Goal: Task Accomplishment & Management: Manage account settings

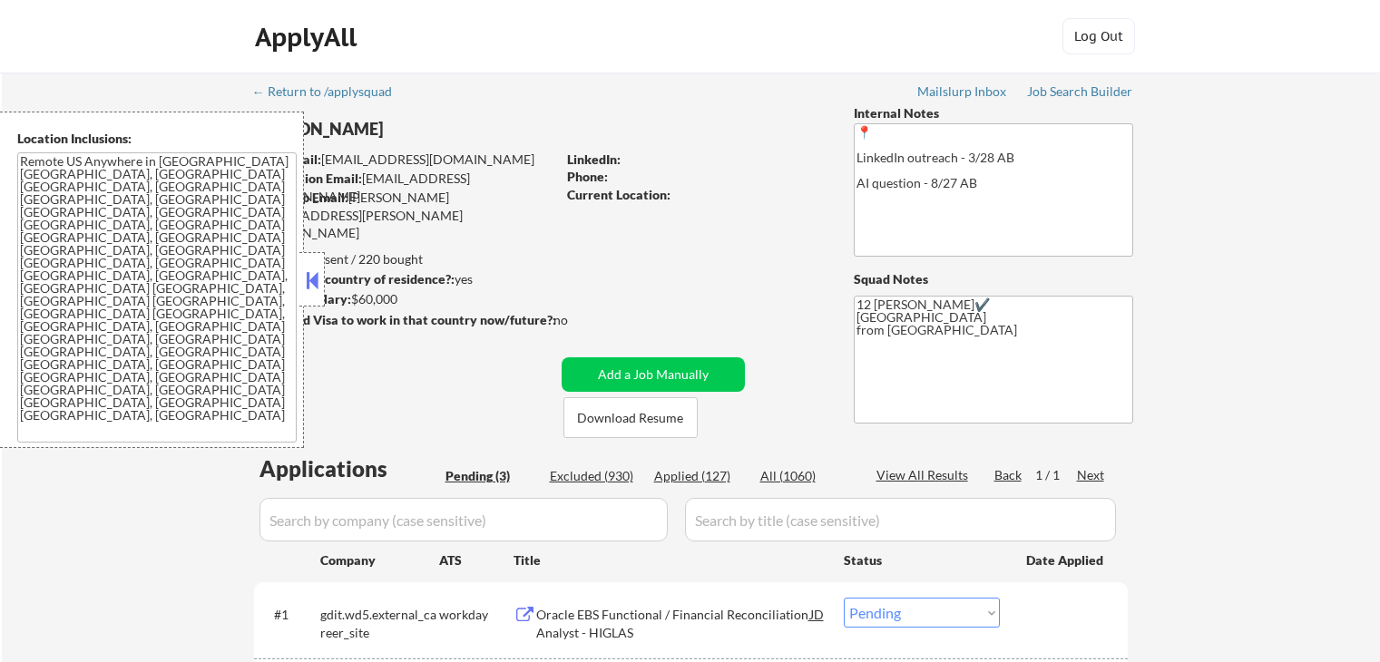
select select ""pending""
click at [316, 269] on button at bounding box center [312, 280] width 20 height 27
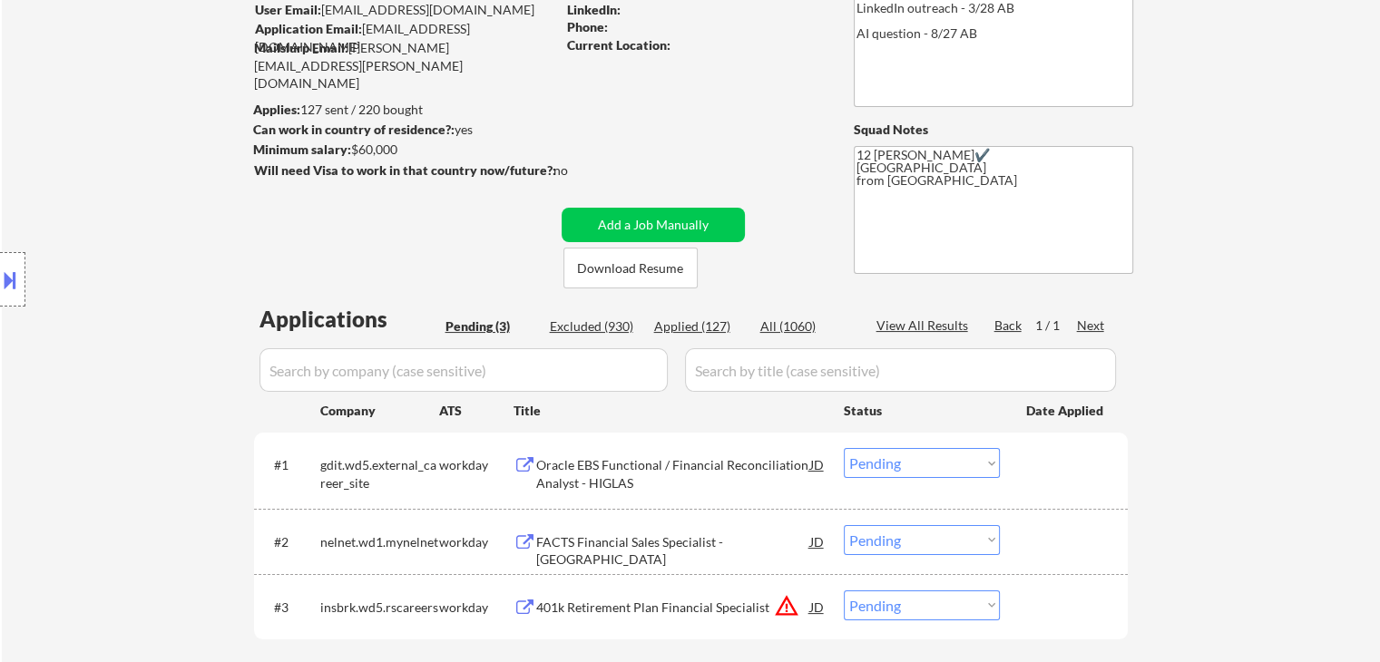
scroll to position [181, 0]
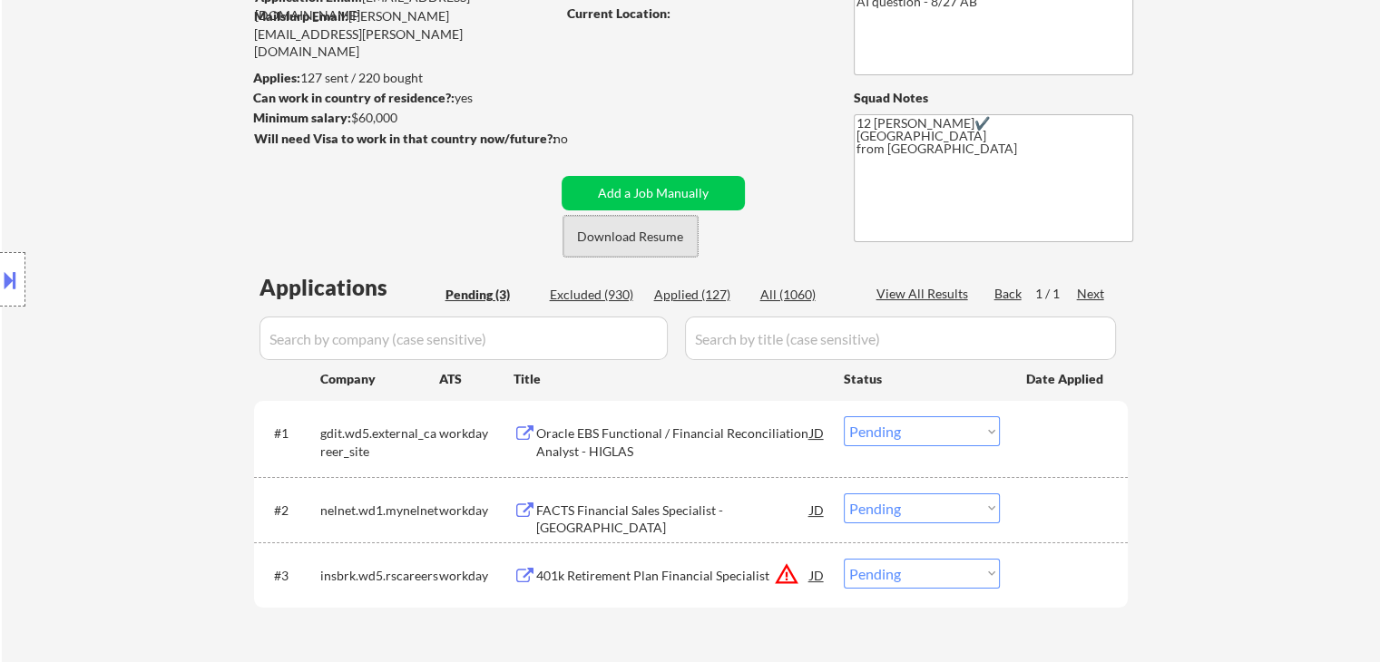
click at [648, 228] on button "Download Resume" at bounding box center [630, 236] width 134 height 41
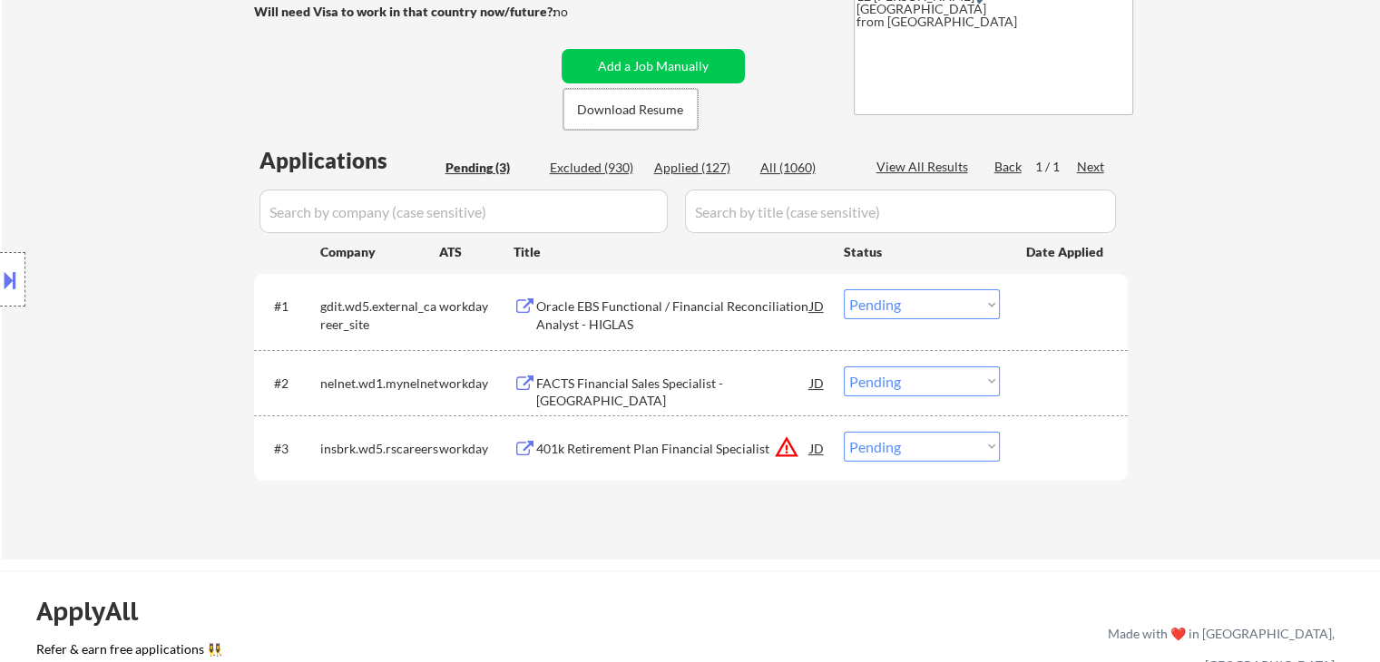
scroll to position [363, 0]
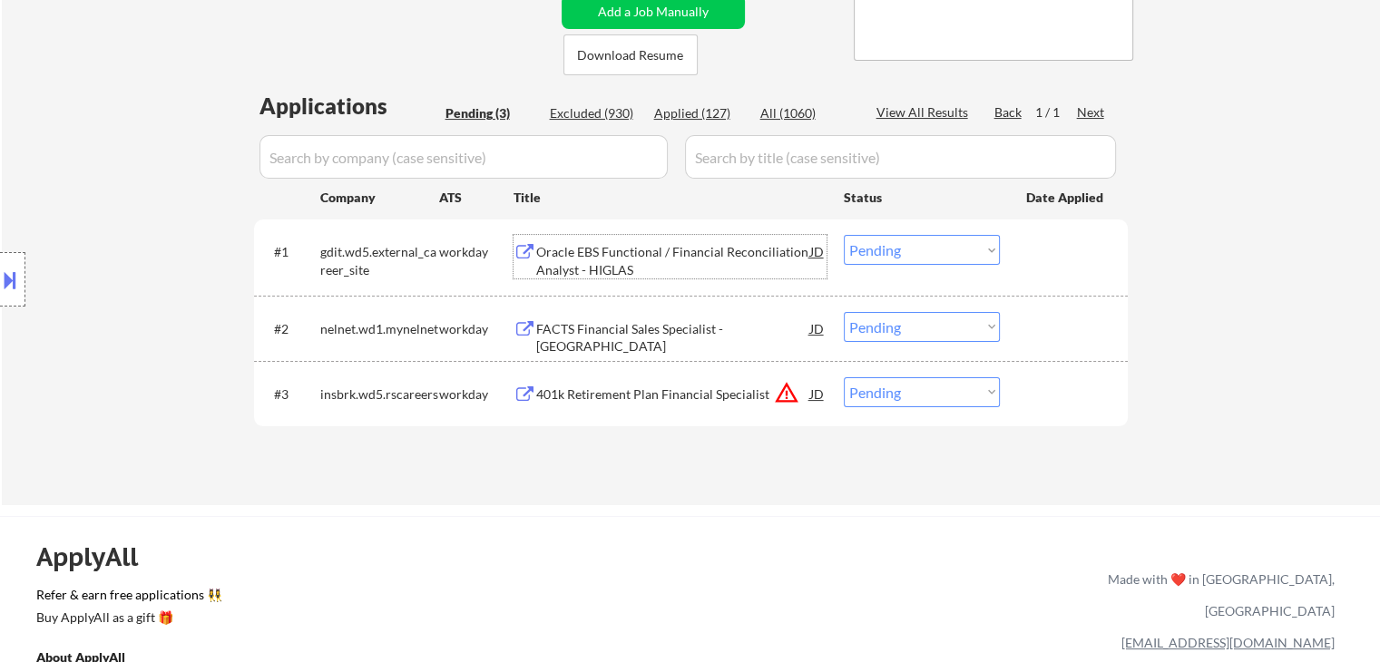
click at [740, 245] on div "Oracle EBS Functional / Financial Reconciliation Analyst - HIGLAS" at bounding box center [673, 260] width 274 height 35
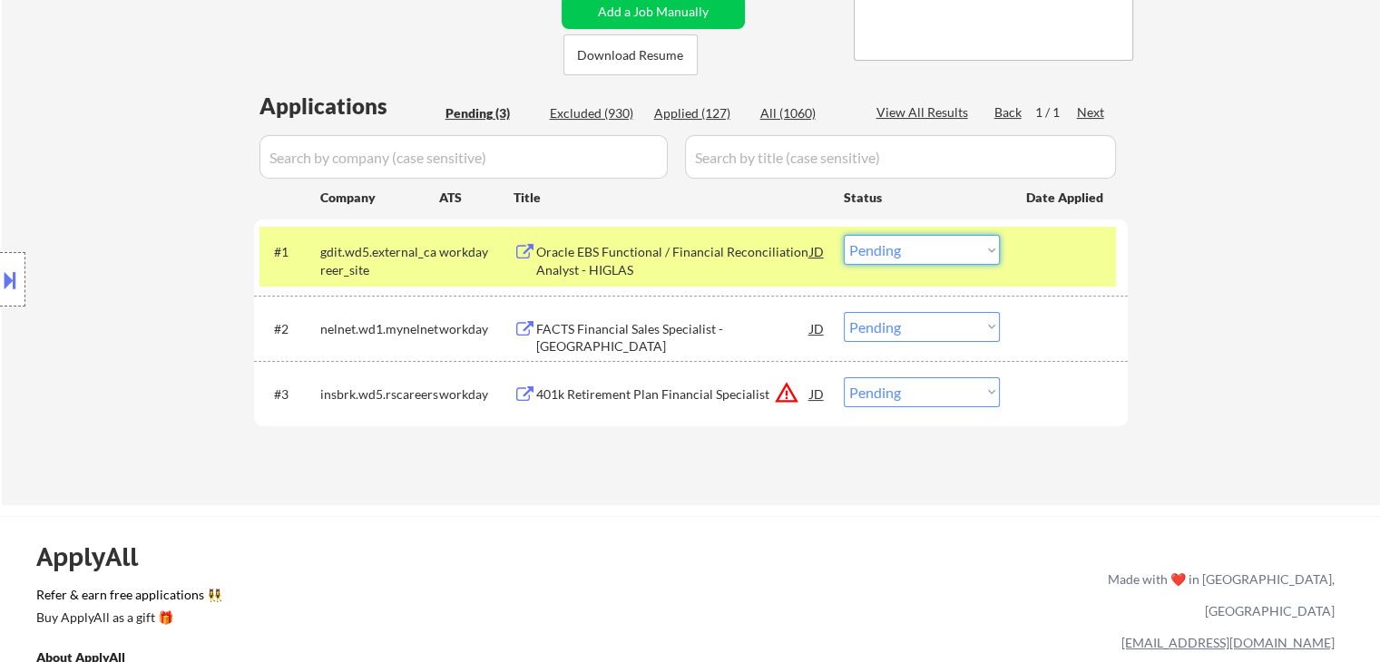
click at [903, 261] on select "Choose an option... Pending Applied Excluded (Questions) Excluded (Expired) Exc…" at bounding box center [922, 250] width 156 height 30
click at [844, 235] on select "Choose an option... Pending Applied Excluded (Questions) Excluded (Expired) Exc…" at bounding box center [922, 250] width 156 height 30
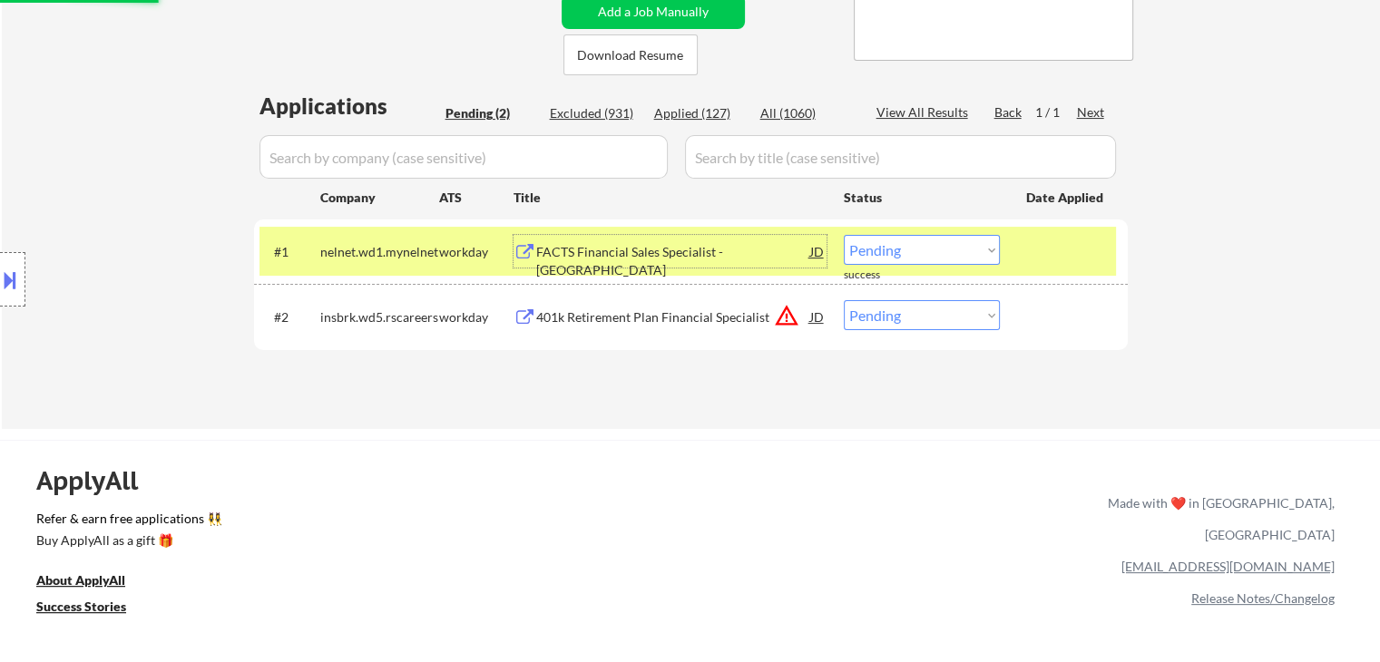
click at [595, 256] on div "FACTS Financial Sales Specialist - Western US" at bounding box center [673, 260] width 274 height 35
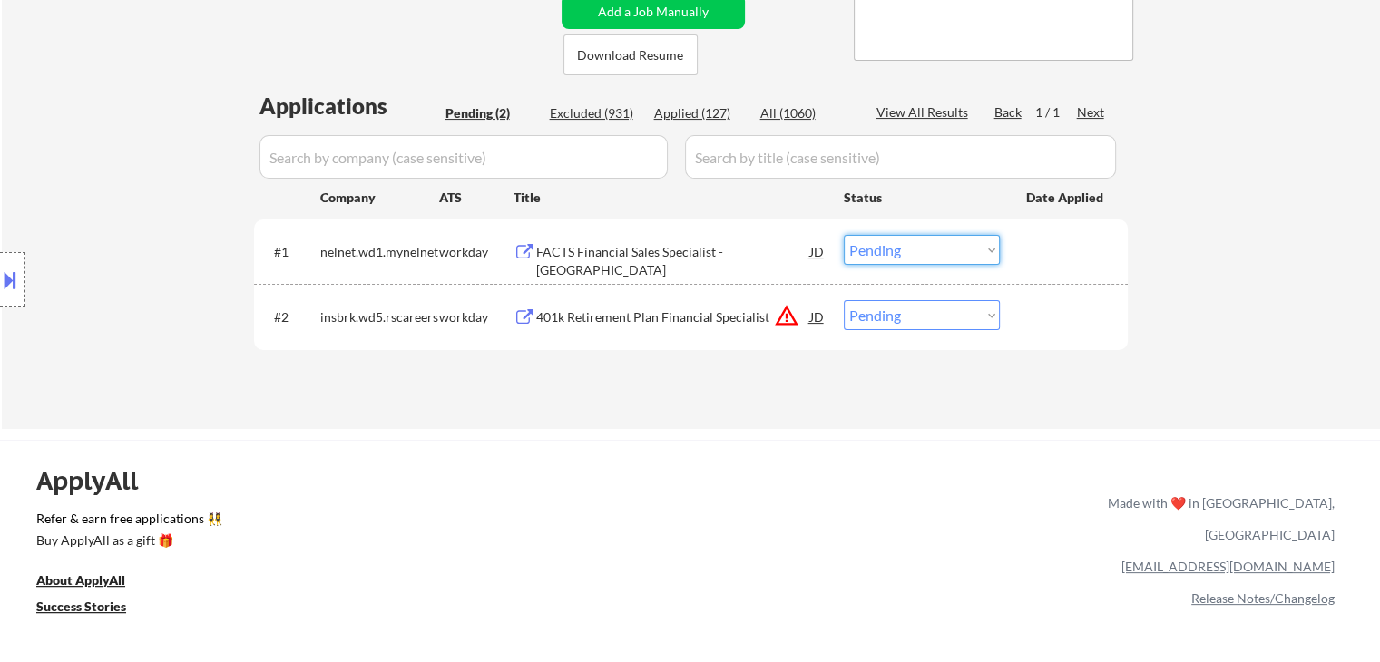
click at [912, 258] on select "Choose an option... Pending Applied Excluded (Questions) Excluded (Expired) Exc…" at bounding box center [922, 250] width 156 height 30
click at [844, 235] on select "Choose an option... Pending Applied Excluded (Questions) Excluded (Expired) Exc…" at bounding box center [922, 250] width 156 height 30
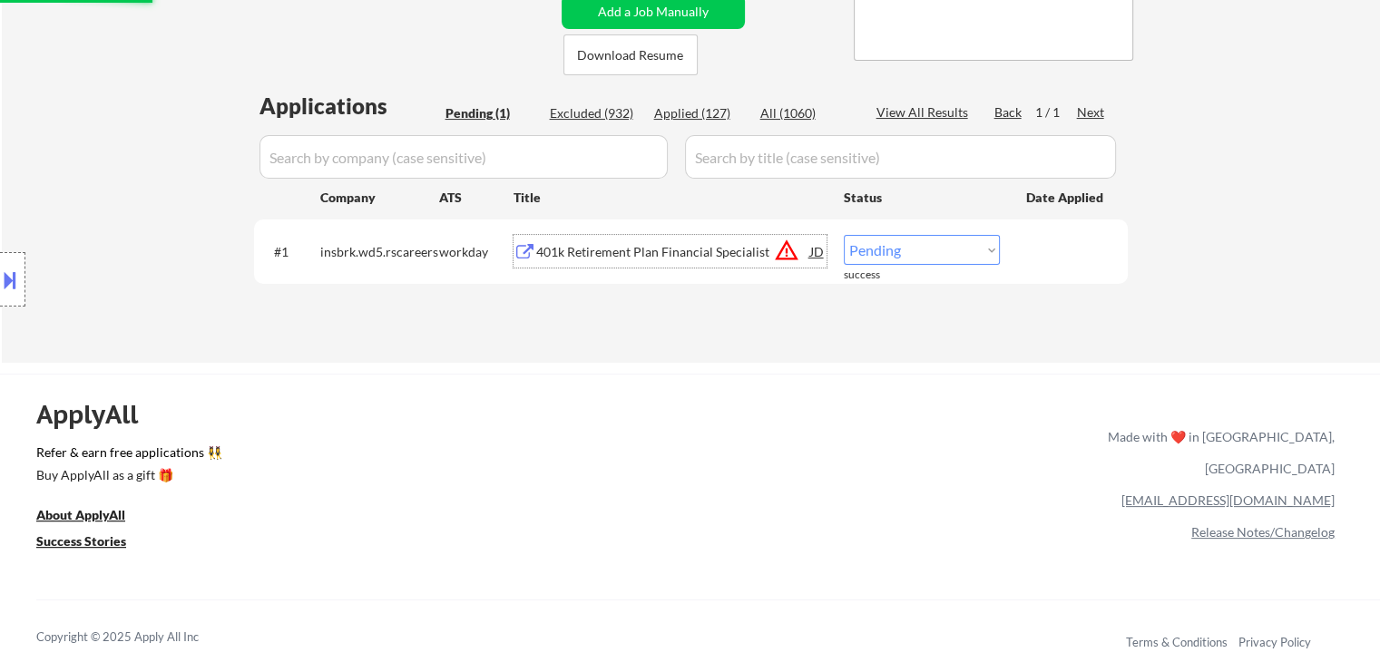
click at [590, 261] on div "401k Retirement Plan Financial Specialist" at bounding box center [673, 251] width 274 height 33
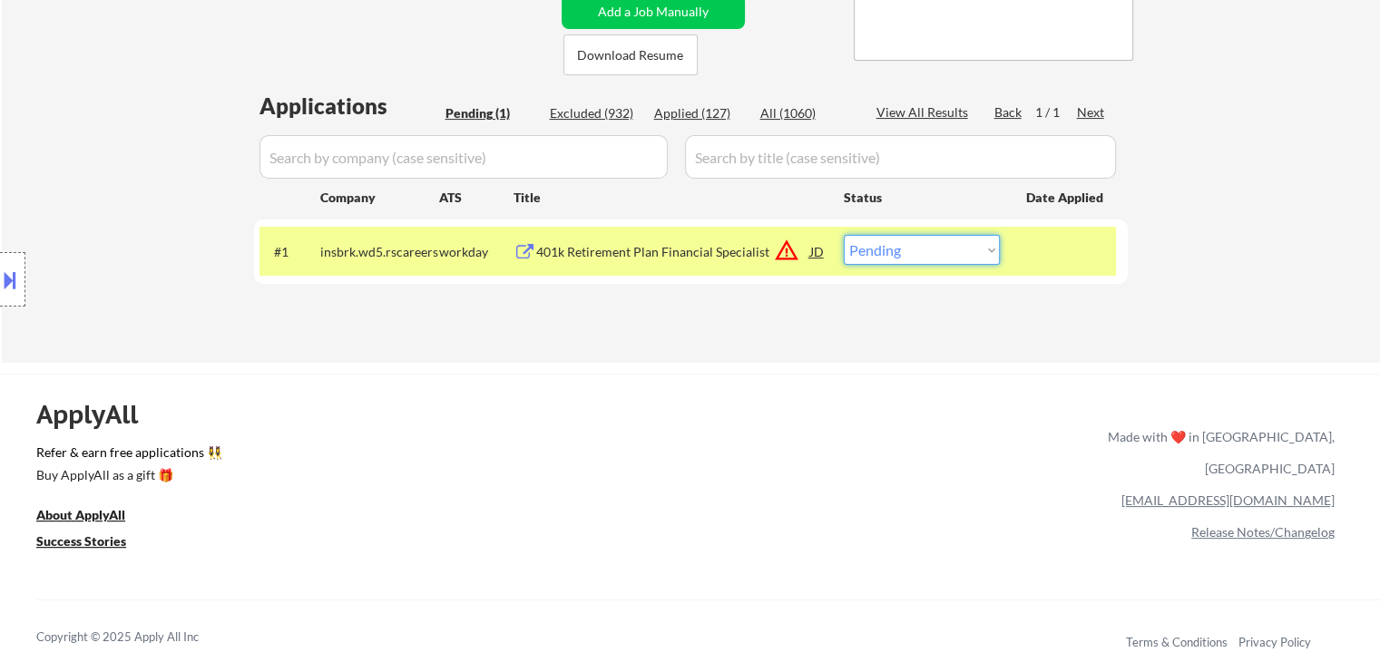
drag, startPoint x: 909, startPoint y: 253, endPoint x: 918, endPoint y: 395, distance: 142.7
click at [918, 395] on div "← Return to /applysquad Mailslurp Inbox Job Search Builder Anna Fernandez User …" at bounding box center [690, 464] width 1380 height 1655
select select ""excluded__bad_match_""
click at [844, 235] on select "Choose an option... Pending Applied Excluded (Questions) Excluded (Expired) Exc…" at bounding box center [922, 250] width 156 height 30
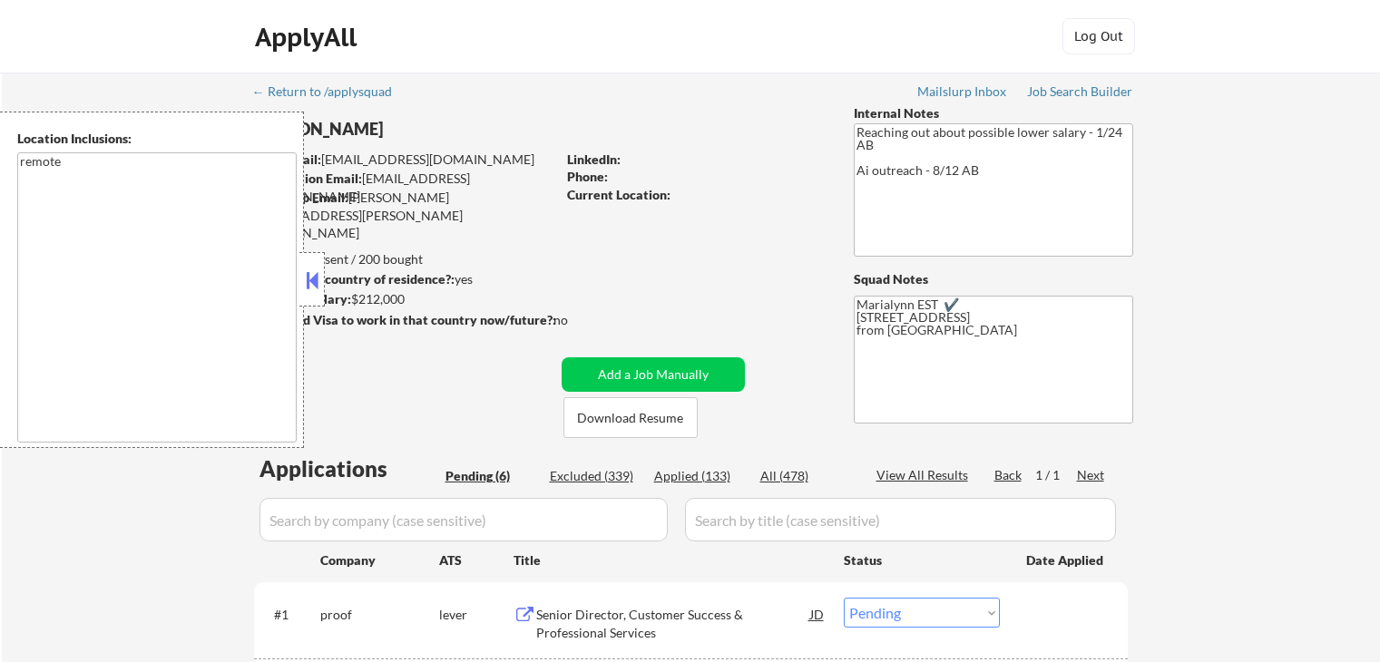
select select ""pending""
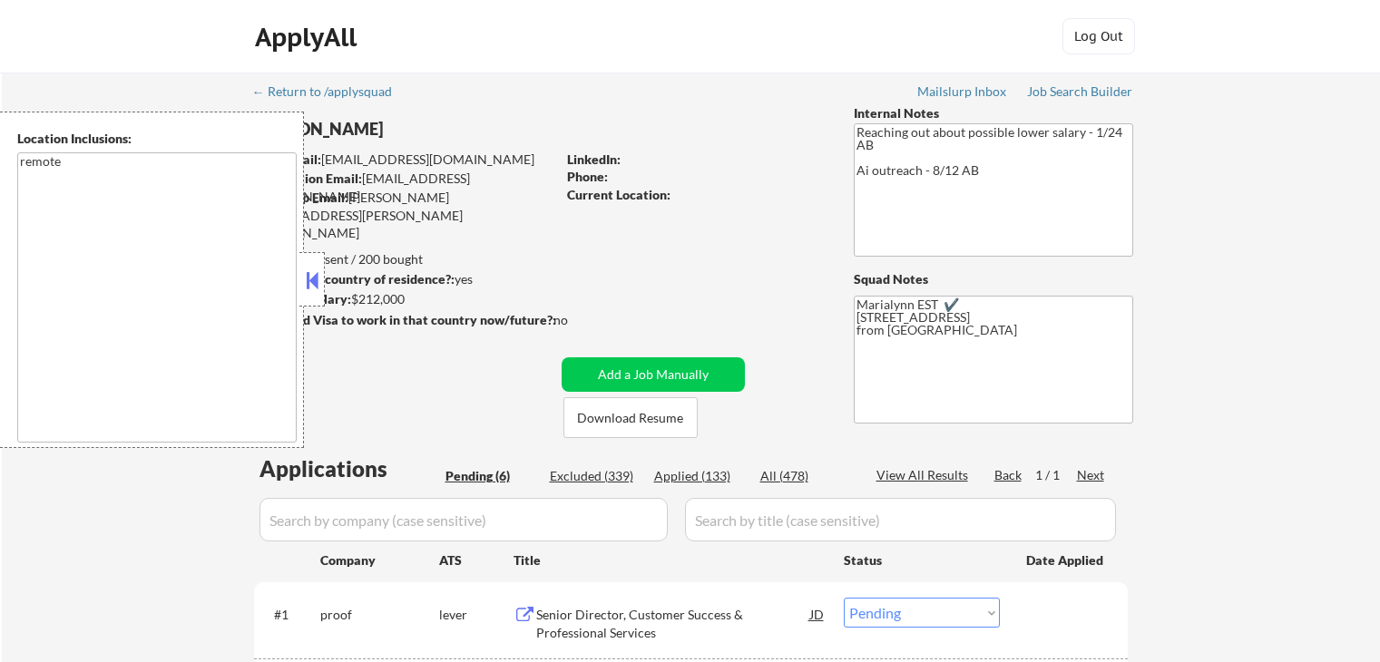
select select ""pending""
click at [306, 284] on button at bounding box center [312, 280] width 20 height 27
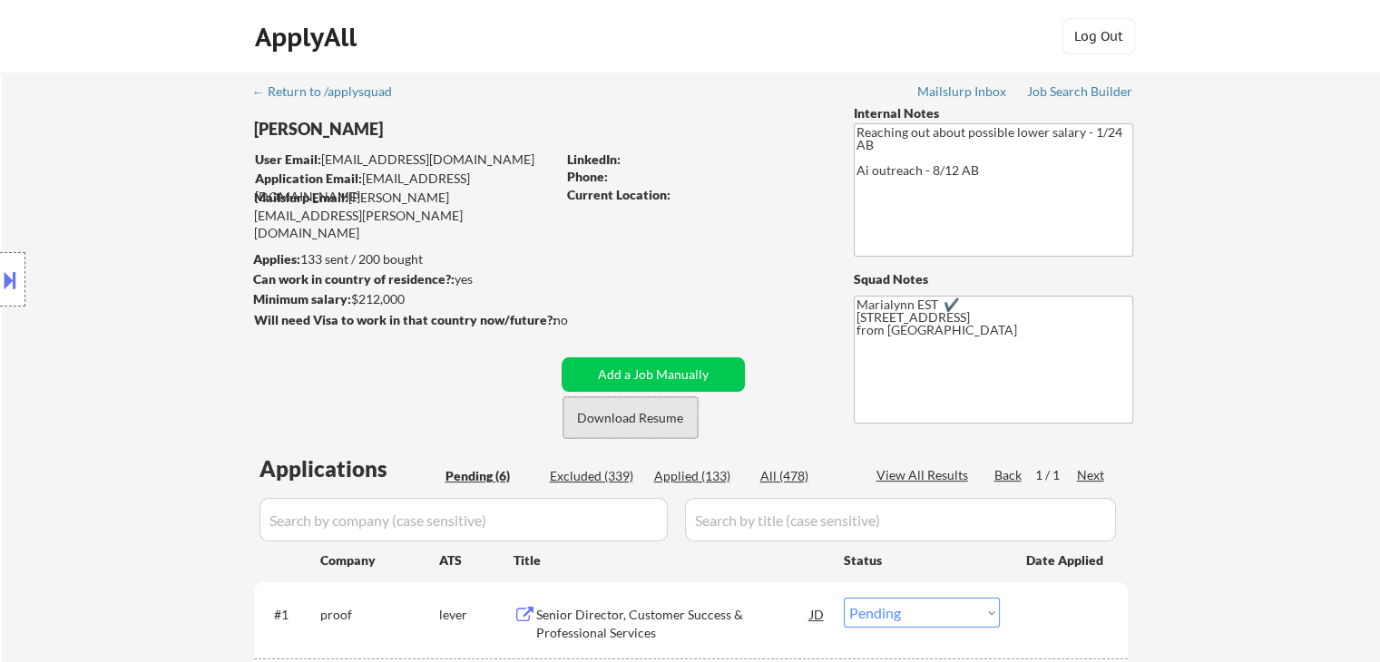
click at [602, 424] on button "Download Resume" at bounding box center [630, 417] width 134 height 41
click at [658, 411] on button "Download Resume" at bounding box center [630, 417] width 134 height 41
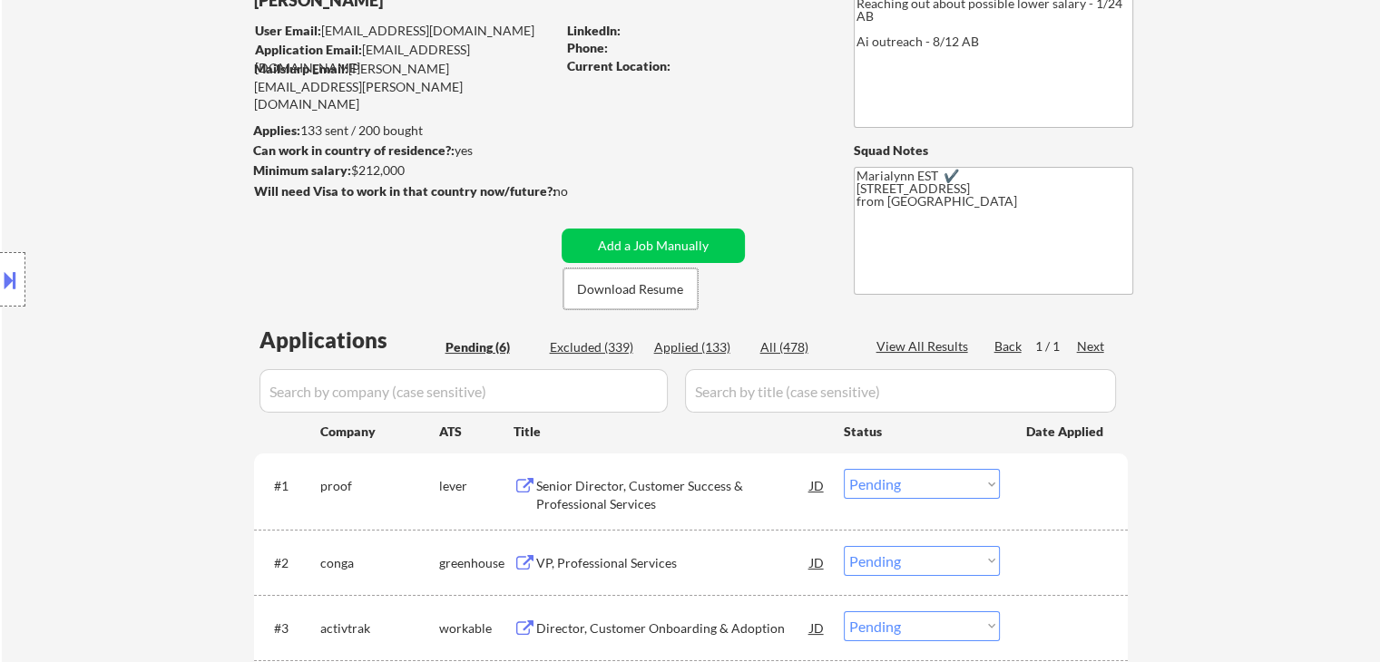
scroll to position [151, 0]
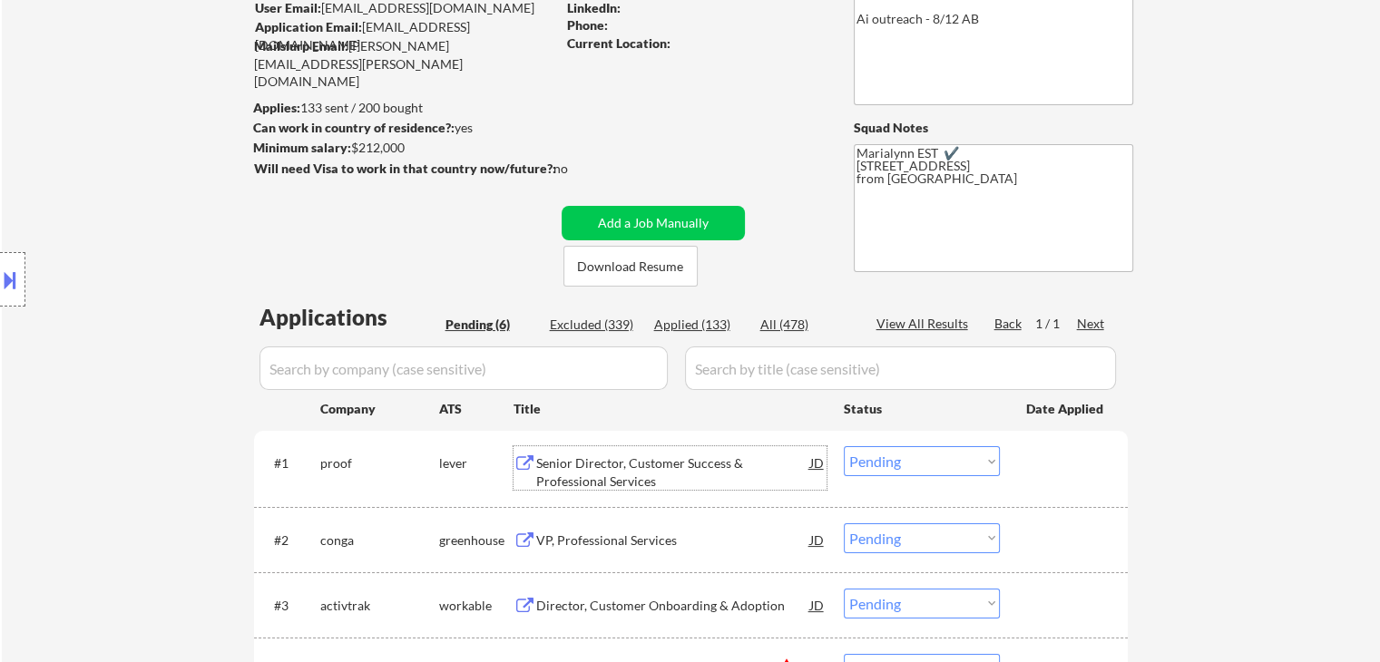
click at [707, 459] on div "Senior Director, Customer Success & Professional Services" at bounding box center [673, 471] width 274 height 35
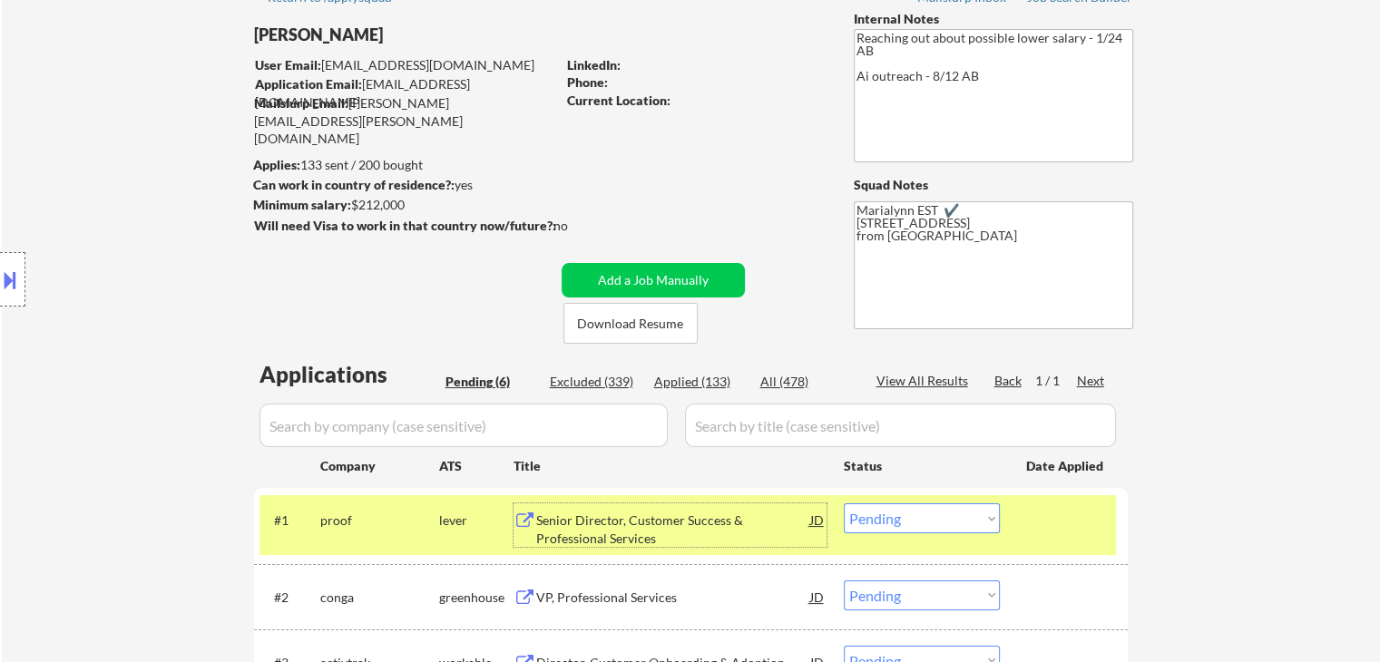
scroll to position [97, 0]
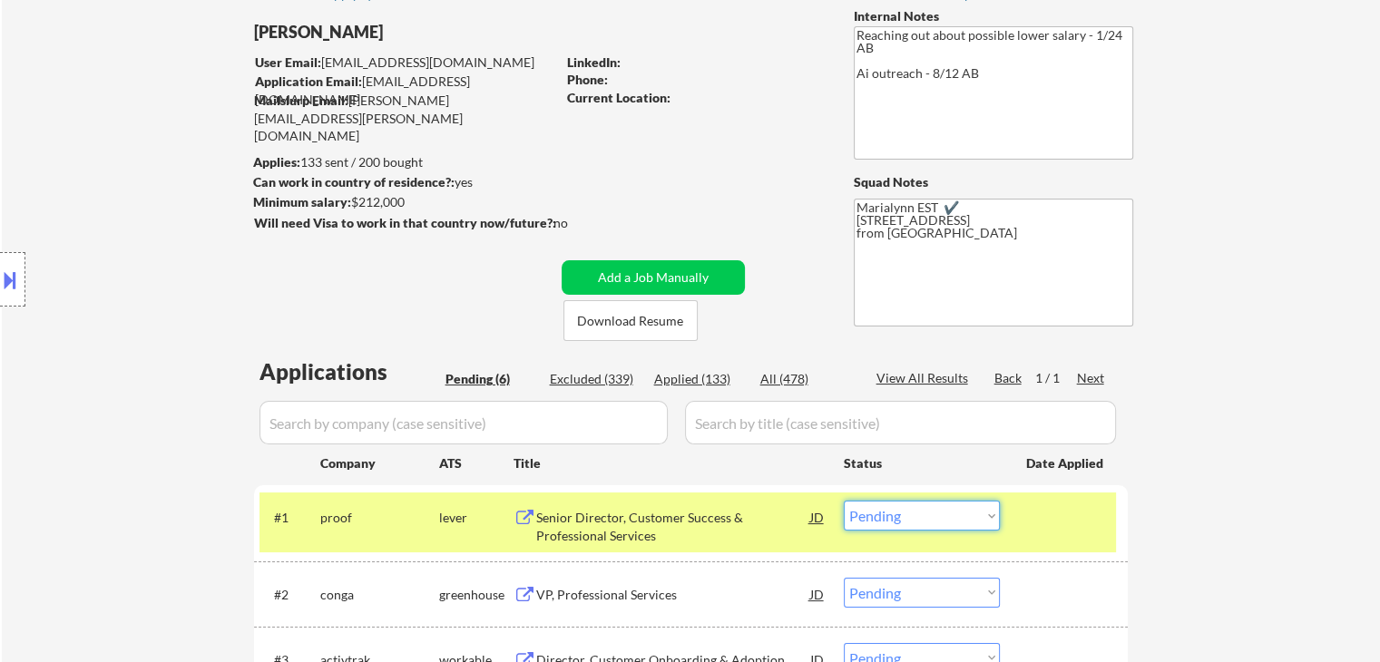
click at [959, 527] on select "Choose an option... Pending Applied Excluded (Questions) Excluded (Expired) Exc…" at bounding box center [922, 516] width 156 height 30
click at [844, 501] on select "Choose an option... Pending Applied Excluded (Questions) Excluded (Expired) Exc…" at bounding box center [922, 516] width 156 height 30
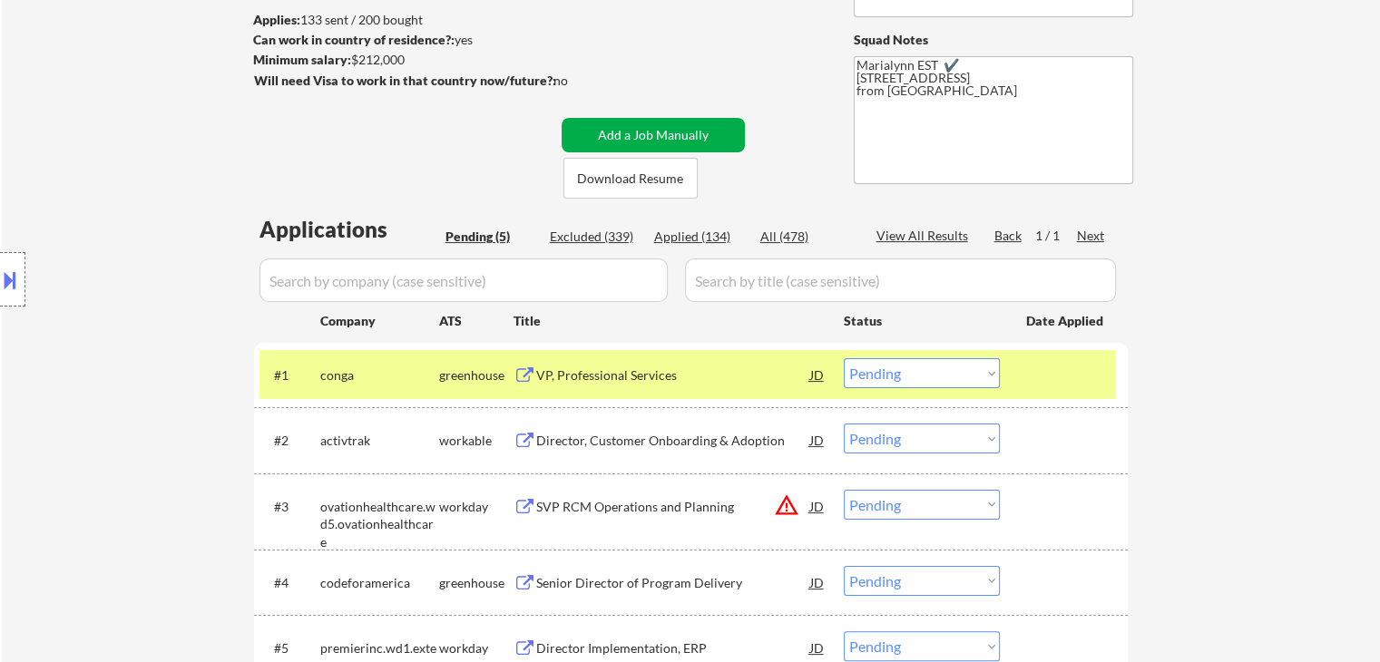
scroll to position [239, 0]
click at [618, 385] on div "VP, Professional Services" at bounding box center [673, 374] width 274 height 33
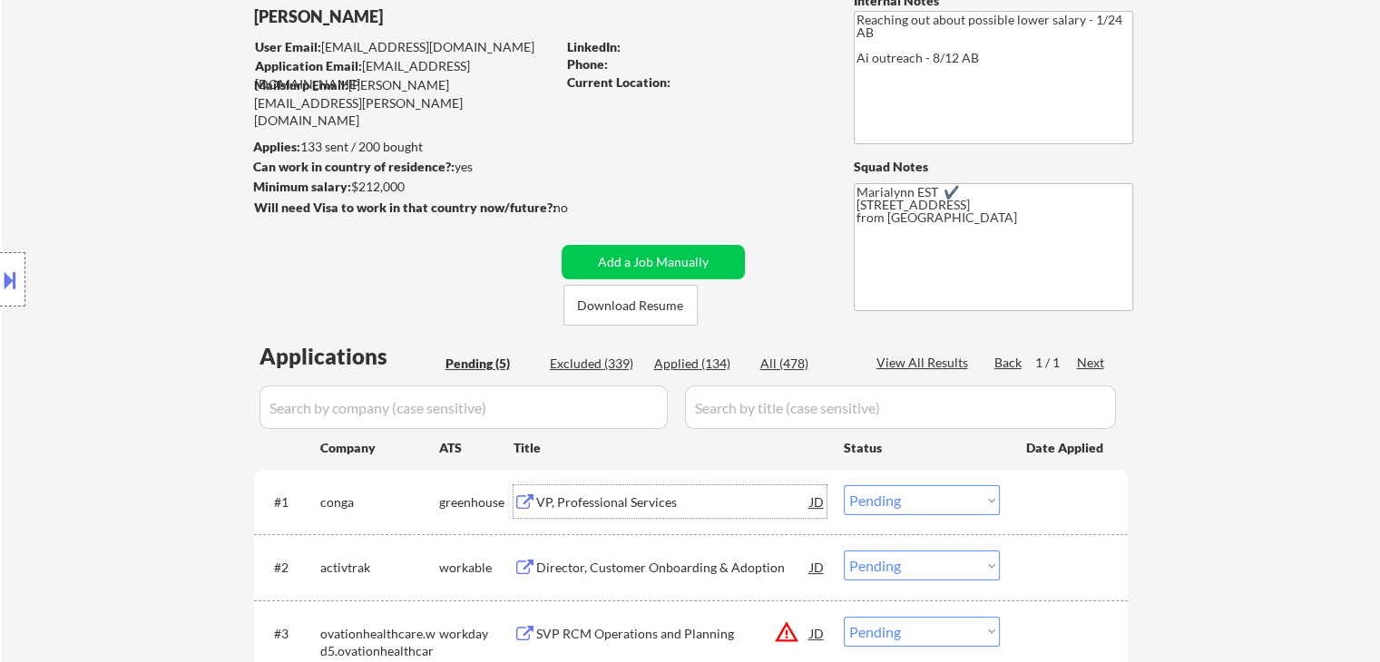
scroll to position [76, 0]
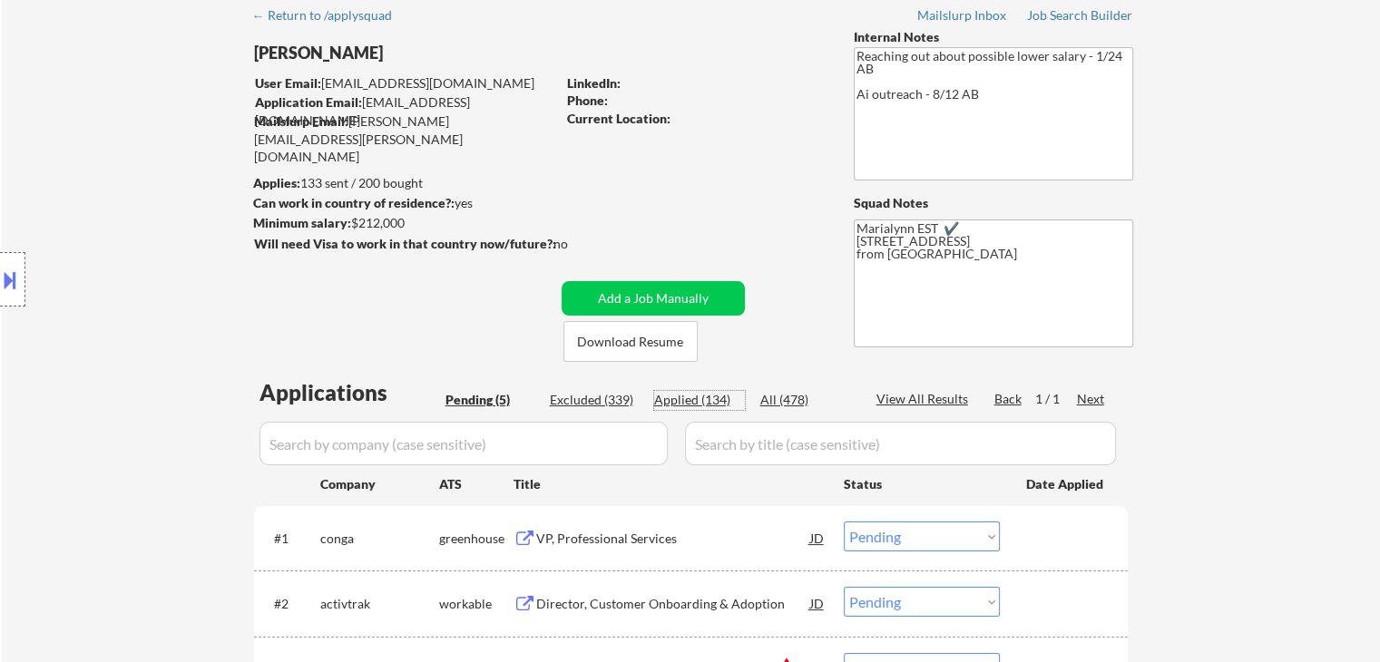
click at [695, 402] on div "Applied (134)" at bounding box center [699, 400] width 91 height 18
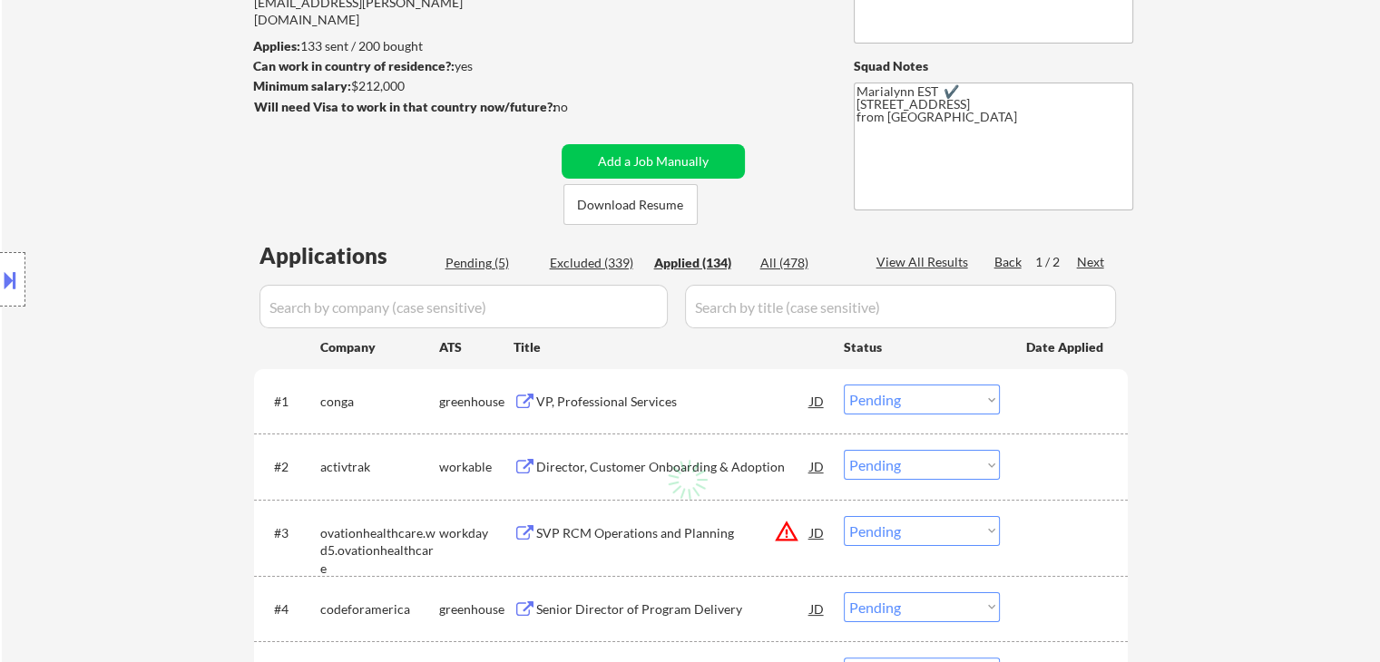
scroll to position [214, 0]
select select ""applied""
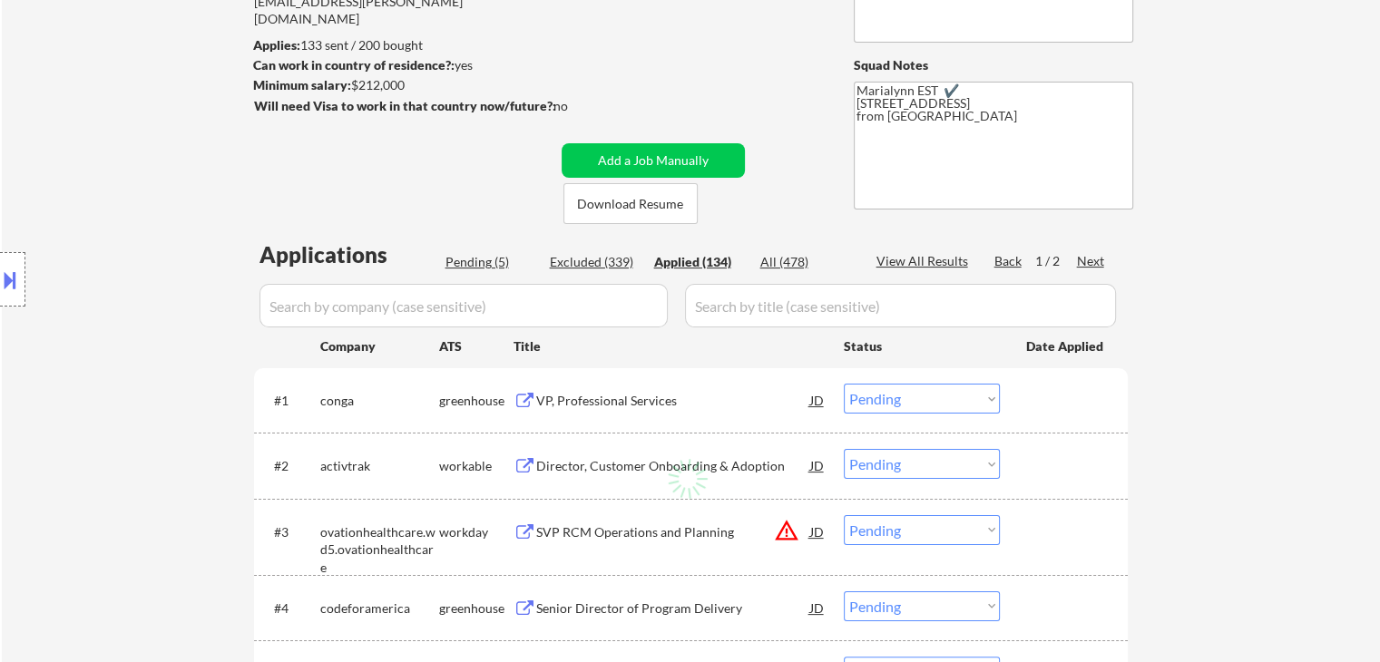
select select ""applied""
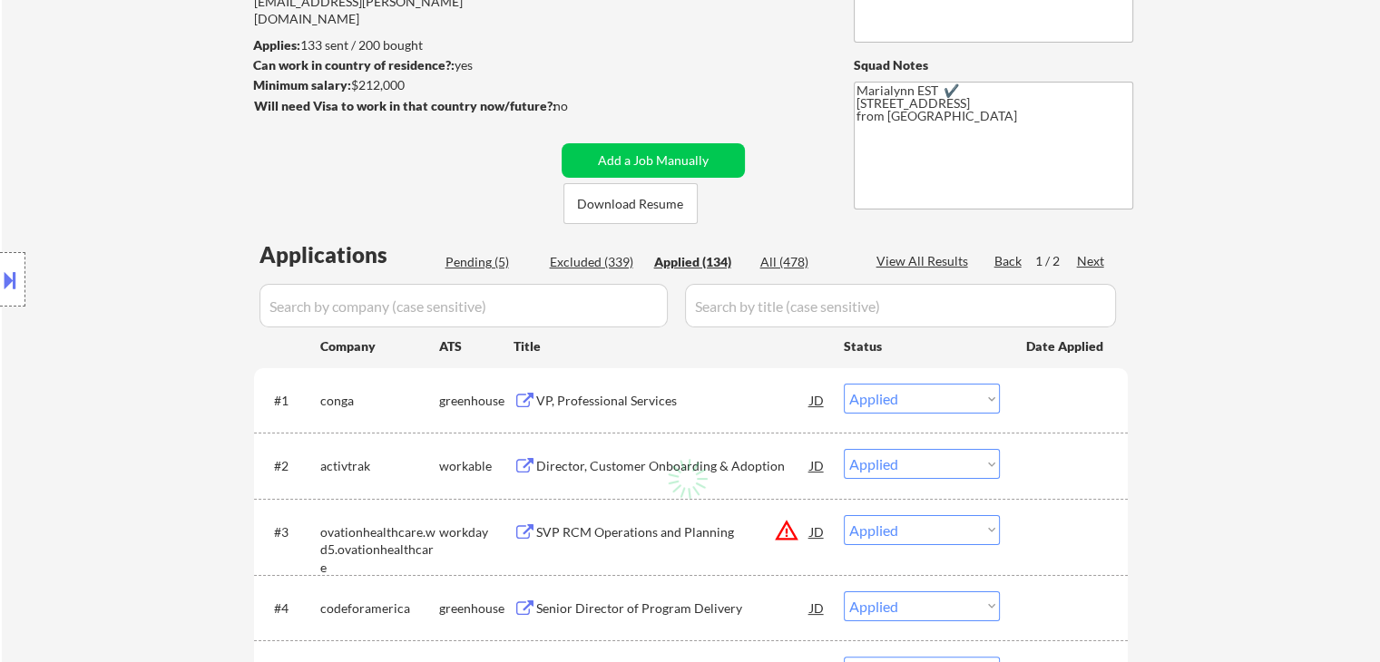
select select ""applied""
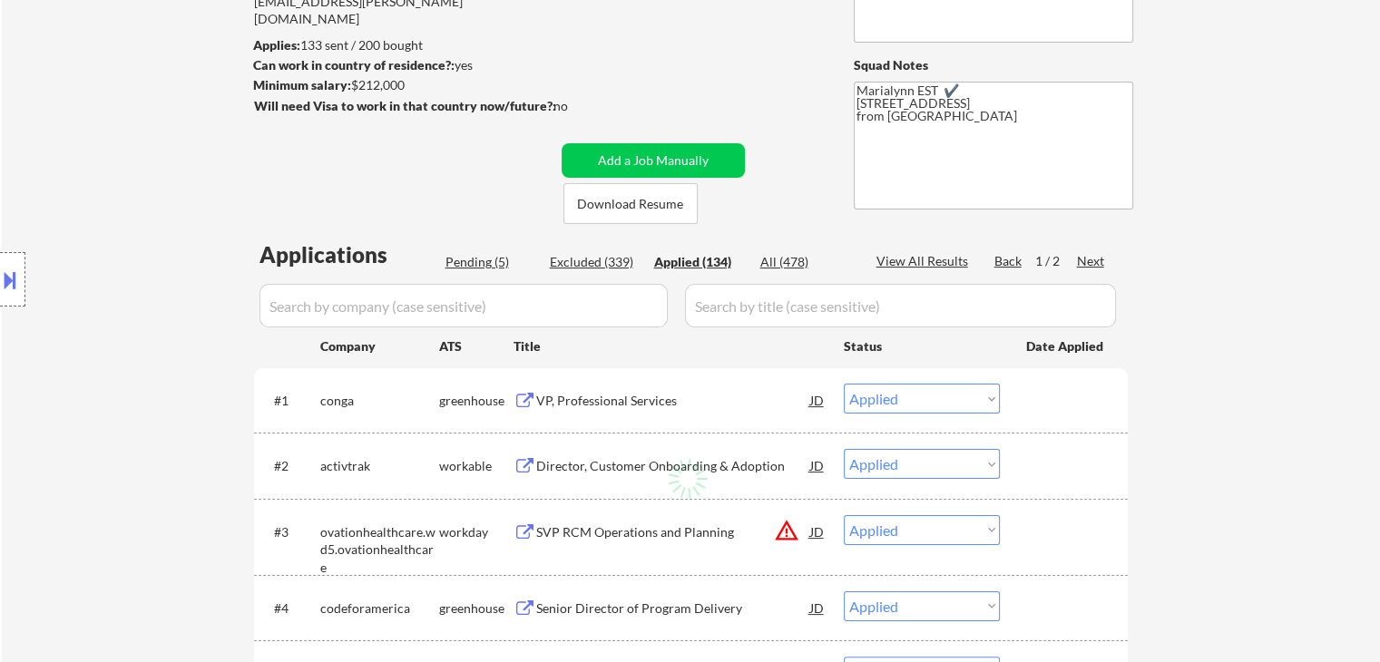
select select ""applied""
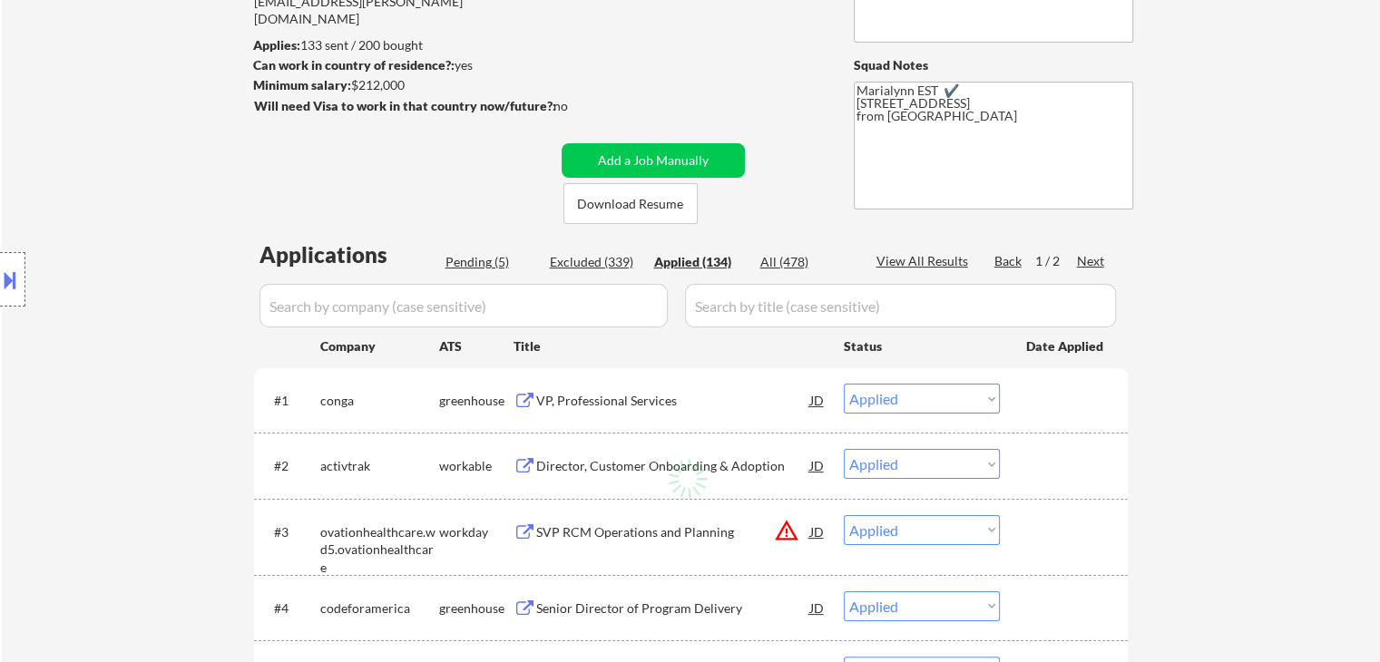
select select ""applied""
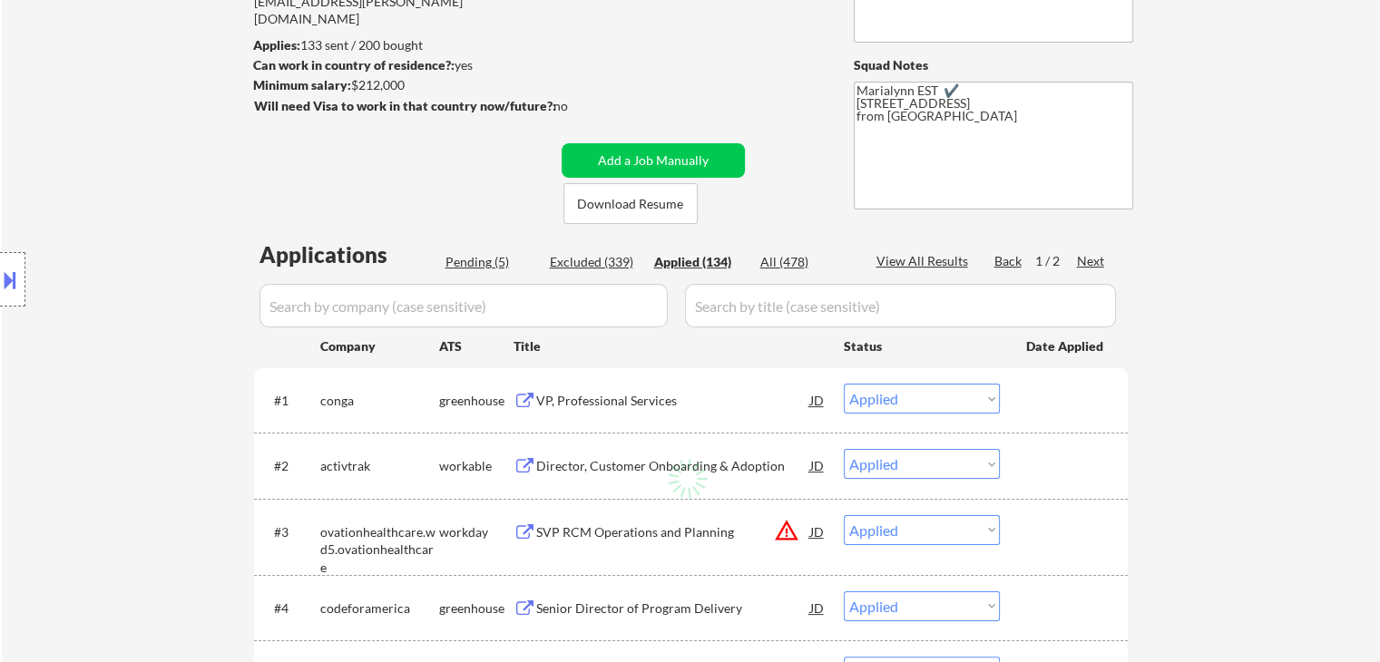
select select ""applied""
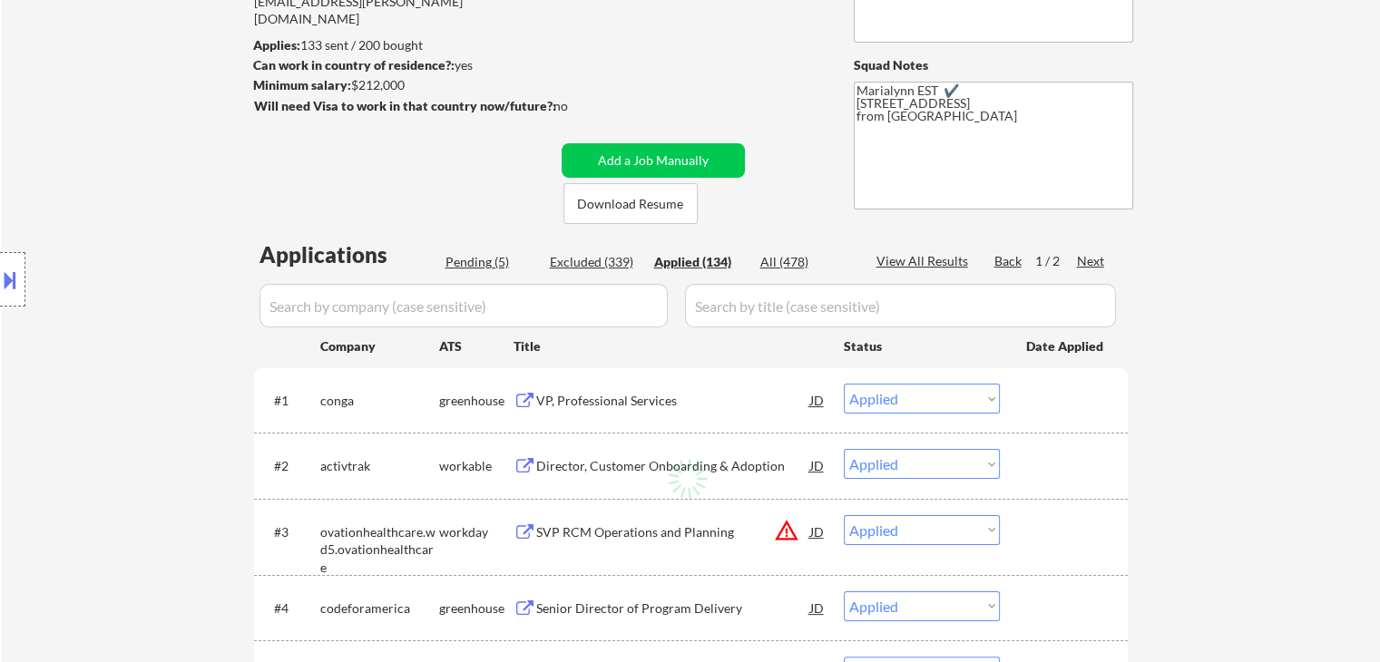
select select ""applied""
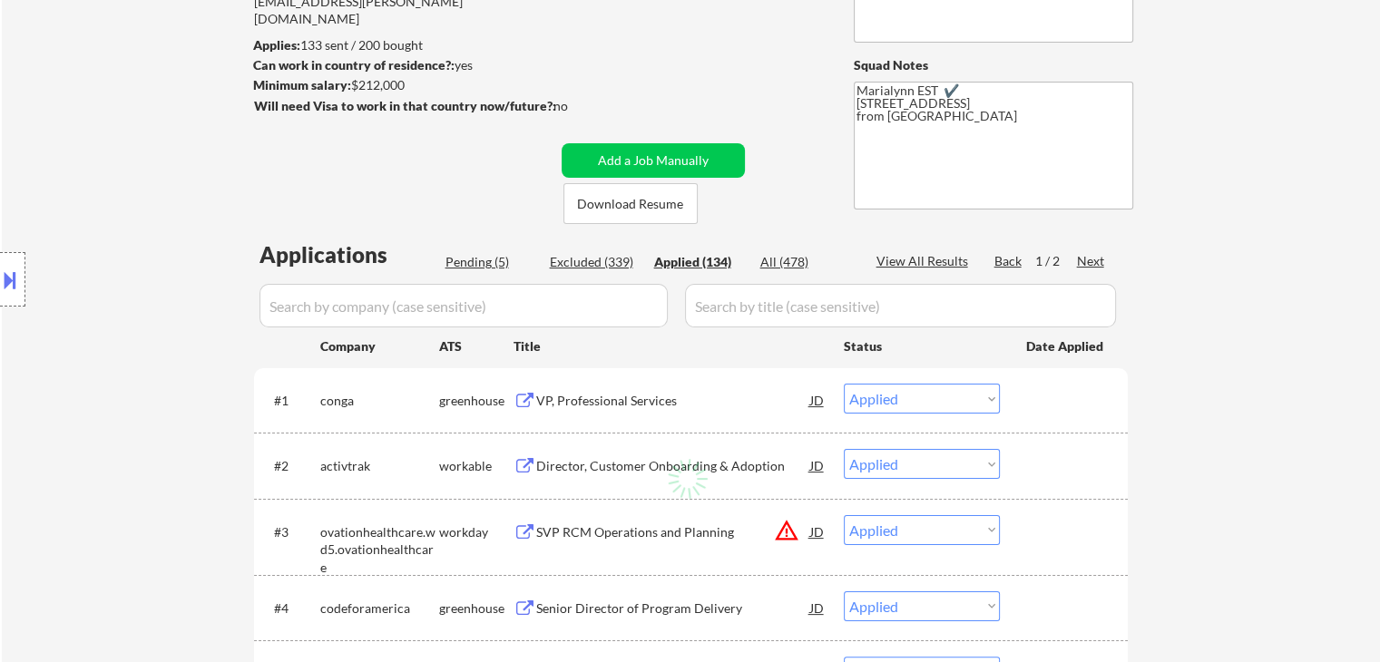
select select ""applied""
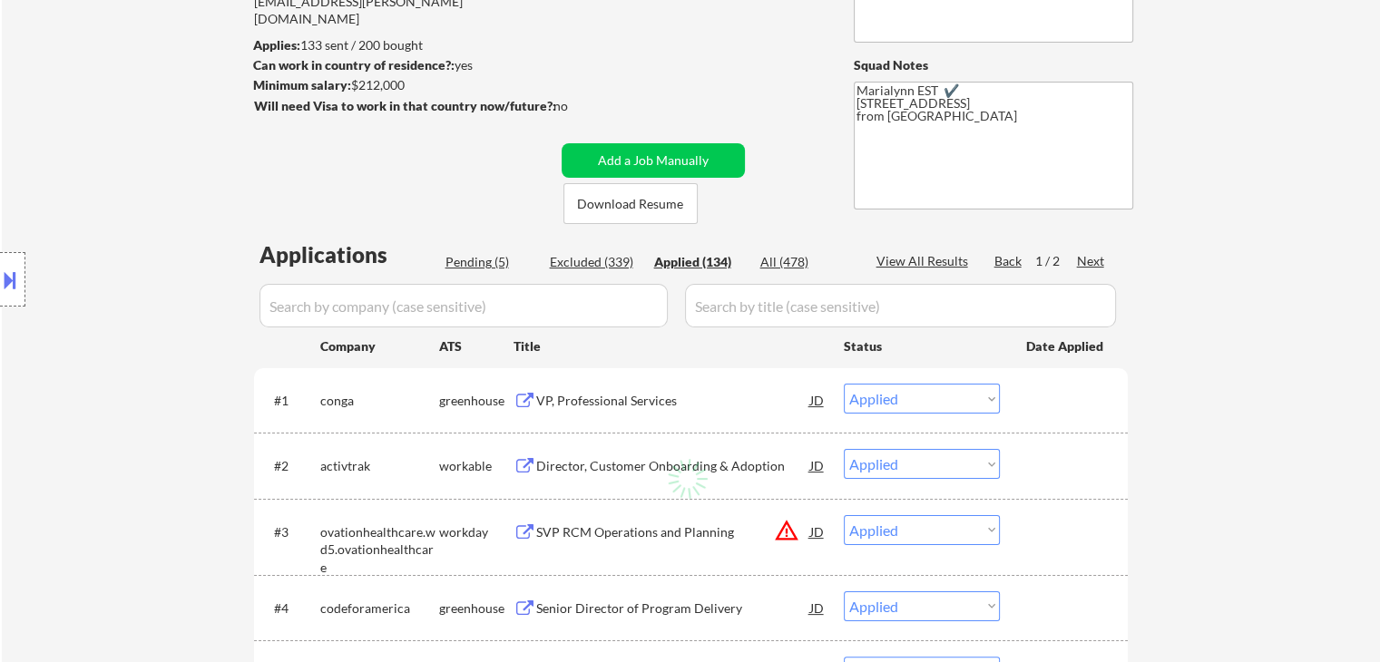
select select ""applied""
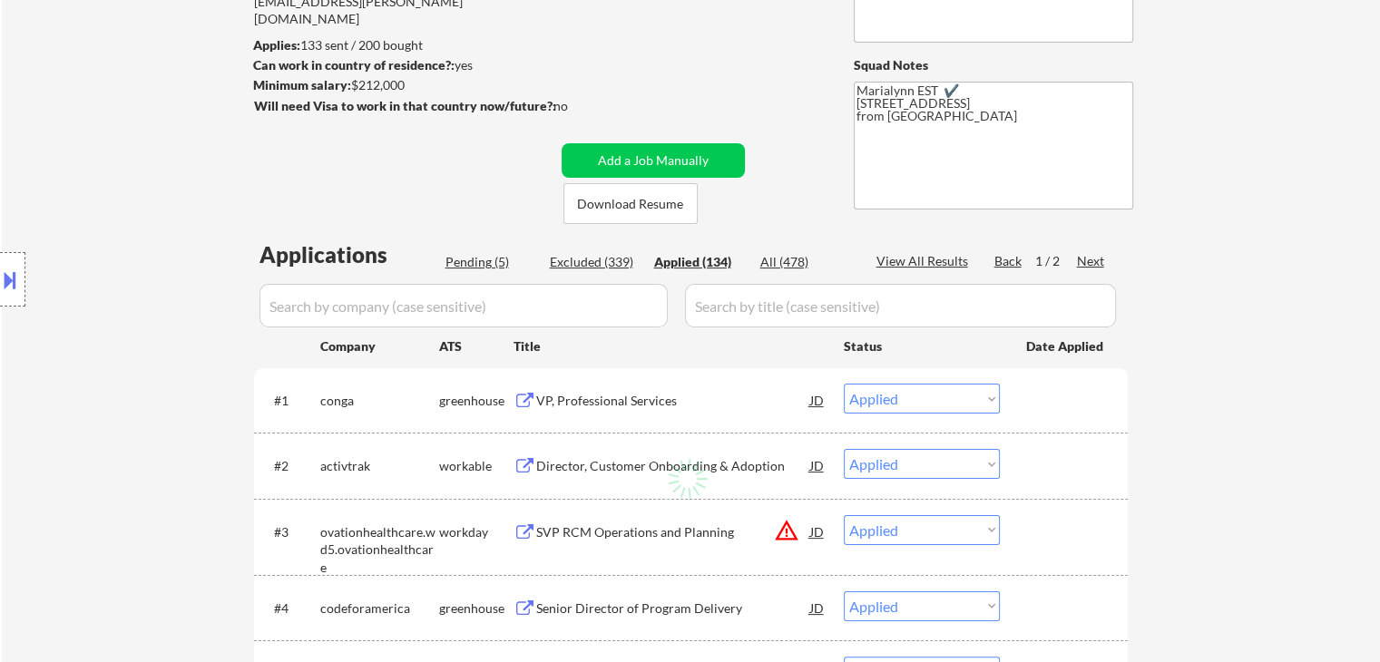
select select ""applied""
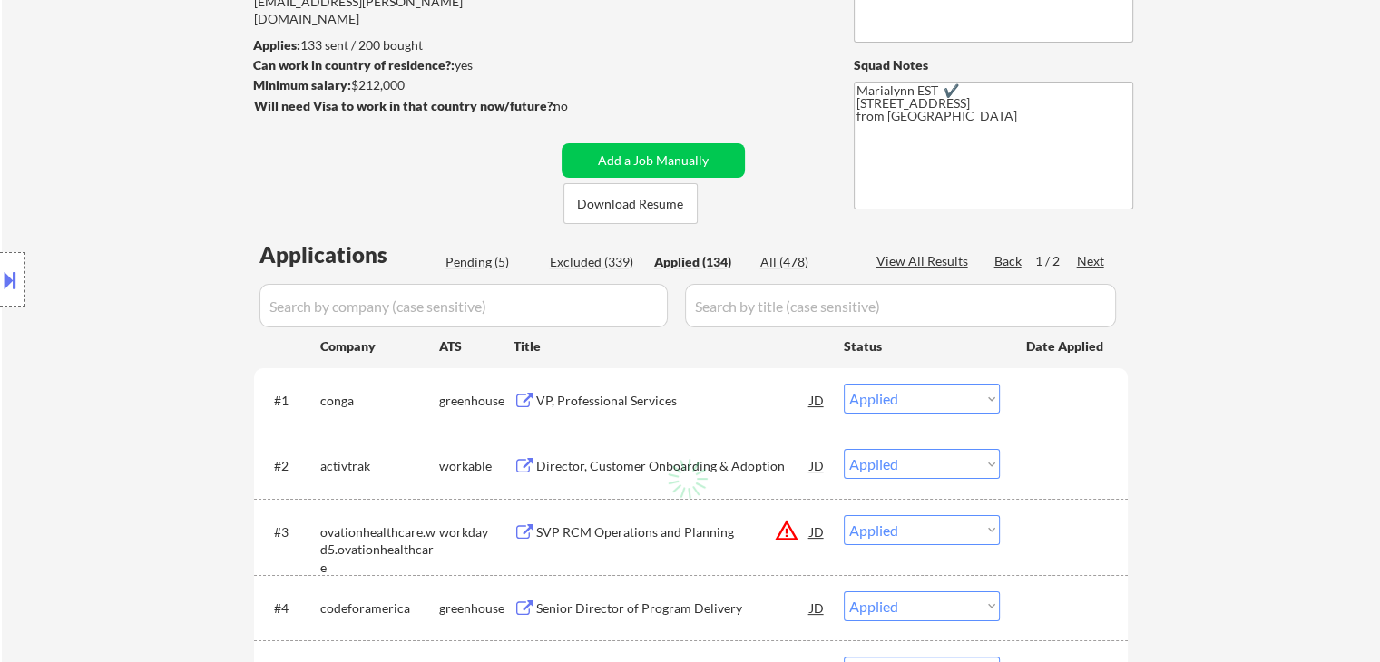
select select ""applied""
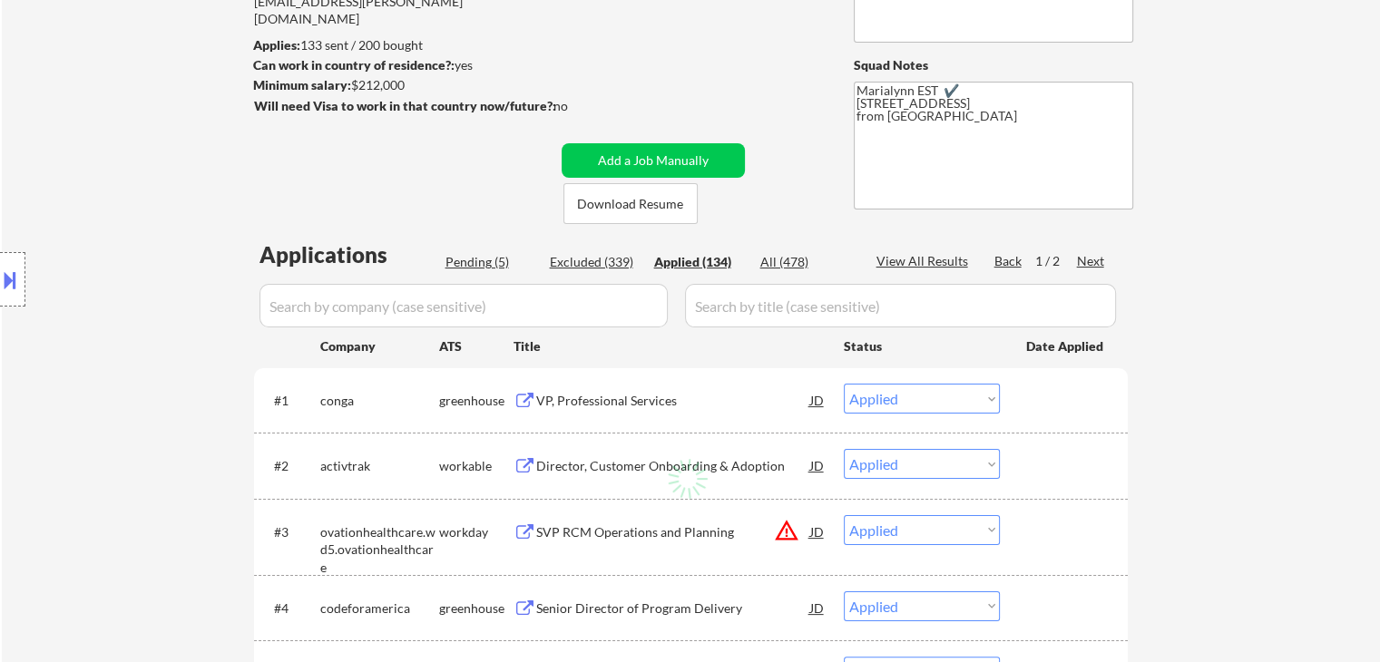
select select ""applied""
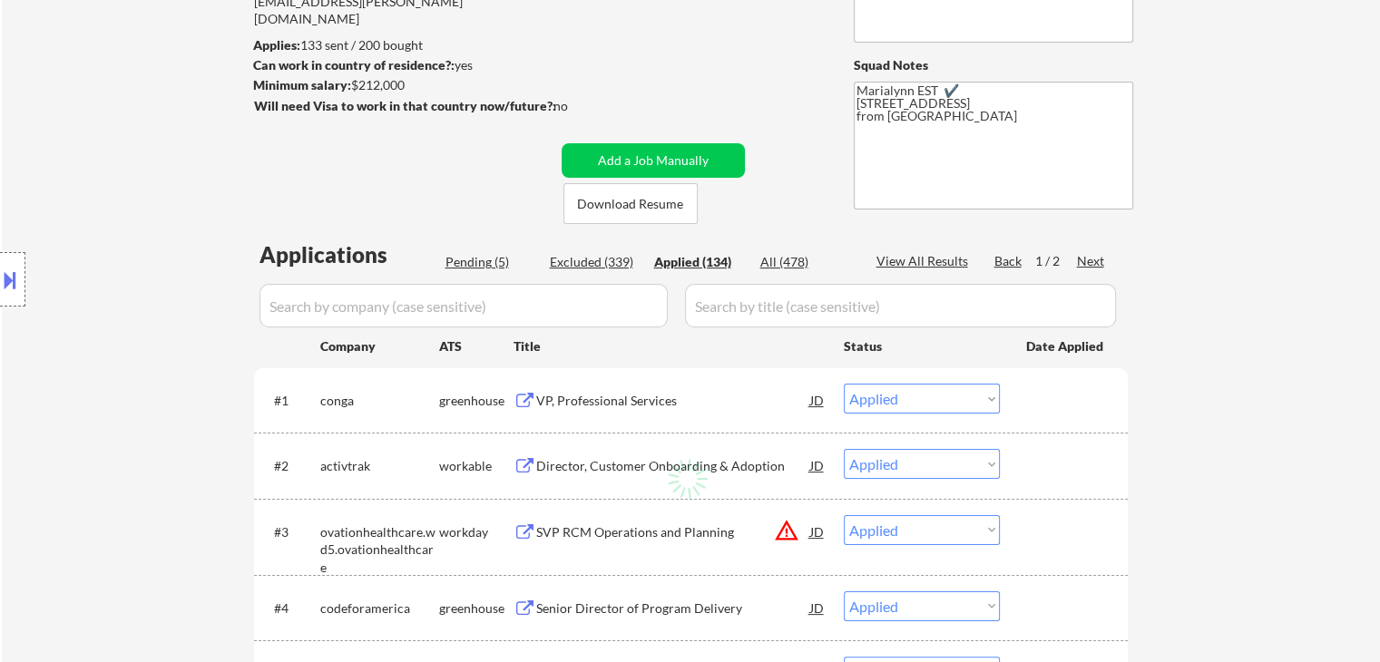
select select ""applied""
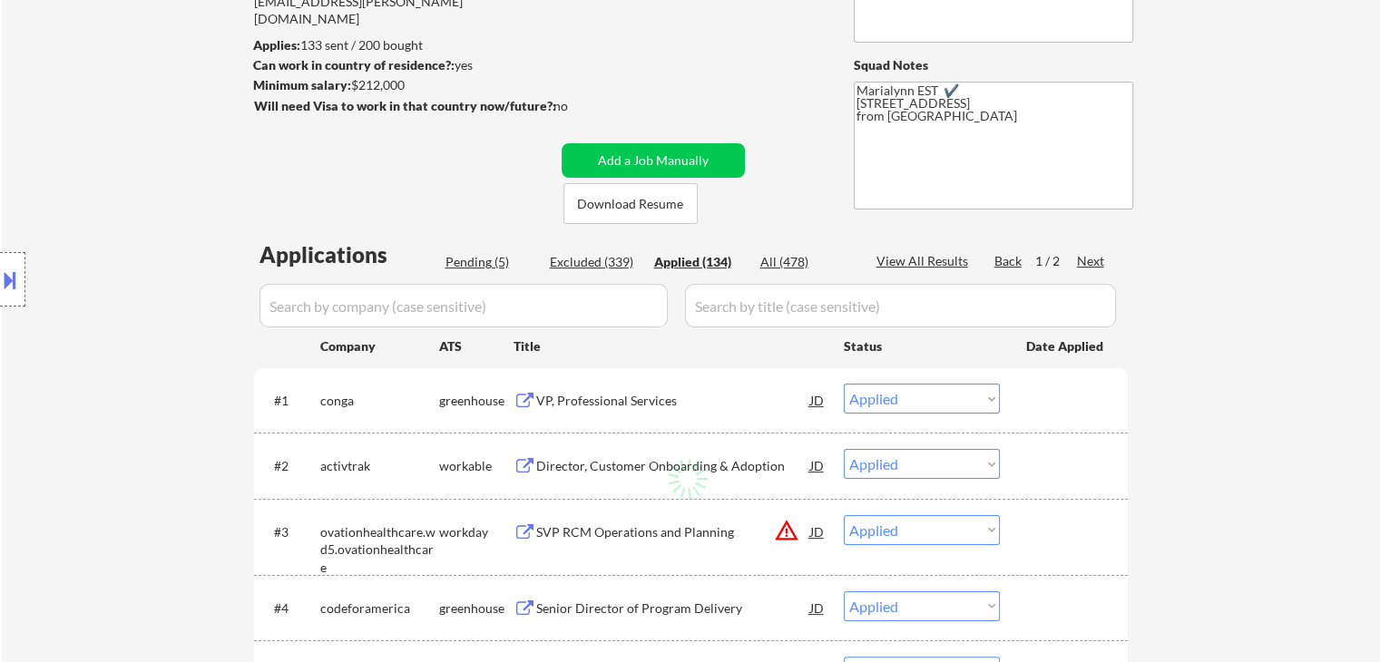
select select ""applied""
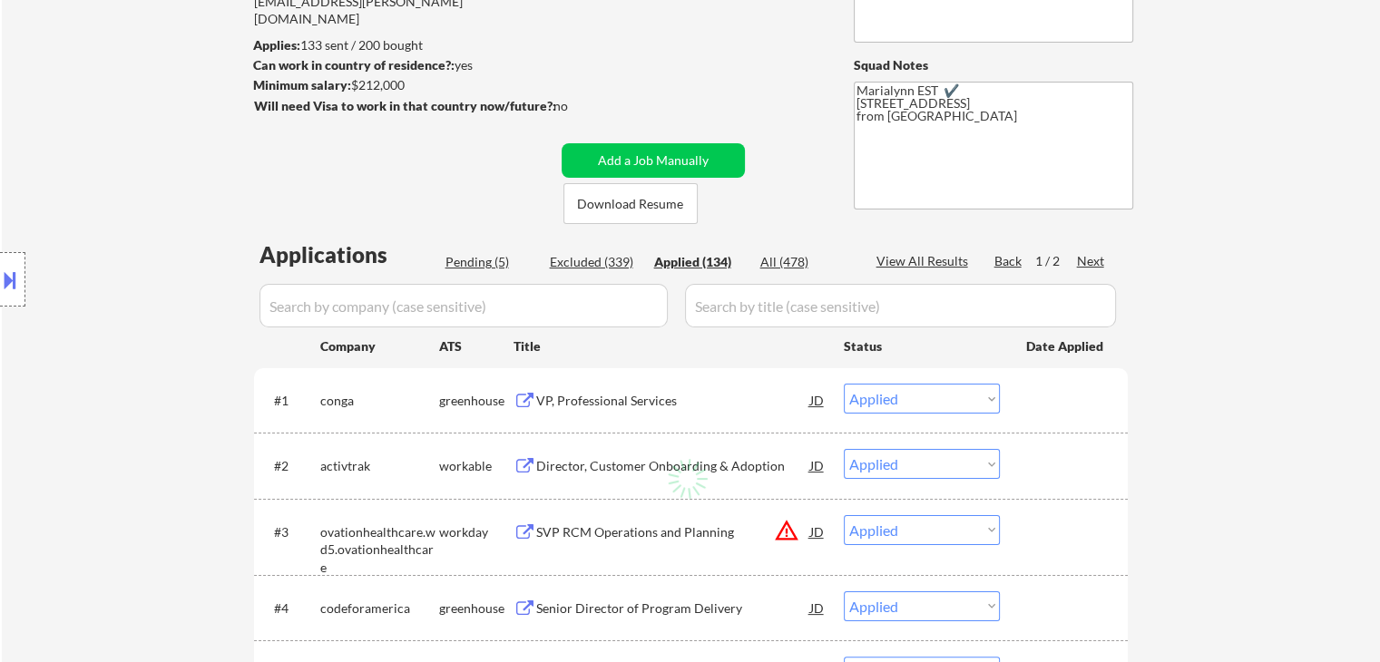
select select ""applied""
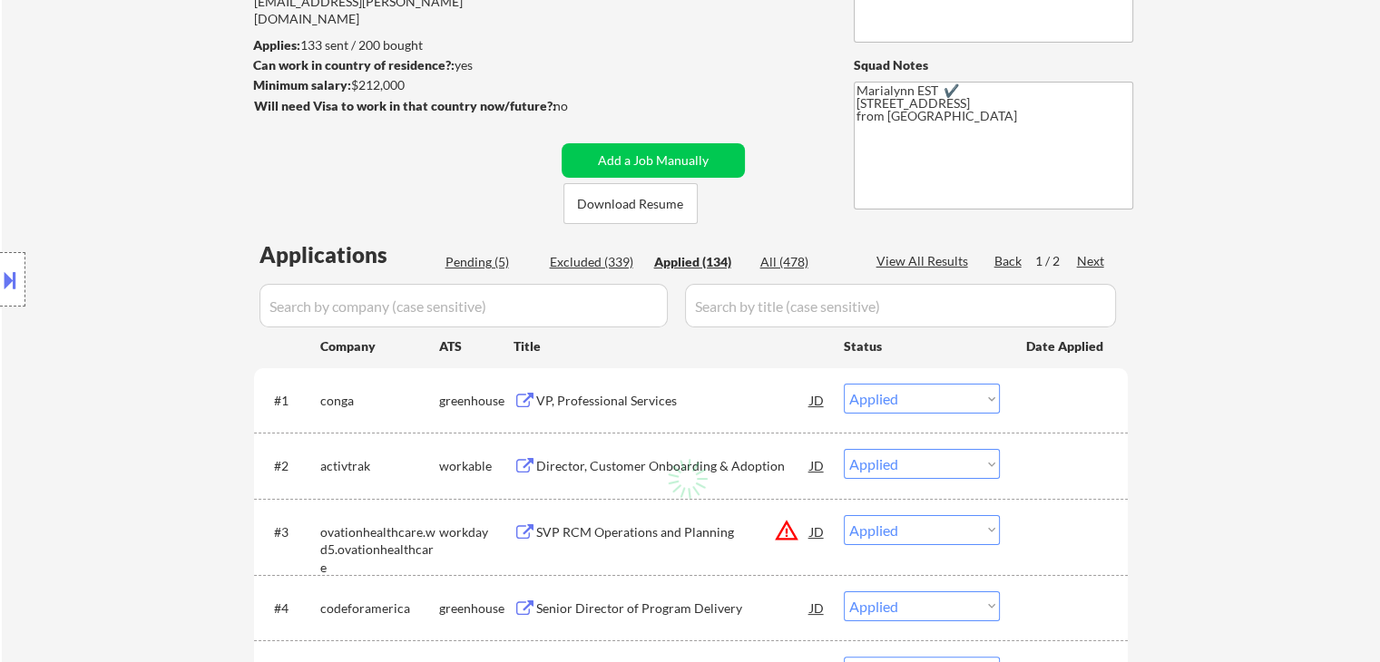
select select ""applied""
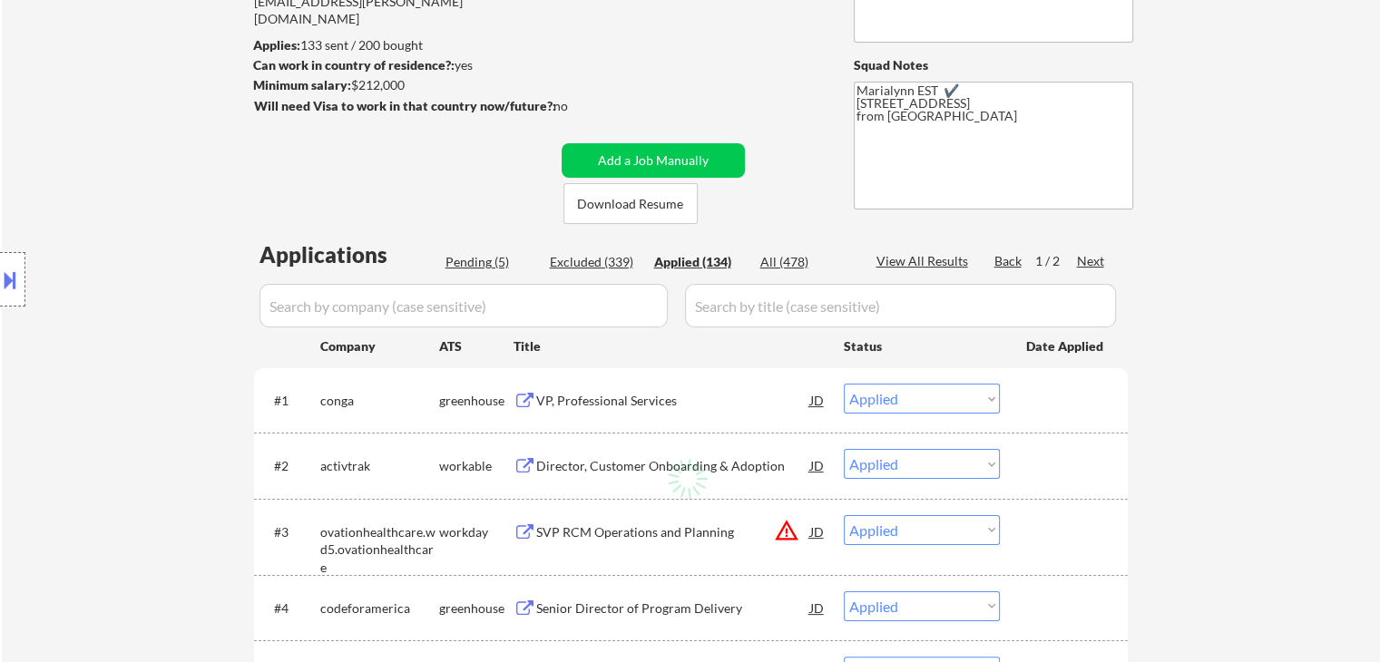
select select ""applied""
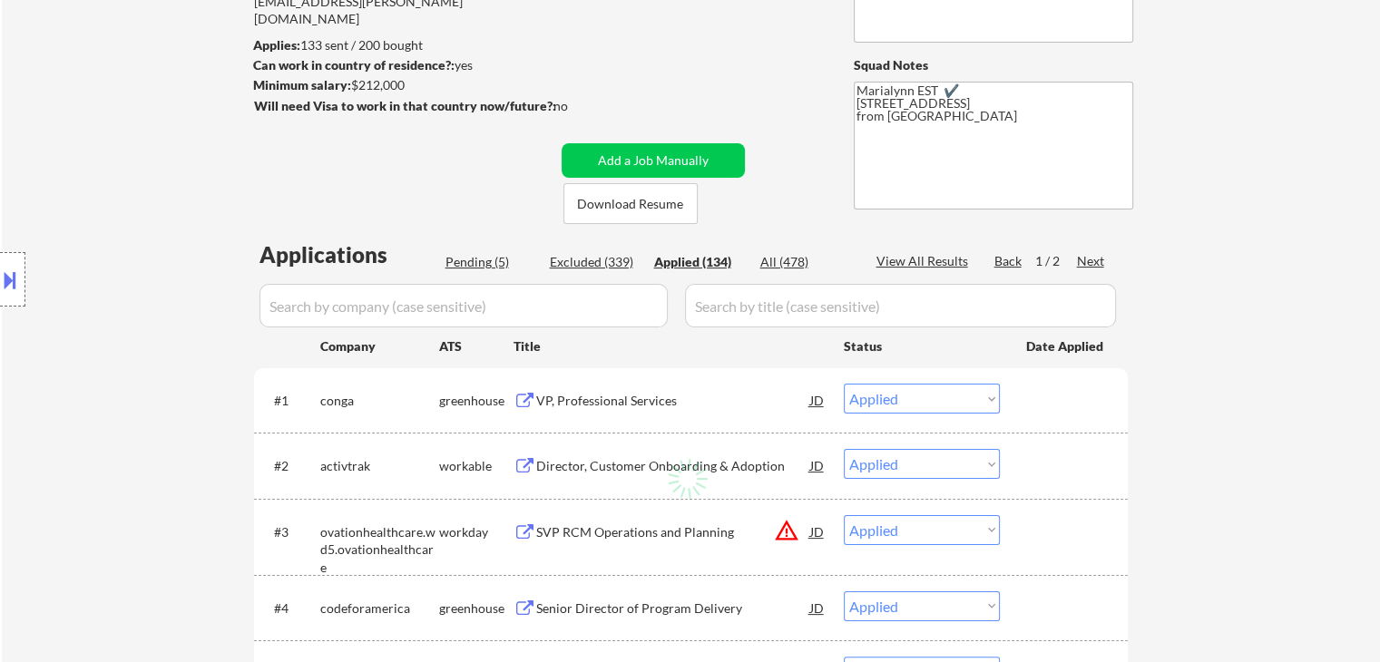
select select ""applied""
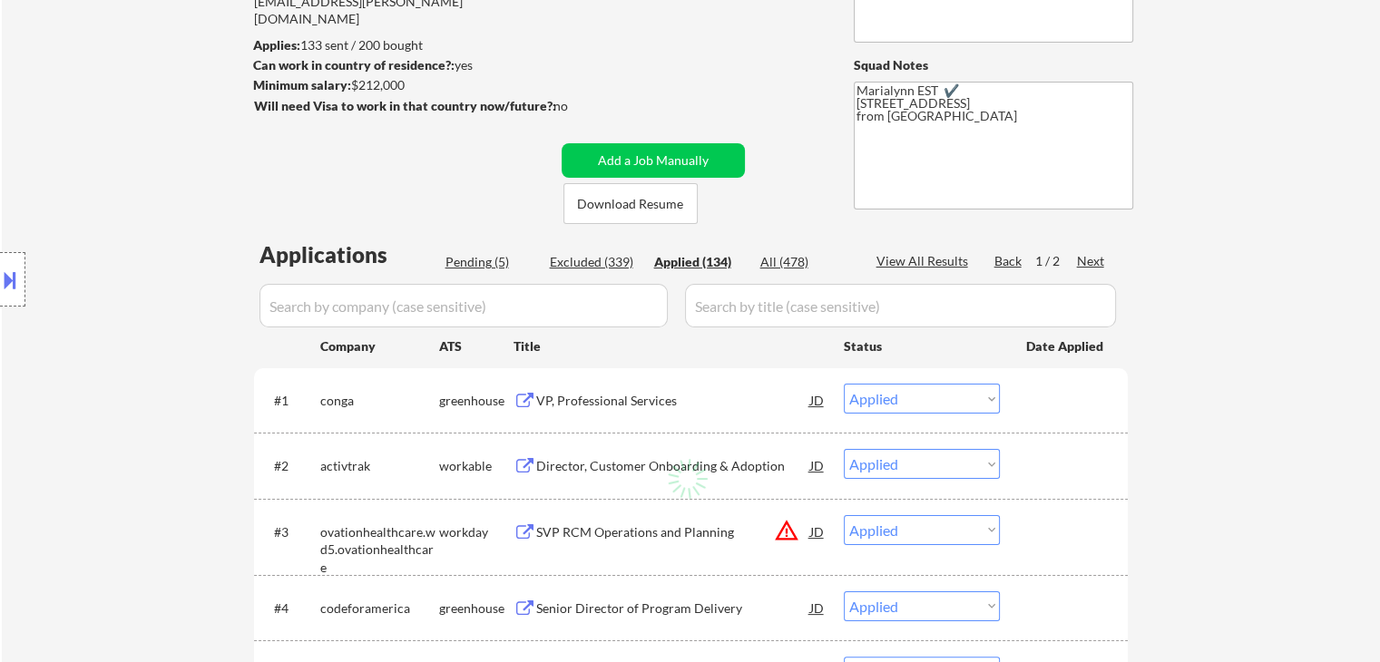
select select ""applied""
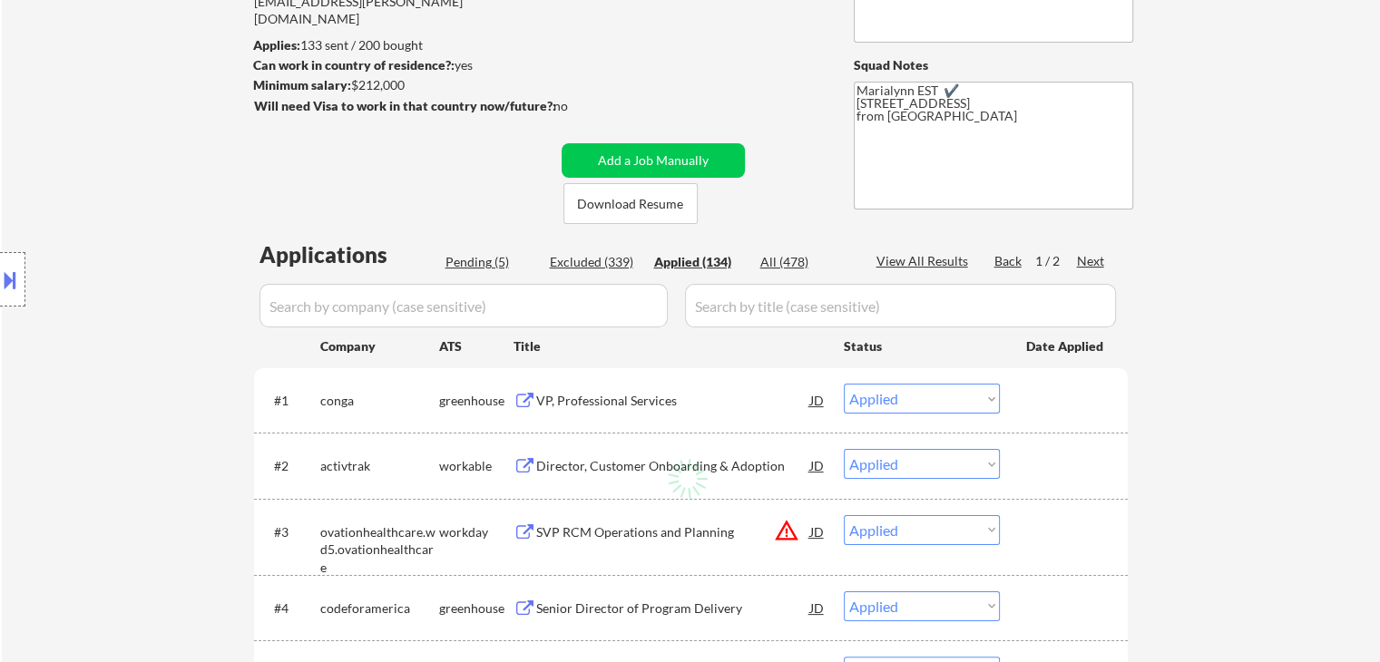
select select ""applied""
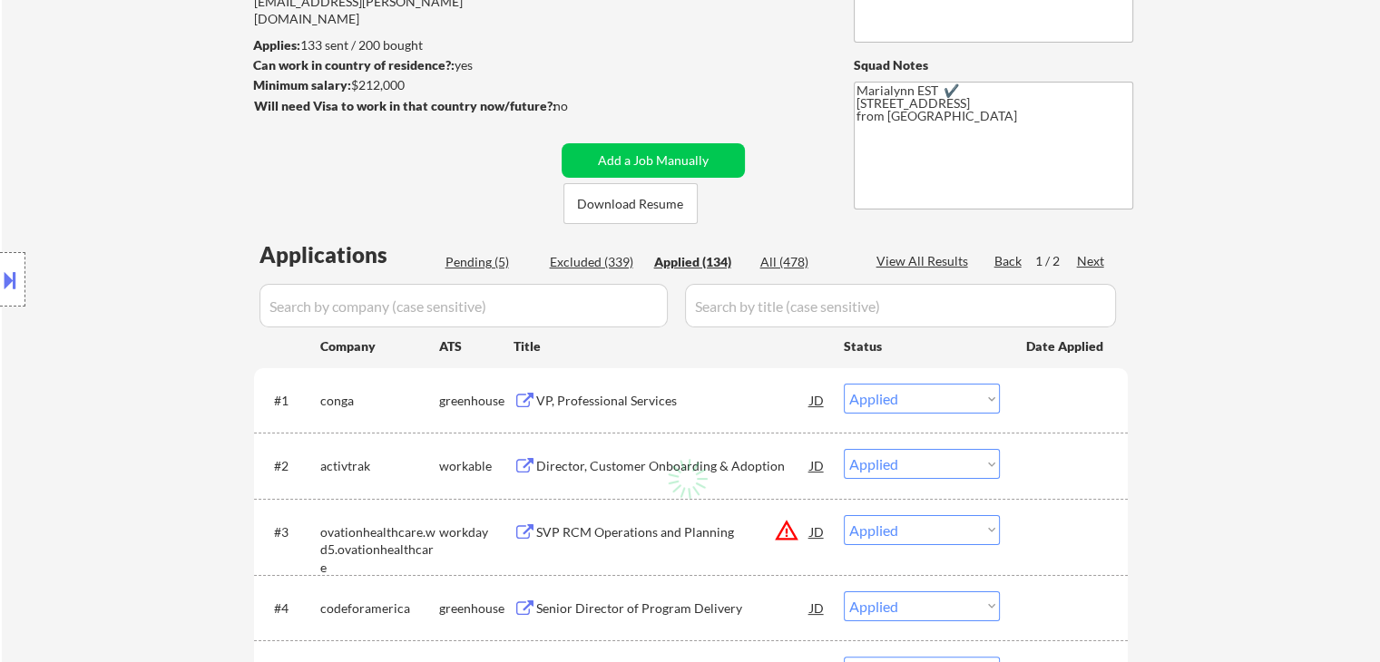
select select ""applied""
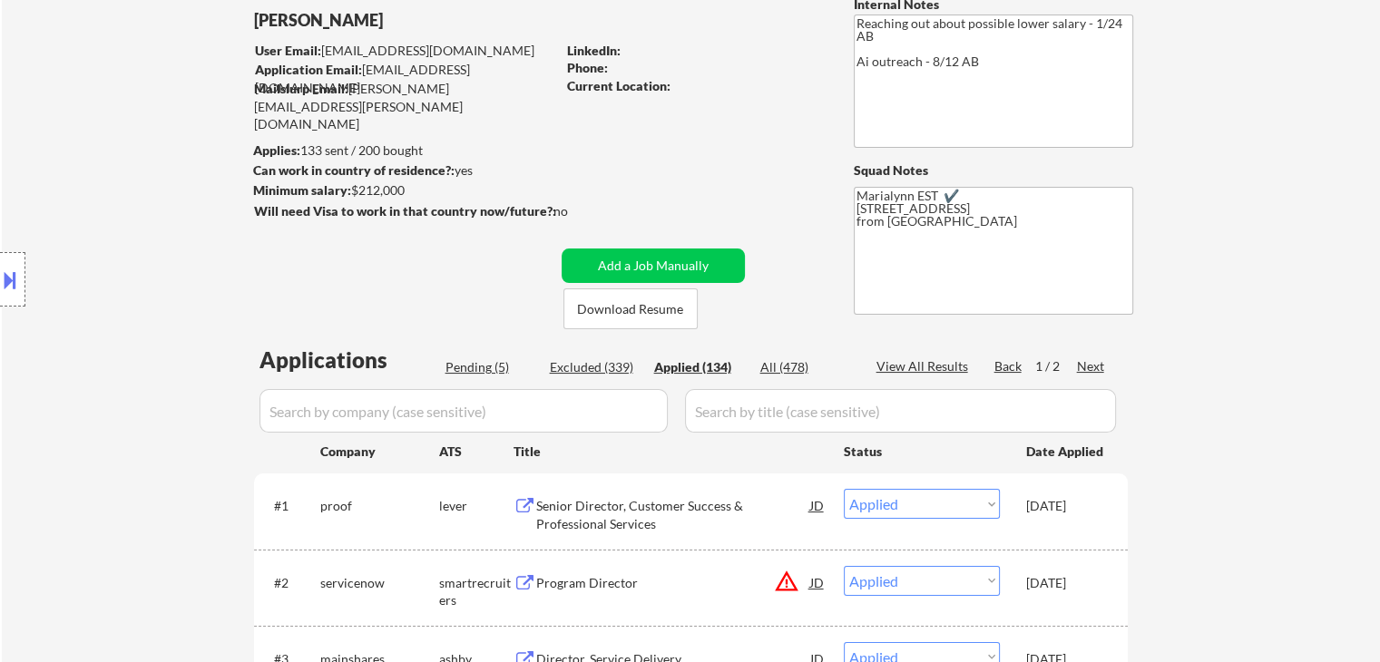
scroll to position [108, 0]
click at [601, 509] on div "Senior Director, Customer Success & Professional Services" at bounding box center [673, 515] width 274 height 35
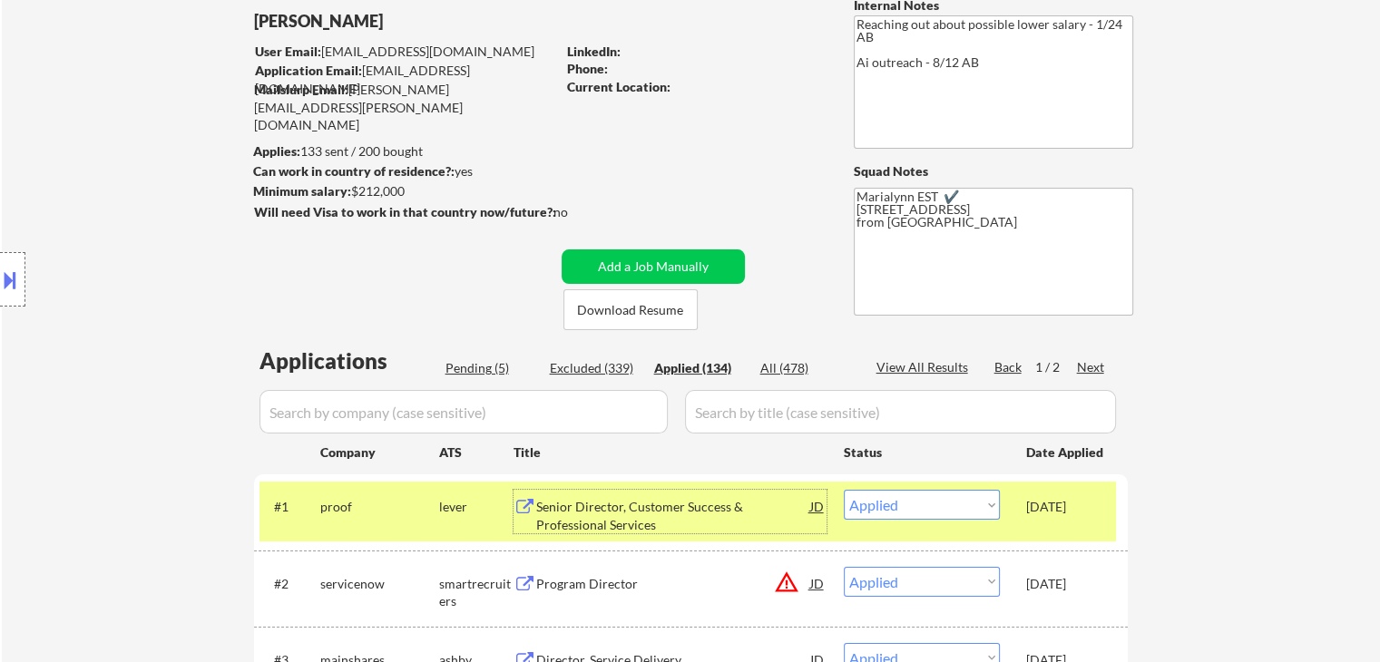
click at [483, 364] on div "Pending (5)" at bounding box center [490, 368] width 91 height 18
select select ""pending""
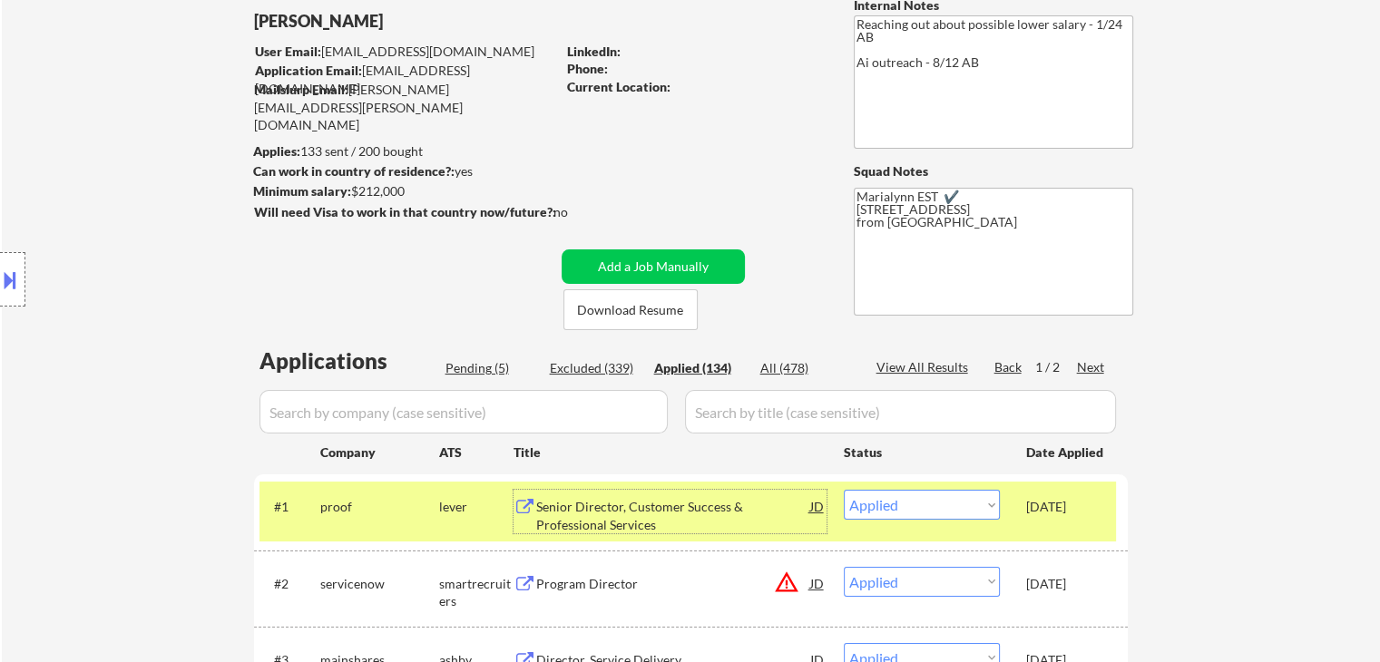
select select ""pending""
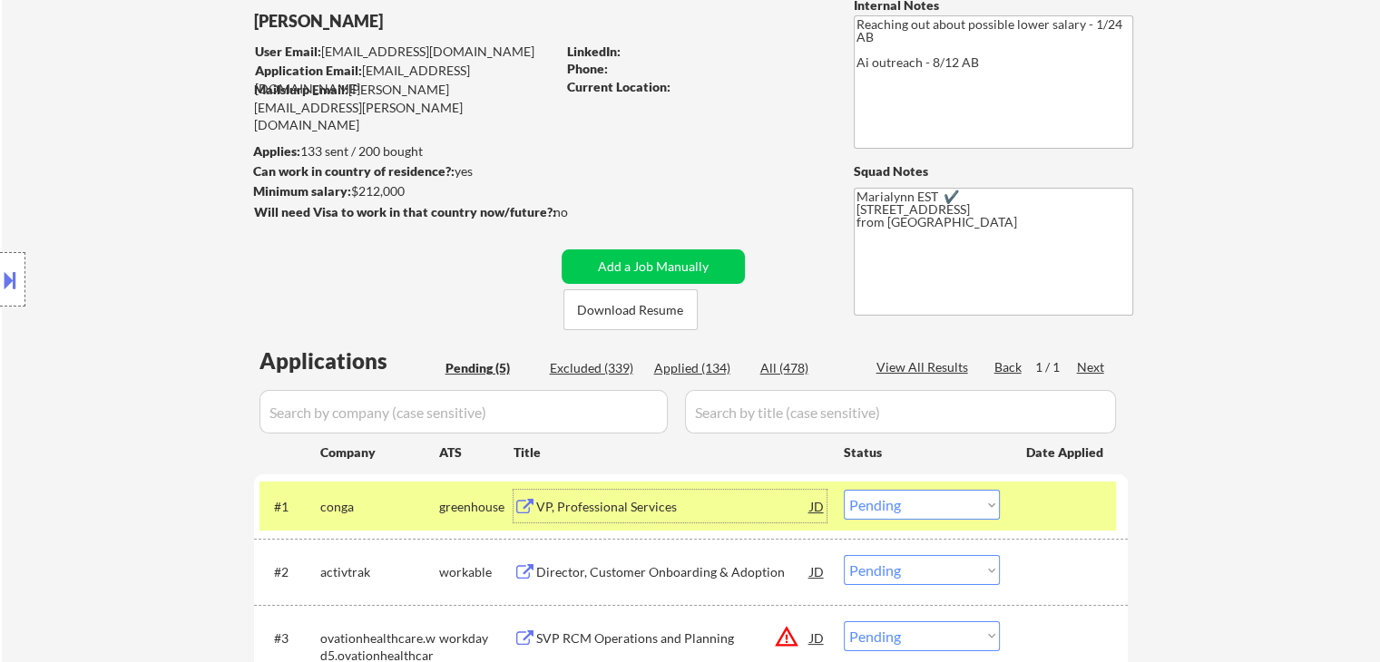
click at [612, 519] on div "VP, Professional Services" at bounding box center [673, 506] width 274 height 33
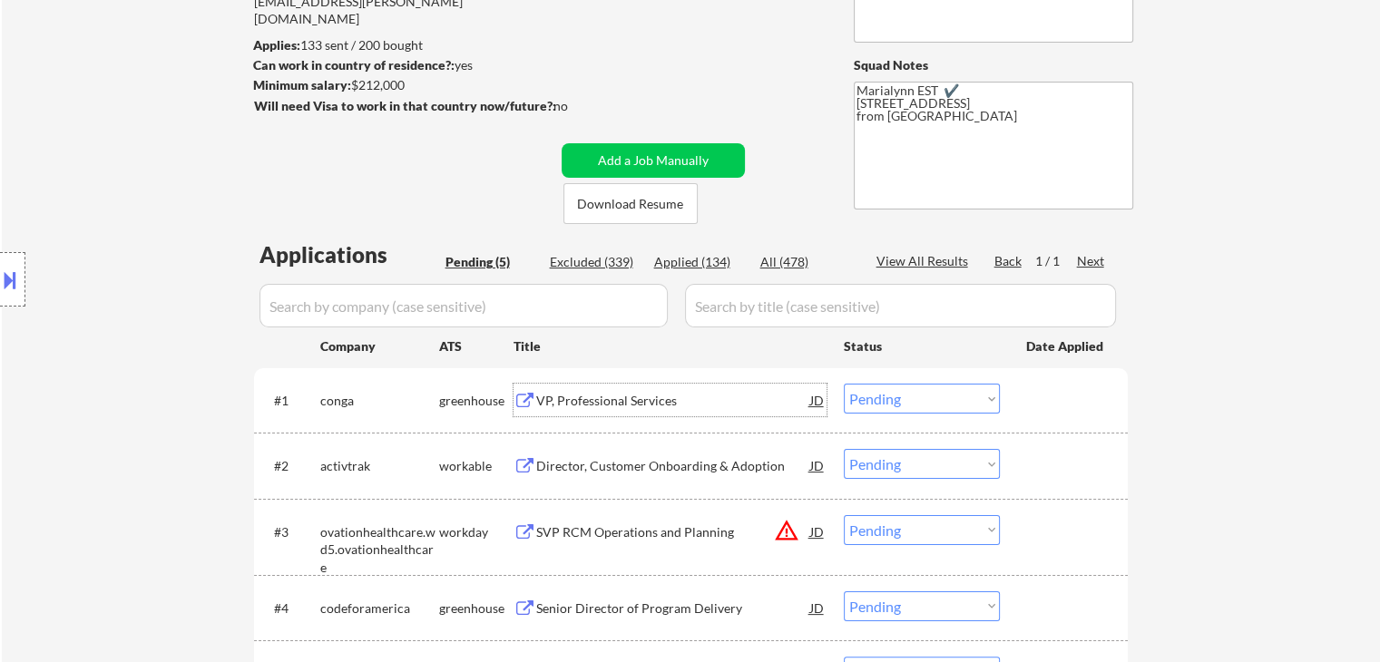
scroll to position [221, 0]
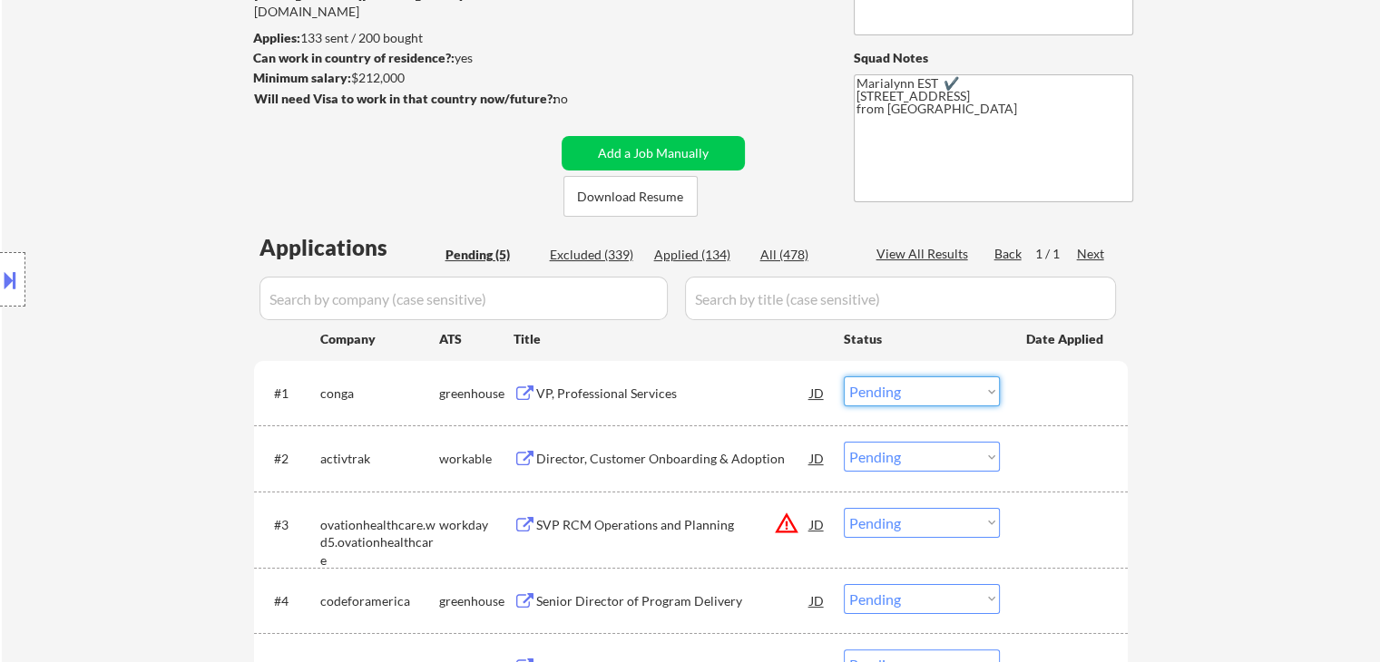
click at [898, 400] on select "Choose an option... Pending Applied Excluded (Questions) Excluded (Expired) Exc…" at bounding box center [922, 391] width 156 height 30
click at [844, 376] on select "Choose an option... Pending Applied Excluded (Questions) Excluded (Expired) Exc…" at bounding box center [922, 391] width 156 height 30
click at [666, 449] on div "Director, Customer Onboarding & Adoption" at bounding box center [673, 458] width 274 height 33
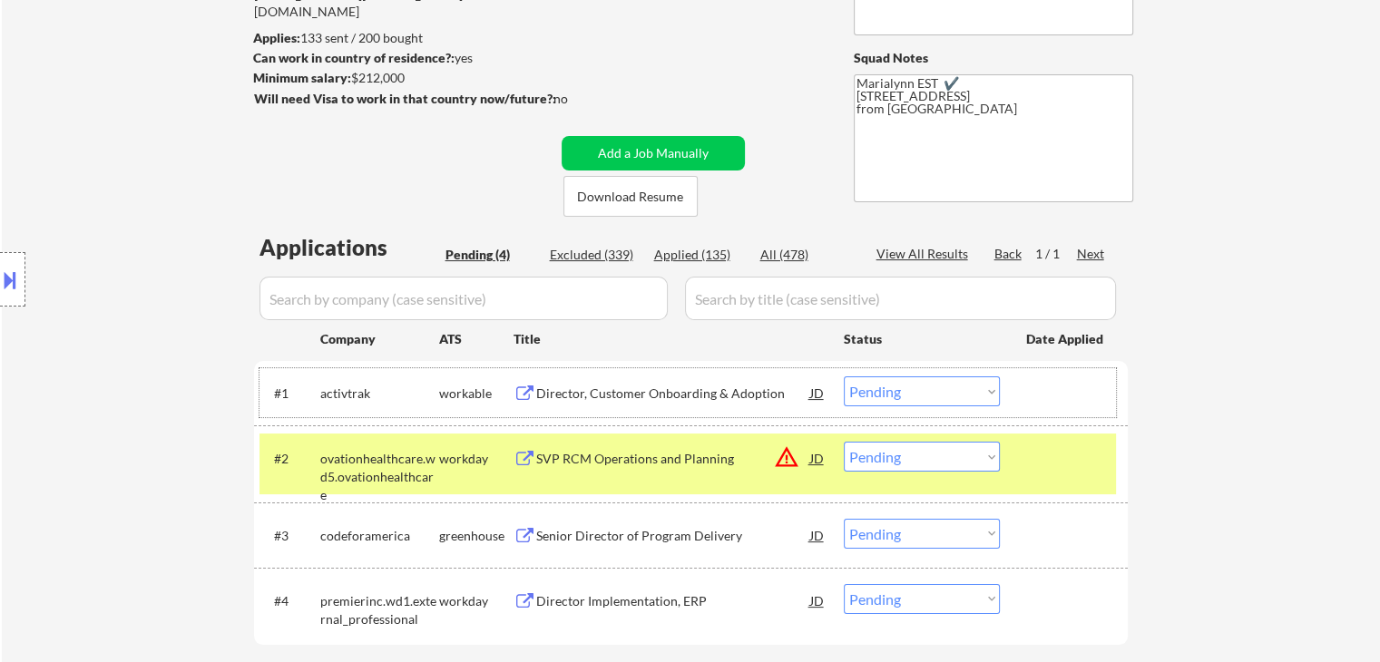
click at [881, 406] on div "#1 activtrak workable Director, Customer Onboarding & Adoption JD Choose an opt…" at bounding box center [687, 392] width 856 height 49
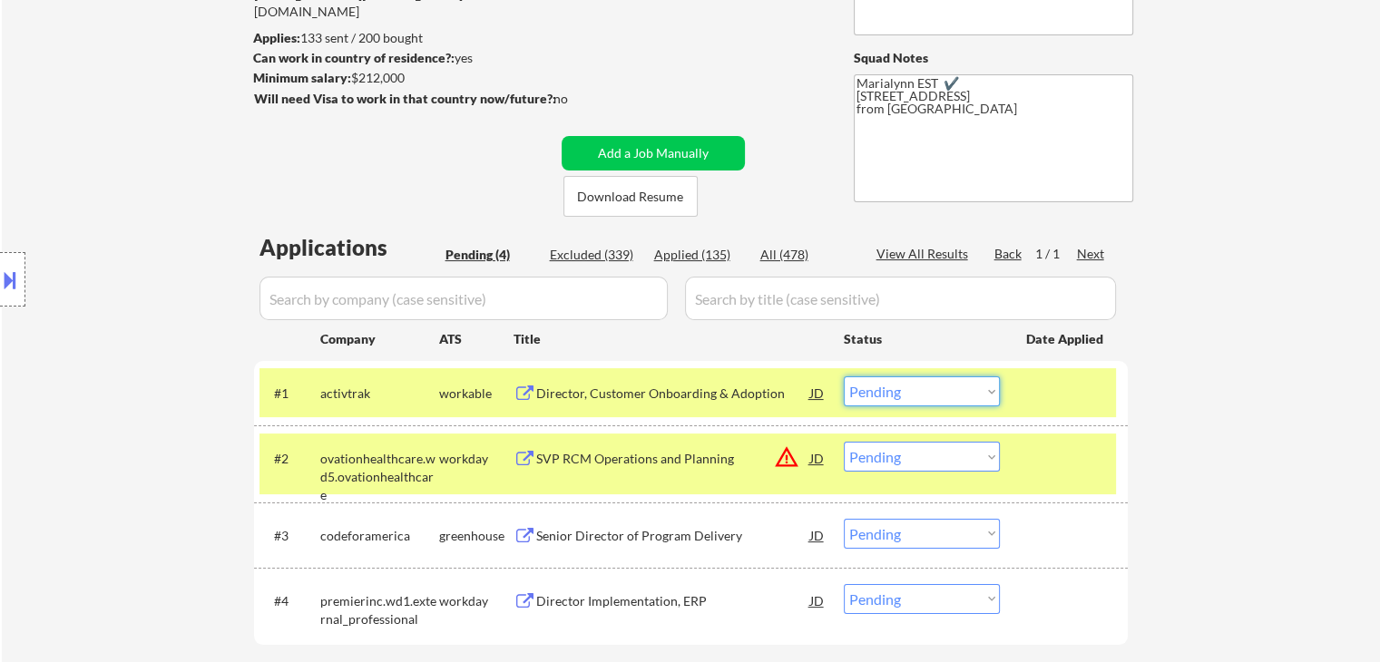
click at [966, 393] on select "Choose an option... Pending Applied Excluded (Questions) Excluded (Expired) Exc…" at bounding box center [922, 391] width 156 height 30
click at [844, 376] on select "Choose an option... Pending Applied Excluded (Questions) Excluded (Expired) Exc…" at bounding box center [922, 391] width 156 height 30
select select ""pending""
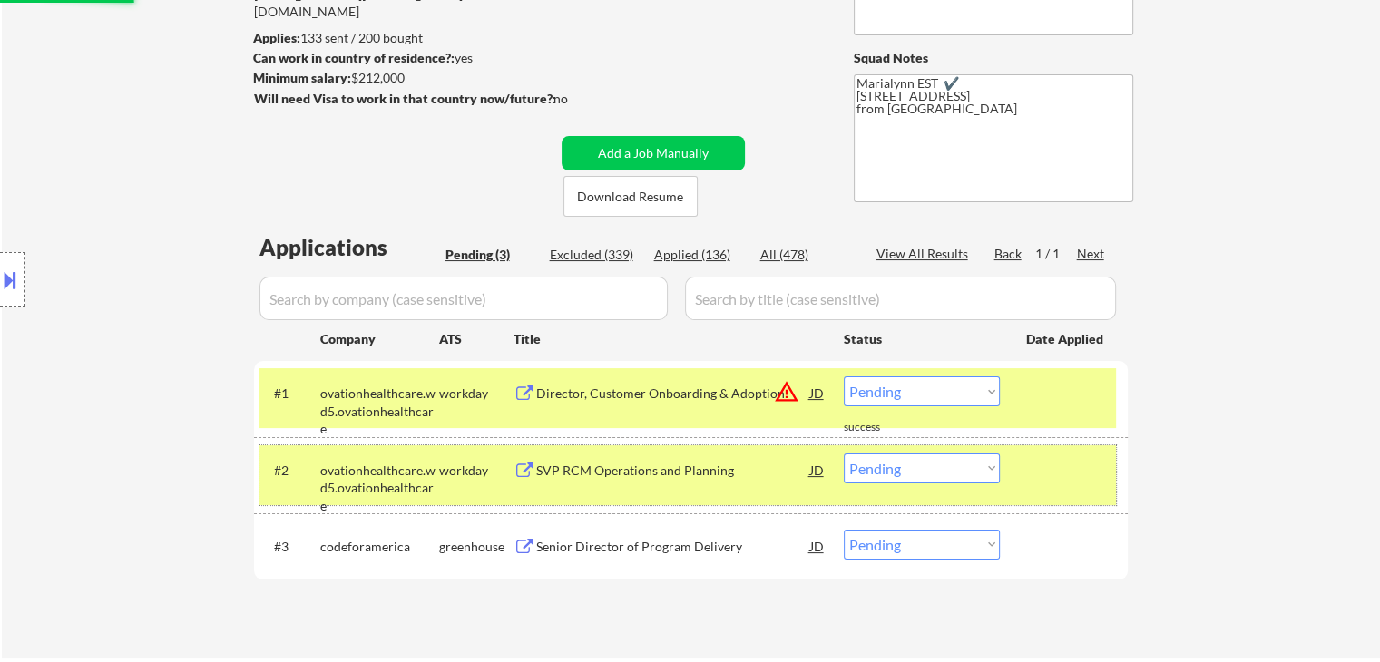
click at [476, 454] on div "workday" at bounding box center [476, 469] width 74 height 33
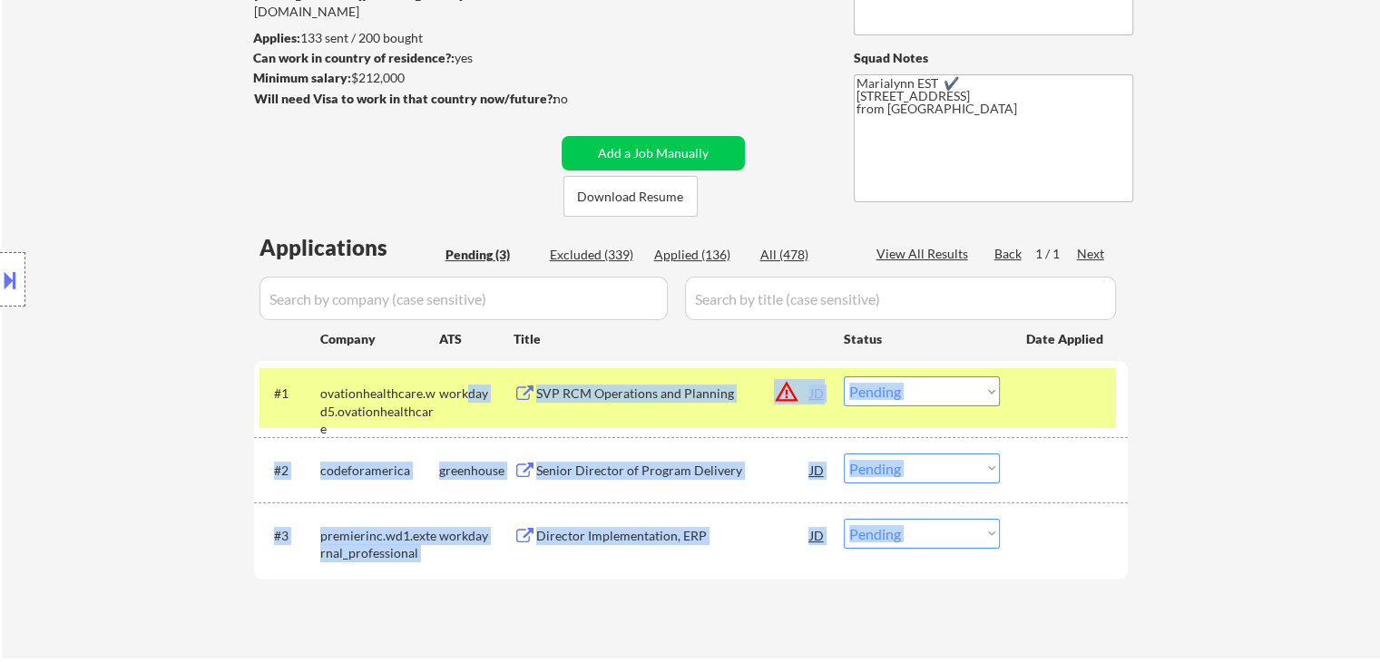
drag, startPoint x: 453, startPoint y: 360, endPoint x: 458, endPoint y: 382, distance: 22.2
click at [458, 382] on div "Applications Pending (3) Excluded (339) Applied (136) All (478) View All Result…" at bounding box center [690, 428] width 873 height 392
click at [458, 382] on div "workday" at bounding box center [476, 392] width 74 height 33
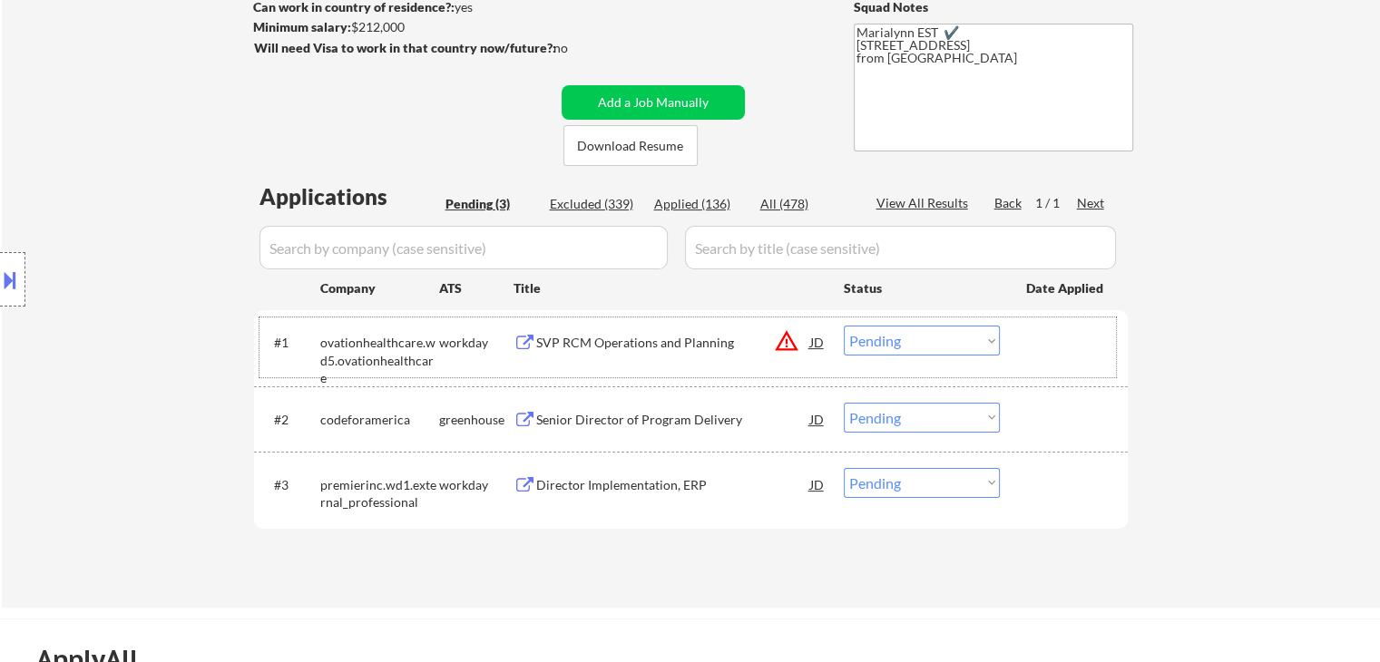
scroll to position [351, 0]
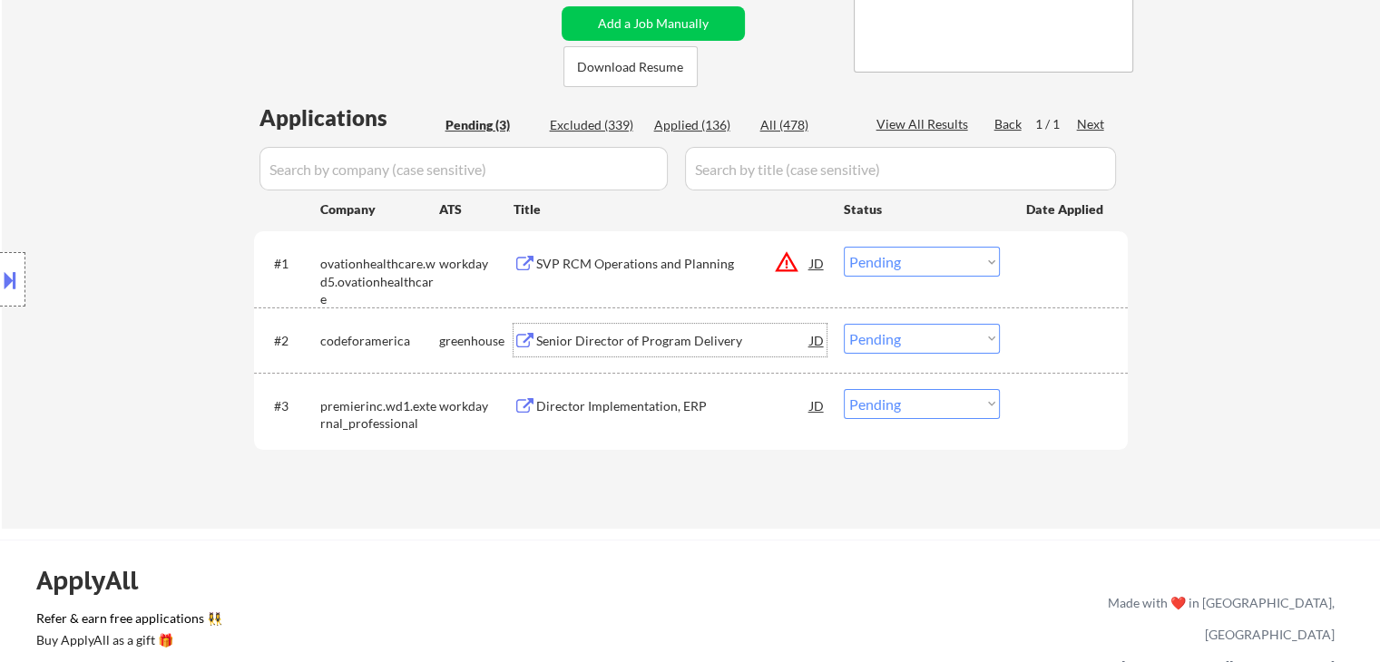
click at [559, 334] on div "Senior Director of Program Delivery" at bounding box center [673, 341] width 274 height 18
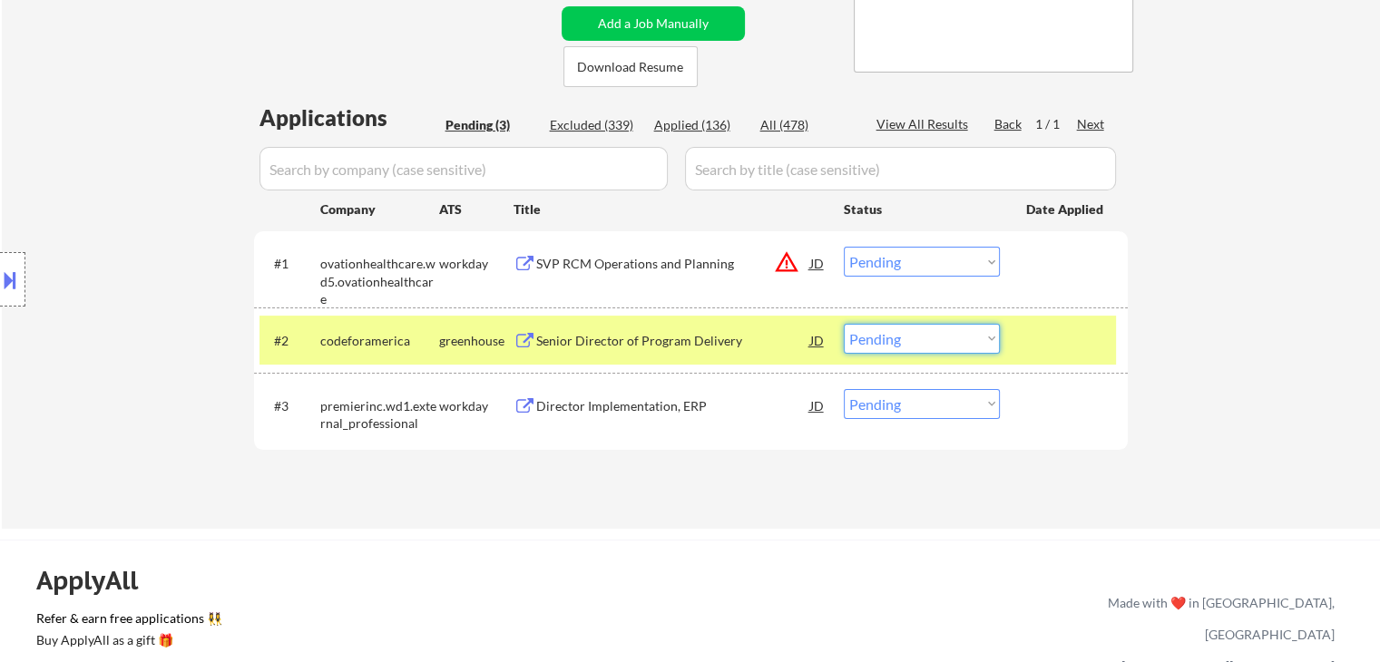
click at [934, 343] on select "Choose an option... Pending Applied Excluded (Questions) Excluded (Expired) Exc…" at bounding box center [922, 339] width 156 height 30
click at [844, 324] on select "Choose an option... Pending Applied Excluded (Questions) Excluded (Expired) Exc…" at bounding box center [922, 339] width 156 height 30
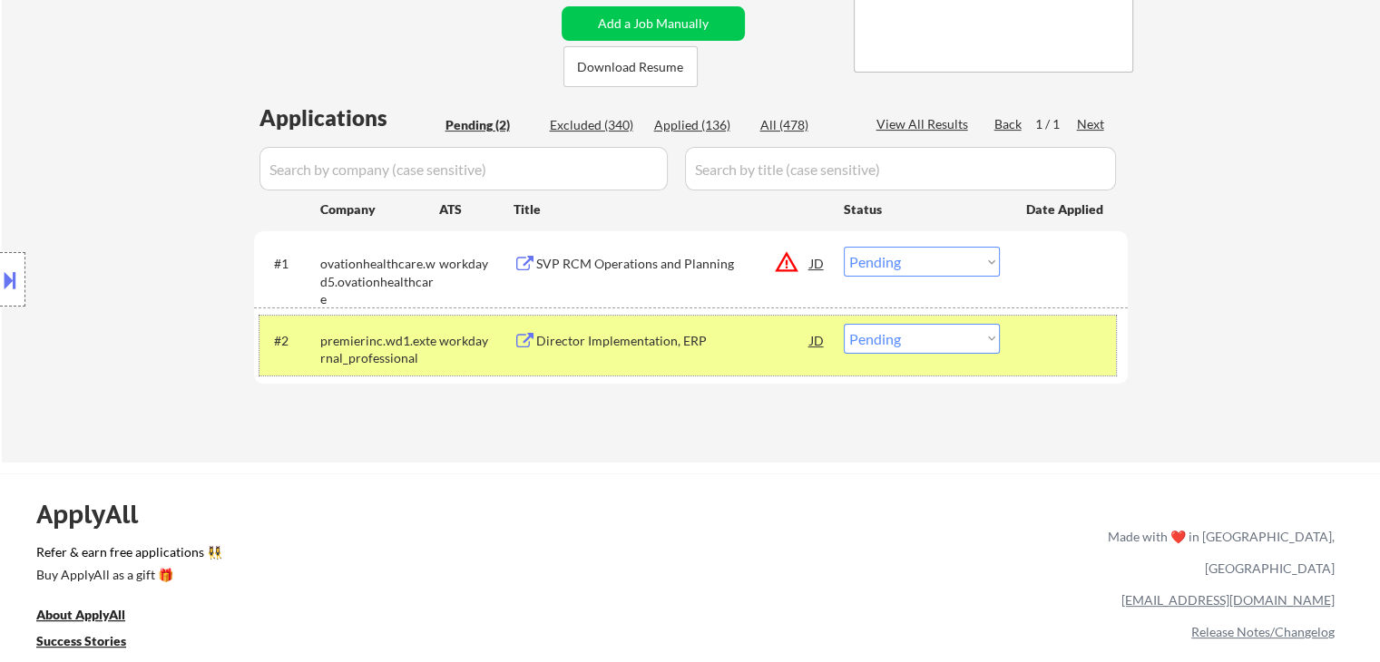
click at [602, 356] on div "#2 premierinc.wd1.external_professional workday Director Implementation, ERP JD…" at bounding box center [687, 346] width 856 height 60
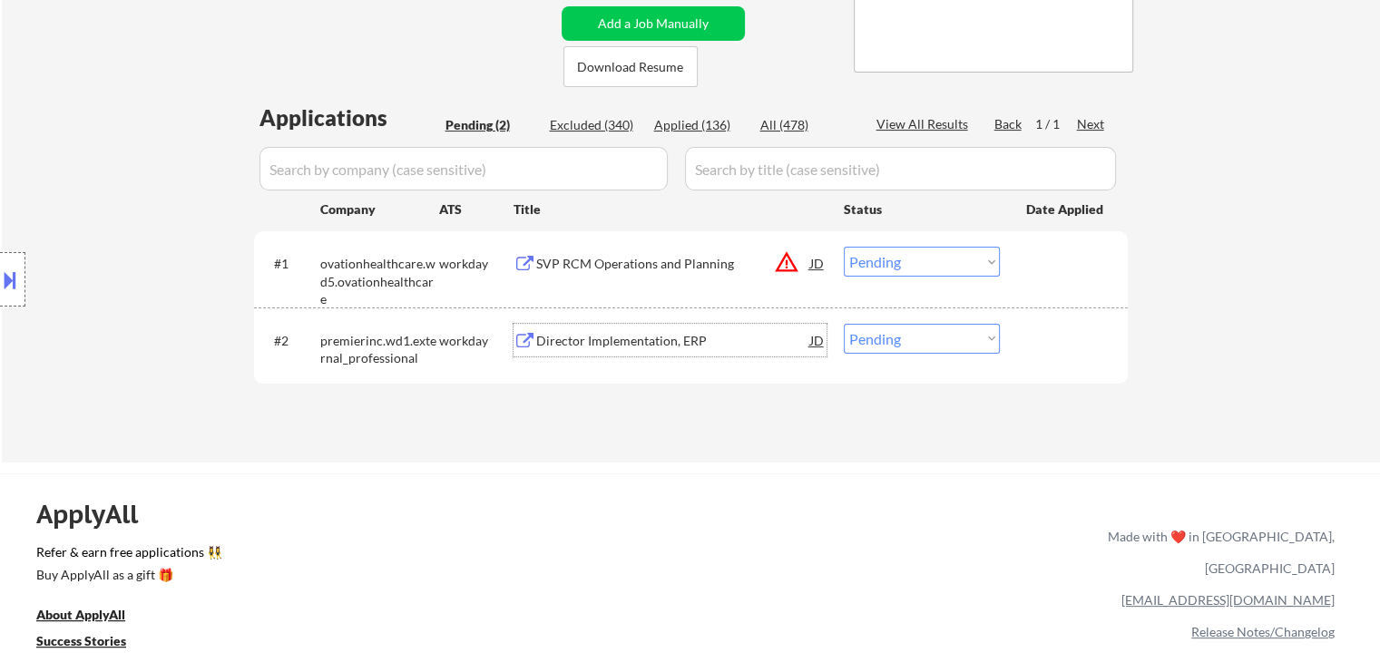
click at [609, 337] on div "Director Implementation, ERP" at bounding box center [673, 341] width 274 height 18
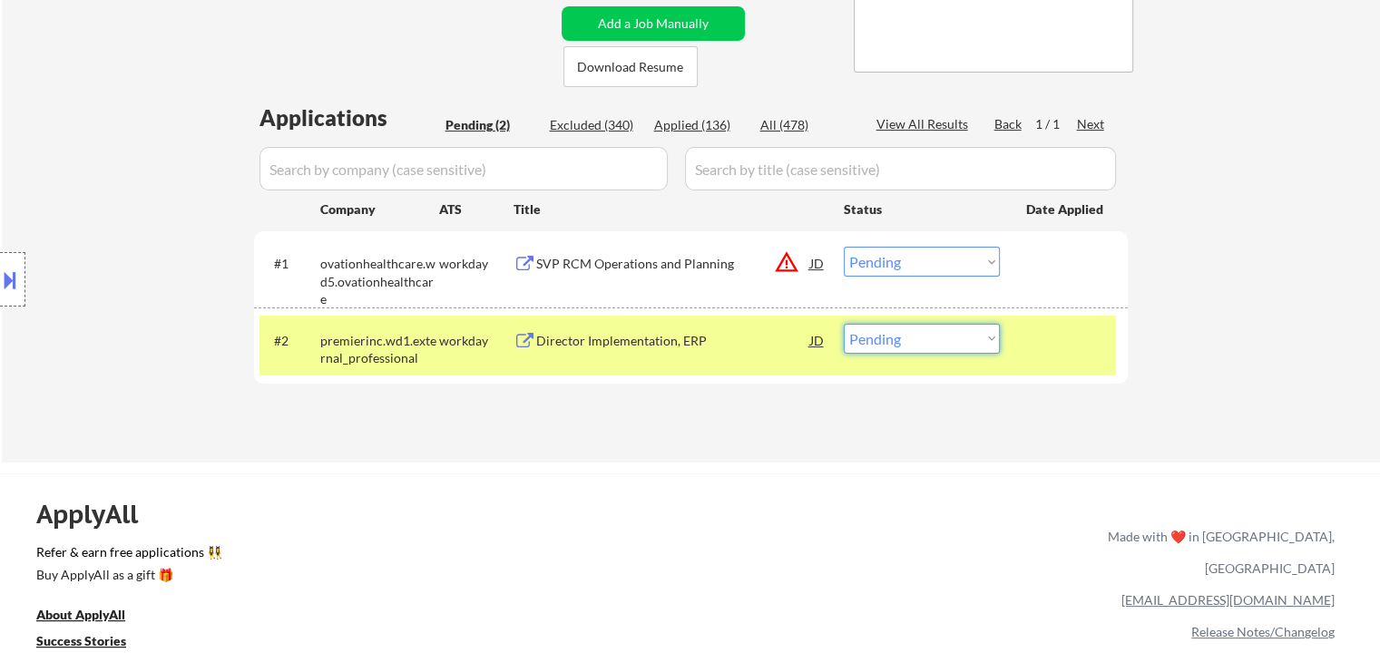
click at [925, 352] on select "Choose an option... Pending Applied Excluded (Questions) Excluded (Expired) Exc…" at bounding box center [922, 339] width 156 height 30
select select ""excluded__expired_""
click at [844, 324] on select "Choose an option... Pending Applied Excluded (Questions) Excluded (Expired) Exc…" at bounding box center [922, 339] width 156 height 30
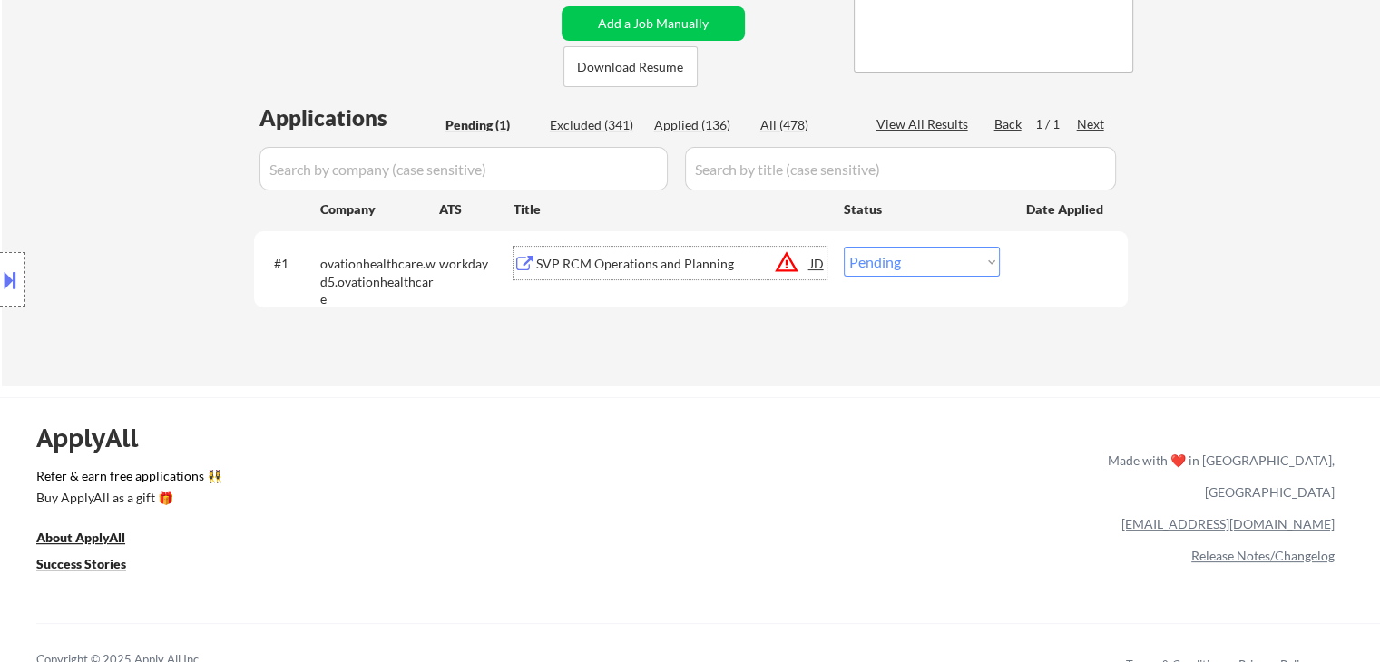
click at [635, 269] on div "SVP RCM Operations and Planning" at bounding box center [673, 264] width 274 height 18
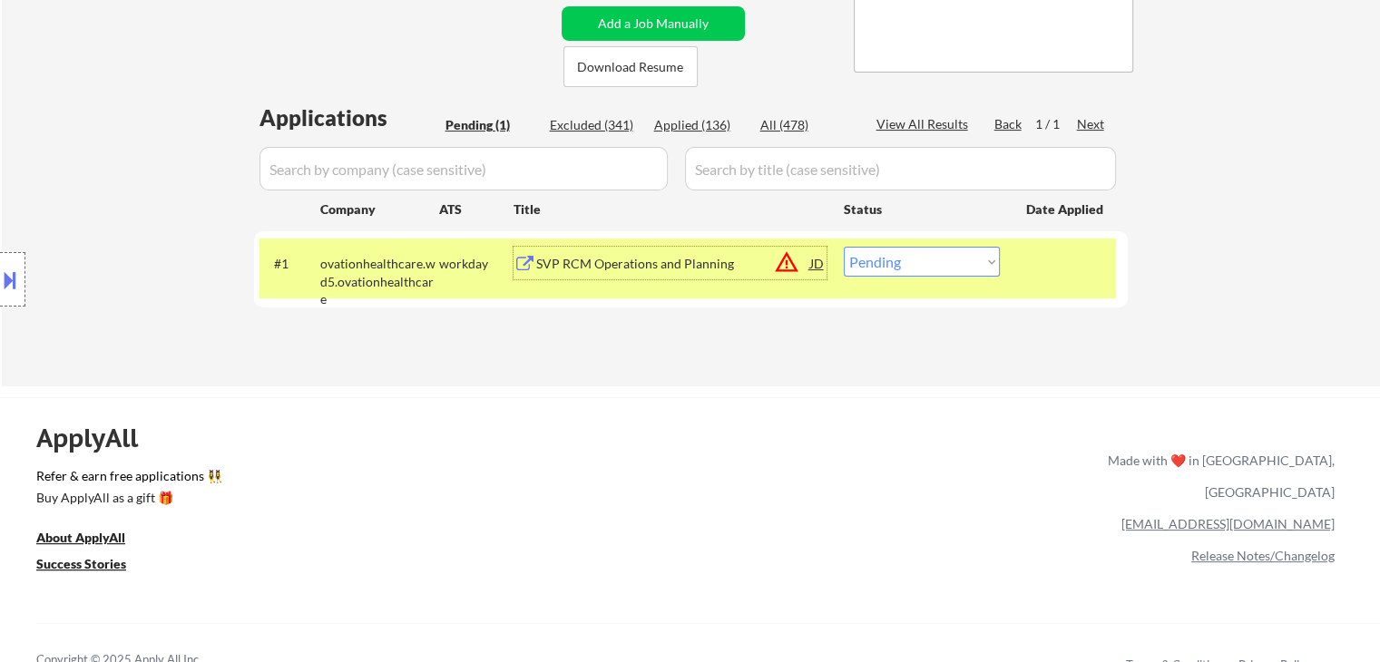
click at [860, 269] on select "Choose an option... Pending Applied Excluded (Questions) Excluded (Expired) Exc…" at bounding box center [922, 262] width 156 height 30
click at [844, 247] on select "Choose an option... Pending Applied Excluded (Questions) Excluded (Expired) Exc…" at bounding box center [922, 262] width 156 height 30
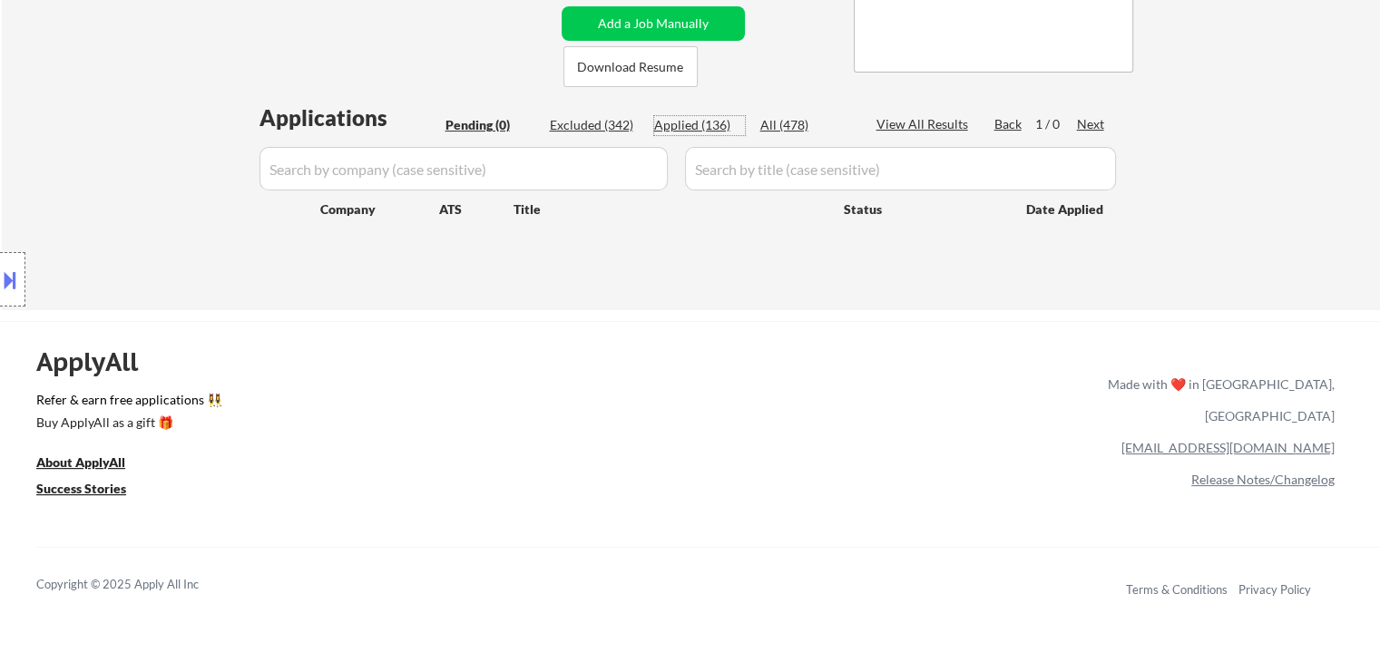
click at [671, 127] on div "Applied (136)" at bounding box center [699, 125] width 91 height 18
select select ""applied""
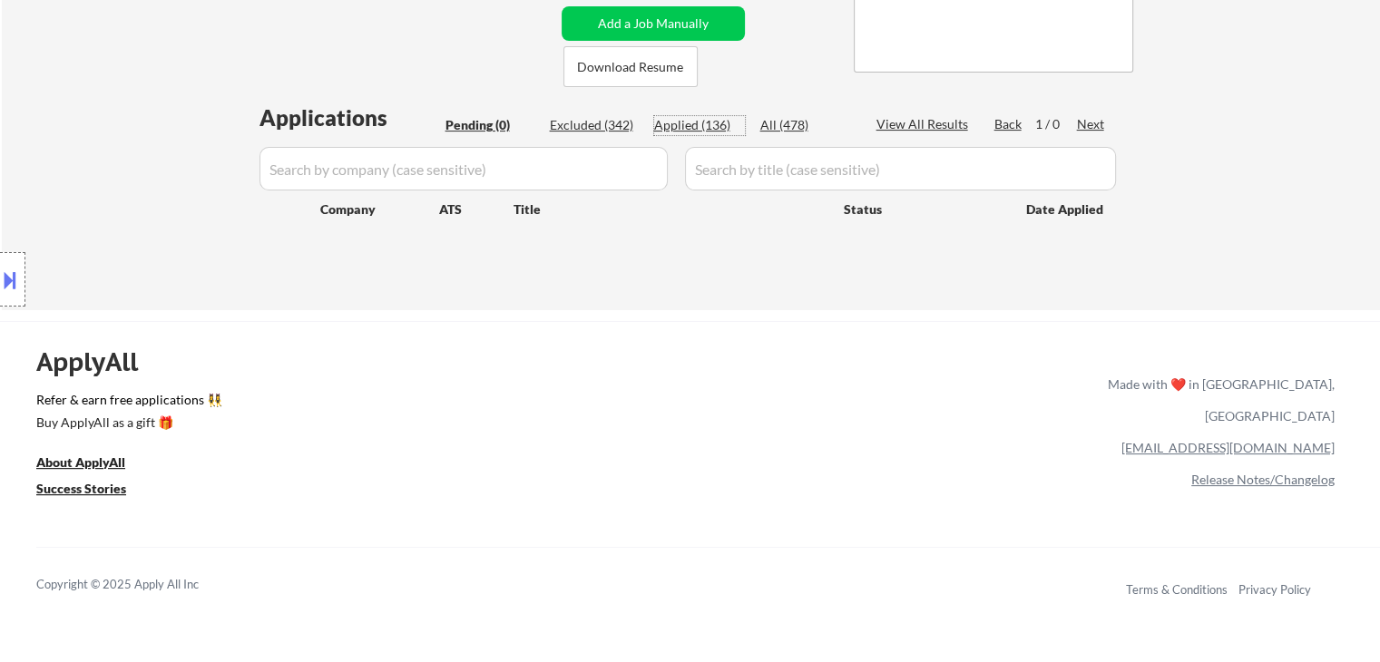
select select ""applied""
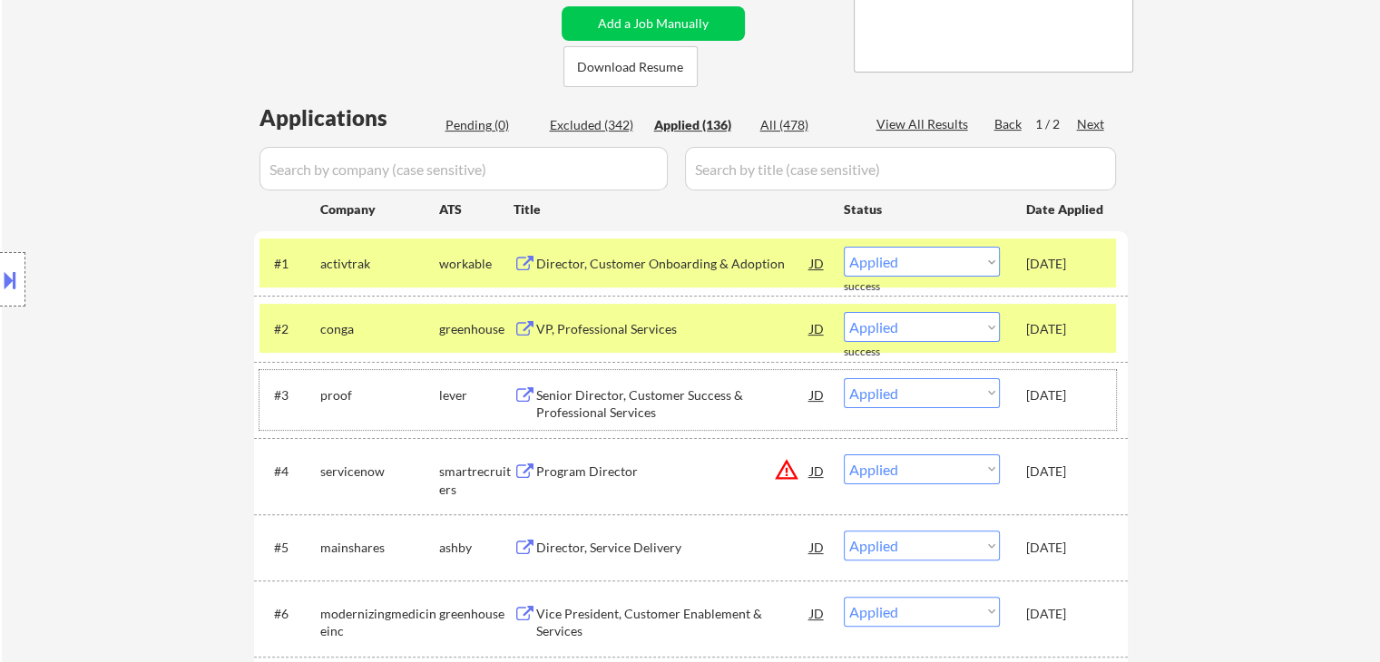
click at [1064, 403] on div "Sep 27, 2025" at bounding box center [1066, 395] width 80 height 18
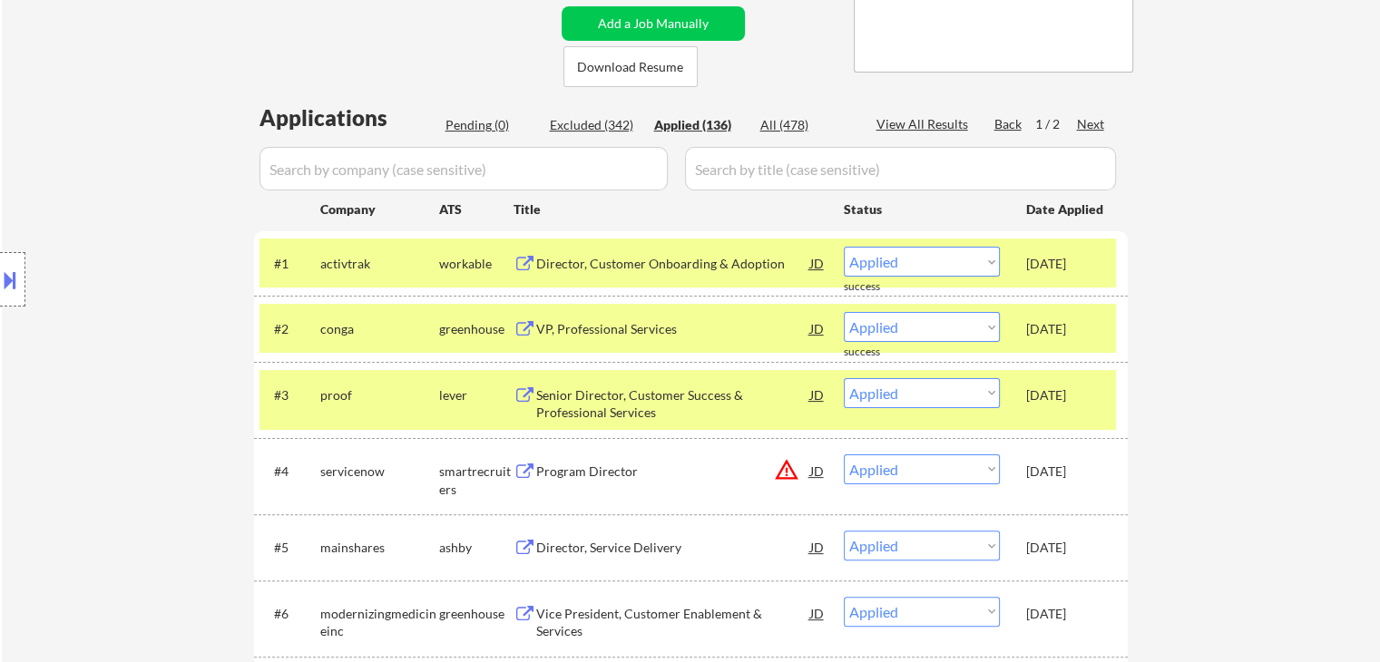
click at [1041, 338] on div "Sep 27, 2025" at bounding box center [1066, 328] width 80 height 33
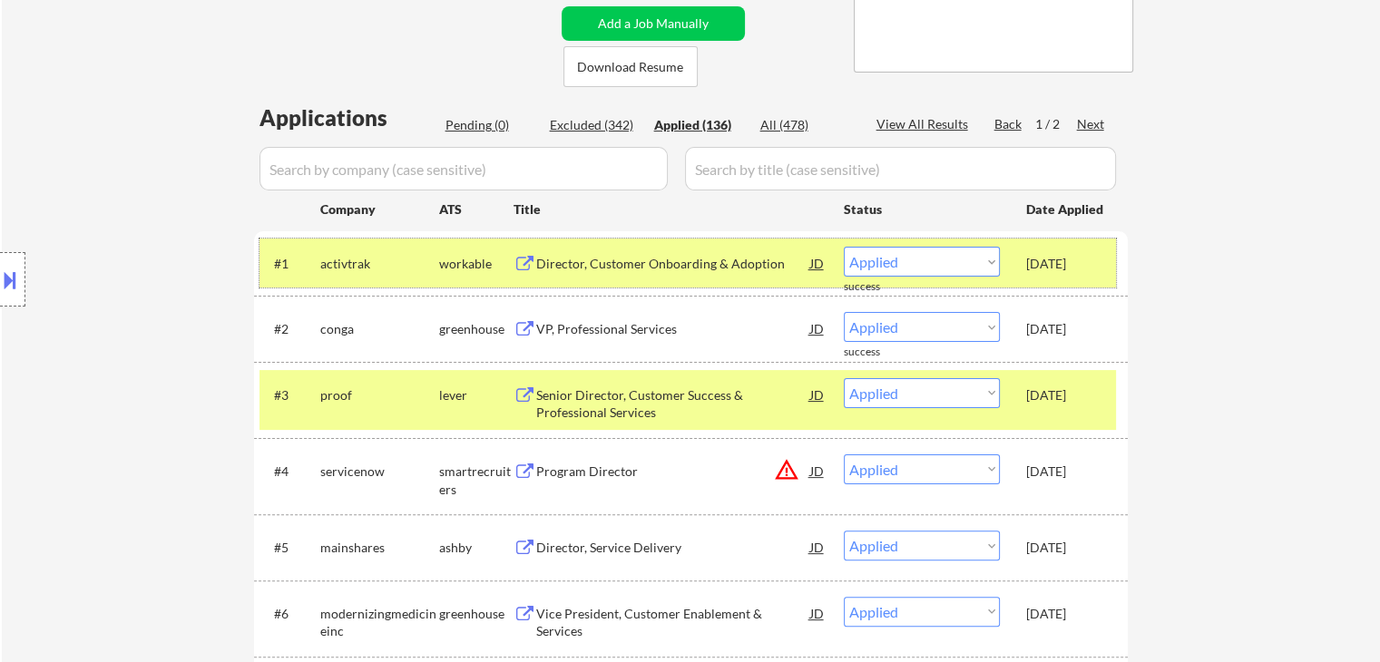
click at [1033, 255] on div "Sep 27, 2025" at bounding box center [1066, 264] width 80 height 18
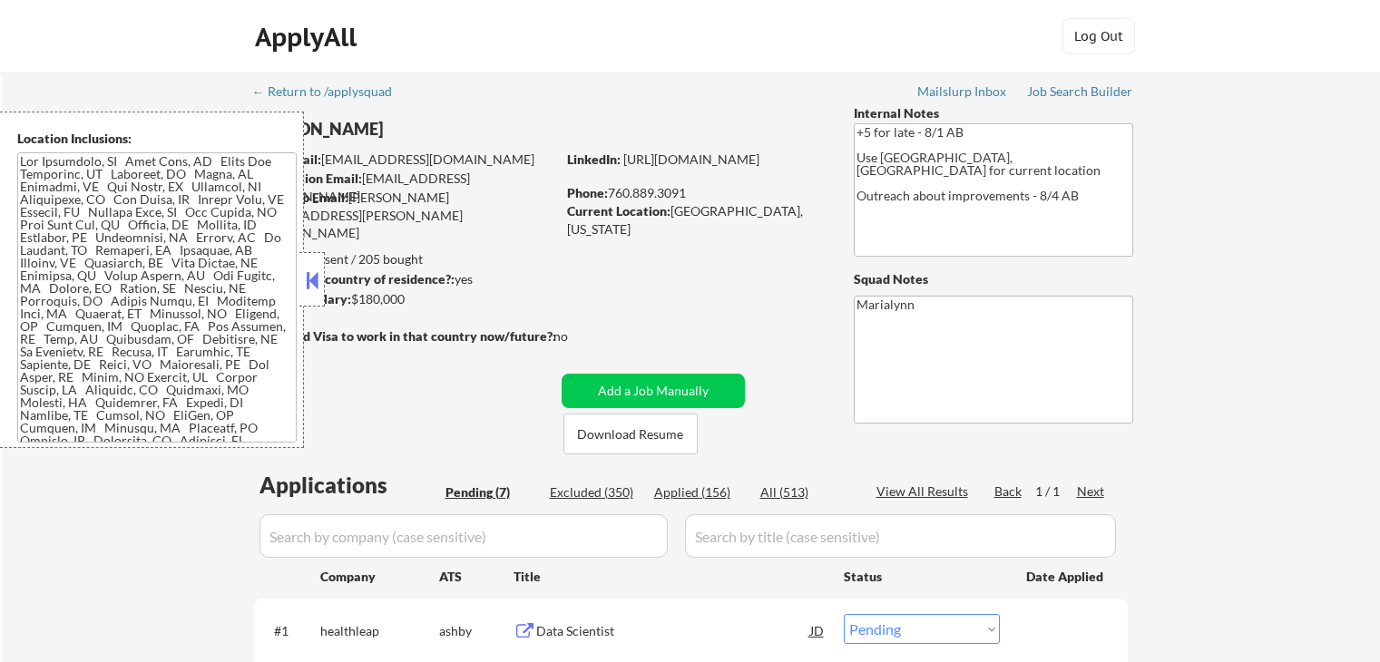
select select ""pending""
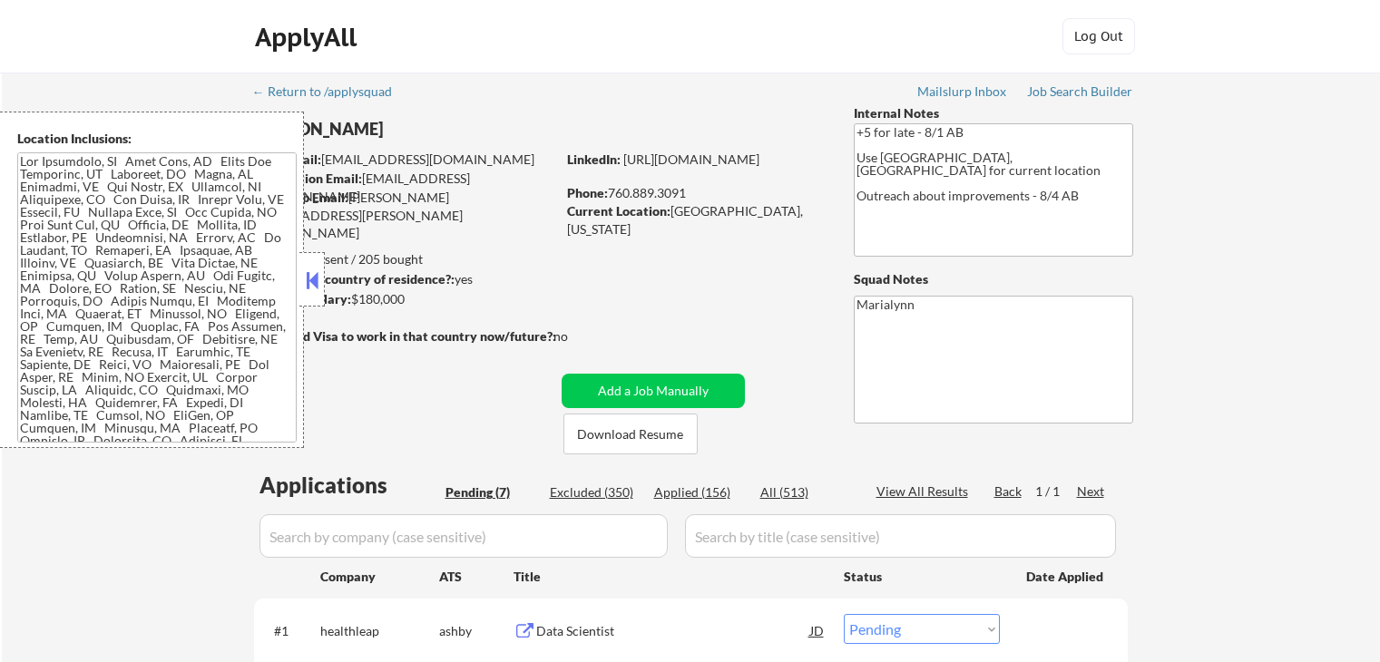
select select ""pending""
click at [317, 269] on button at bounding box center [312, 280] width 20 height 27
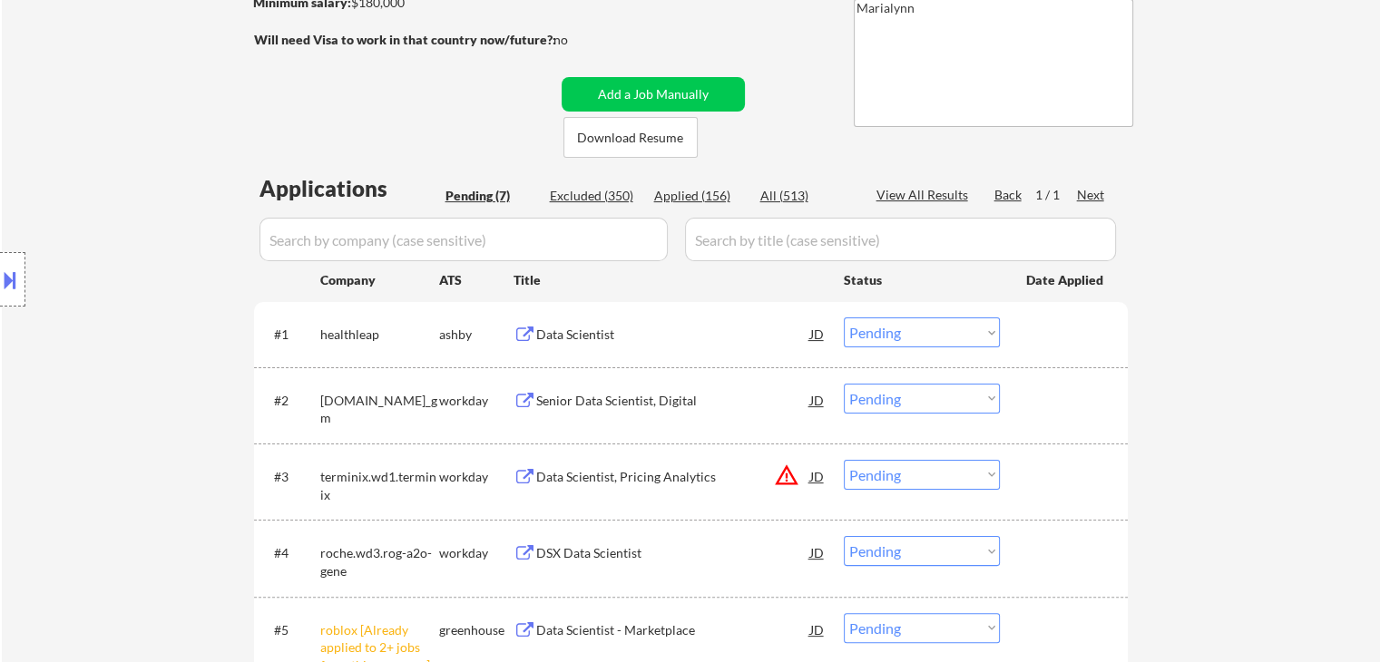
scroll to position [301, 0]
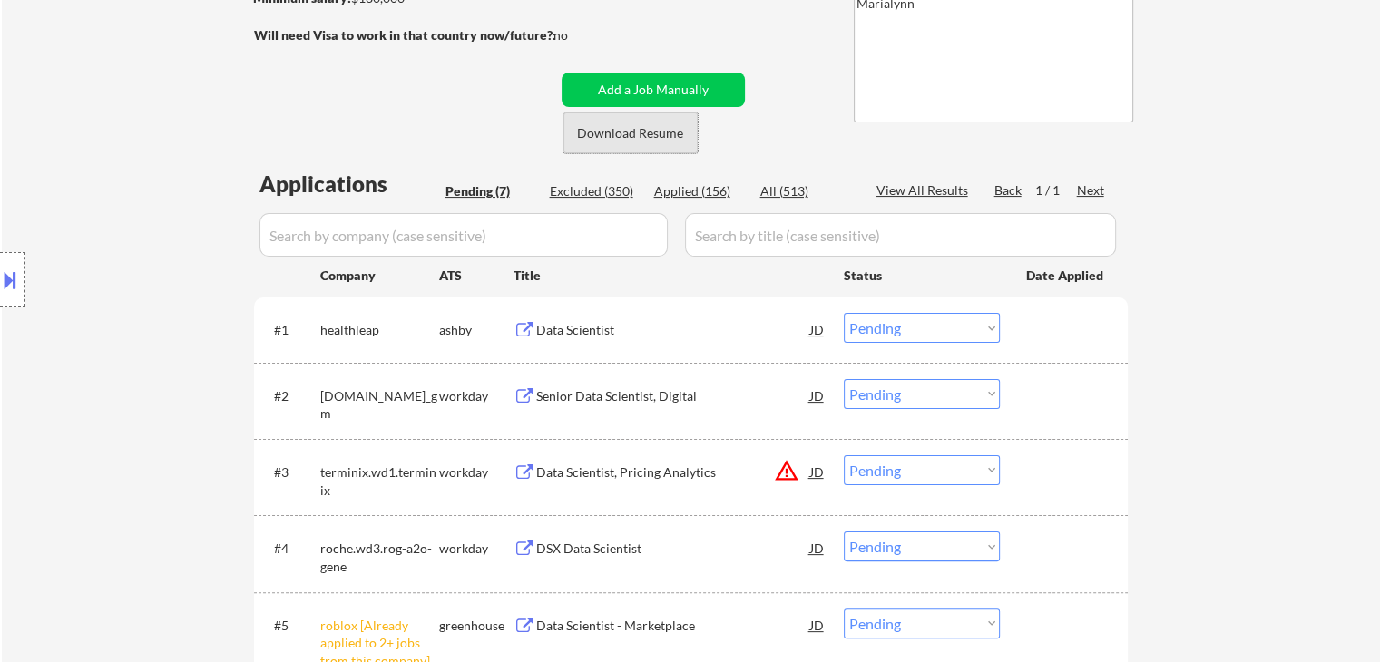
click at [659, 139] on button "Download Resume" at bounding box center [630, 132] width 134 height 41
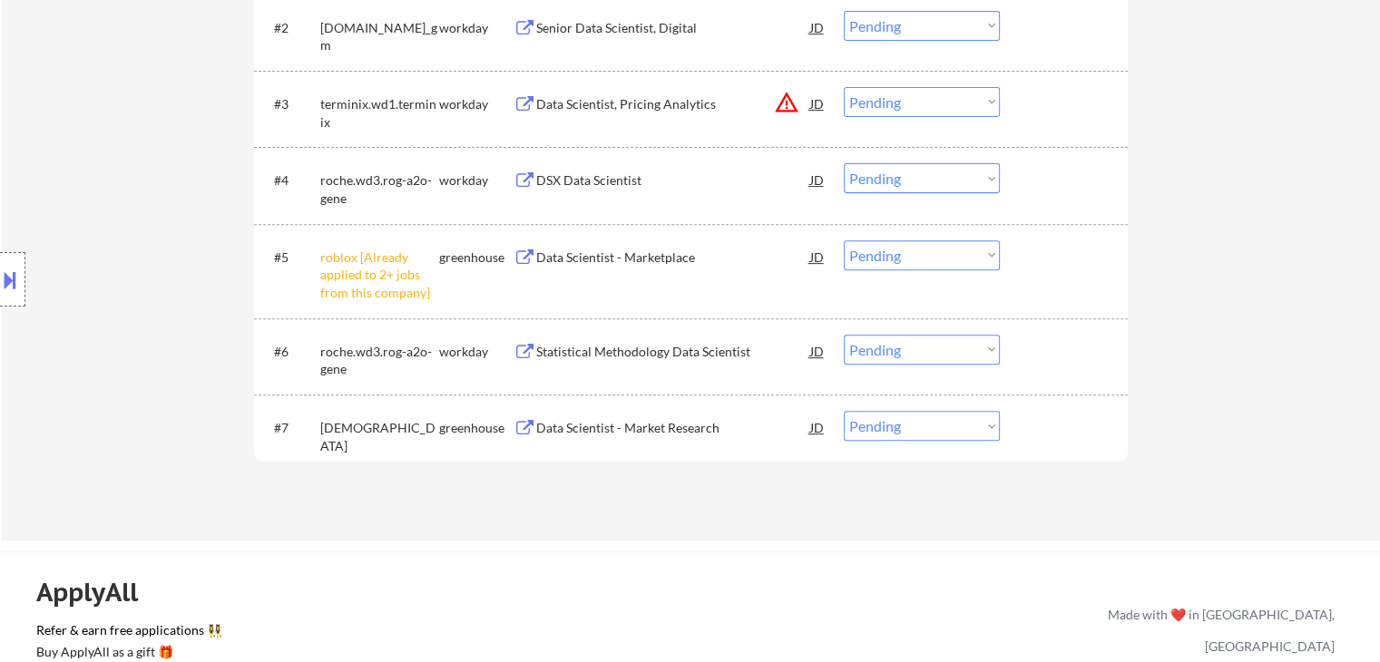
scroll to position [699, 0]
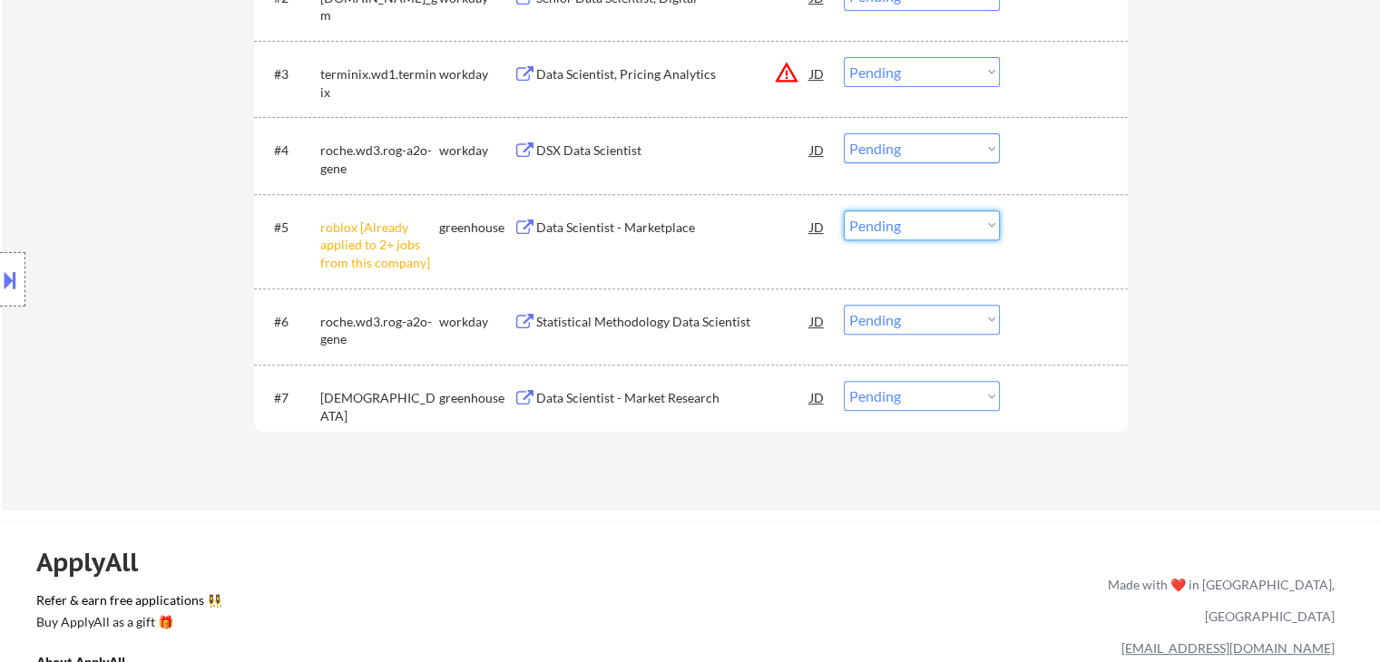
click at [890, 216] on select "Choose an option... Pending Applied Excluded (Questions) Excluded (Expired) Exc…" at bounding box center [922, 225] width 156 height 30
click at [844, 210] on select "Choose an option... Pending Applied Excluded (Questions) Excluded (Expired) Exc…" at bounding box center [922, 225] width 156 height 30
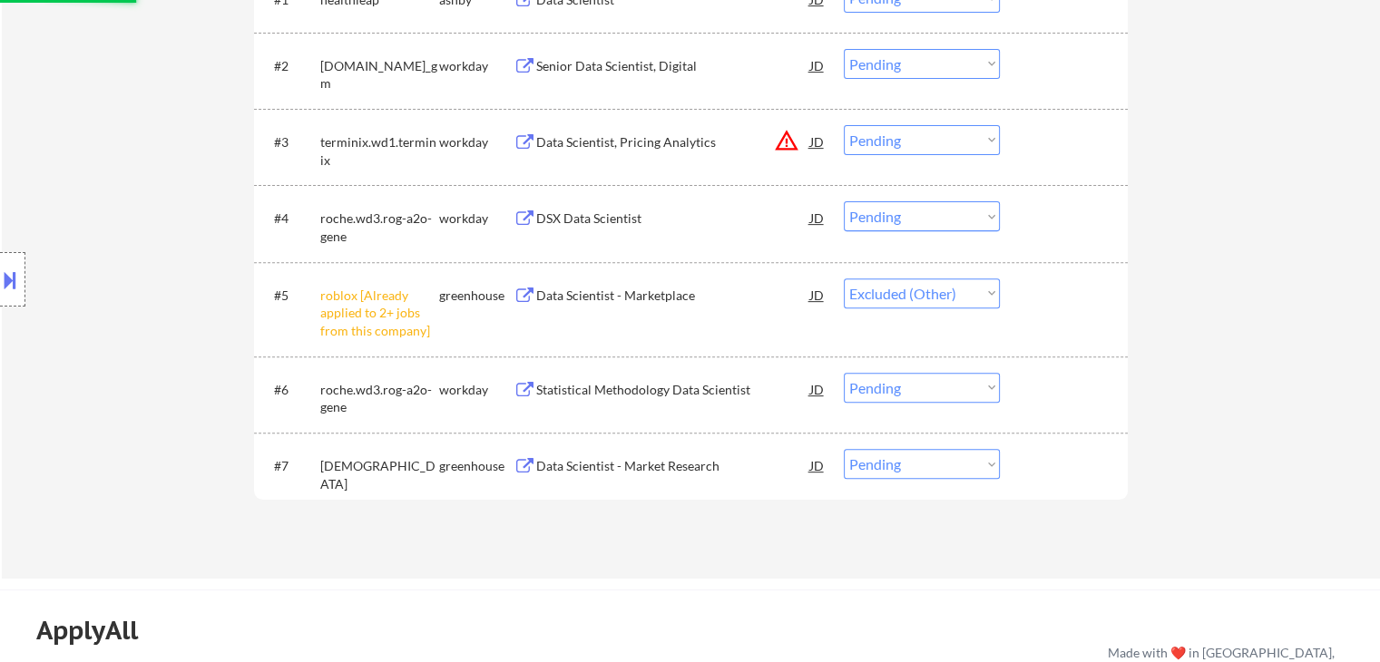
scroll to position [631, 0]
select select ""pending""
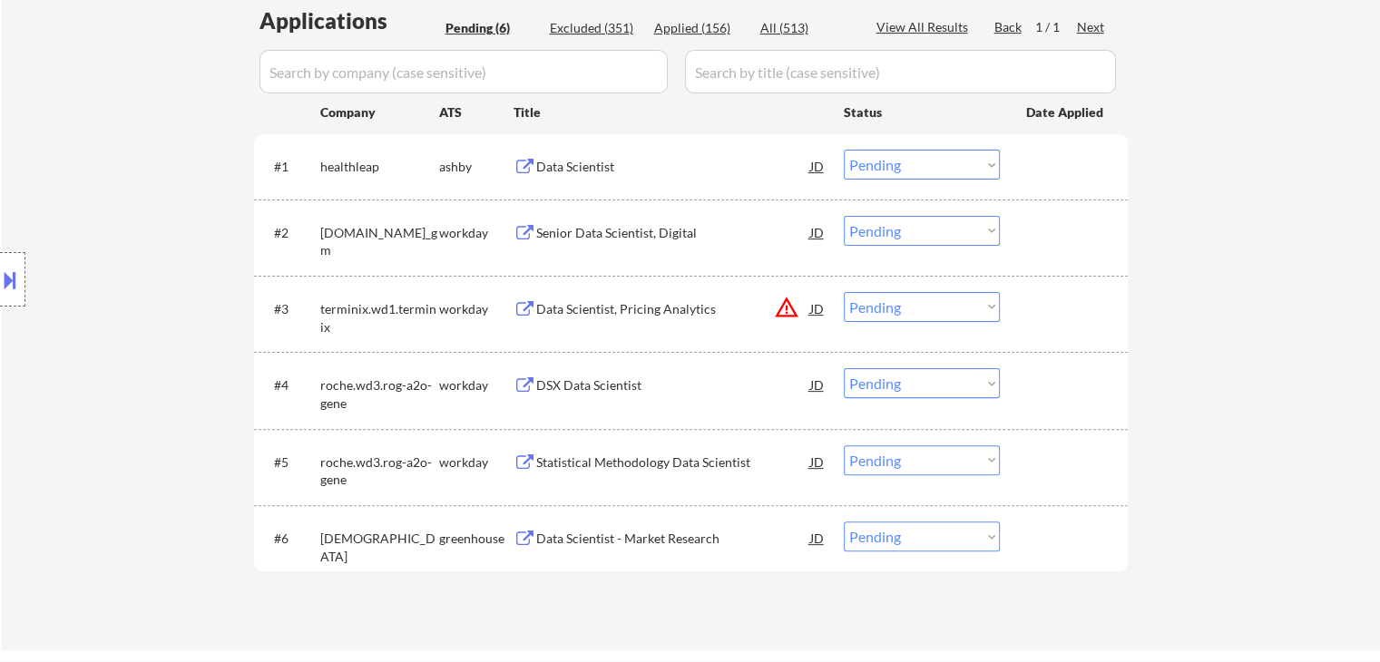
scroll to position [463, 0]
click at [595, 160] on div "Data Scientist" at bounding box center [673, 169] width 274 height 18
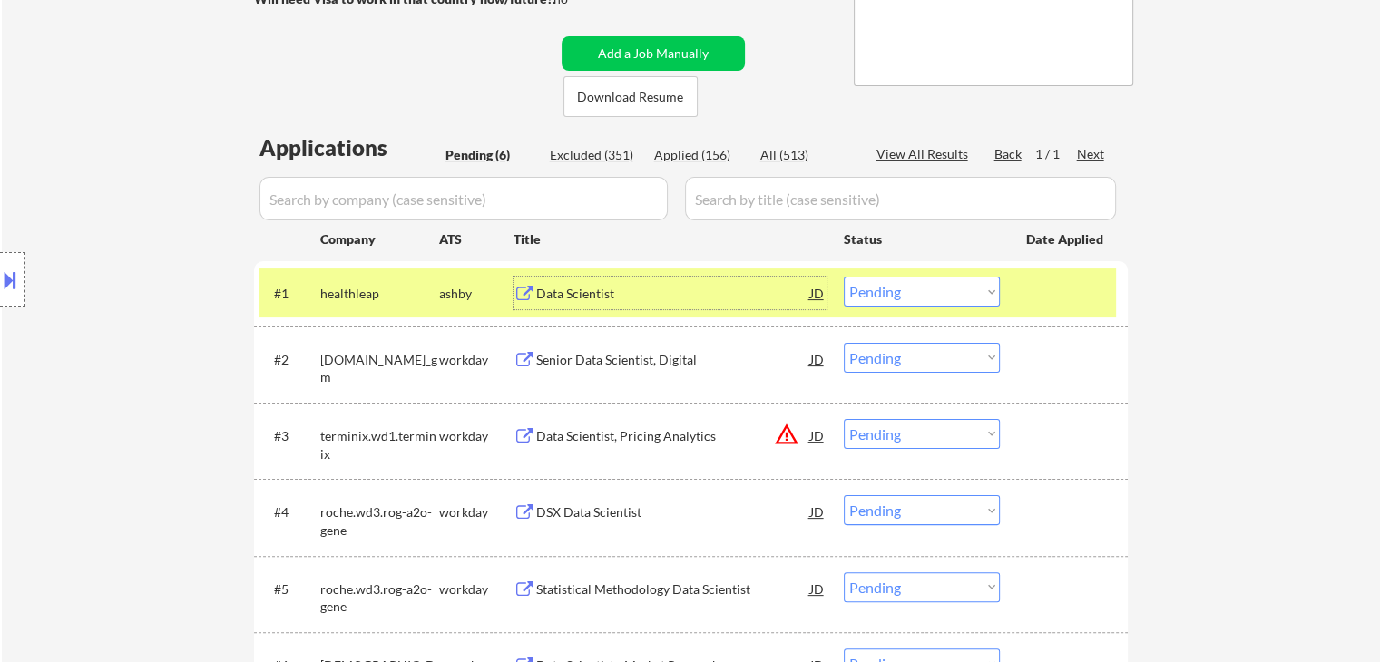
scroll to position [345, 0]
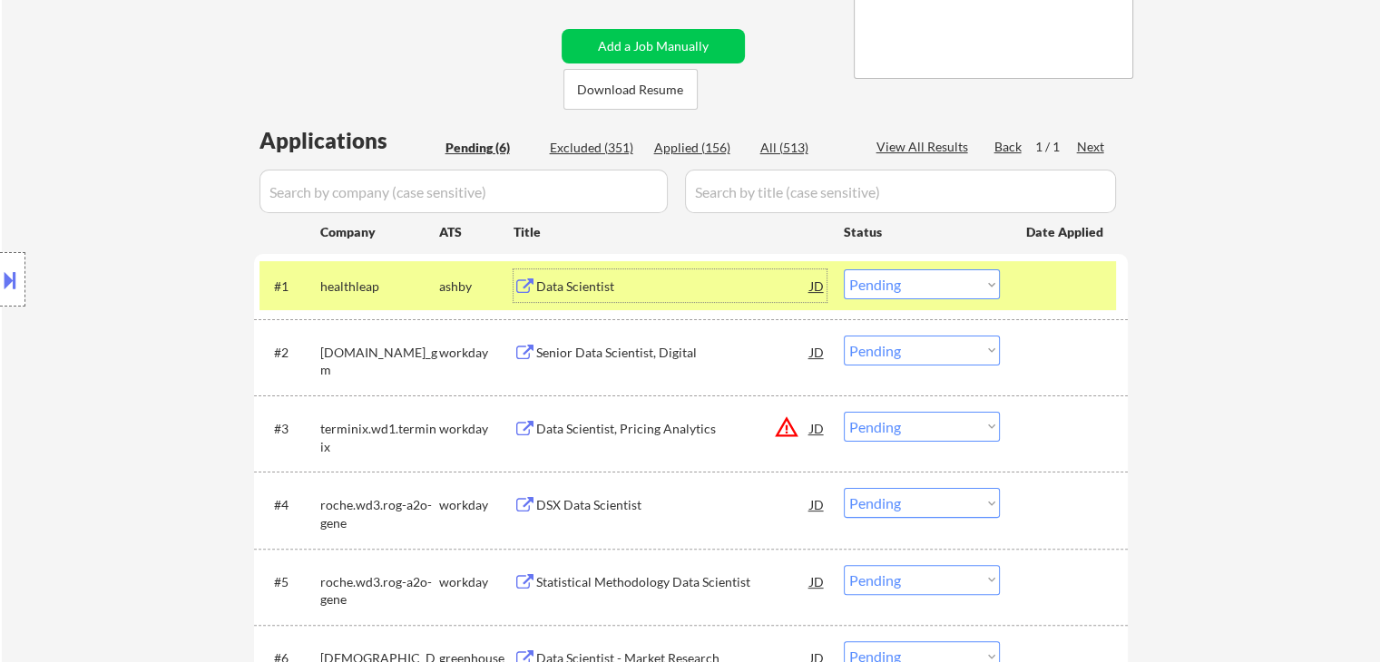
click at [722, 282] on div "Data Scientist" at bounding box center [673, 287] width 274 height 18
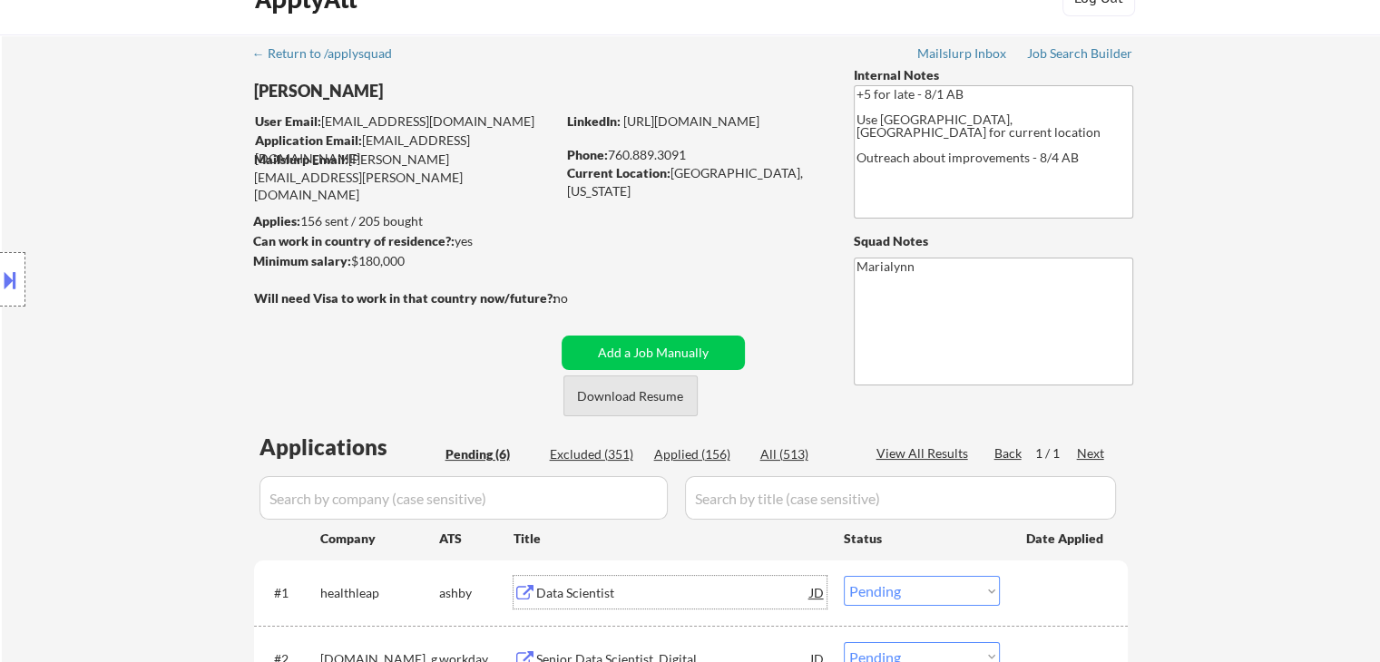
scroll to position [36, 0]
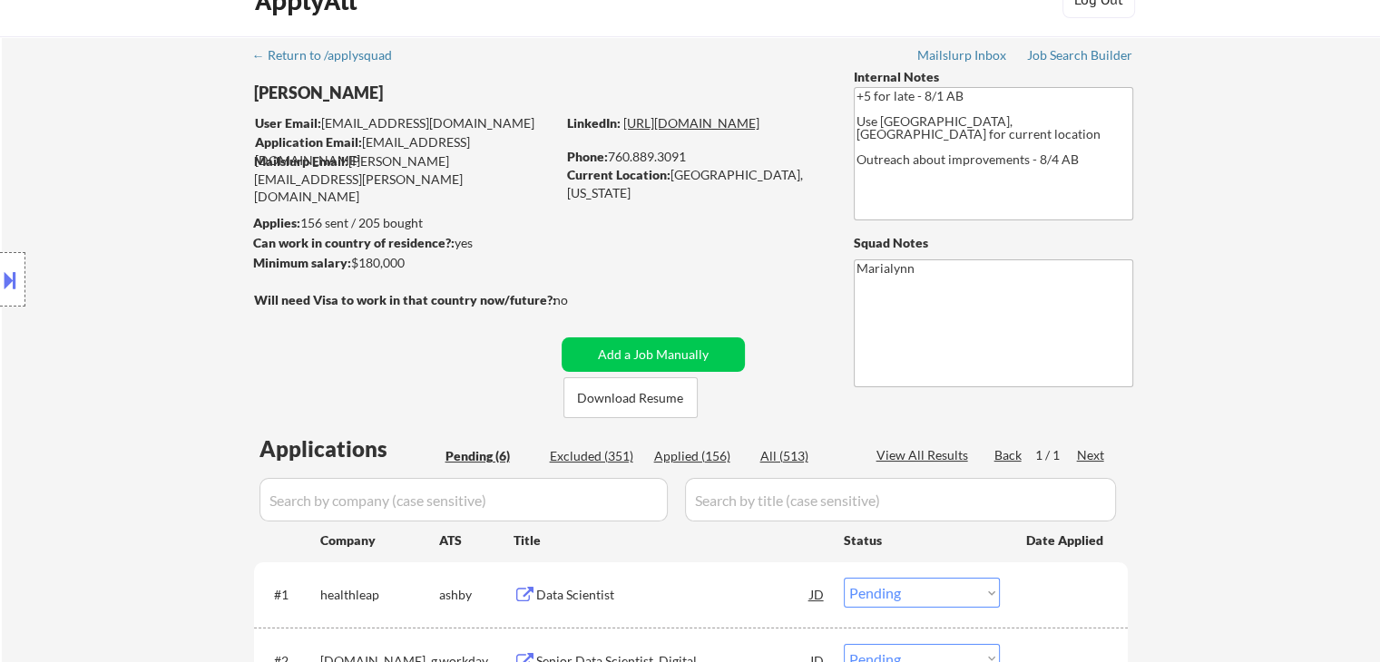
click at [689, 131] on link "https://www.linkedin.com/in/sfeconomist/" at bounding box center [691, 122] width 136 height 15
click at [24, 267] on div at bounding box center [12, 279] width 25 height 54
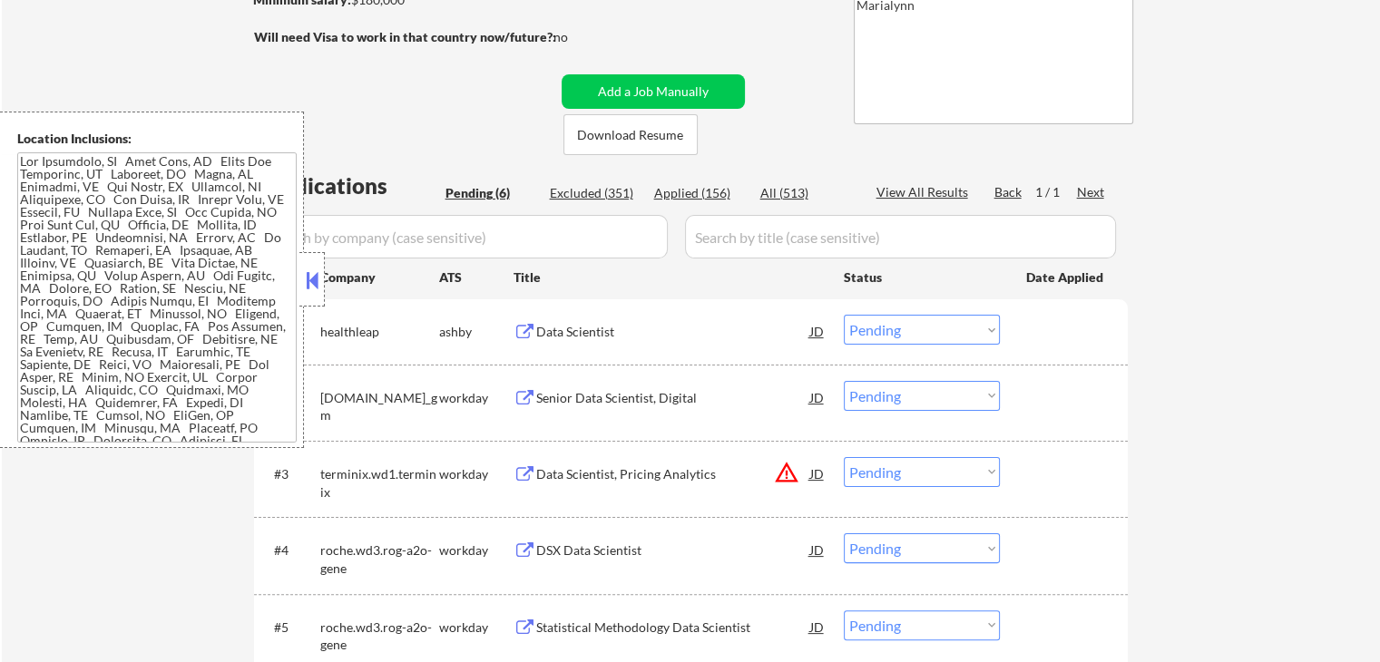
scroll to position [315, 0]
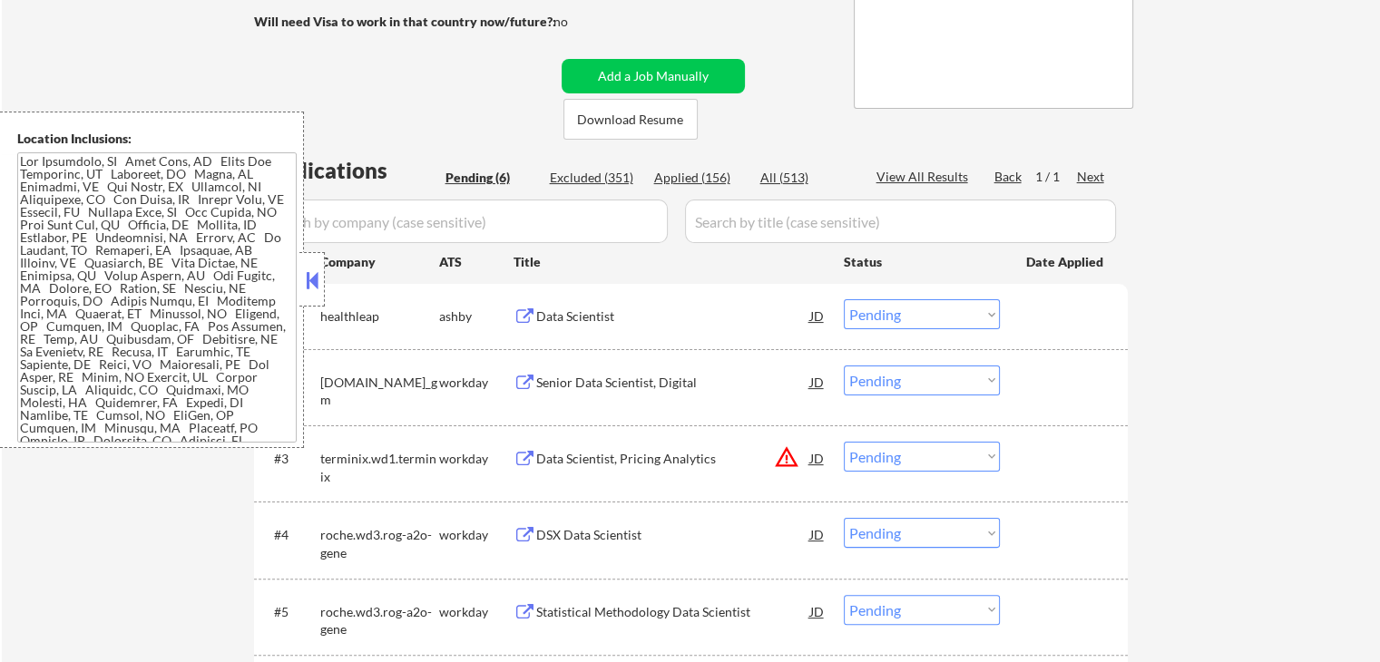
click at [587, 319] on div "Data Scientist" at bounding box center [673, 316] width 274 height 18
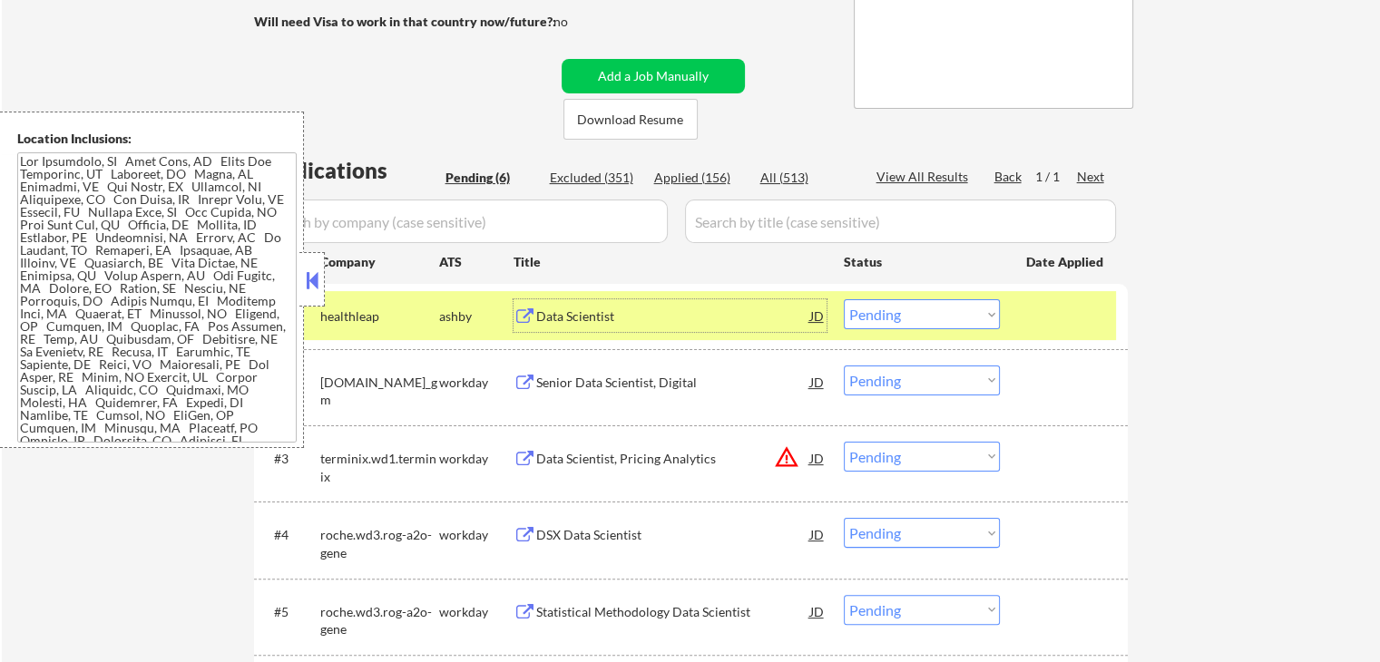
click at [313, 273] on button at bounding box center [312, 280] width 20 height 27
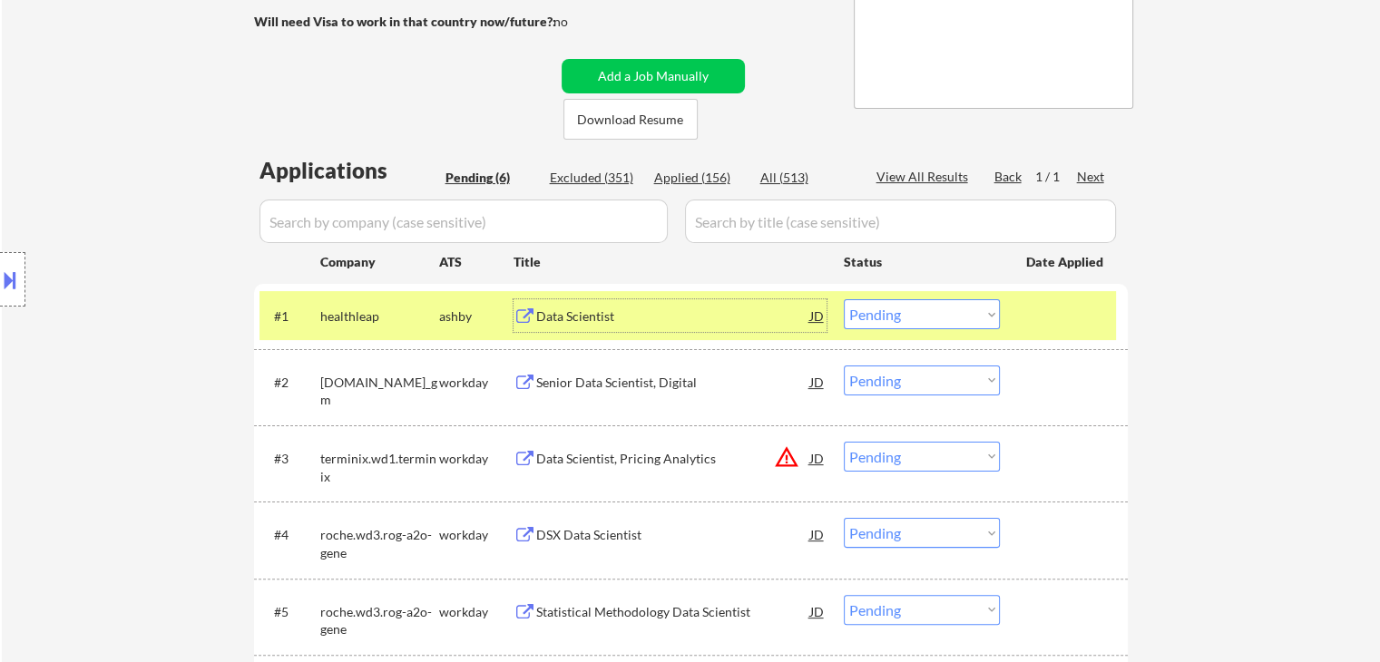
click at [592, 317] on div "Data Scientist" at bounding box center [673, 316] width 274 height 18
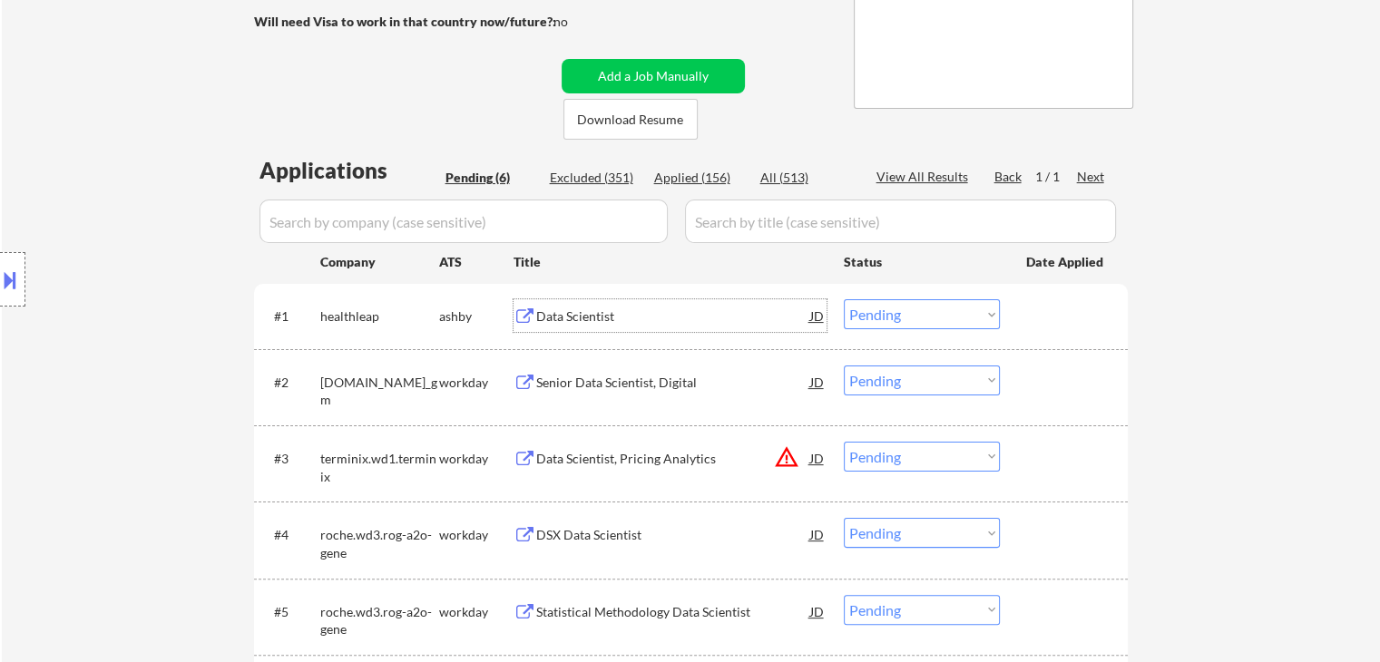
click at [896, 317] on select "Choose an option... Pending Applied Excluded (Questions) Excluded (Expired) Exc…" at bounding box center [922, 314] width 156 height 30
click at [844, 299] on select "Choose an option... Pending Applied Excluded (Questions) Excluded (Expired) Exc…" at bounding box center [922, 314] width 156 height 30
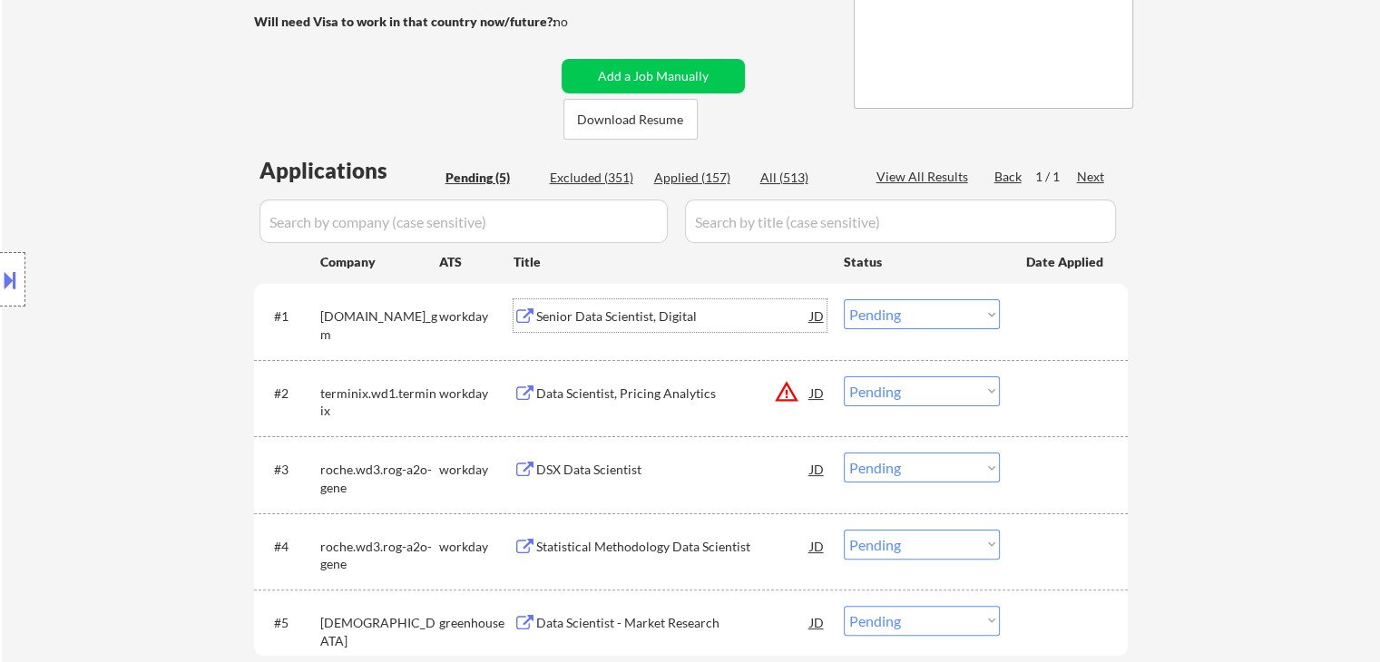
click at [595, 317] on div "Senior Data Scientist, Digital" at bounding box center [673, 316] width 274 height 18
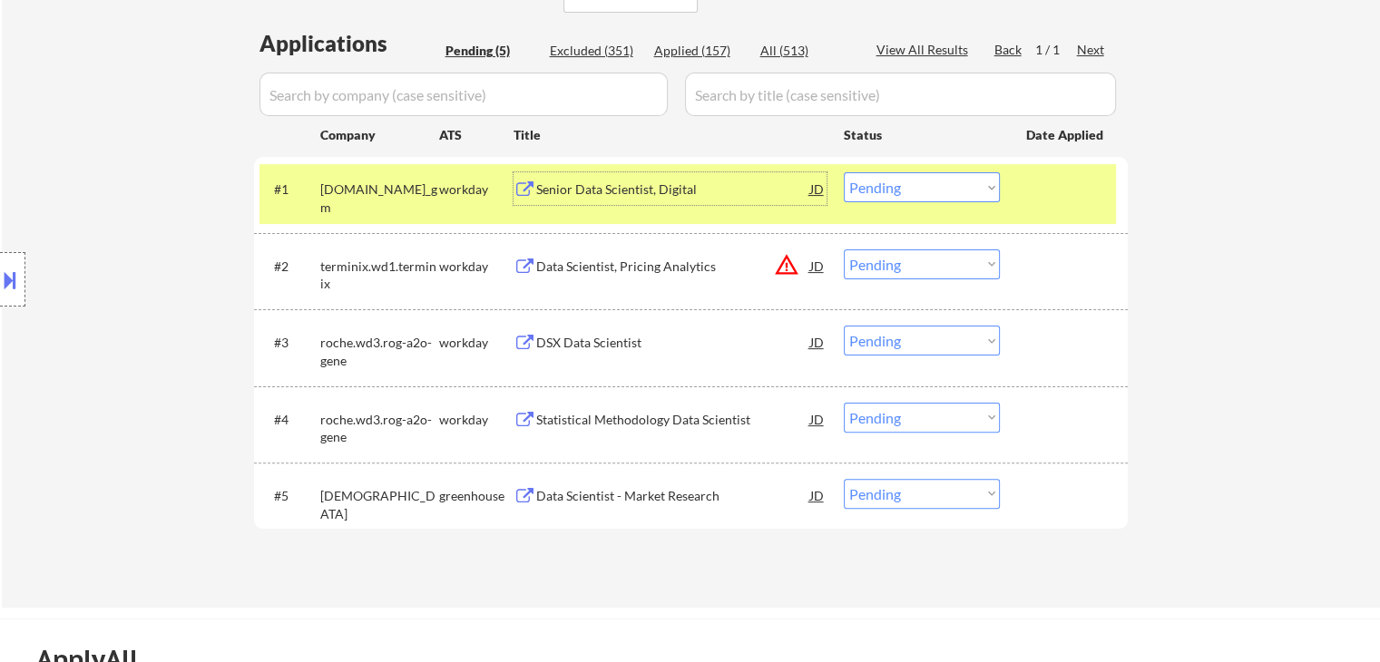
scroll to position [443, 0]
click at [902, 174] on select "Choose an option... Pending Applied Excluded (Questions) Excluded (Expired) Exc…" at bounding box center [922, 186] width 156 height 30
click at [844, 171] on select "Choose an option... Pending Applied Excluded (Questions) Excluded (Expired) Exc…" at bounding box center [922, 186] width 156 height 30
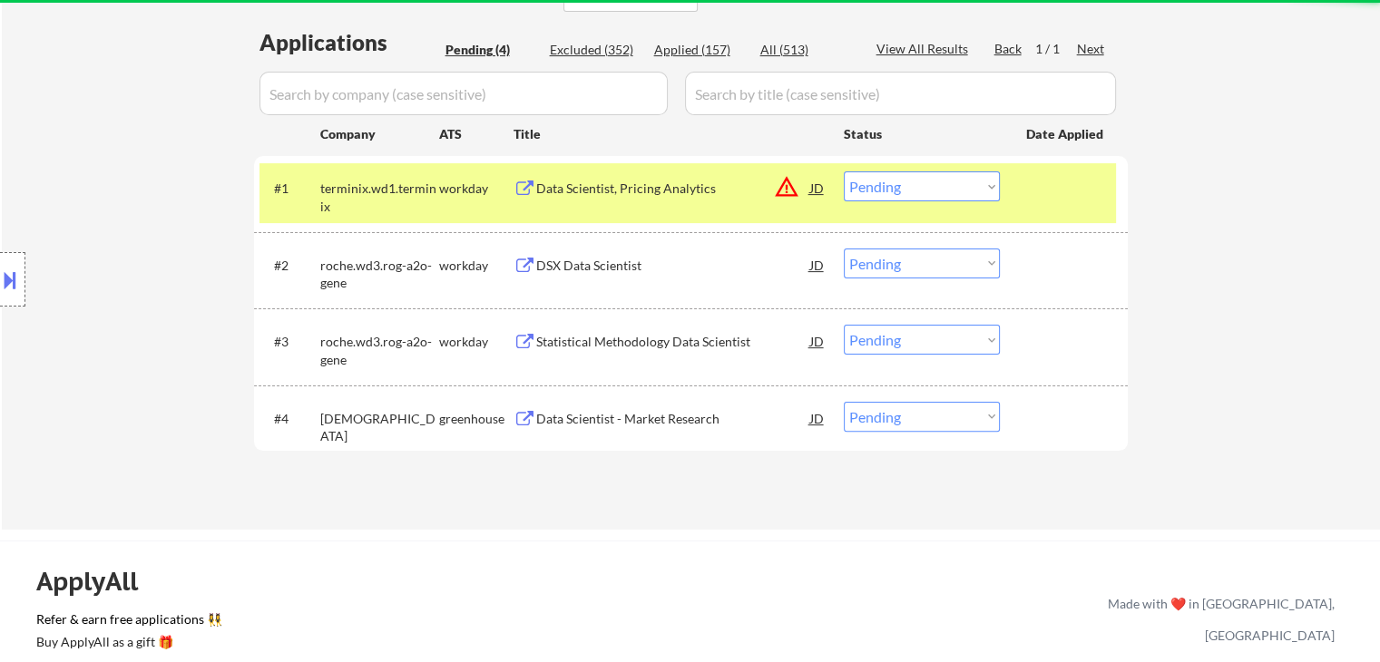
click at [617, 180] on div "Data Scientist, Pricing Analytics" at bounding box center [673, 189] width 274 height 18
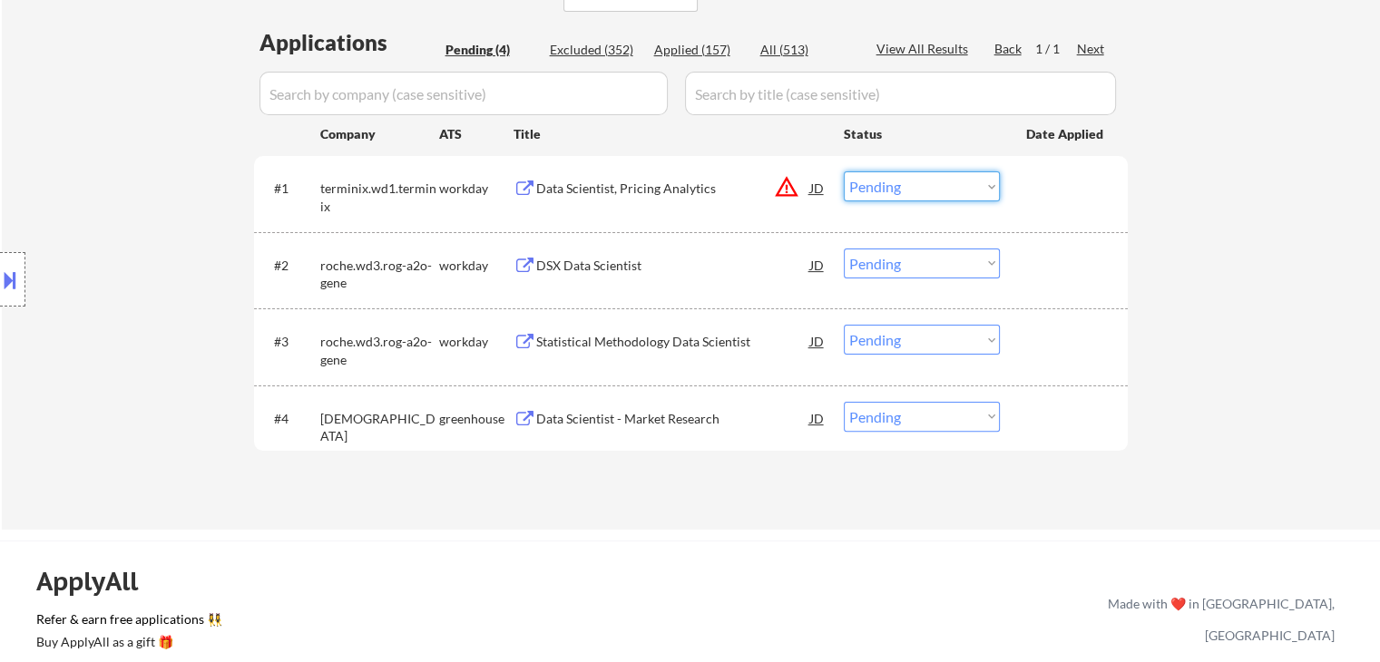
click at [922, 194] on select "Choose an option... Pending Applied Excluded (Questions) Excluded (Expired) Exc…" at bounding box center [922, 186] width 156 height 30
click at [844, 171] on select "Choose an option... Pending Applied Excluded (Questions) Excluded (Expired) Exc…" at bounding box center [922, 186] width 156 height 30
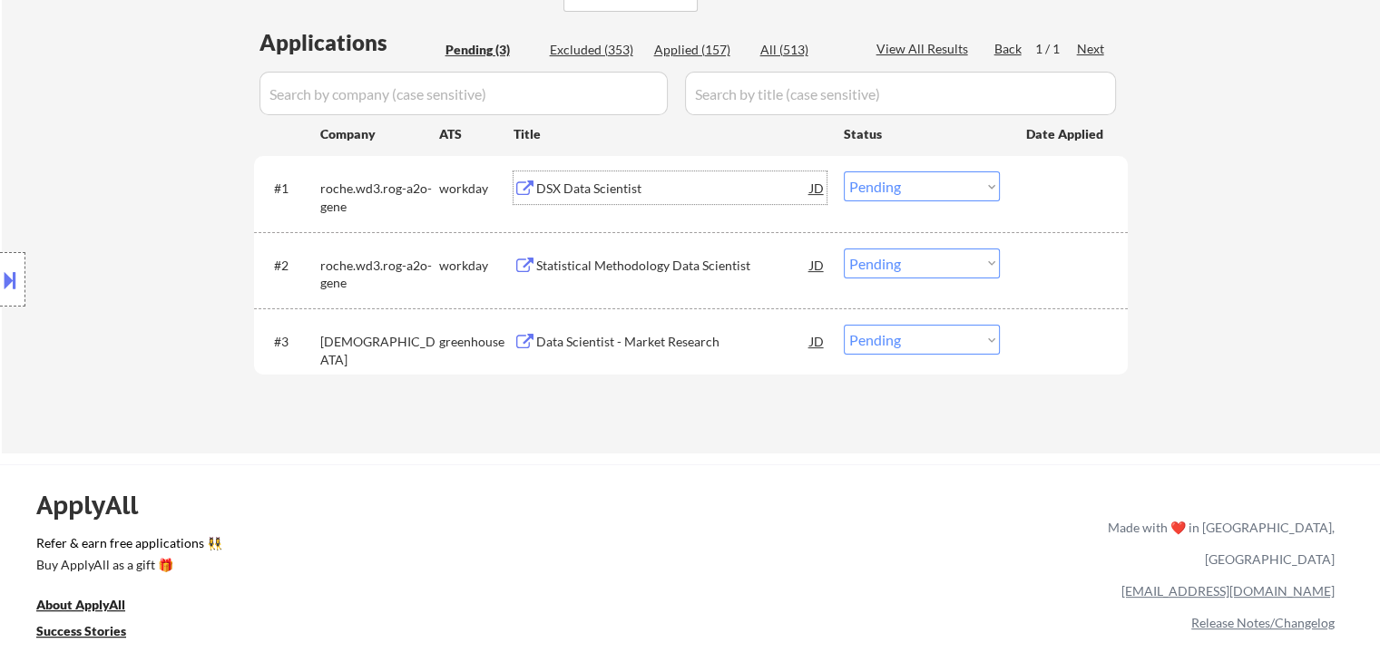
click at [610, 190] on div "DSX Data Scientist" at bounding box center [673, 189] width 274 height 18
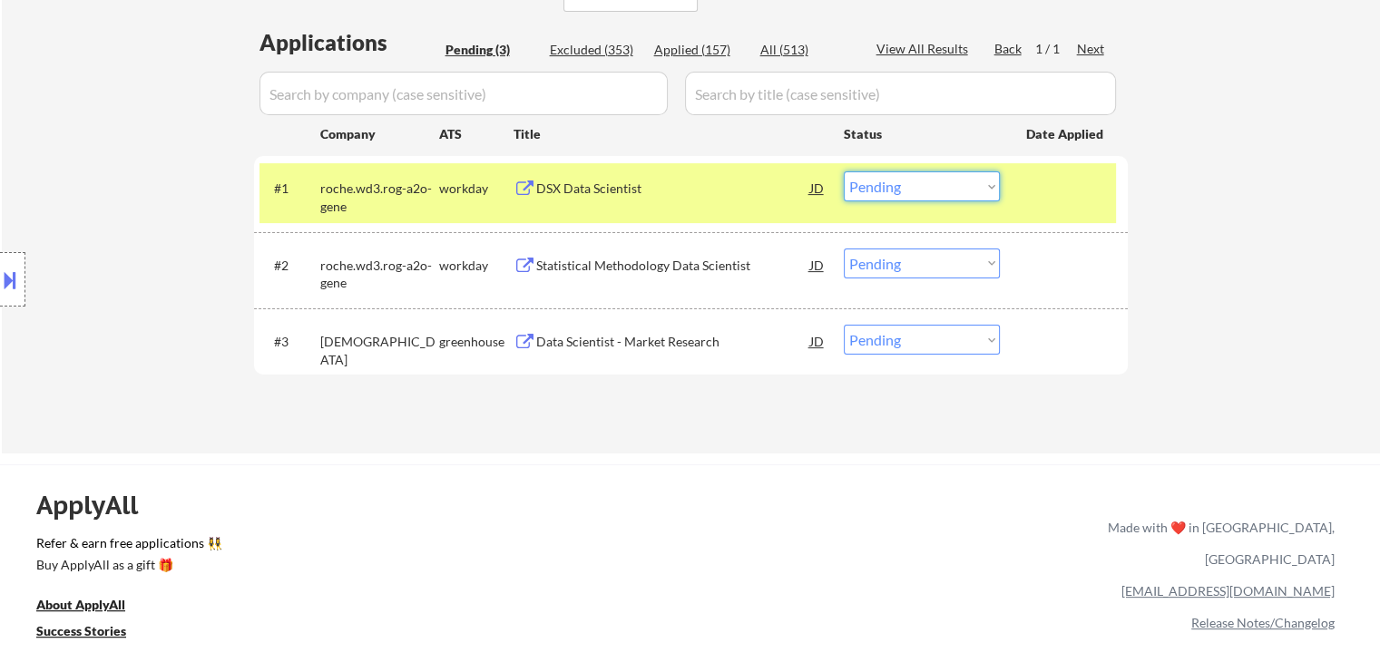
click at [952, 182] on select "Choose an option... Pending Applied Excluded (Questions) Excluded (Expired) Exc…" at bounding box center [922, 186] width 156 height 30
click at [844, 171] on select "Choose an option... Pending Applied Excluded (Questions) Excluded (Expired) Exc…" at bounding box center [922, 186] width 156 height 30
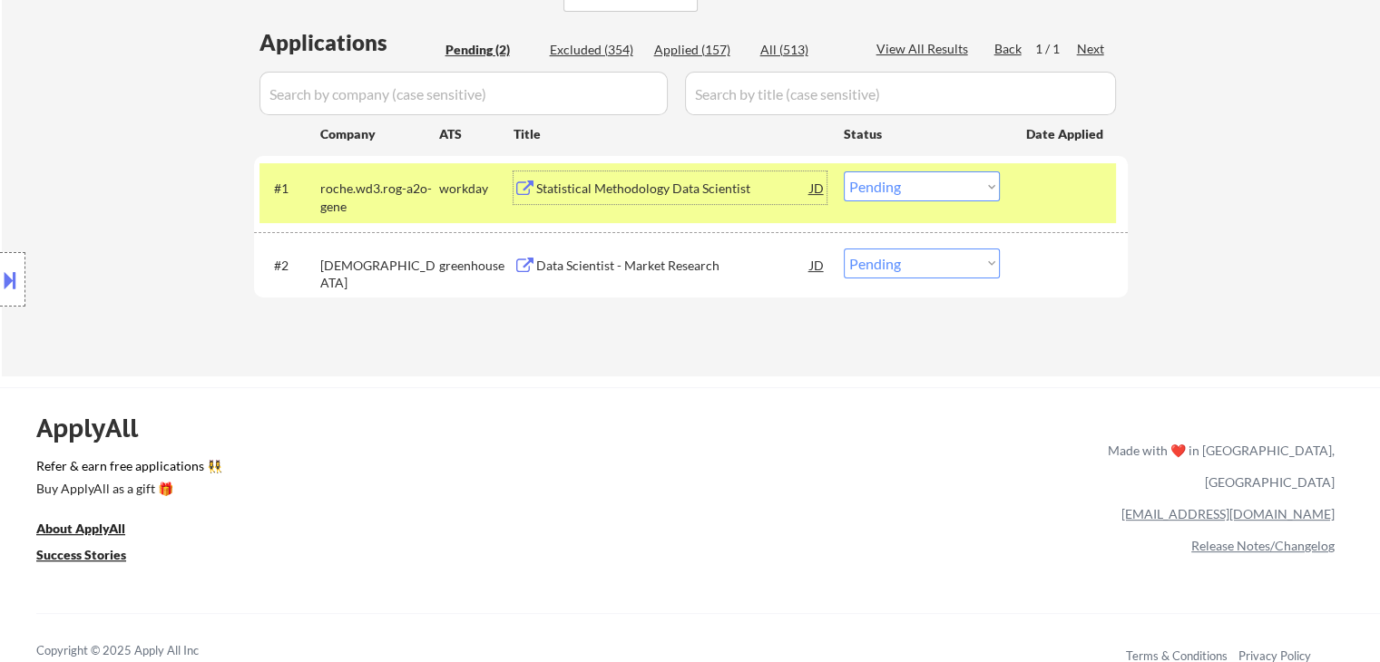
click at [643, 197] on div "Statistical Methodology Data Scientist" at bounding box center [673, 187] width 274 height 33
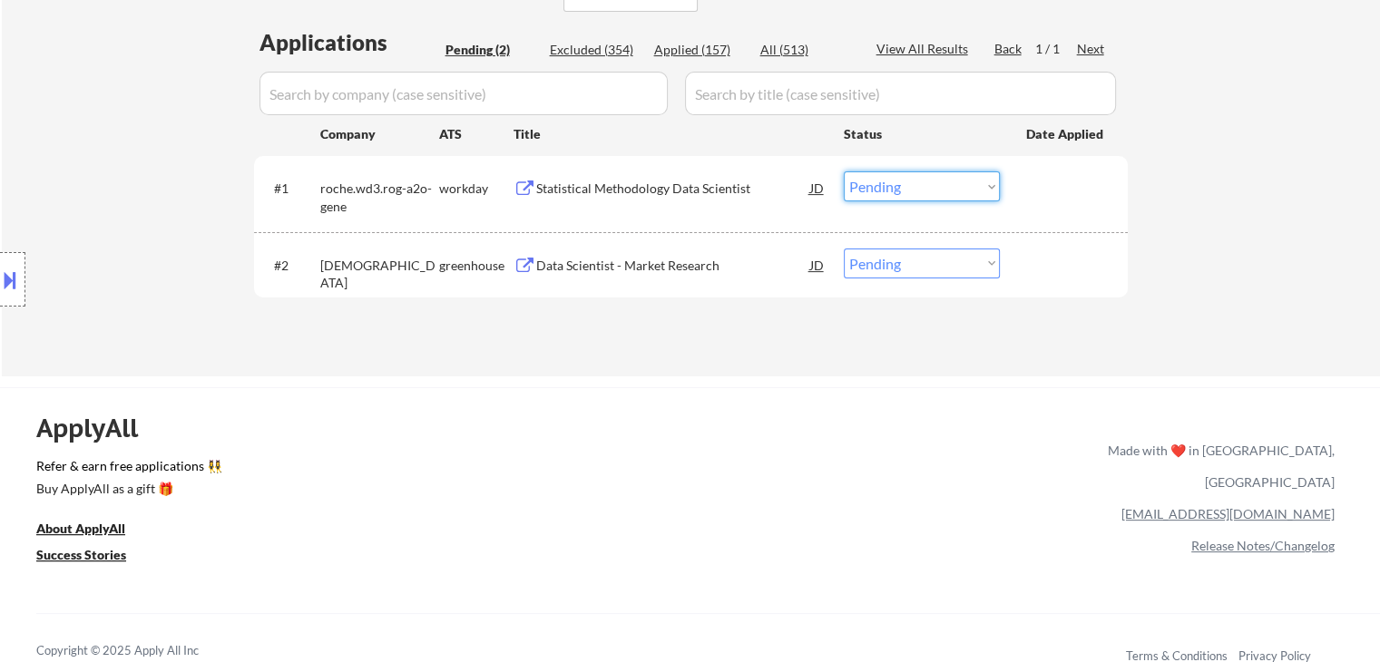
click at [863, 184] on select "Choose an option... Pending Applied Excluded (Questions) Excluded (Expired) Exc…" at bounding box center [922, 186] width 156 height 30
click at [844, 171] on select "Choose an option... Pending Applied Excluded (Questions) Excluded (Expired) Exc…" at bounding box center [922, 186] width 156 height 30
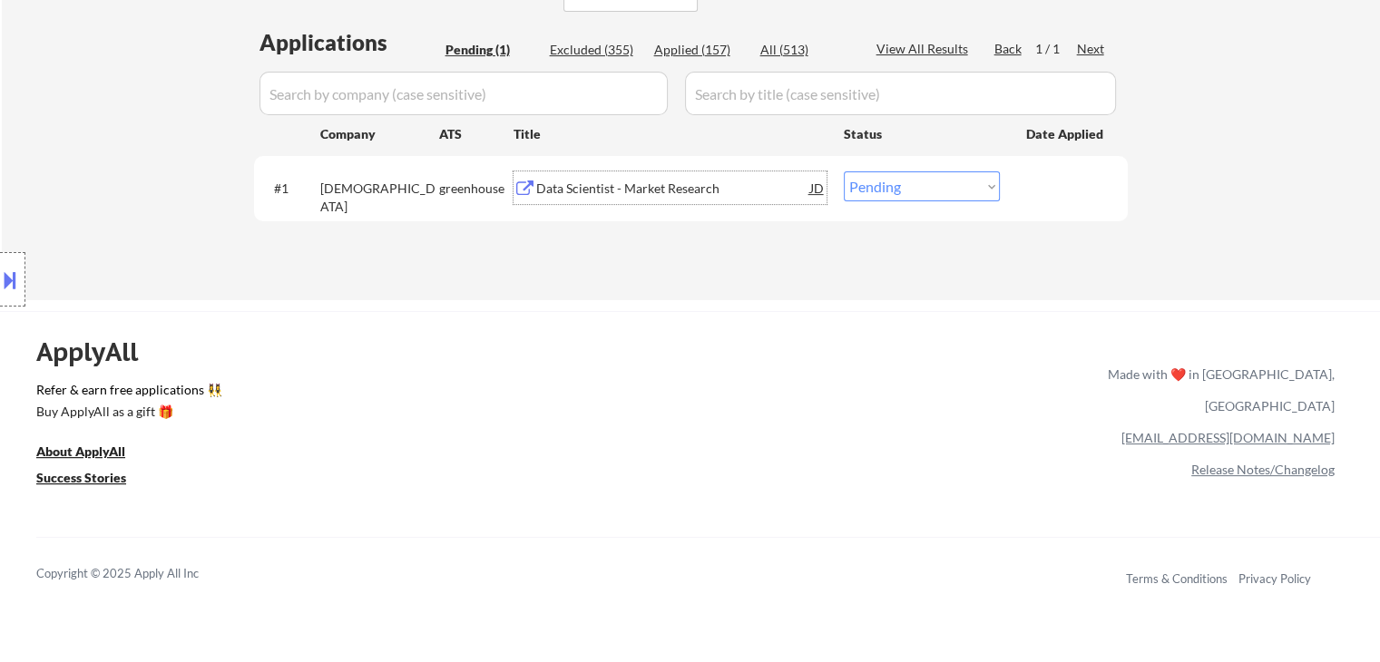
click at [582, 176] on div "Data Scientist - Market Research" at bounding box center [673, 187] width 274 height 33
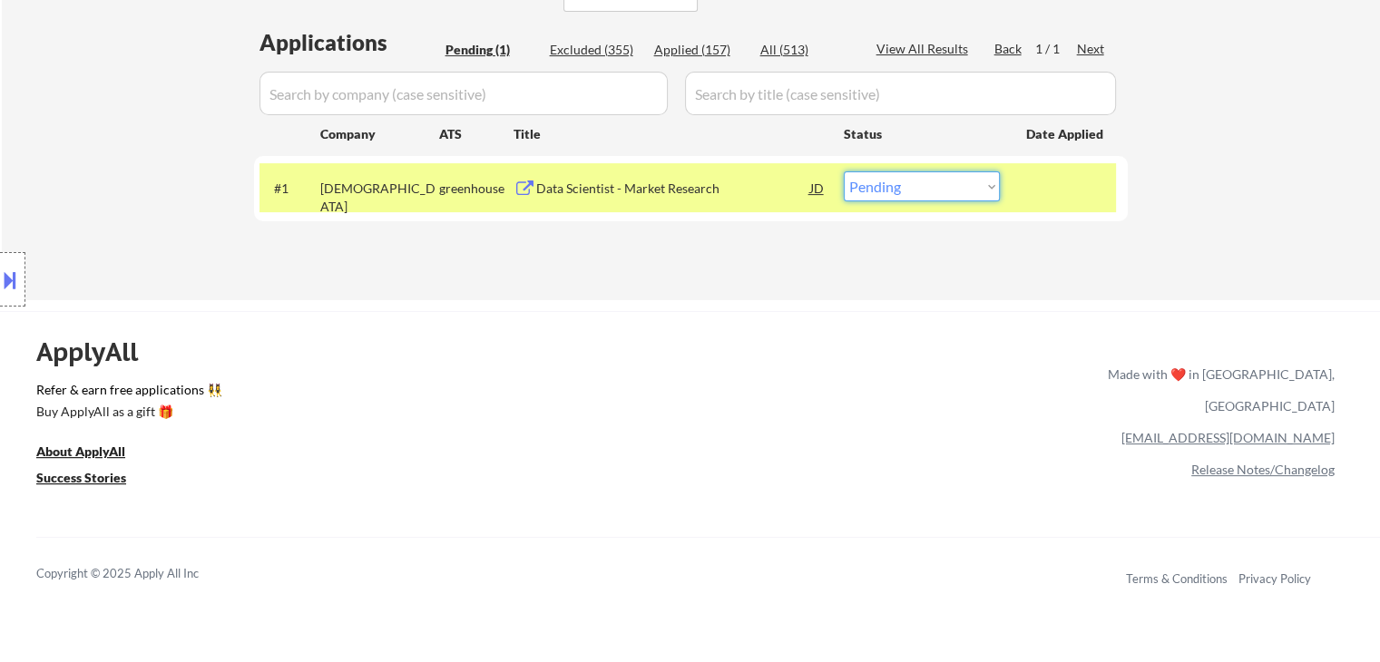
click at [911, 187] on select "Choose an option... Pending Applied Excluded (Questions) Excluded (Expired) Exc…" at bounding box center [922, 186] width 156 height 30
select select ""excluded__bad_match_""
click at [844, 171] on select "Choose an option... Pending Applied Excluded (Questions) Excluded (Expired) Exc…" at bounding box center [922, 186] width 156 height 30
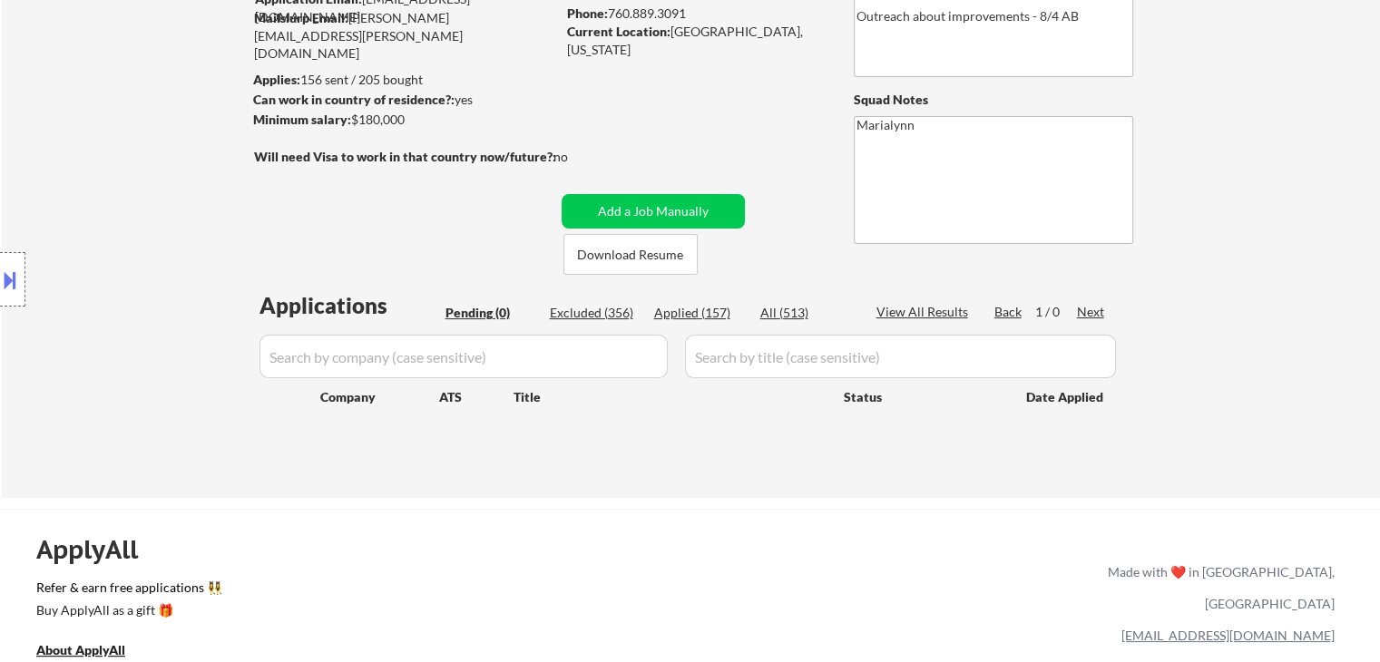
scroll to position [180, 0]
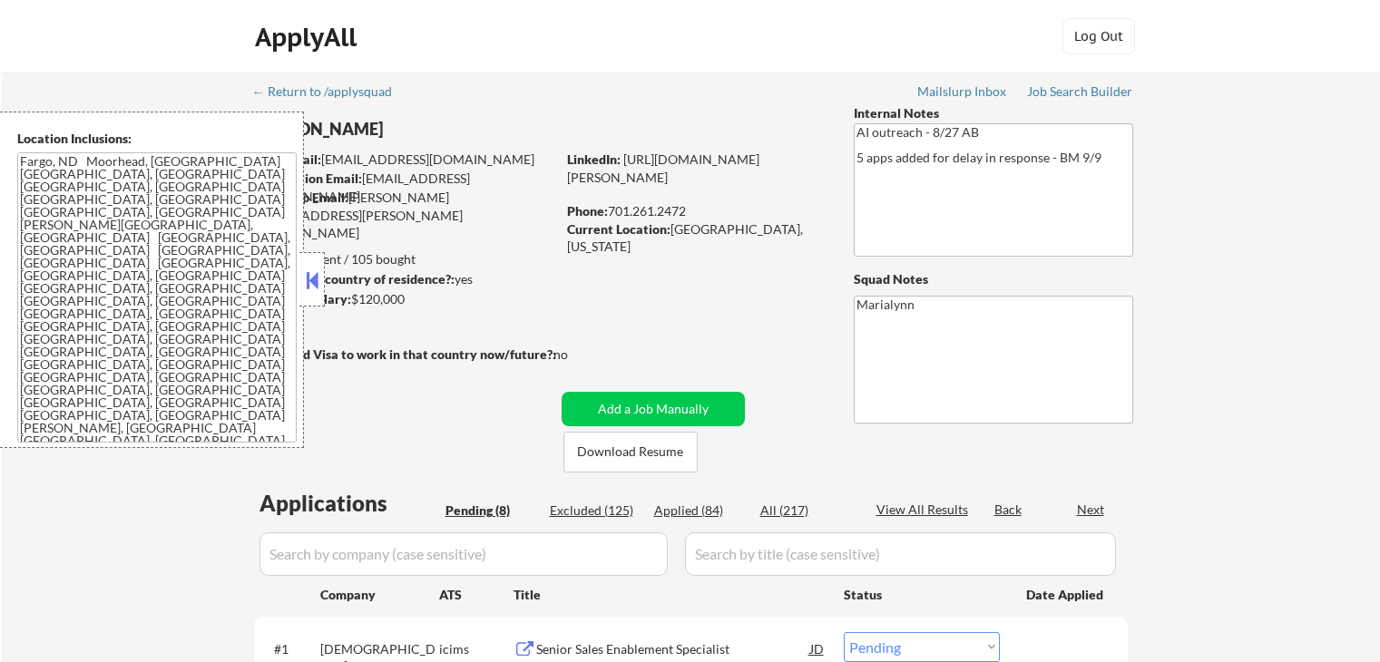
select select ""pending""
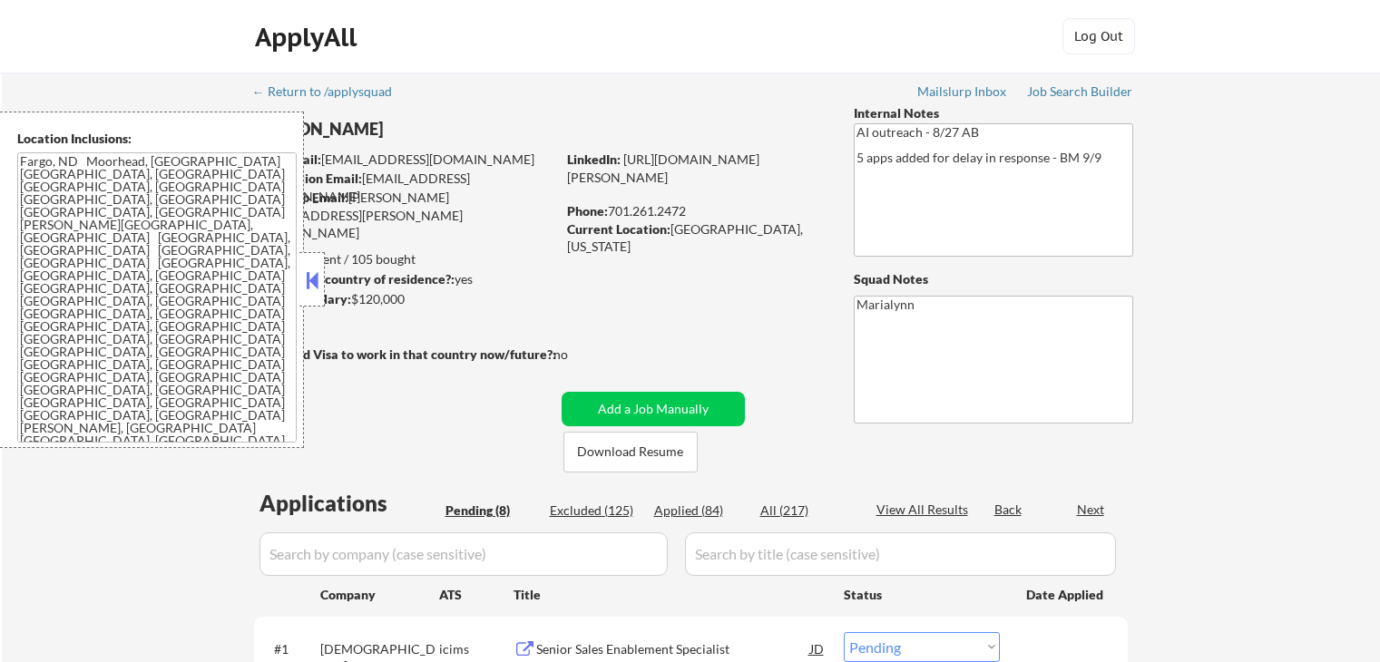
select select ""pending""
click at [667, 461] on button "Download Resume" at bounding box center [630, 452] width 134 height 41
click at [302, 274] on button at bounding box center [312, 280] width 20 height 27
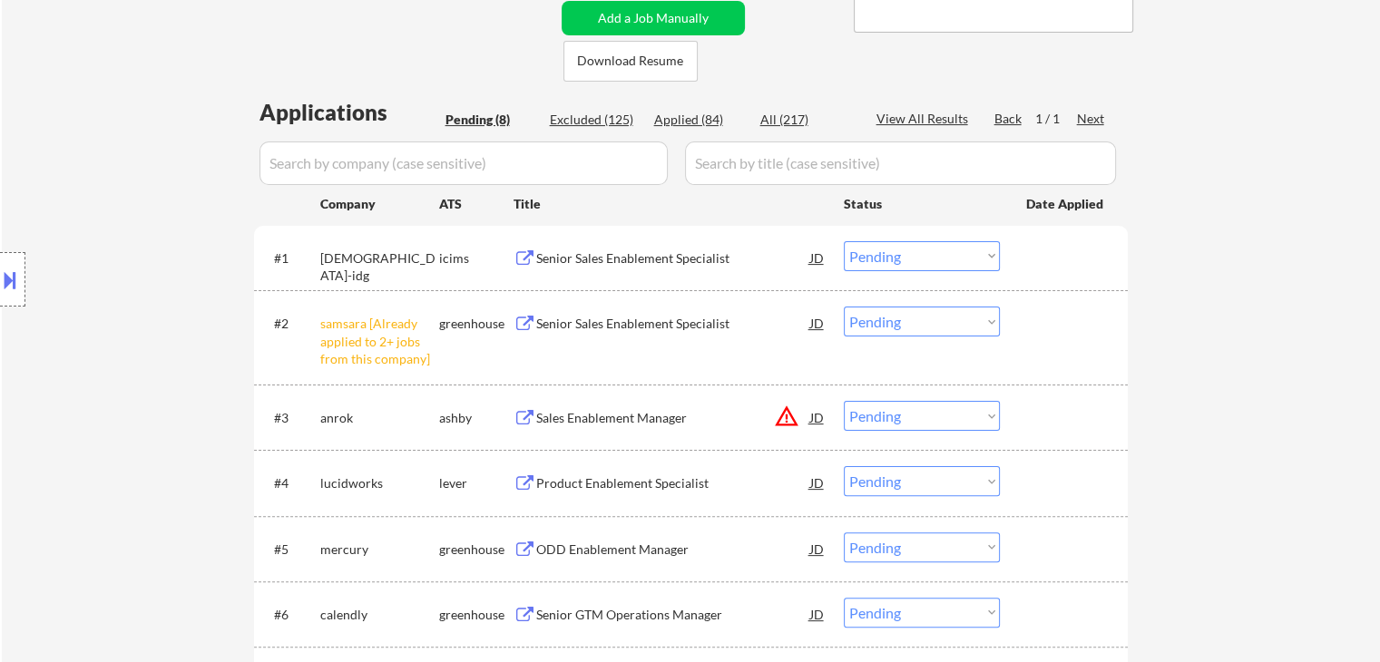
scroll to position [397, 0]
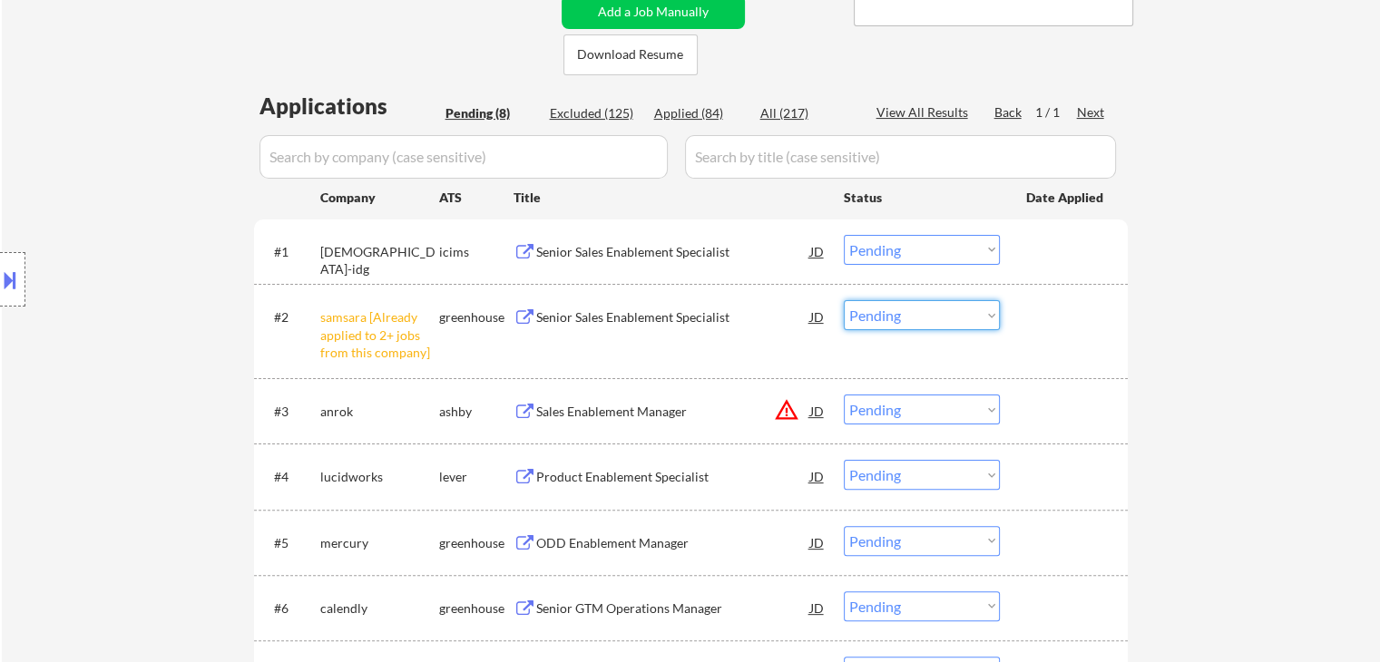
click at [881, 309] on select "Choose an option... Pending Applied Excluded (Questions) Excluded (Expired) Exc…" at bounding box center [922, 315] width 156 height 30
click at [844, 300] on select "Choose an option... Pending Applied Excluded (Questions) Excluded (Expired) Exc…" at bounding box center [922, 315] width 156 height 30
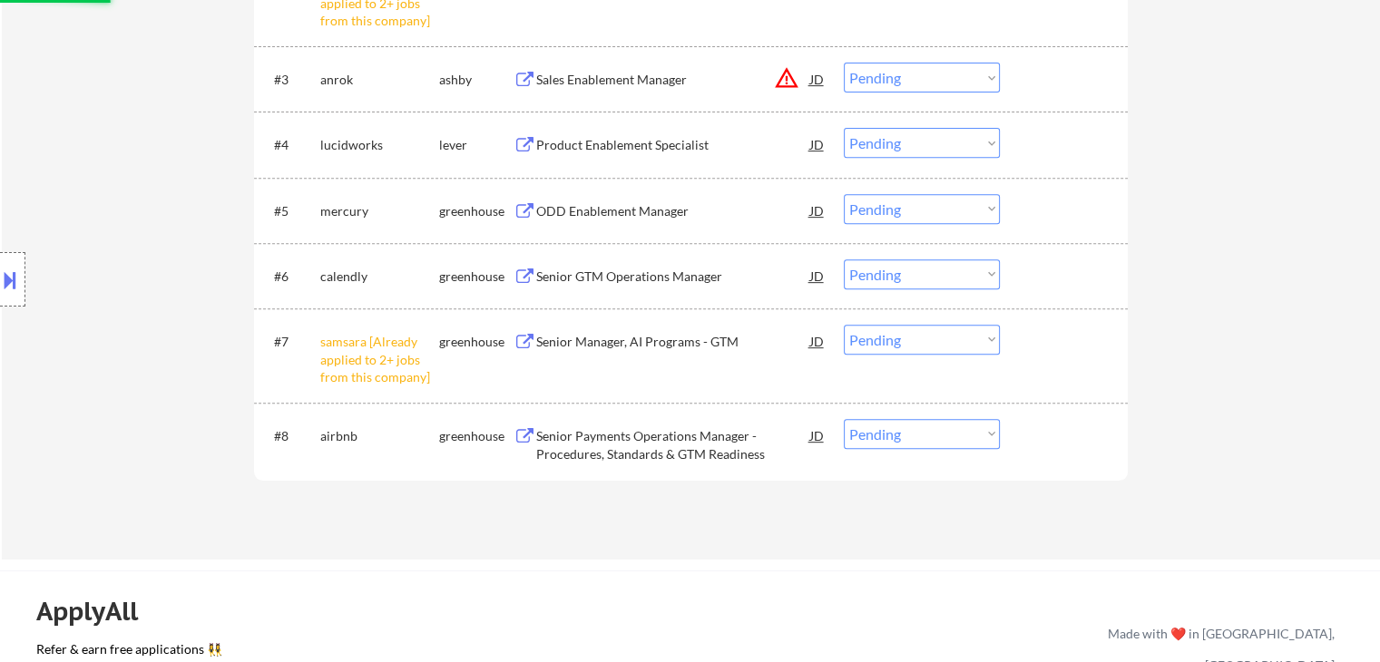
scroll to position [729, 0]
select select ""pending""
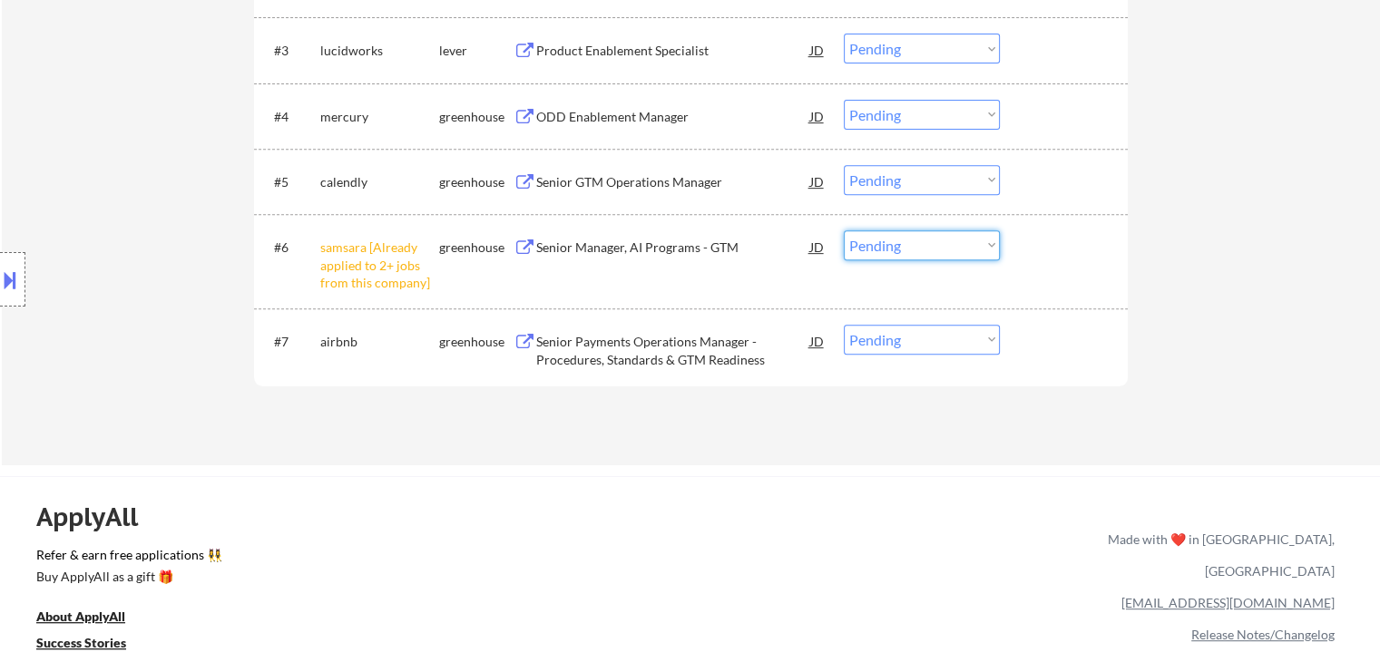
click at [965, 239] on select "Choose an option... Pending Applied Excluded (Questions) Excluded (Expired) Exc…" at bounding box center [922, 245] width 156 height 30
click at [844, 230] on select "Choose an option... Pending Applied Excluded (Questions) Excluded (Expired) Exc…" at bounding box center [922, 245] width 156 height 30
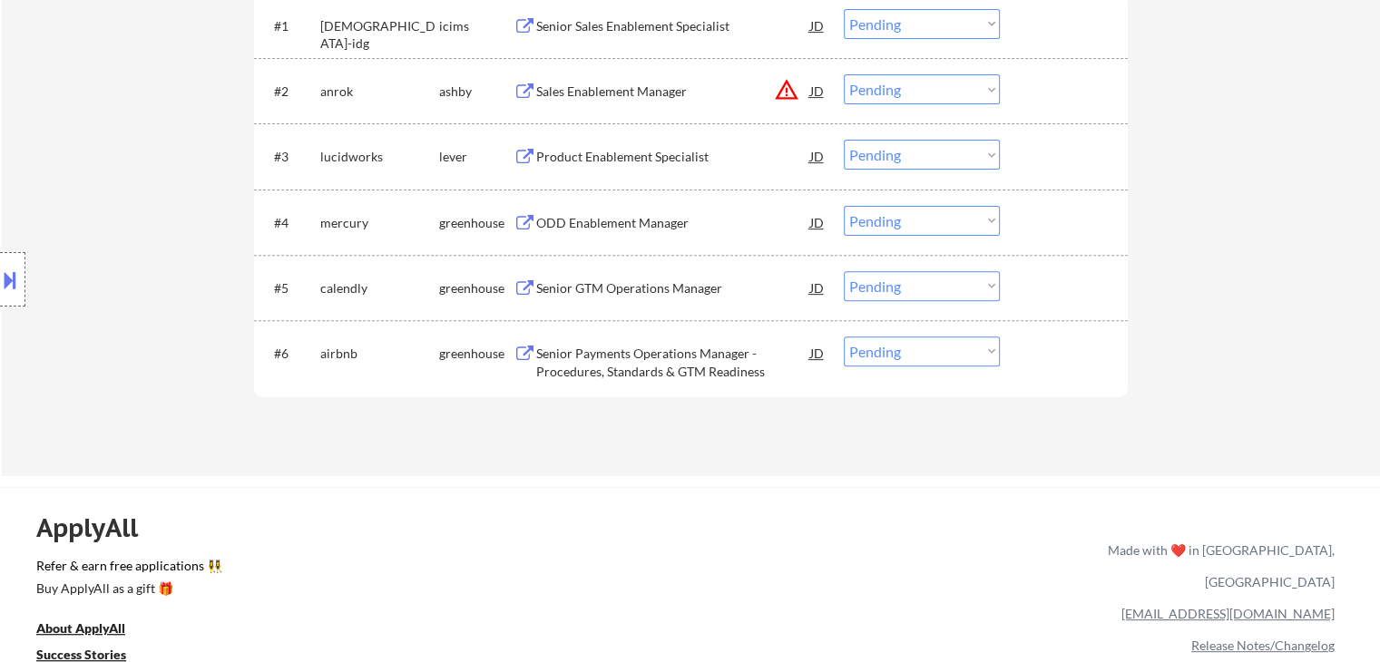
scroll to position [624, 0]
click at [678, 354] on div "Senior Payments Operations Manager - Procedures, Standards & GTM Readiness" at bounding box center [673, 361] width 274 height 35
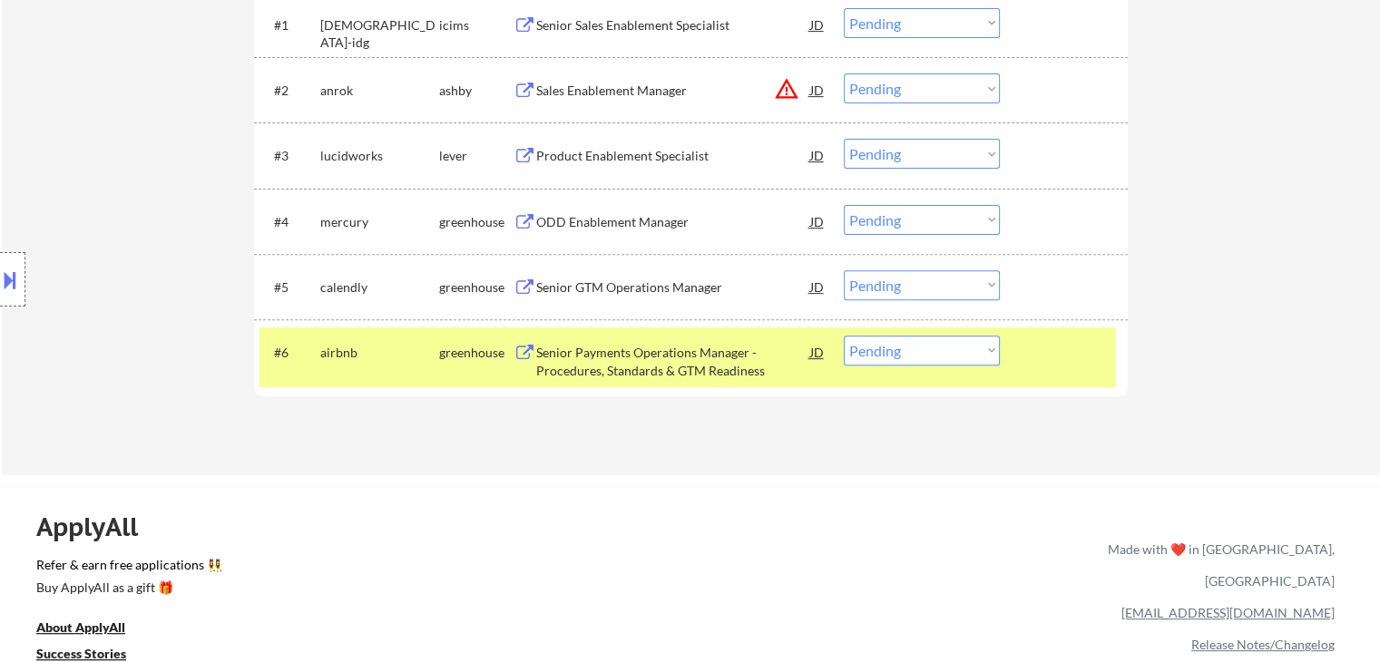
click at [11, 280] on button at bounding box center [10, 280] width 20 height 30
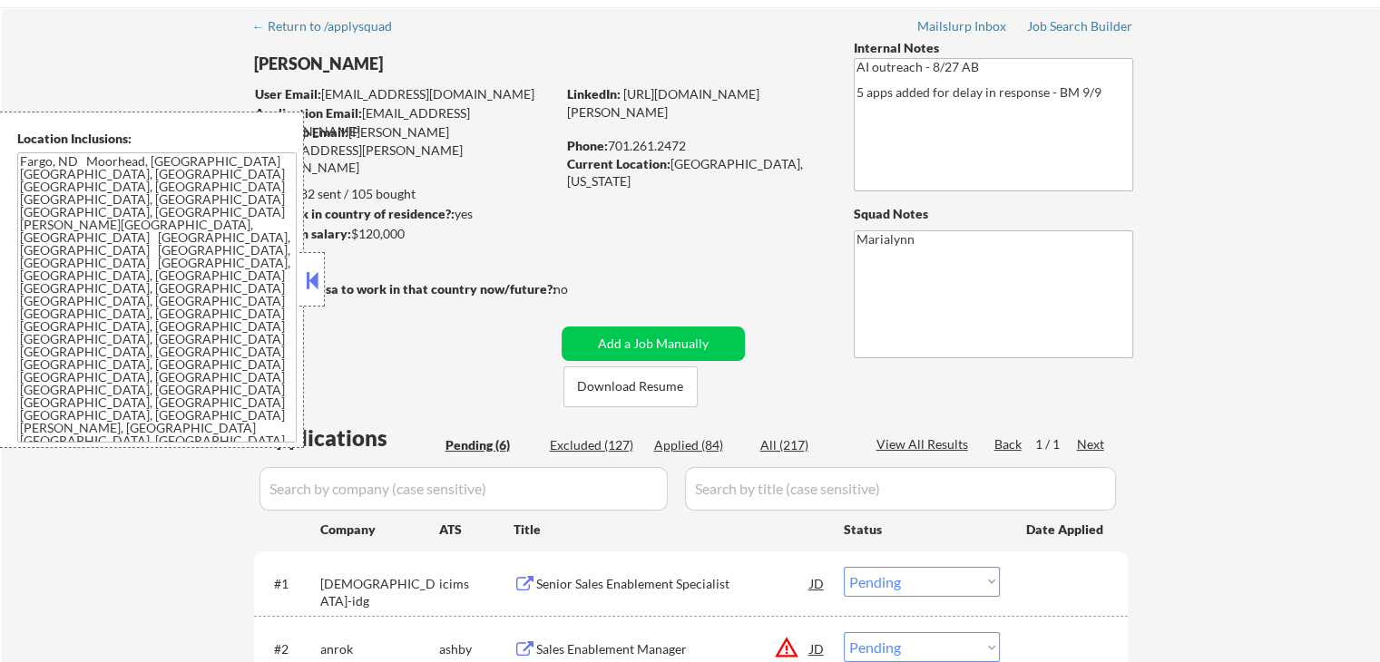
scroll to position [86, 0]
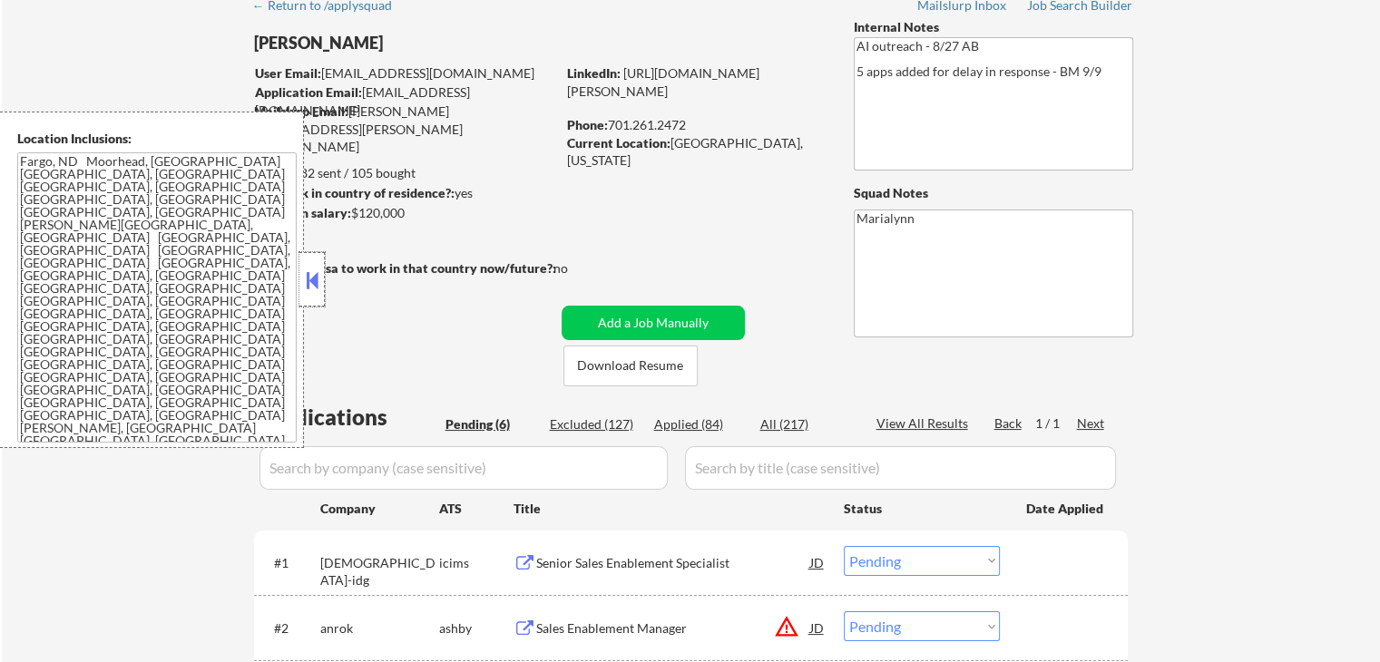
click at [307, 298] on div at bounding box center [311, 279] width 25 height 54
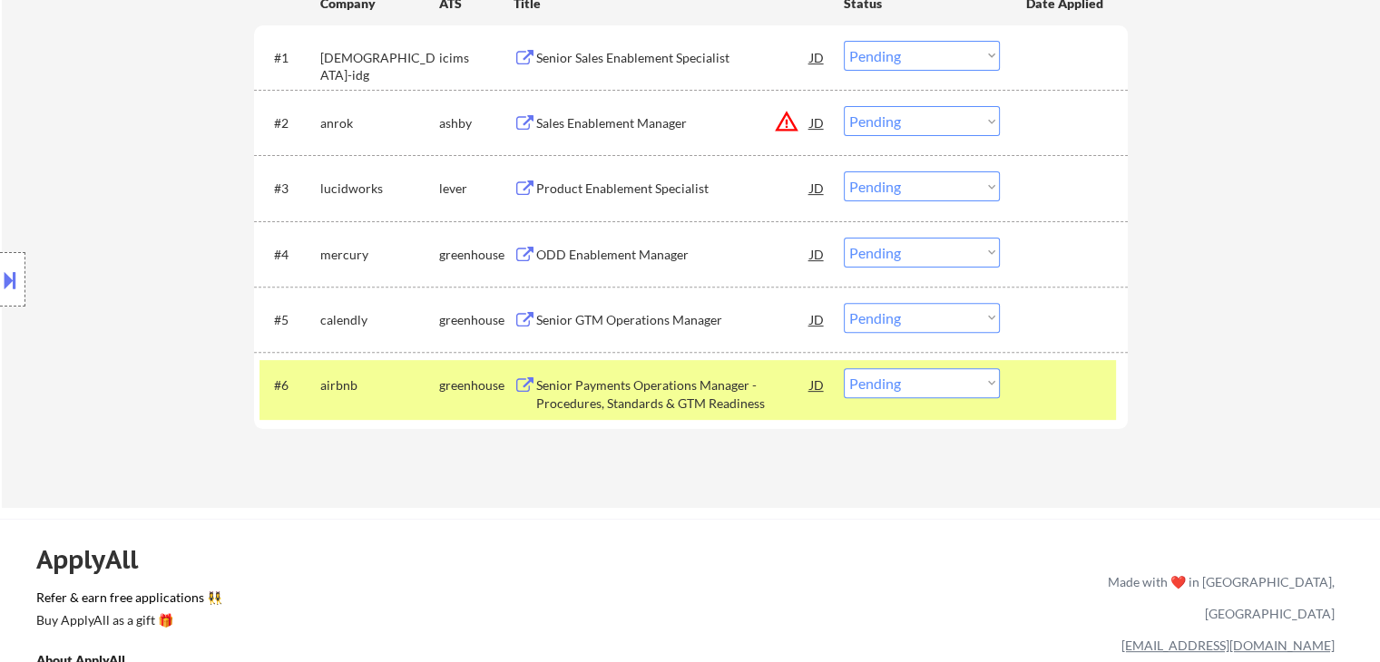
scroll to position [593, 0]
click at [967, 382] on select "Choose an option... Pending Applied Excluded (Questions) Excluded (Expired) Exc…" at bounding box center [922, 381] width 156 height 30
select select ""applied""
click at [844, 366] on select "Choose an option... Pending Applied Excluded (Questions) Excluded (Expired) Exc…" at bounding box center [922, 381] width 156 height 30
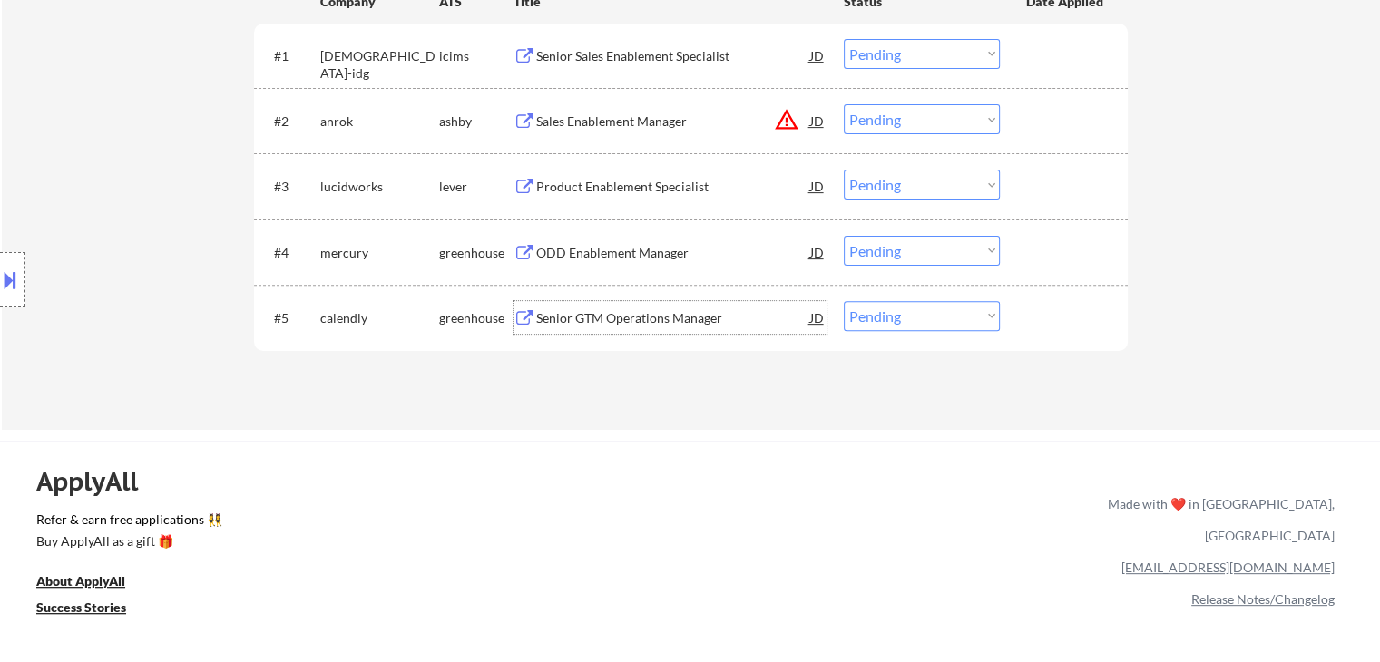
click at [615, 313] on div "Senior GTM Operations Manager" at bounding box center [673, 318] width 274 height 18
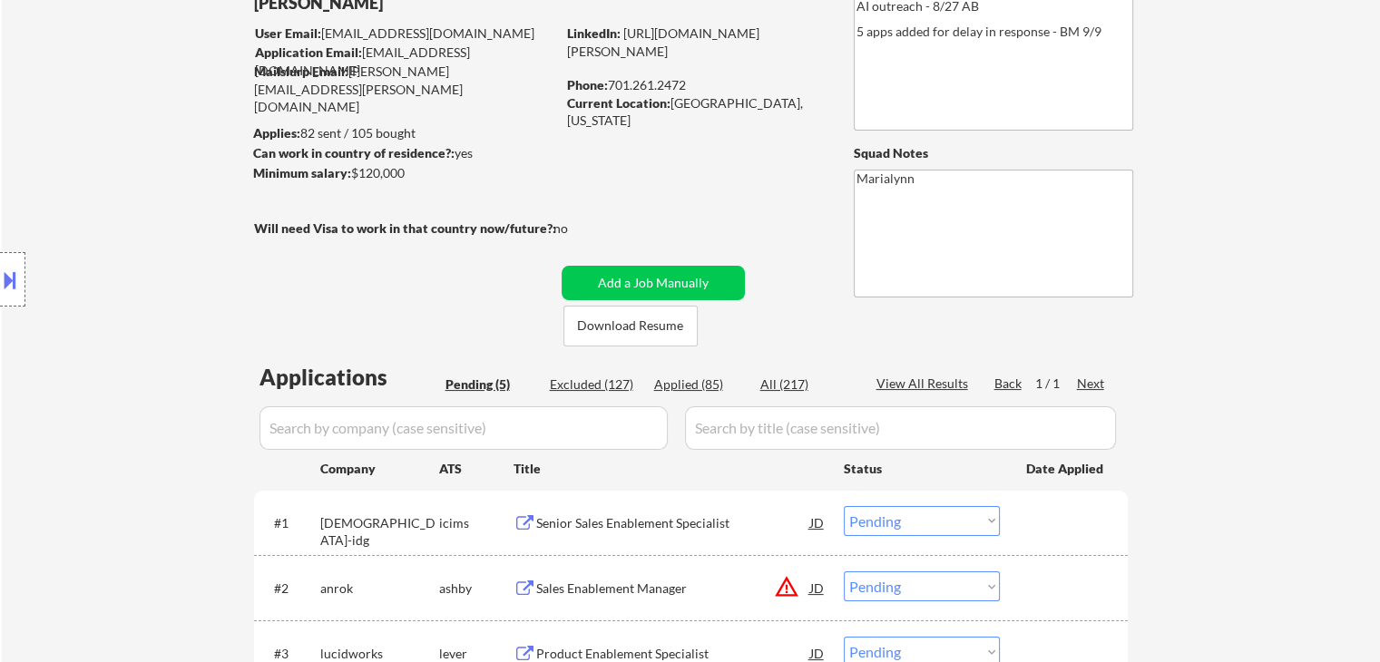
scroll to position [0, 0]
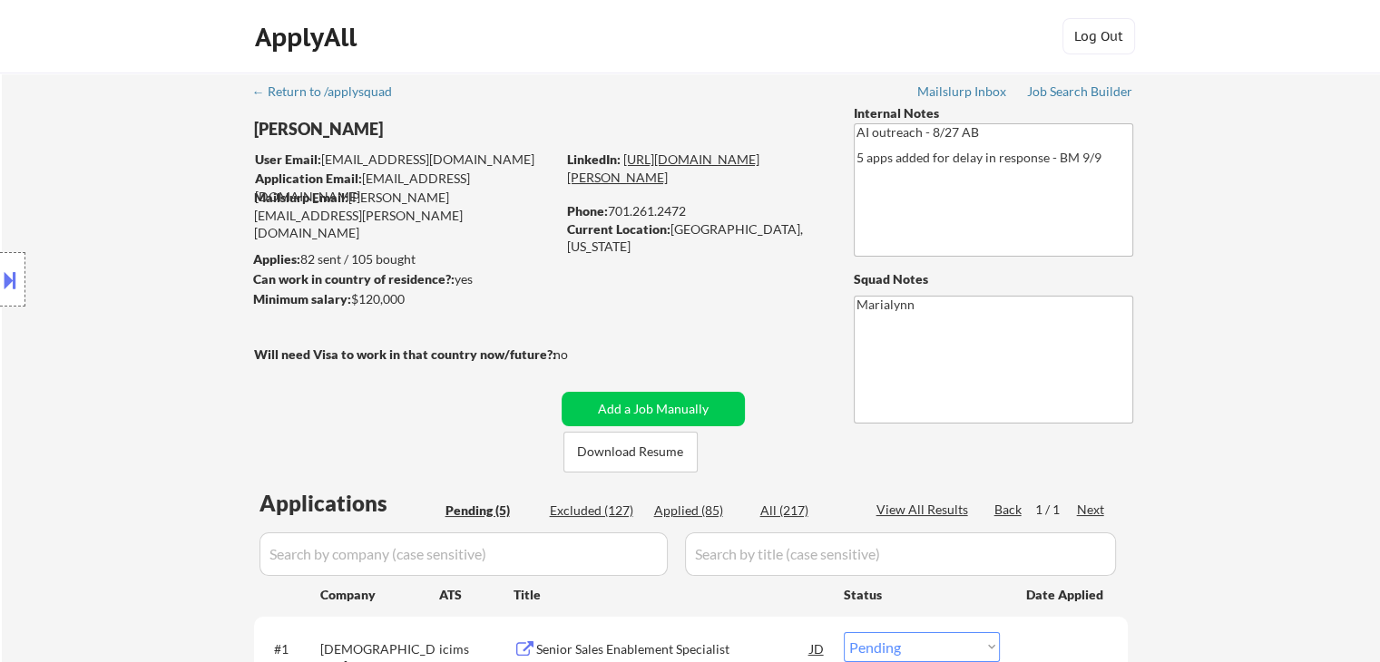
click at [709, 171] on link "https://www.linkedin.com/in/shannon-kirby-68a89431/" at bounding box center [663, 168] width 192 height 34
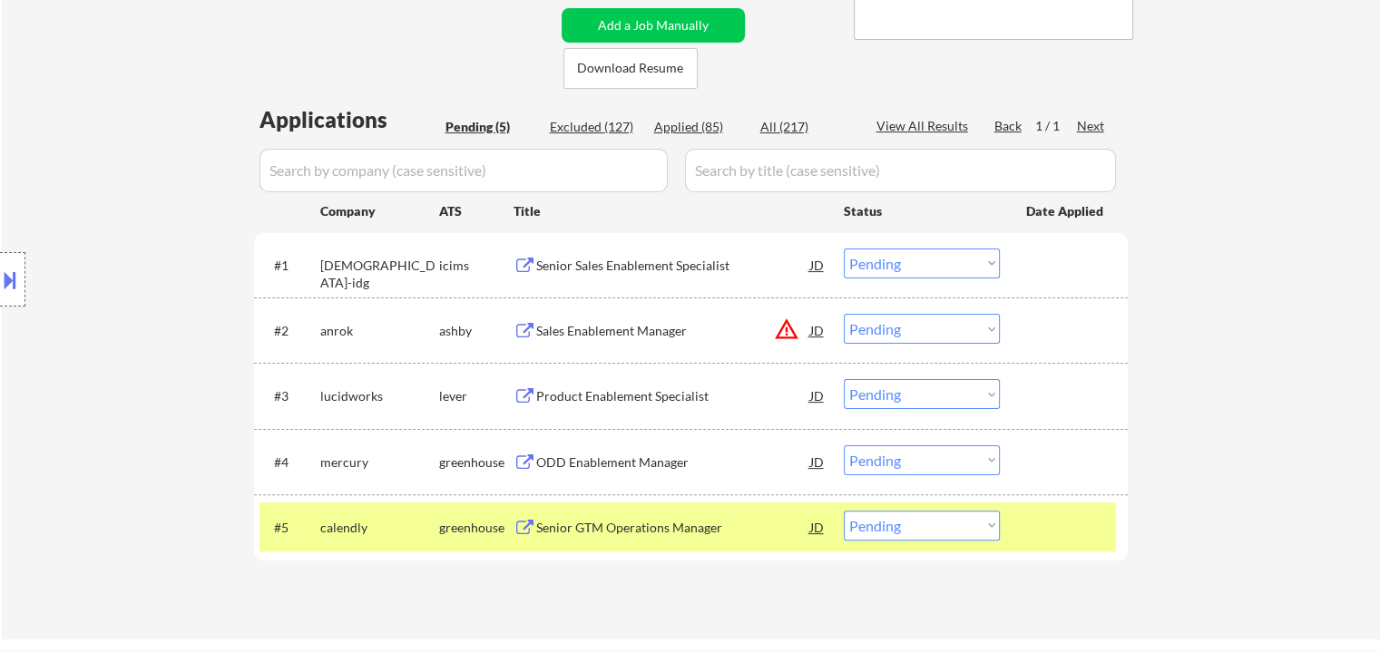
scroll to position [385, 0]
click at [878, 525] on select "Choose an option... Pending Applied Excluded (Questions) Excluded (Expired) Exc…" at bounding box center [922, 525] width 156 height 30
select select ""applied""
click at [844, 510] on select "Choose an option... Pending Applied Excluded (Questions) Excluded (Expired) Exc…" at bounding box center [922, 525] width 156 height 30
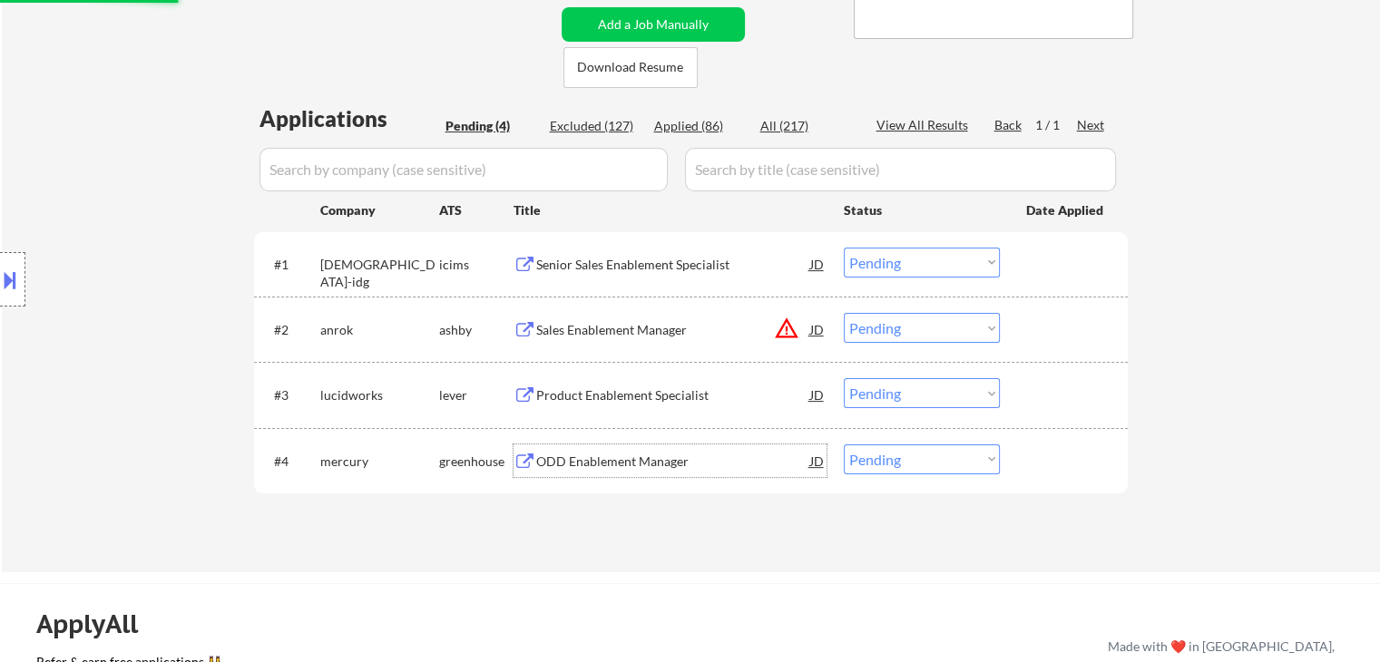
click at [588, 465] on div "ODD Enablement Manager" at bounding box center [673, 462] width 274 height 18
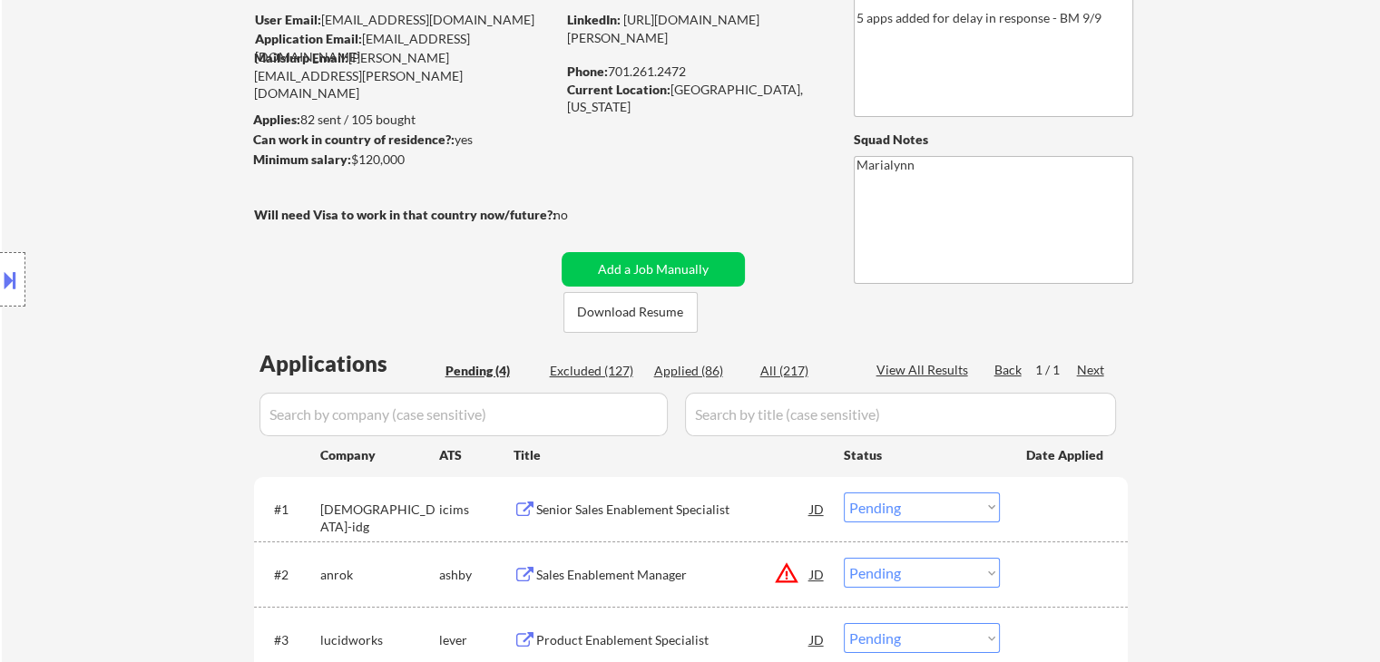
scroll to position [102, 0]
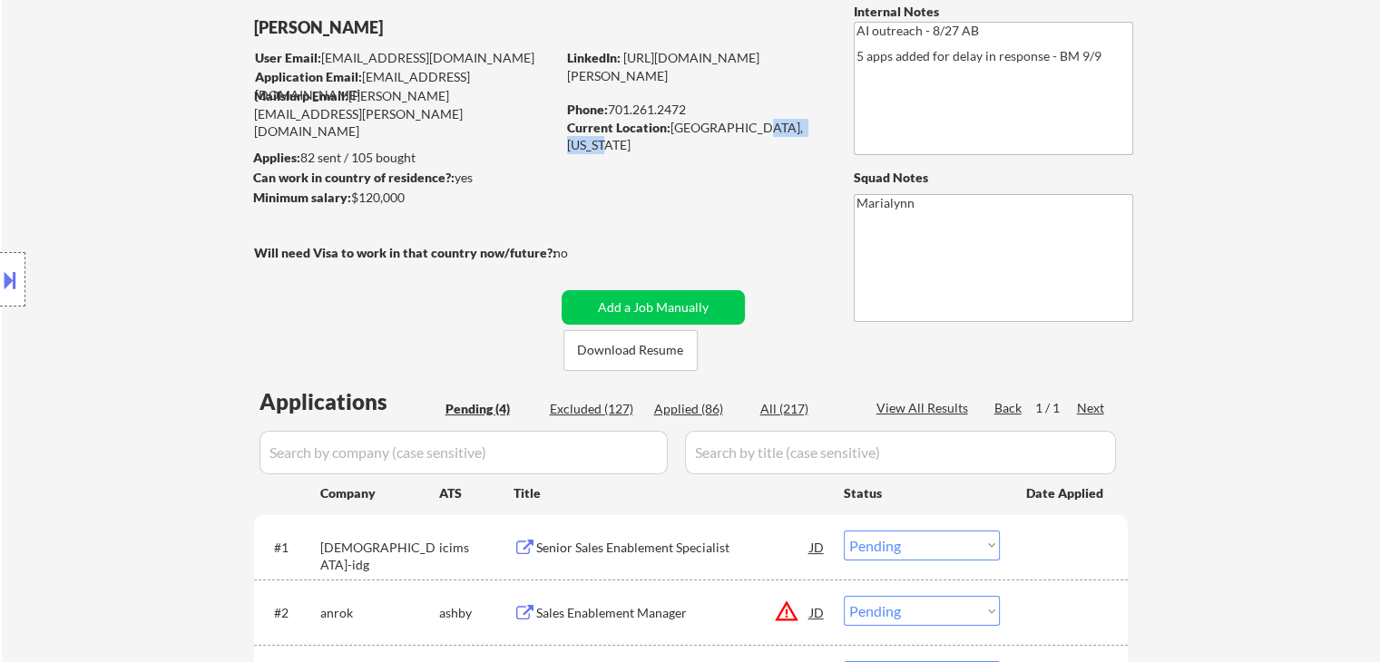
drag, startPoint x: 743, startPoint y: 122, endPoint x: 820, endPoint y: 122, distance: 77.1
click at [820, 122] on div "Current Location: West Fargo, North Dakota" at bounding box center [695, 136] width 257 height 35
copy div "North Dakota"
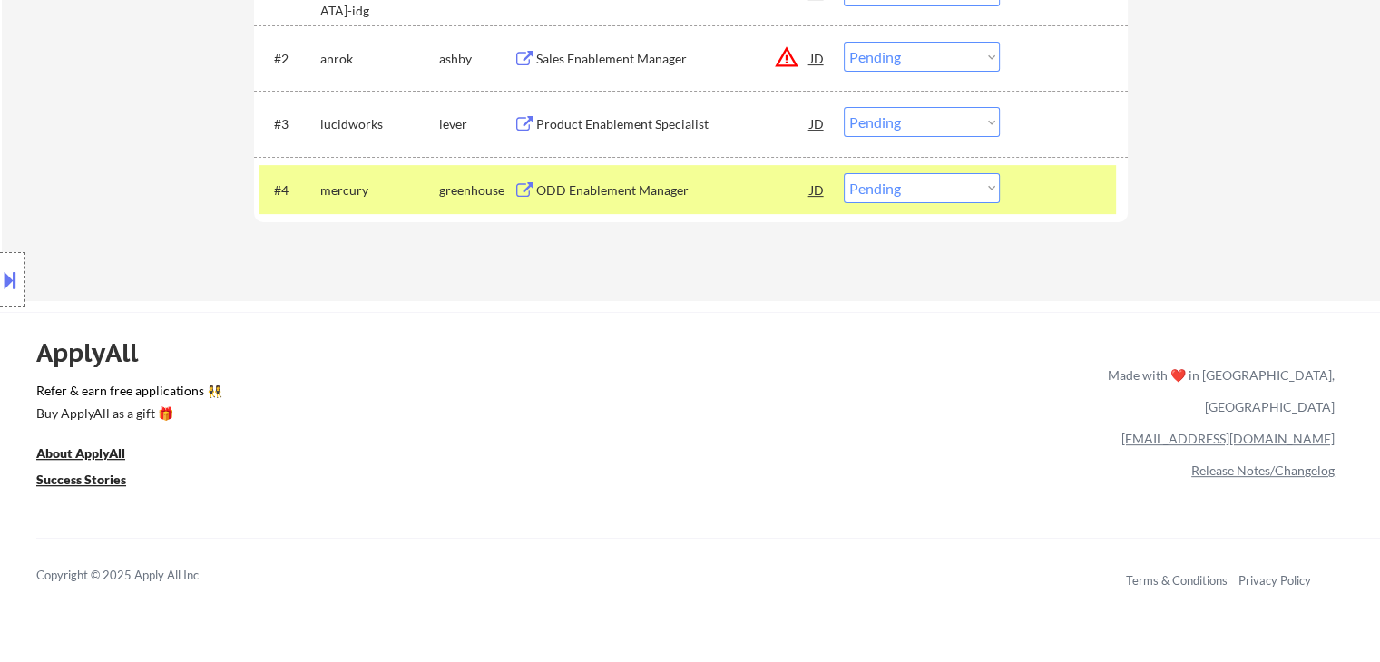
scroll to position [657, 0]
click at [905, 173] on select "Choose an option... Pending Applied Excluded (Questions) Excluded (Expired) Exc…" at bounding box center [922, 187] width 156 height 30
select select ""applied""
click at [844, 172] on select "Choose an option... Pending Applied Excluded (Questions) Excluded (Expired) Exc…" at bounding box center [922, 187] width 156 height 30
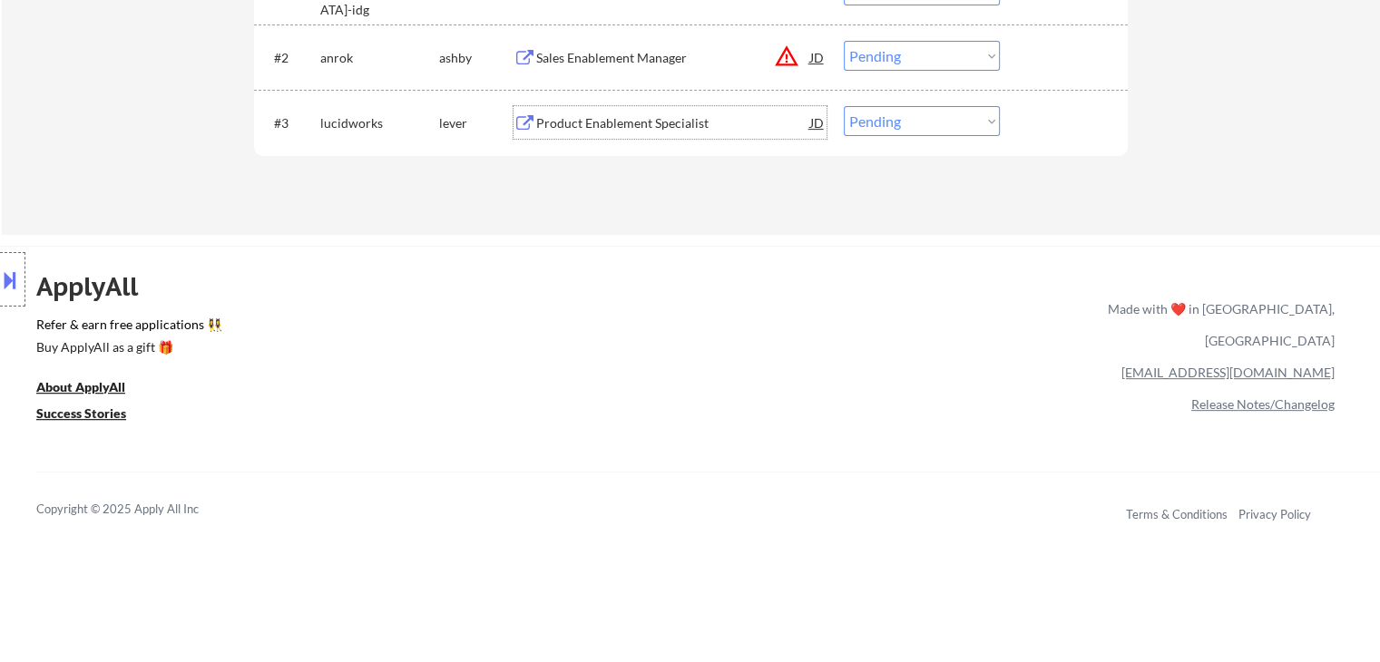
click at [582, 127] on div "Product Enablement Specialist" at bounding box center [673, 123] width 274 height 18
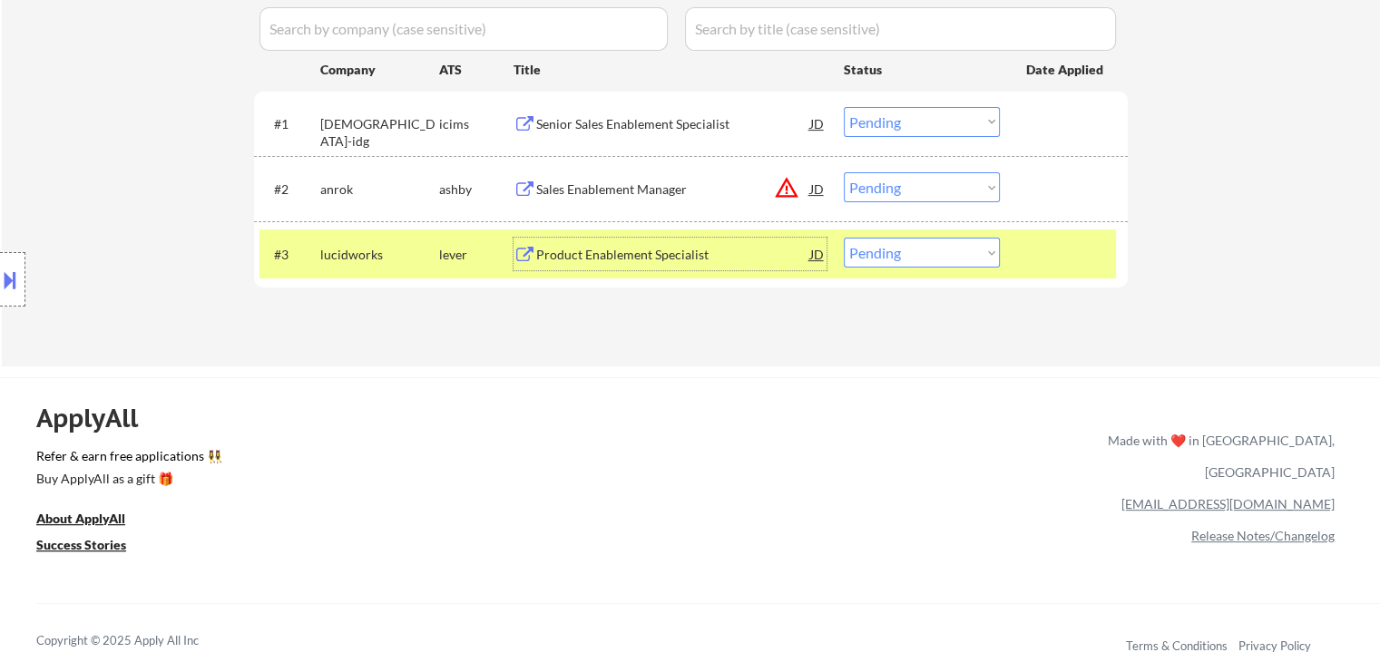
scroll to position [532, 0]
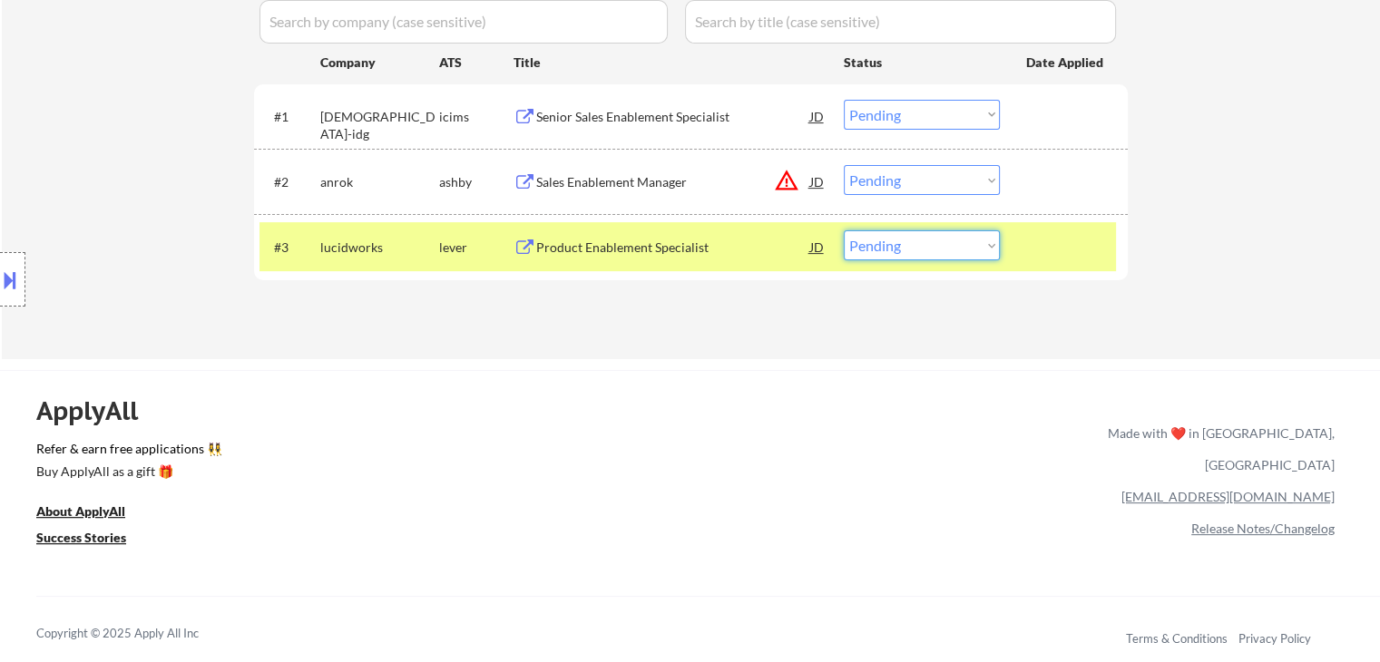
click at [882, 245] on select "Choose an option... Pending Applied Excluded (Questions) Excluded (Expired) Exc…" at bounding box center [922, 245] width 156 height 30
select select ""applied""
click at [844, 230] on select "Choose an option... Pending Applied Excluded (Questions) Excluded (Expired) Exc…" at bounding box center [922, 245] width 156 height 30
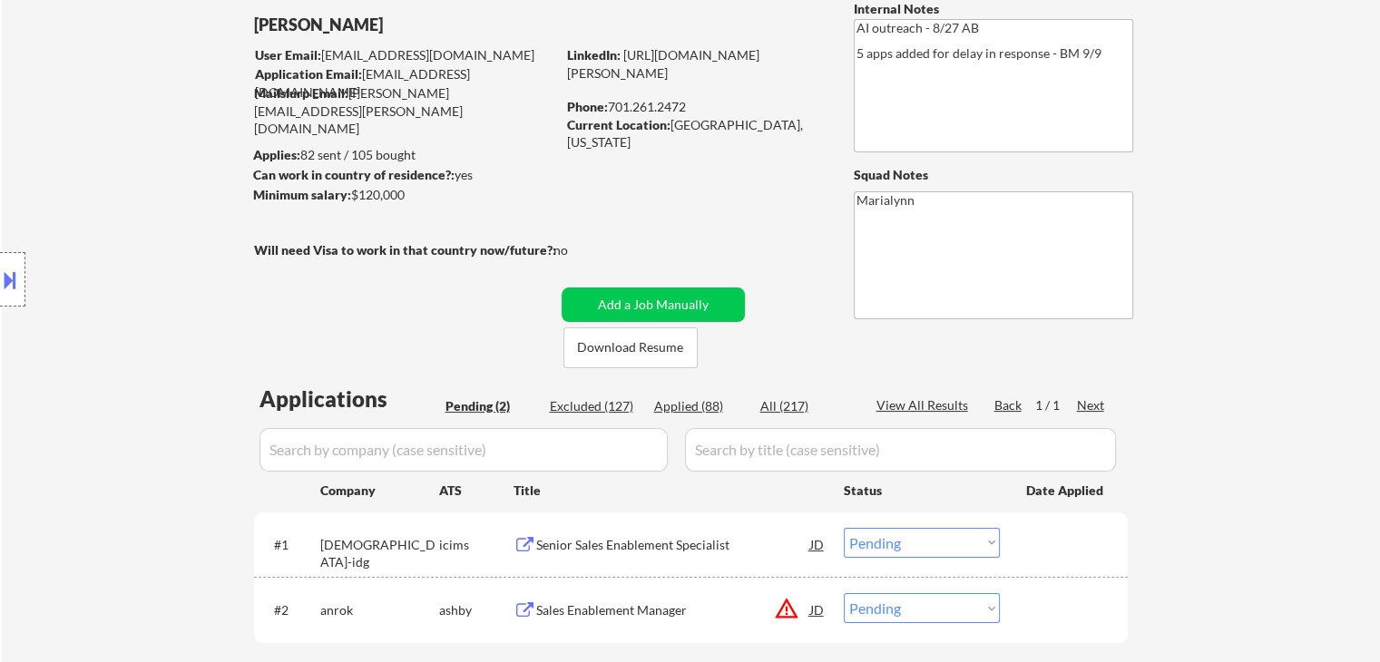
scroll to position [103, 0]
copy div "701.261.2472"
drag, startPoint x: 609, startPoint y: 102, endPoint x: 690, endPoint y: 108, distance: 81.8
click at [690, 108] on div "Phone: 701.261.2472" at bounding box center [695, 108] width 257 height 18
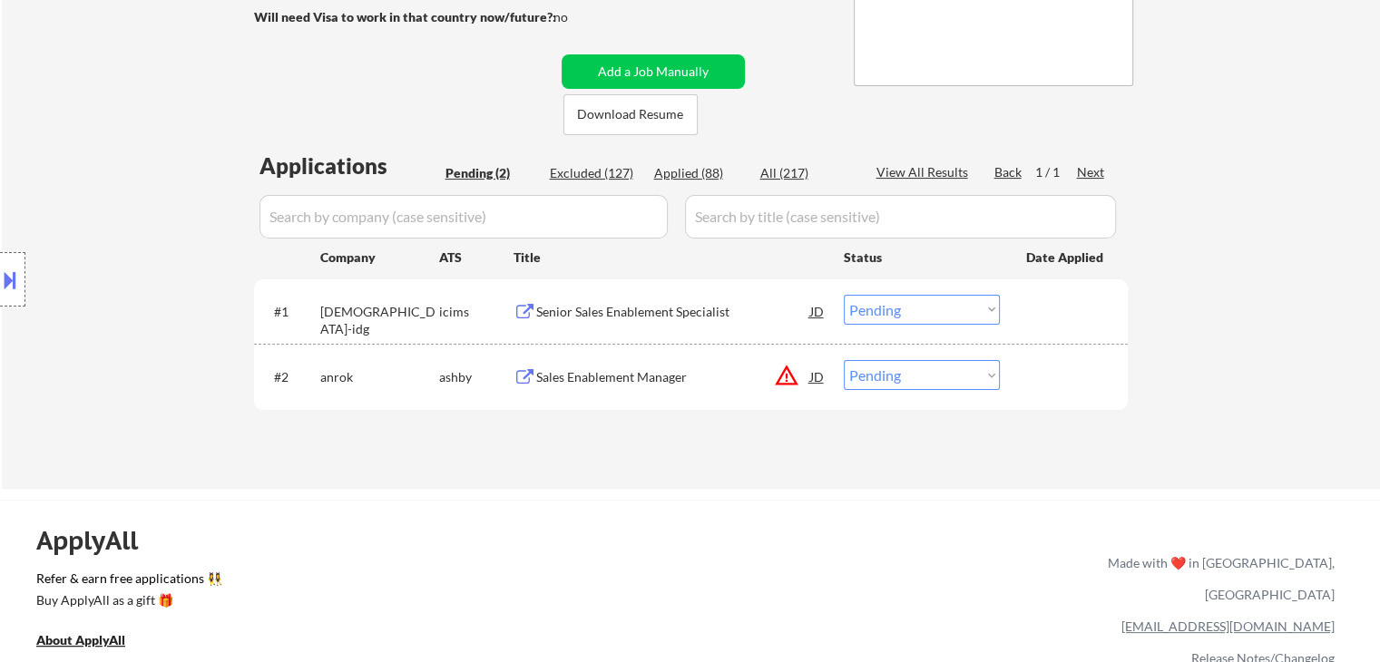
scroll to position [414, 0]
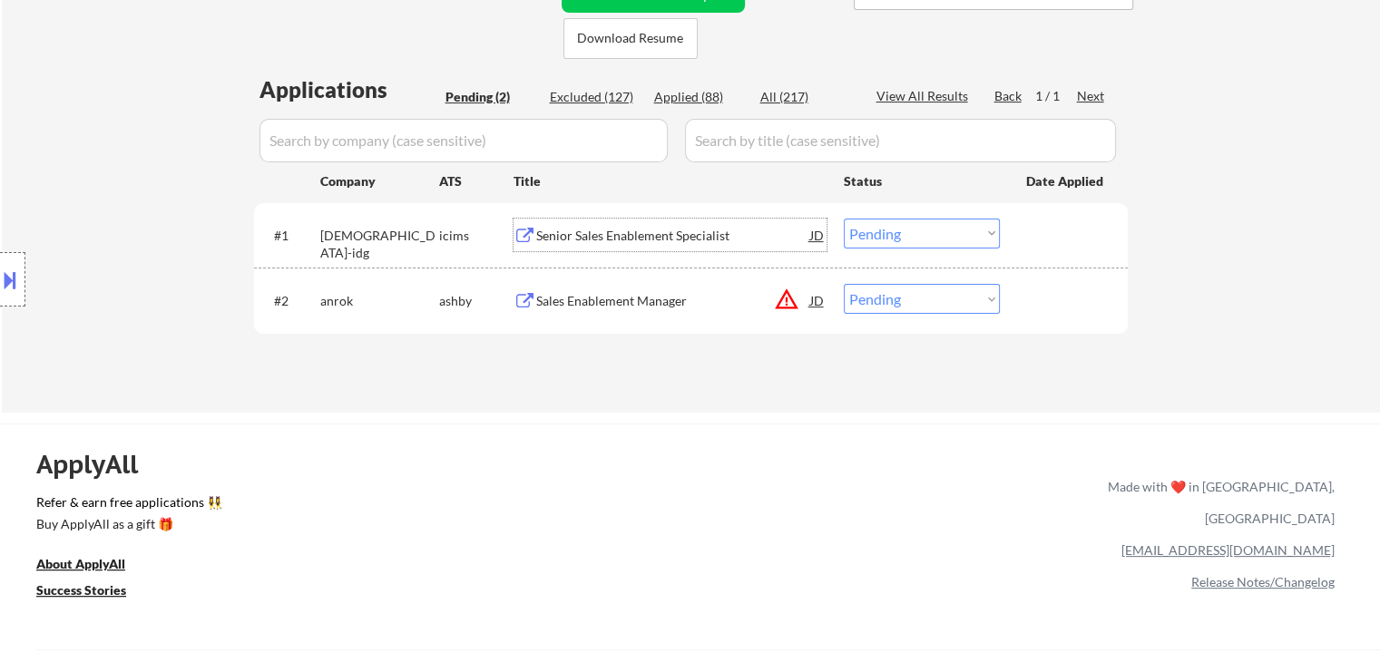
click at [595, 246] on div "Senior Sales Enablement Specialist" at bounding box center [673, 235] width 274 height 33
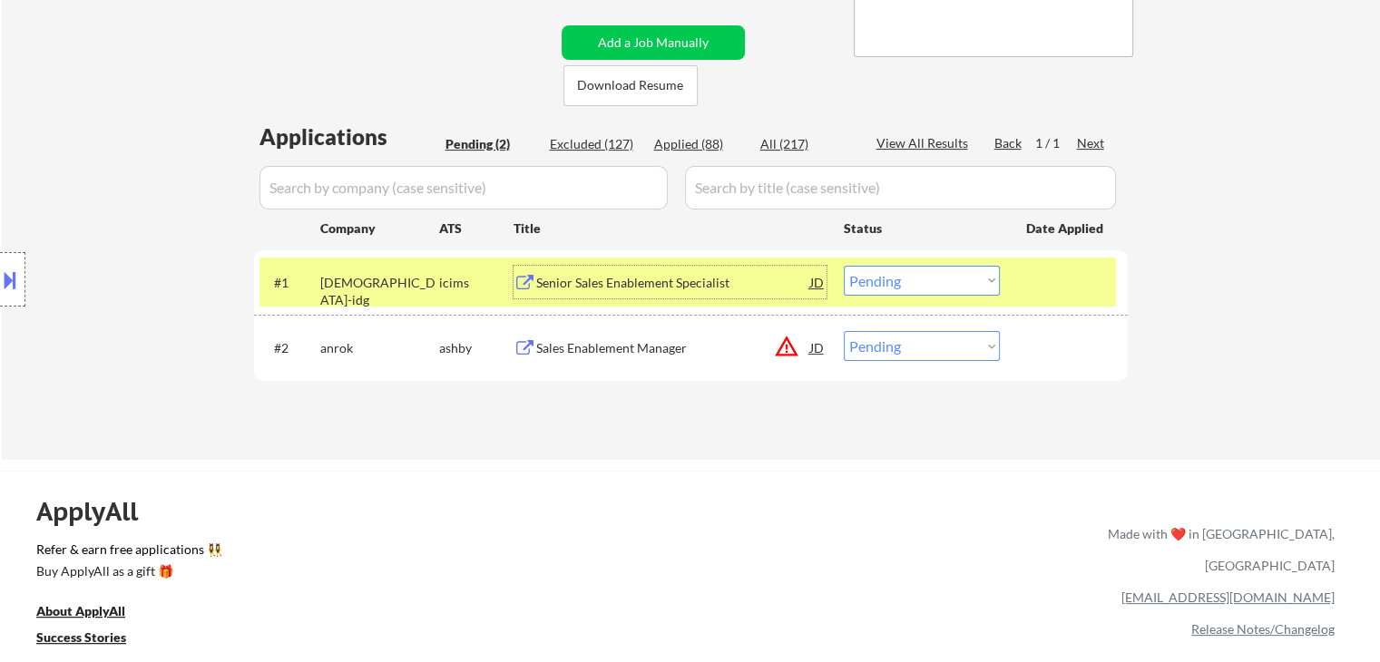
scroll to position [375, 0]
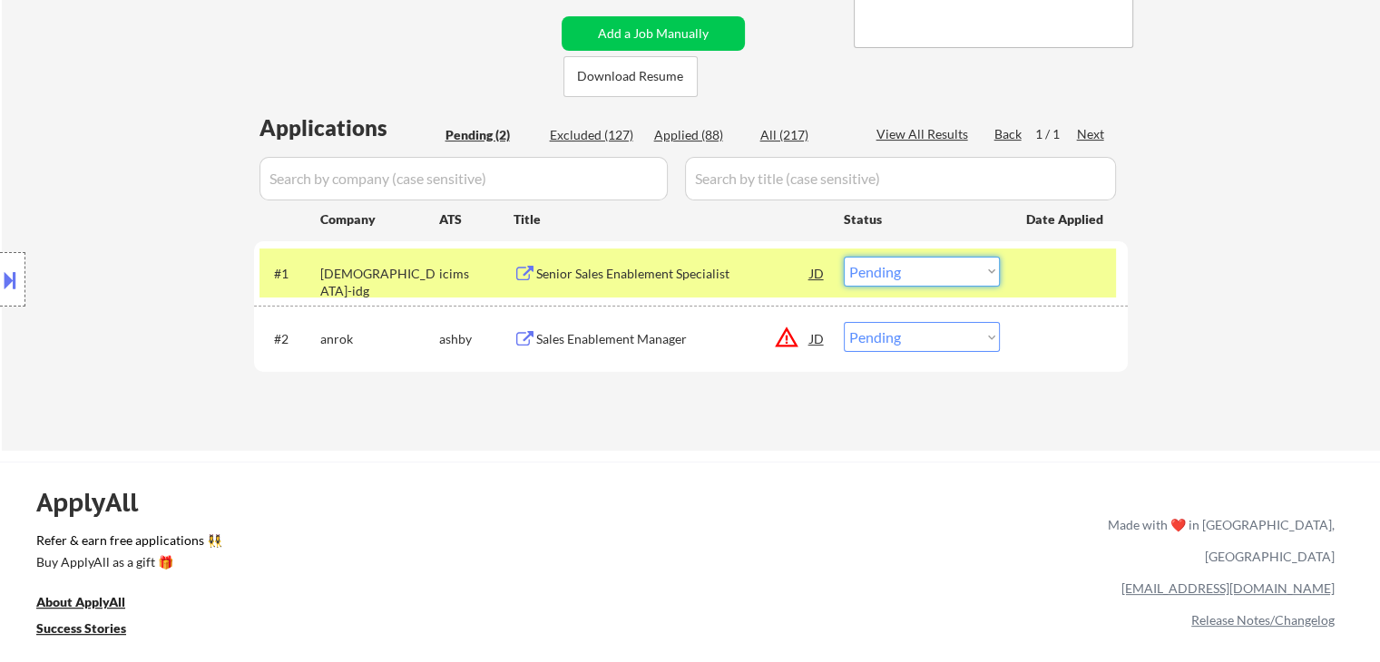
click at [873, 271] on select "Choose an option... Pending Applied Excluded (Questions) Excluded (Expired) Exc…" at bounding box center [922, 272] width 156 height 30
click at [844, 257] on select "Choose an option... Pending Applied Excluded (Questions) Excluded (Expired) Exc…" at bounding box center [922, 272] width 156 height 30
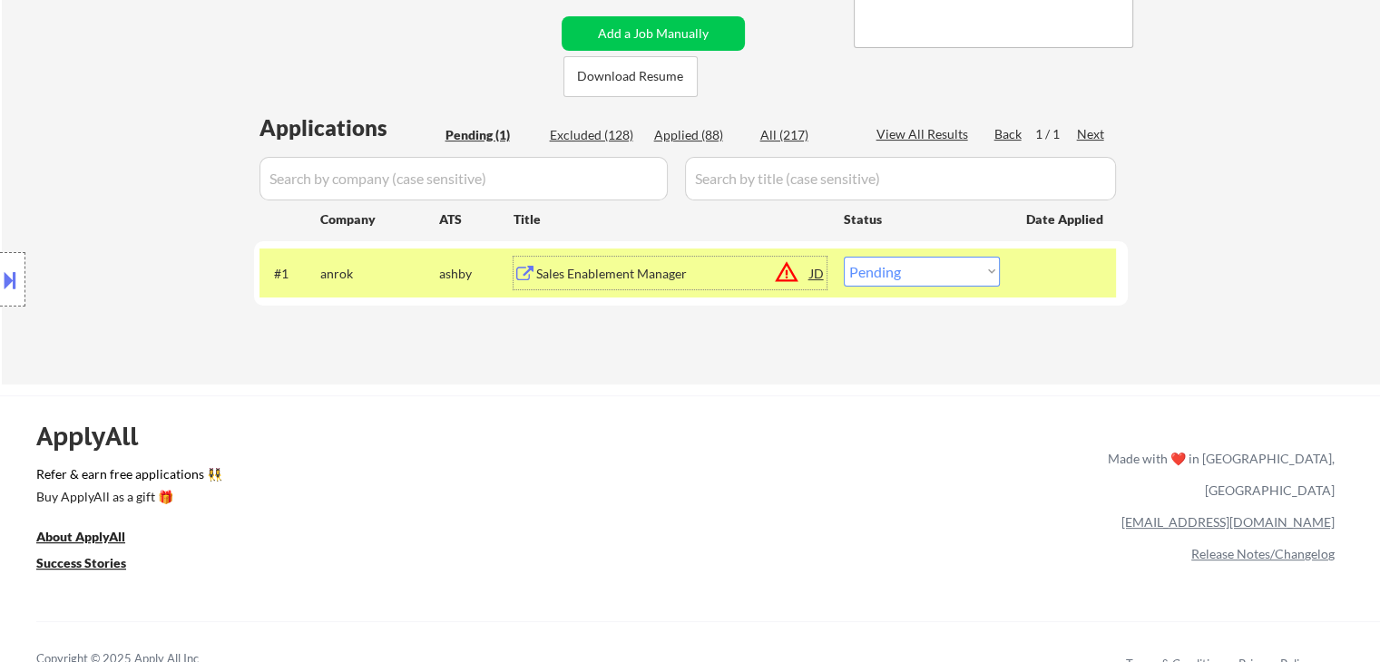
click at [566, 280] on div "Sales Enablement Manager" at bounding box center [673, 274] width 274 height 18
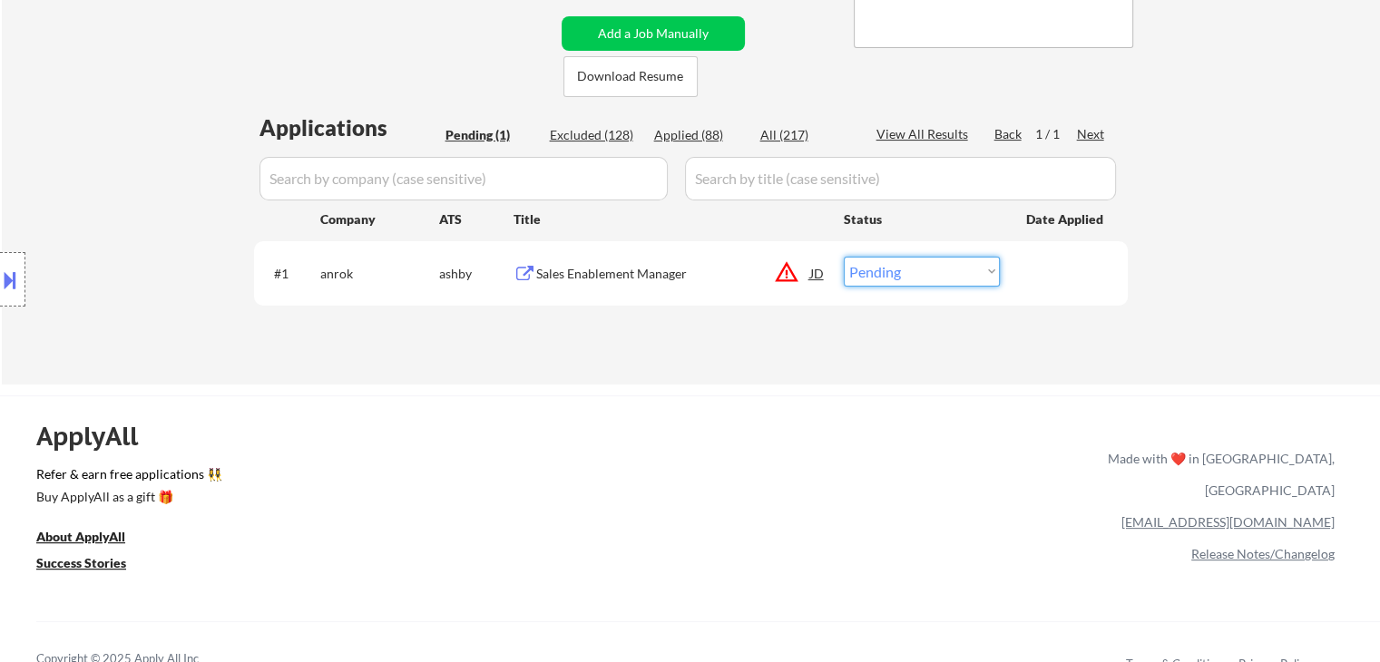
click at [905, 272] on select "Choose an option... Pending Applied Excluded (Questions) Excluded (Expired) Exc…" at bounding box center [922, 272] width 156 height 30
select select ""excluded__location_""
click at [844, 257] on select "Choose an option... Pending Applied Excluded (Questions) Excluded (Expired) Exc…" at bounding box center [922, 272] width 156 height 30
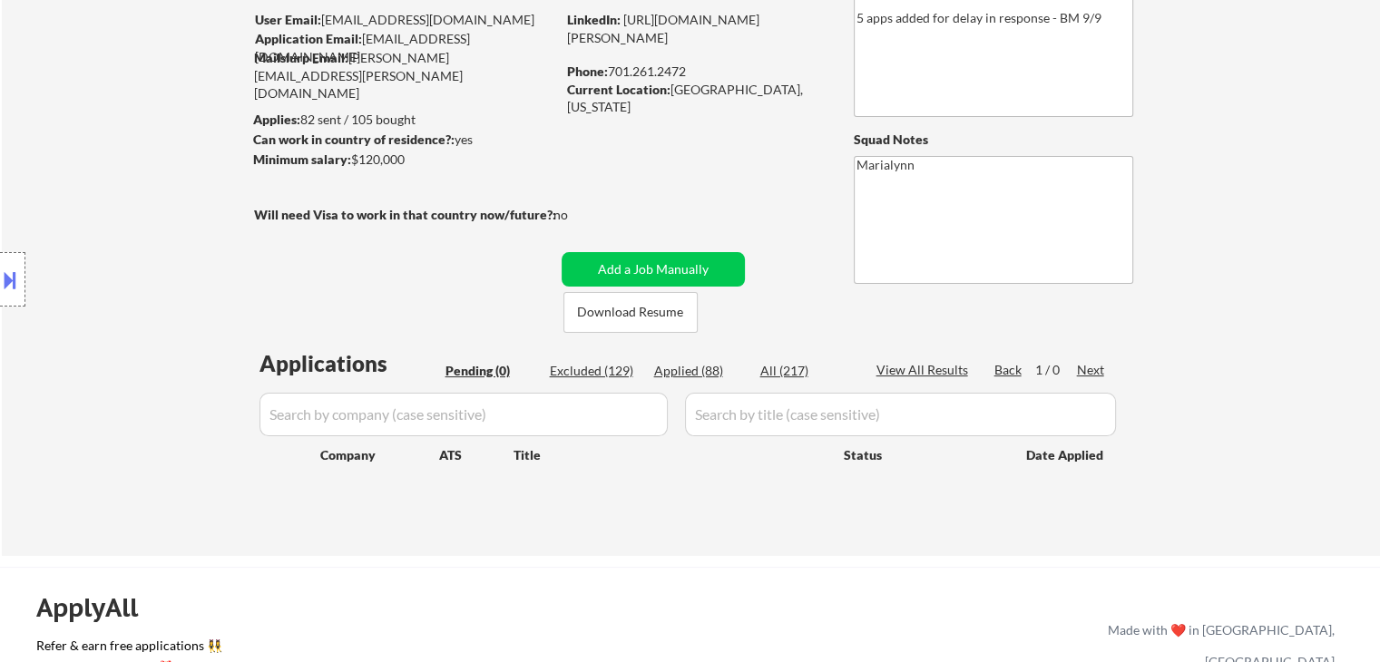
scroll to position [141, 0]
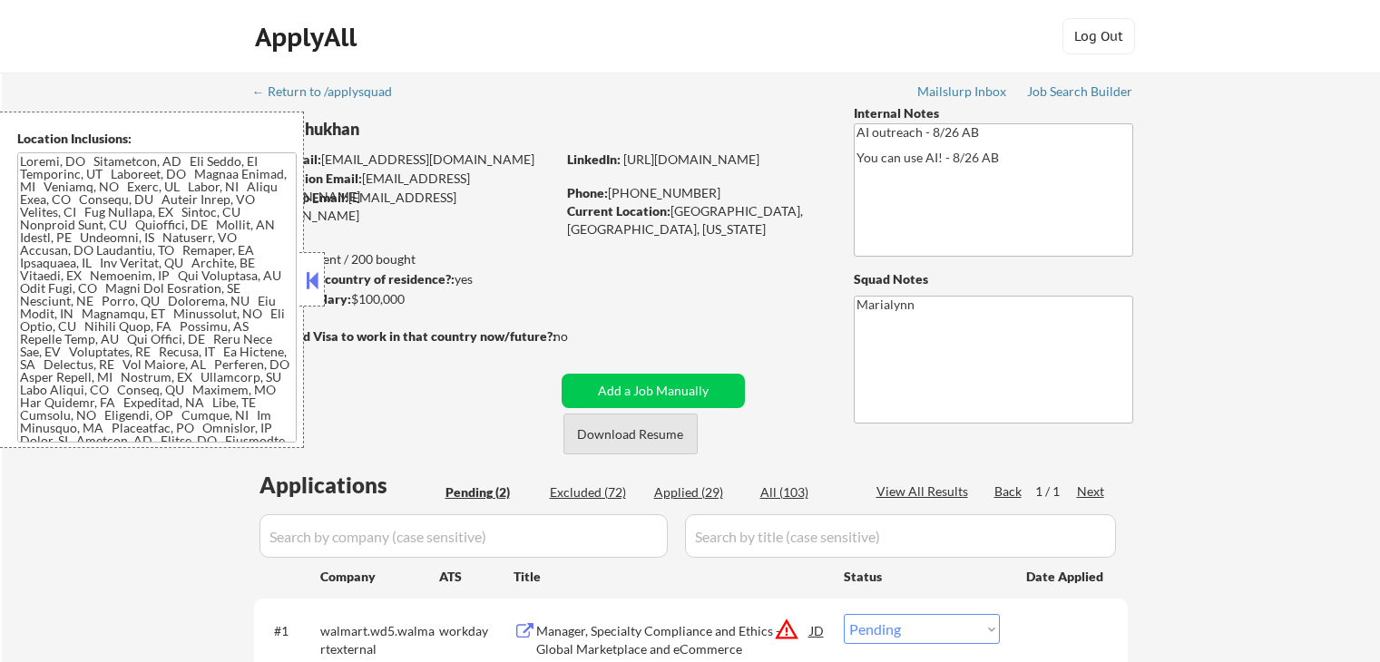
select select ""pending""
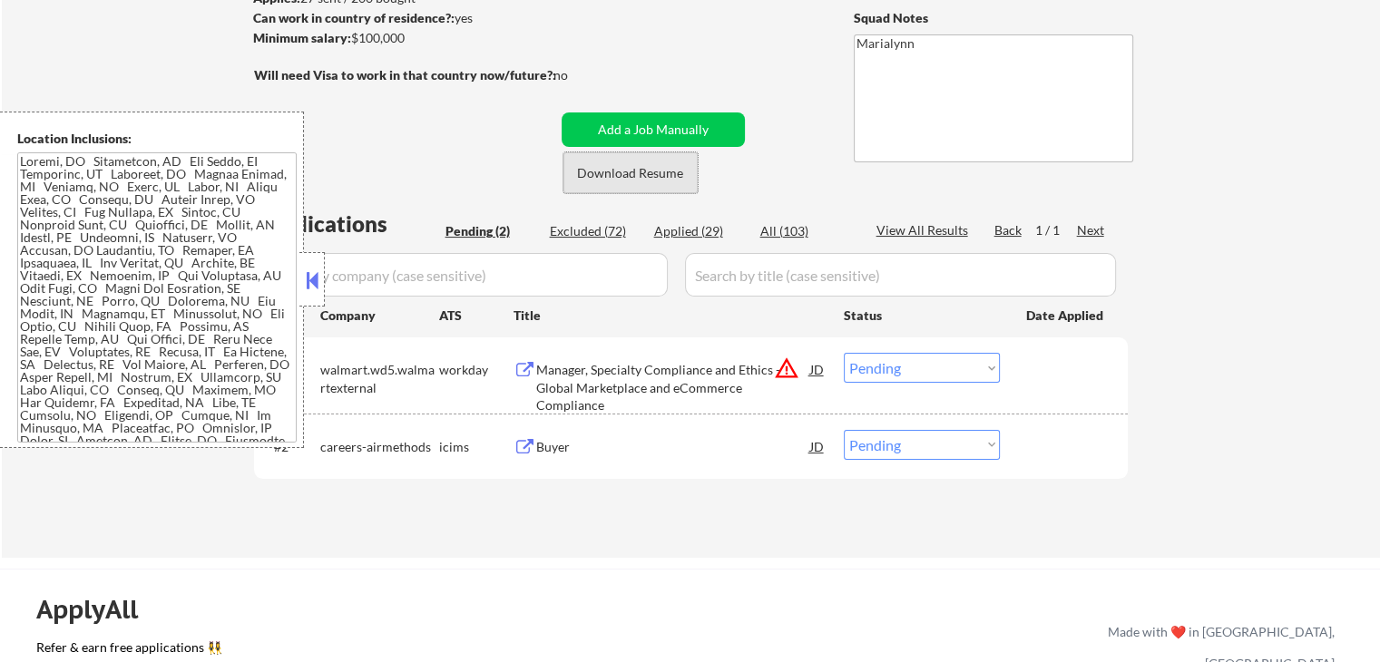
click at [639, 164] on button "Download Resume" at bounding box center [630, 172] width 134 height 41
click at [301, 290] on div at bounding box center [311, 279] width 25 height 54
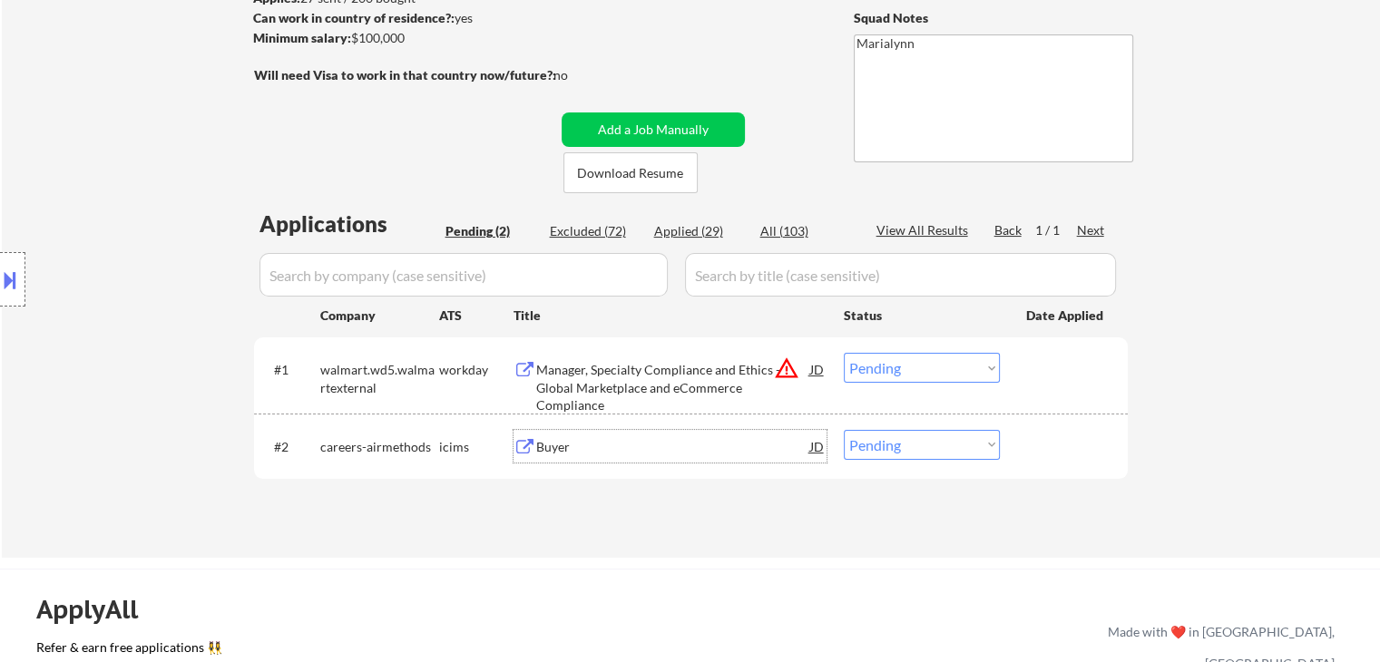
click at [650, 439] on div "Buyer" at bounding box center [673, 447] width 274 height 18
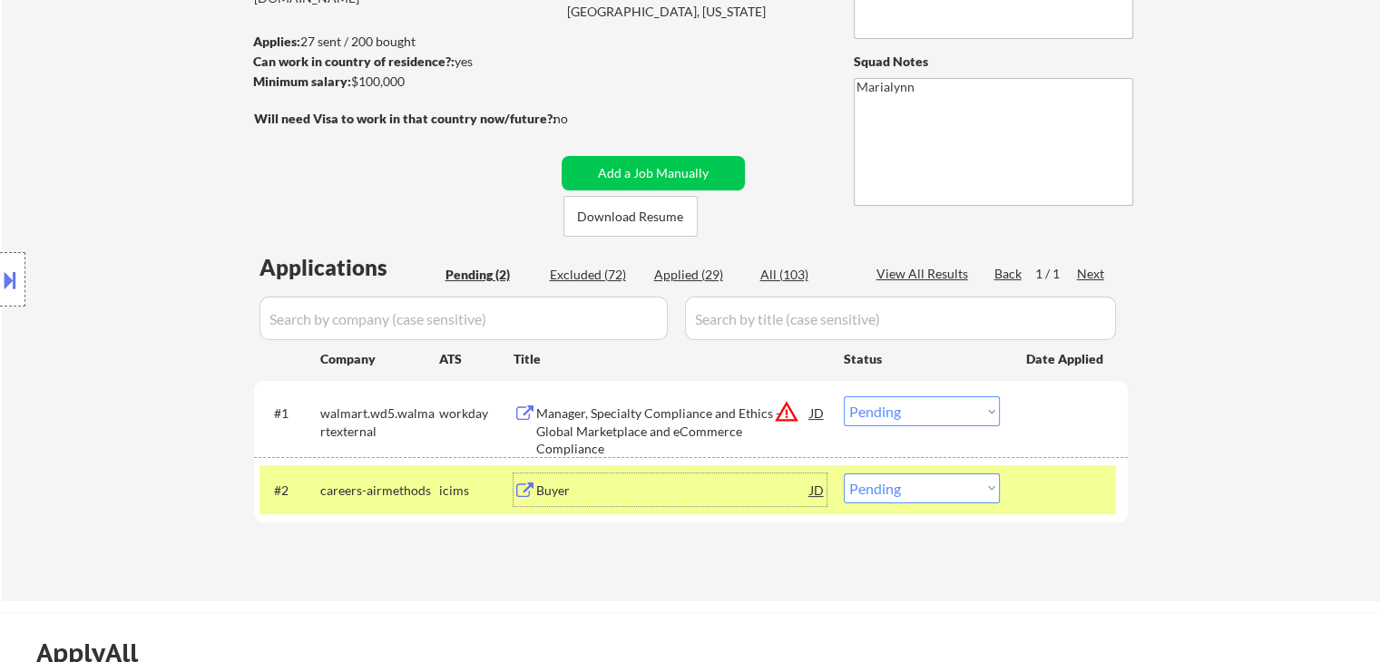
scroll to position [221, 0]
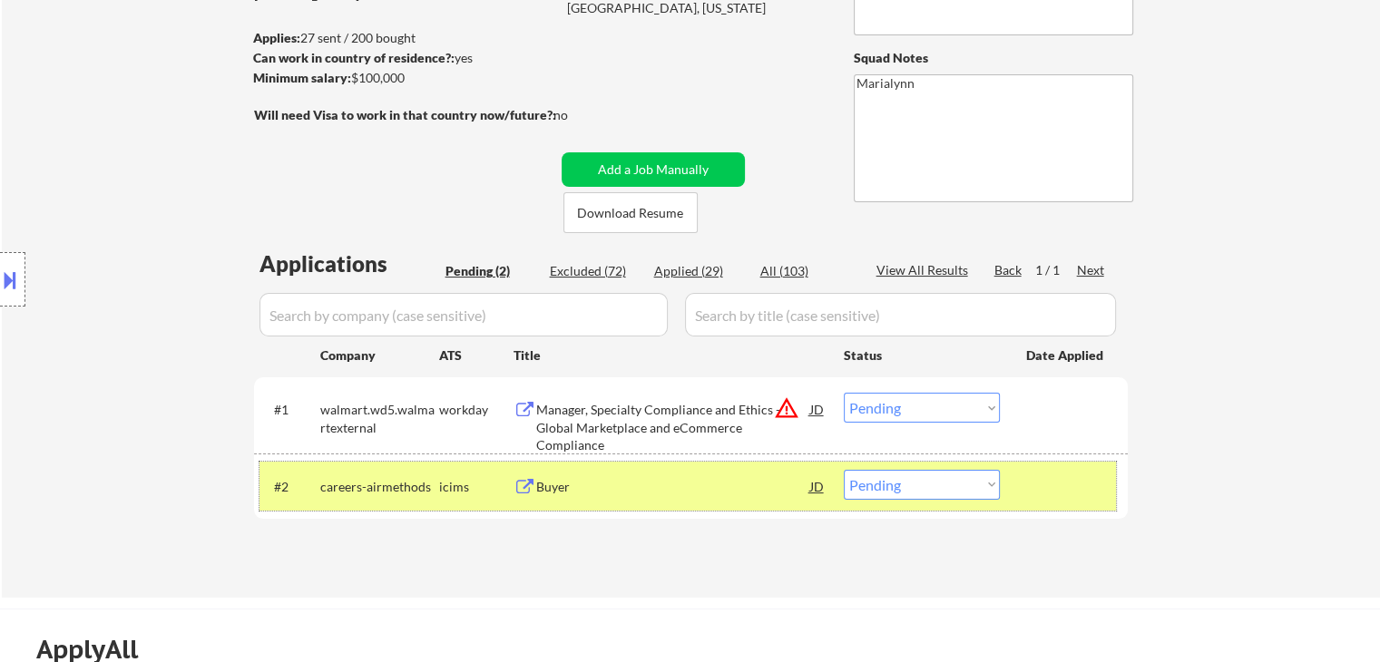
click at [945, 501] on div "#2 careers-airmethods icims Buyer JD Choose an option... Pending Applied Exclud…" at bounding box center [687, 486] width 856 height 49
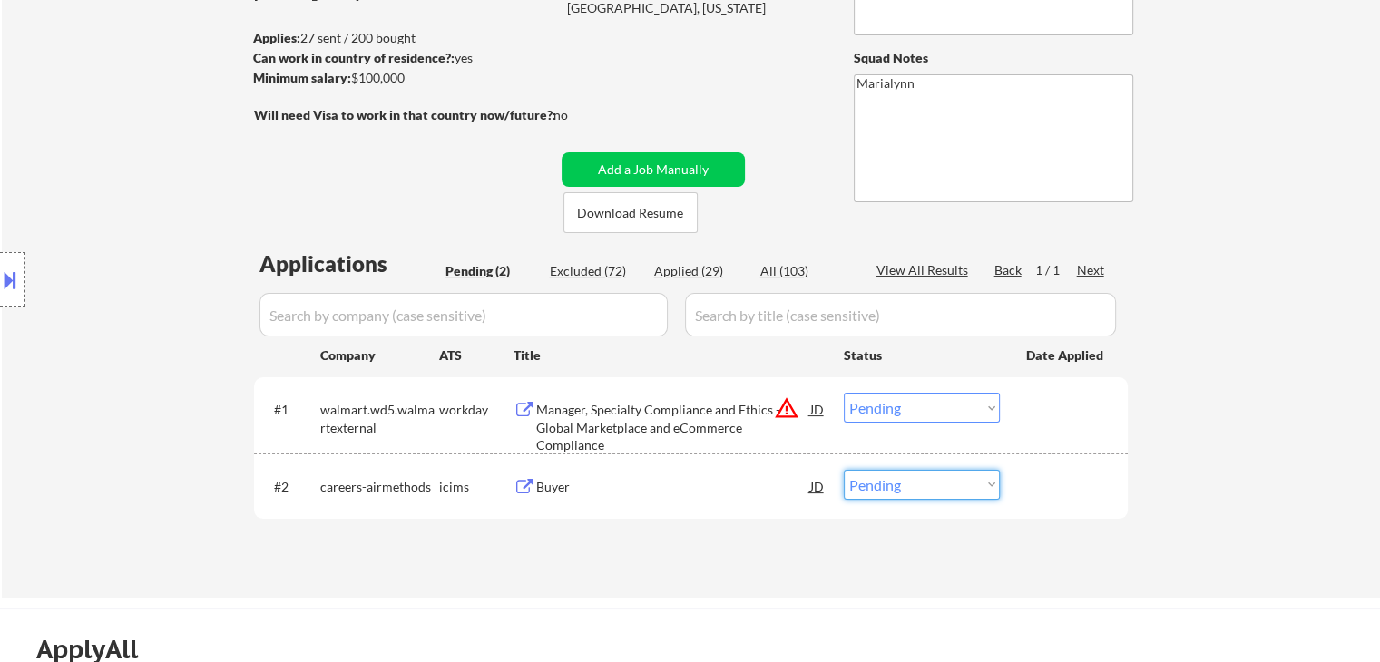
click at [943, 494] on select "Choose an option... Pending Applied Excluded (Questions) Excluded (Expired) Exc…" at bounding box center [922, 485] width 156 height 30
select select ""excluded__salary_""
click at [844, 470] on select "Choose an option... Pending Applied Excluded (Questions) Excluded (Expired) Exc…" at bounding box center [922, 485] width 156 height 30
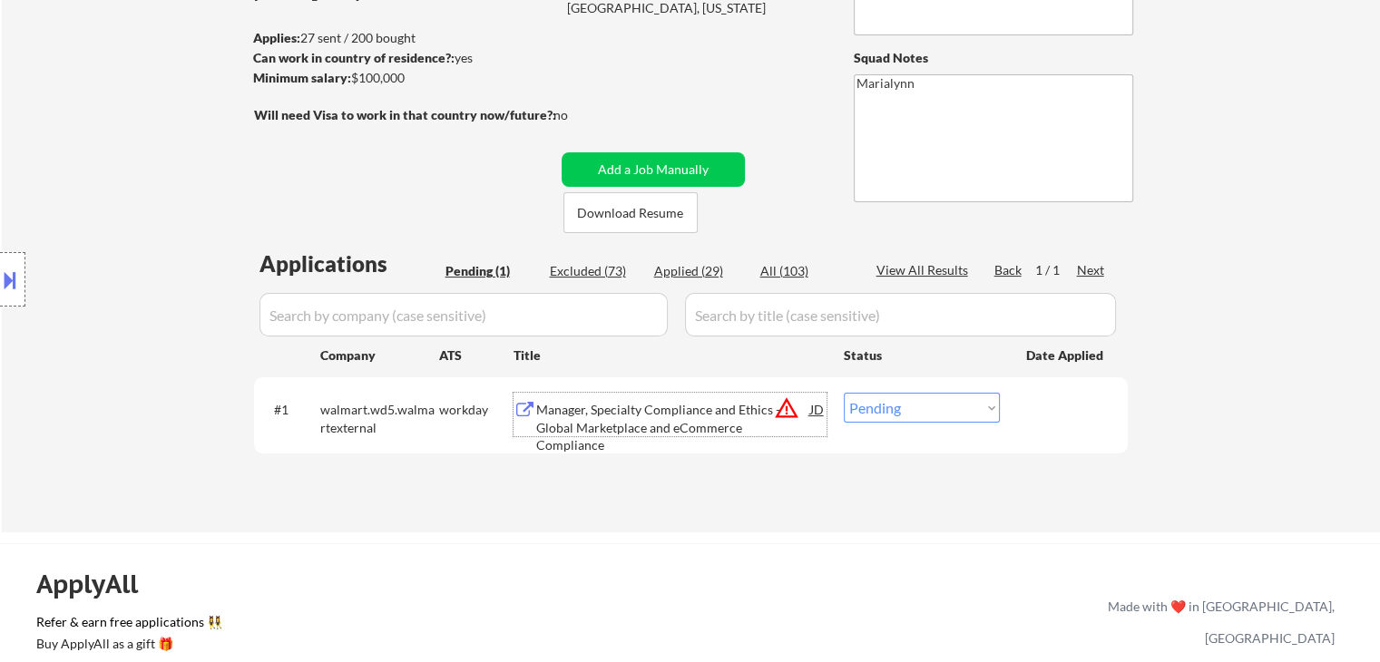
click at [624, 429] on div "Manager, Specialty Compliance and Ethics - Global Marketplace and eCommerce Com…" at bounding box center [673, 428] width 274 height 54
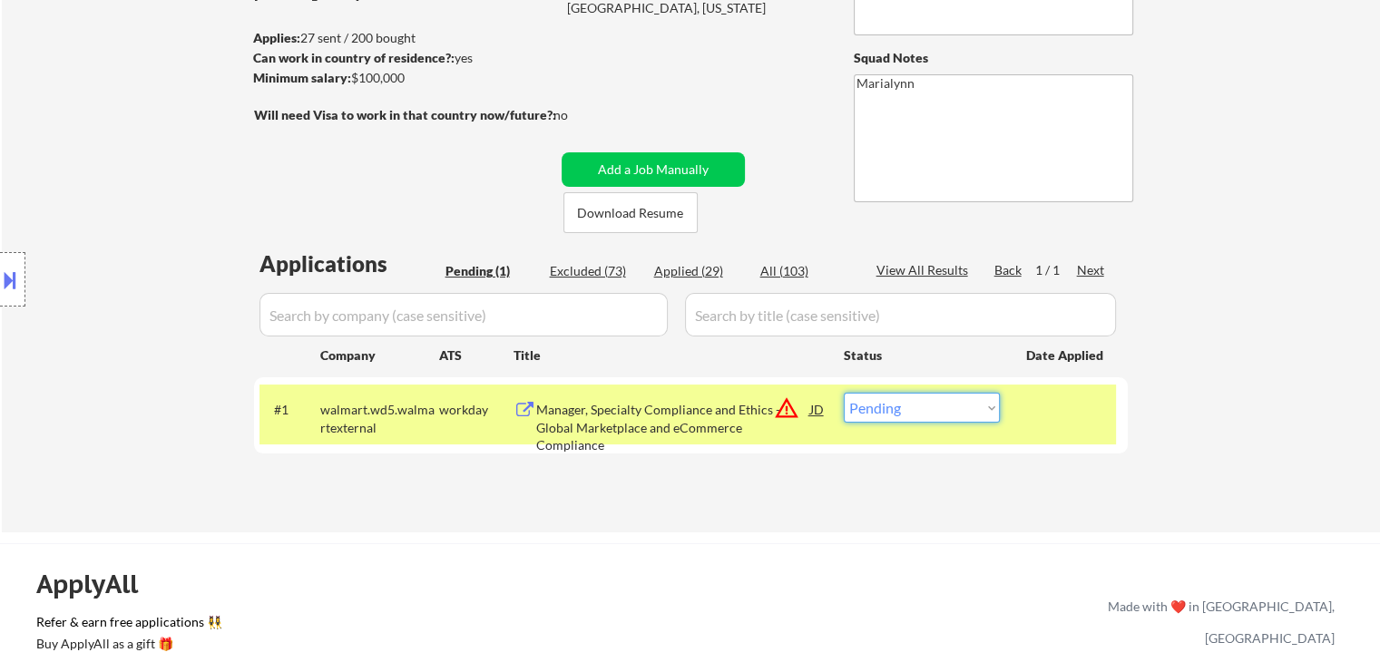
click at [922, 418] on select "Choose an option... Pending Applied Excluded (Questions) Excluded (Expired) Exc…" at bounding box center [922, 408] width 156 height 30
select select ""excluded__location_""
click at [844, 393] on select "Choose an option... Pending Applied Excluded (Questions) Excluded (Expired) Exc…" at bounding box center [922, 408] width 156 height 30
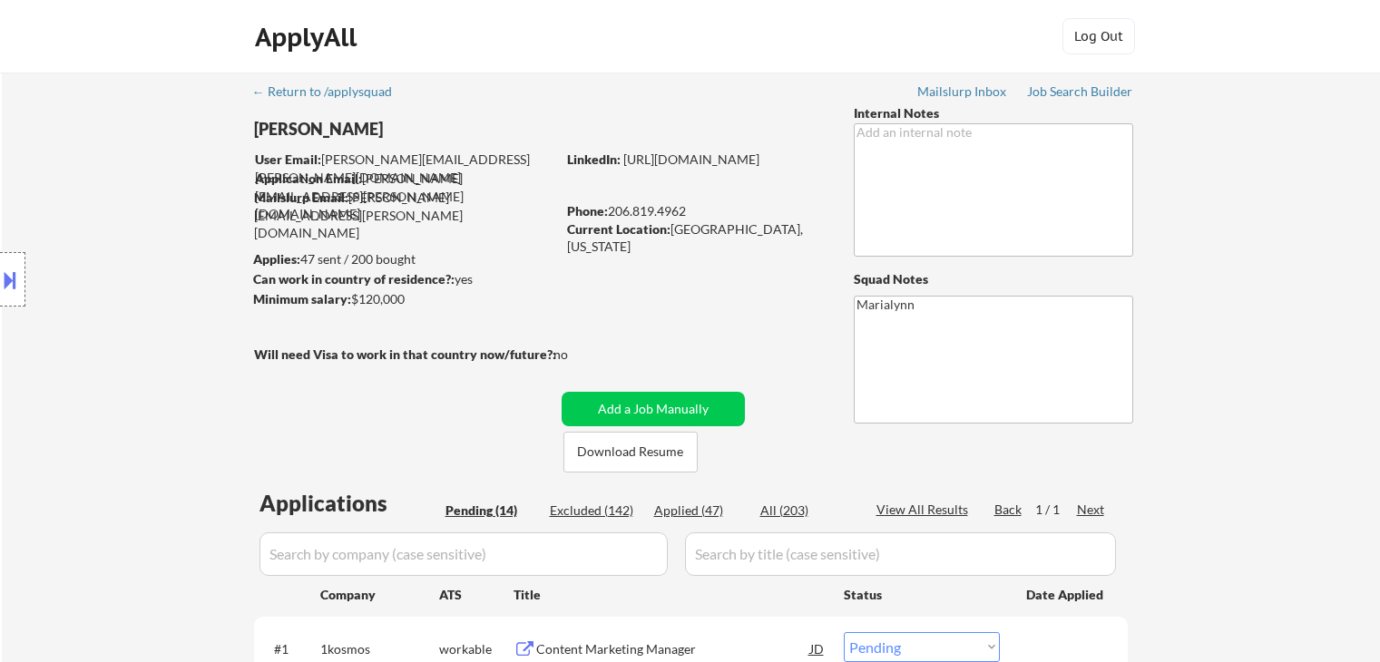
select select ""pending""
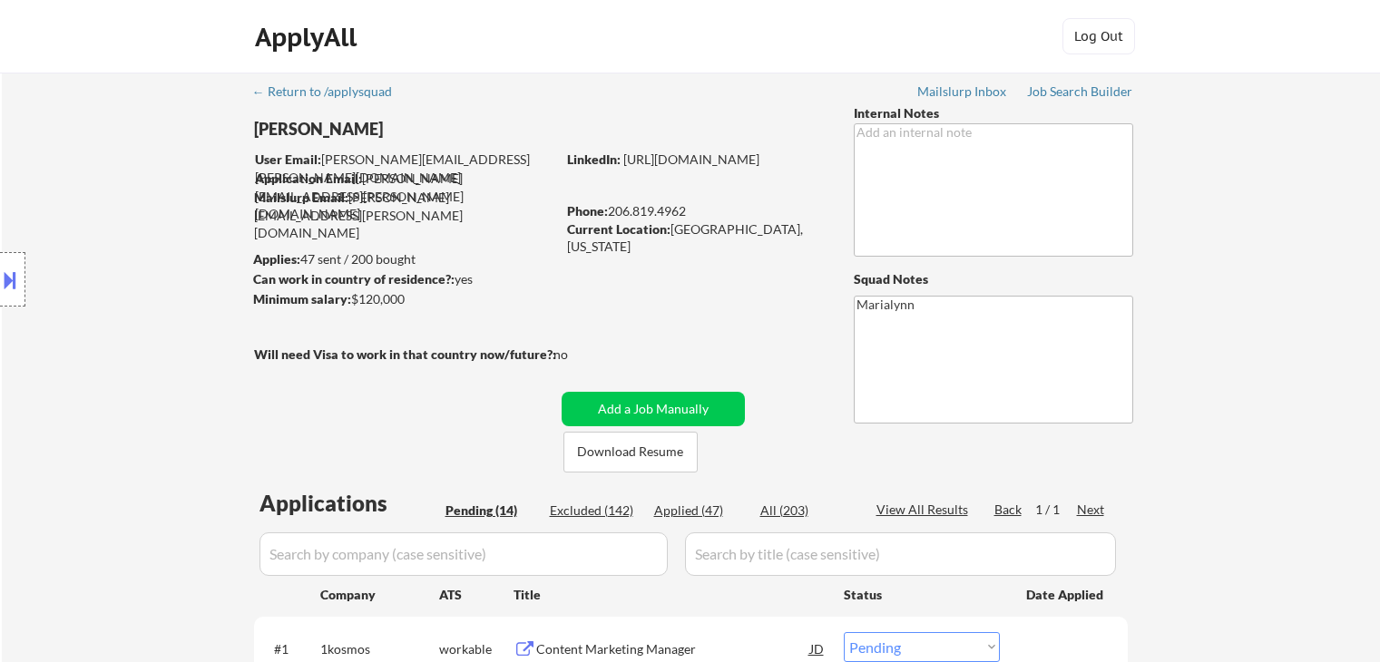
select select ""pending""
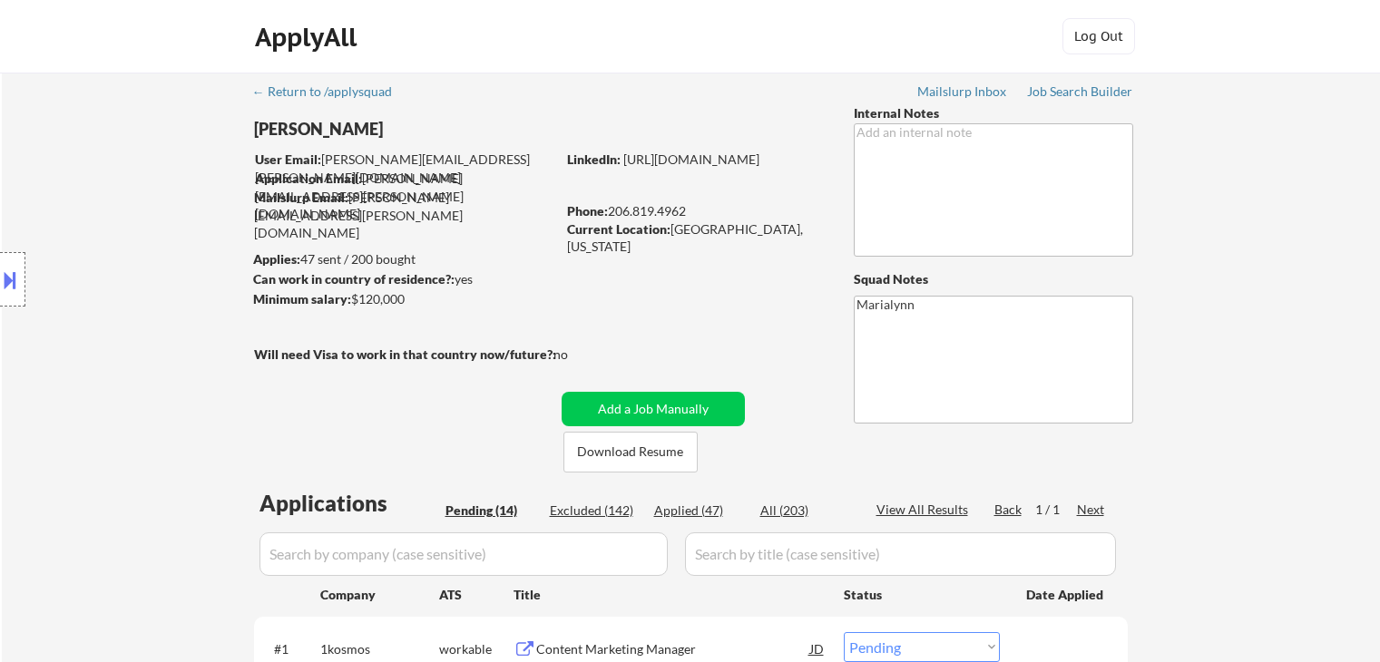
select select ""pending""
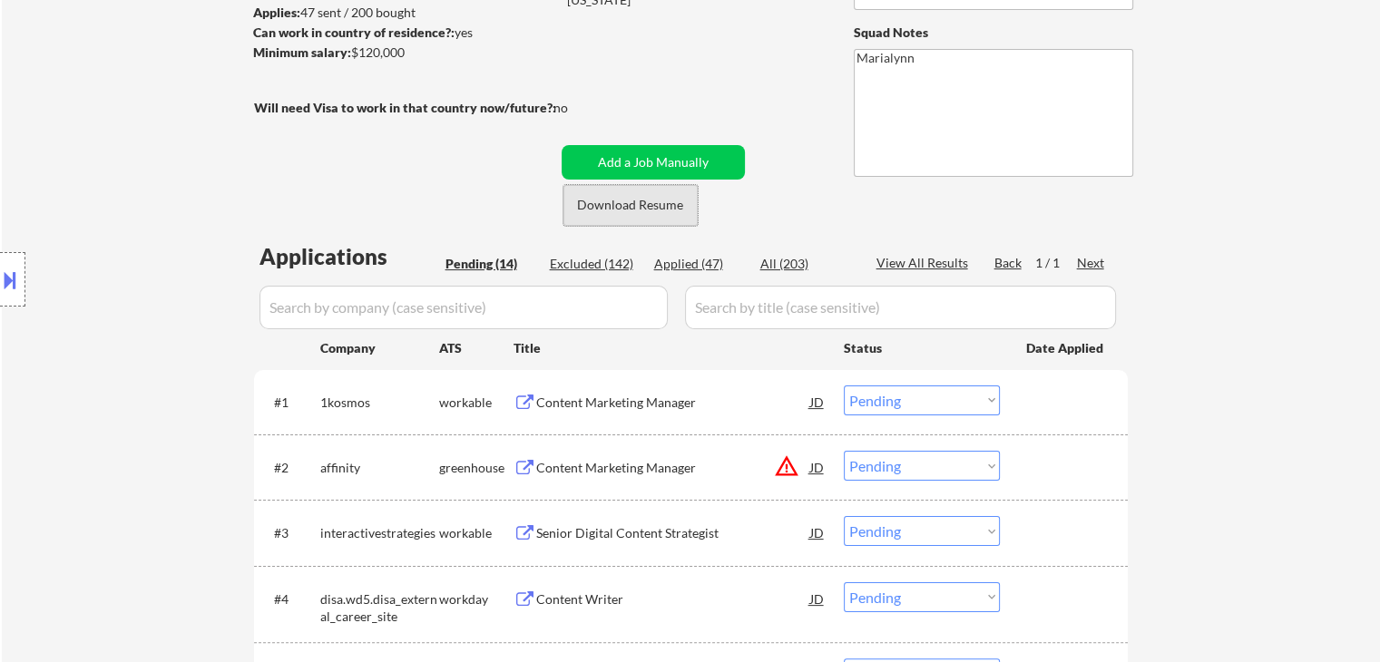
click at [653, 211] on button "Download Resume" at bounding box center [630, 205] width 134 height 41
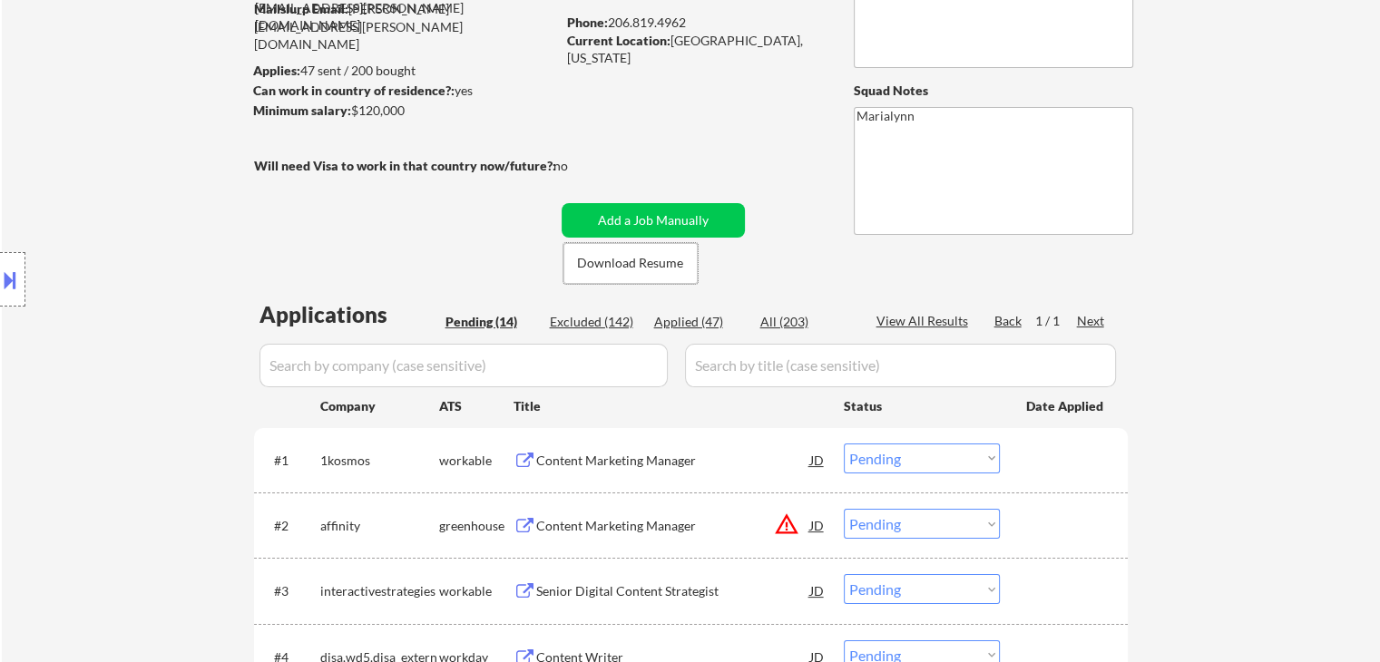
scroll to position [196, 0]
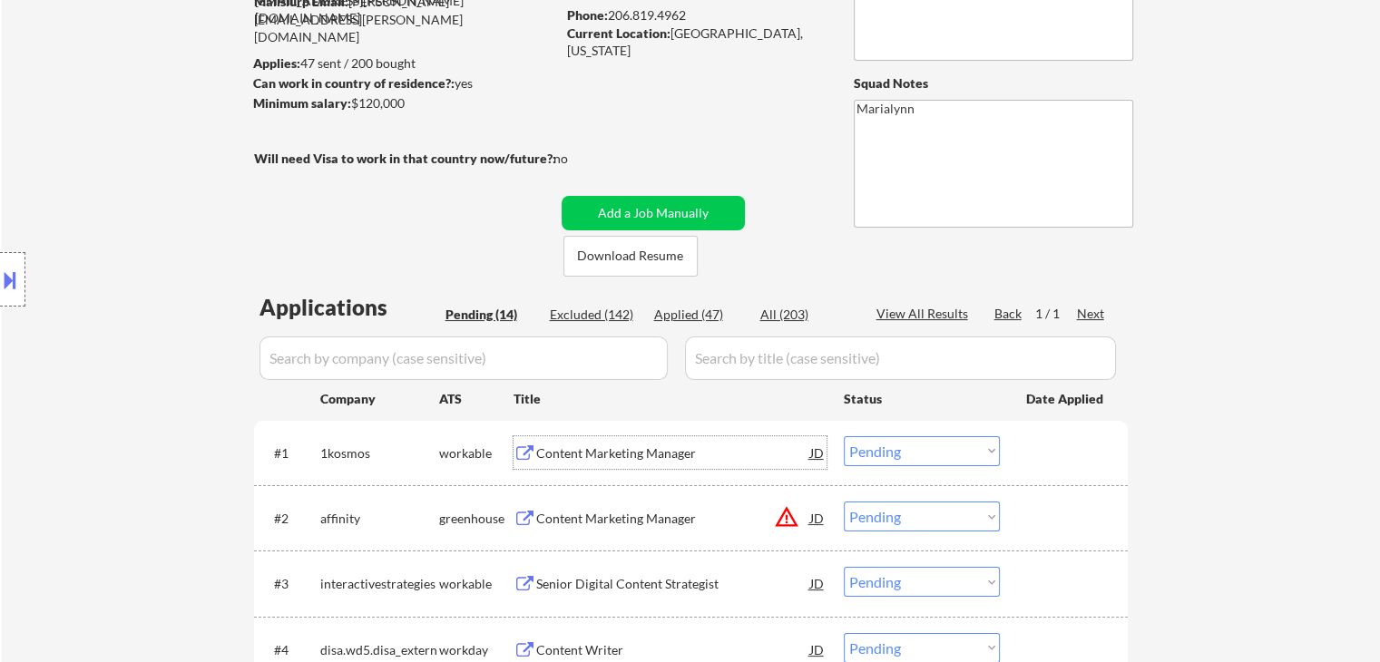
click at [566, 459] on div "Content Marketing Manager" at bounding box center [673, 453] width 274 height 18
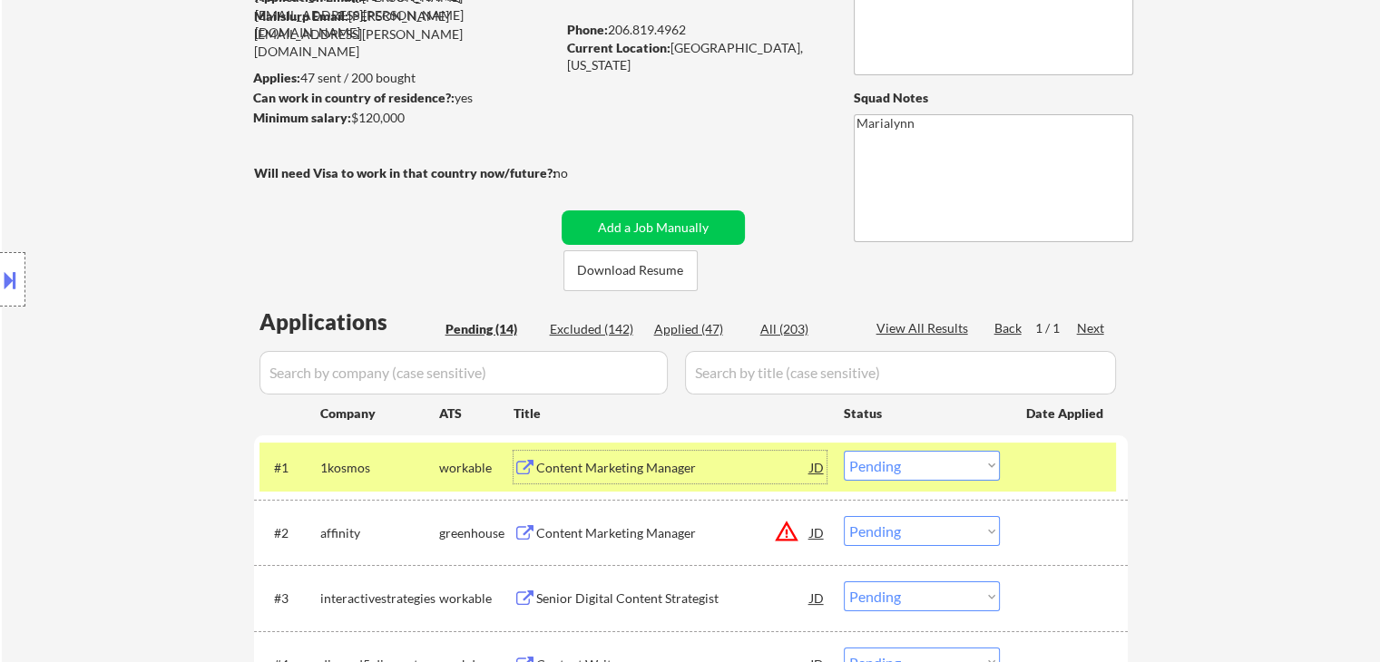
scroll to position [185, 0]
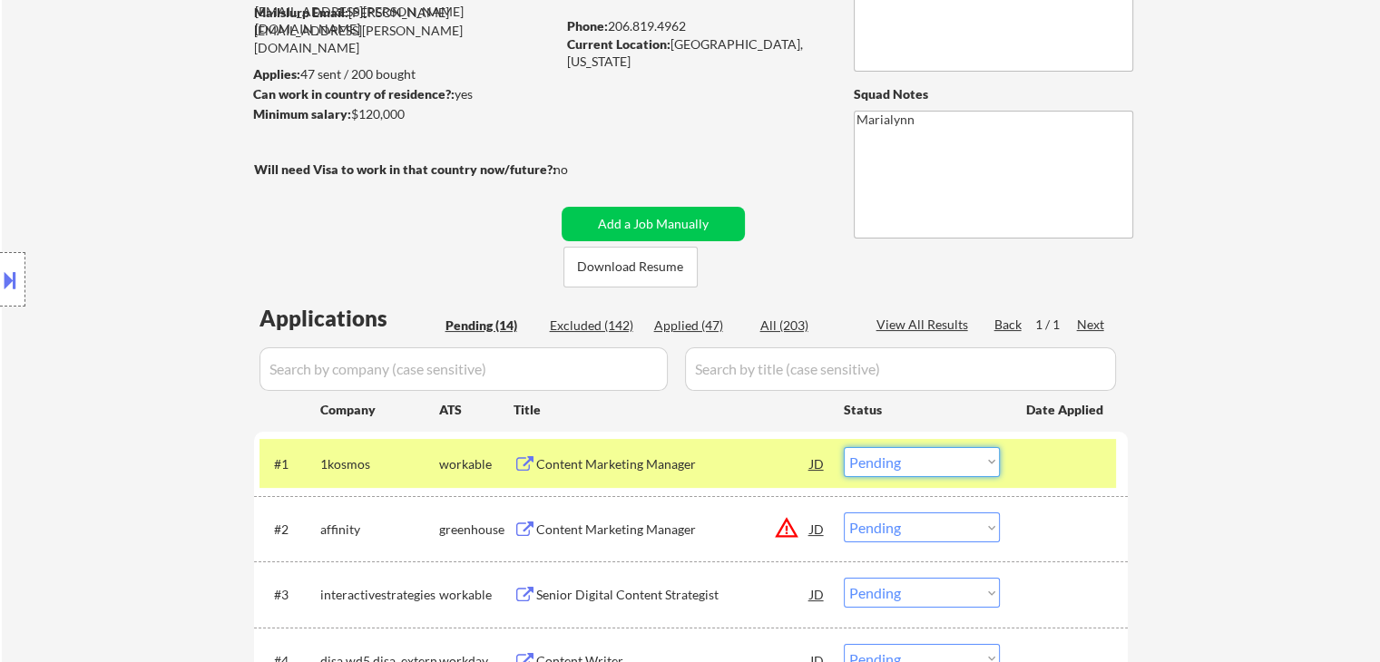
click at [956, 459] on select "Choose an option... Pending Applied Excluded (Questions) Excluded (Expired) Exc…" at bounding box center [922, 462] width 156 height 30
click at [844, 447] on select "Choose an option... Pending Applied Excluded (Questions) Excluded (Expired) Exc…" at bounding box center [922, 462] width 156 height 30
select select ""pending""
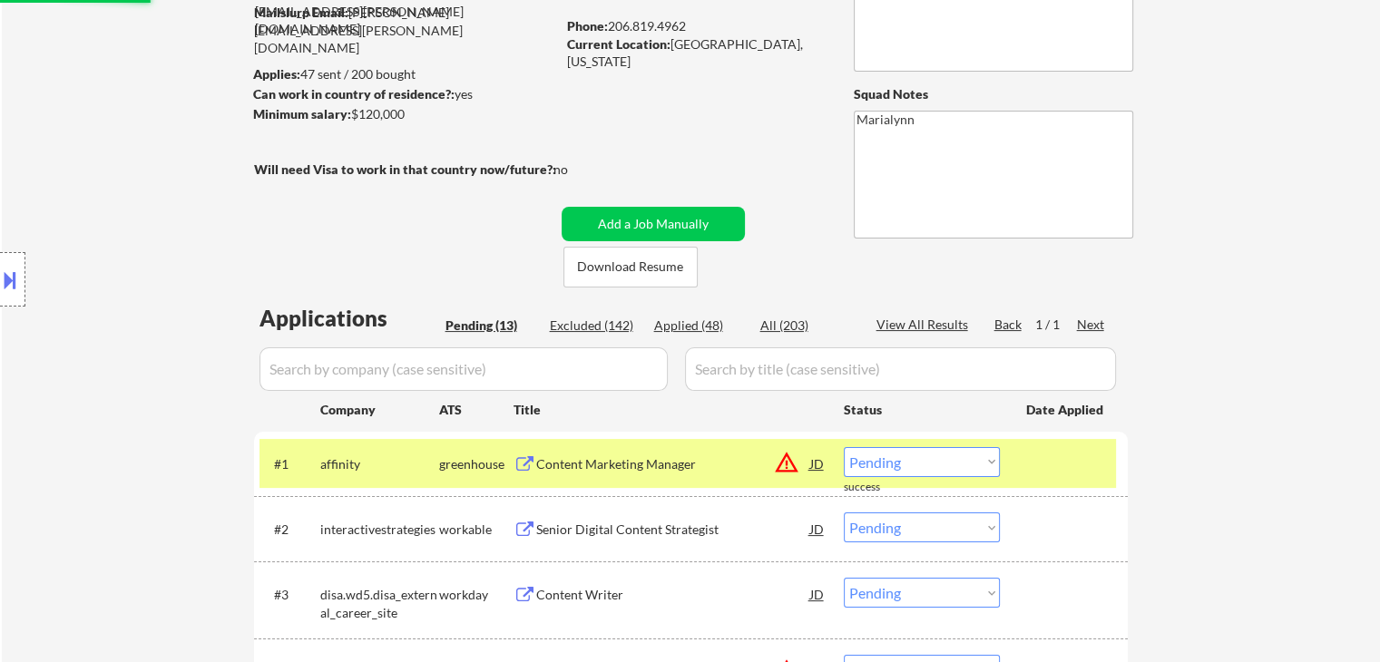
click at [432, 473] on div "affinity" at bounding box center [379, 464] width 119 height 18
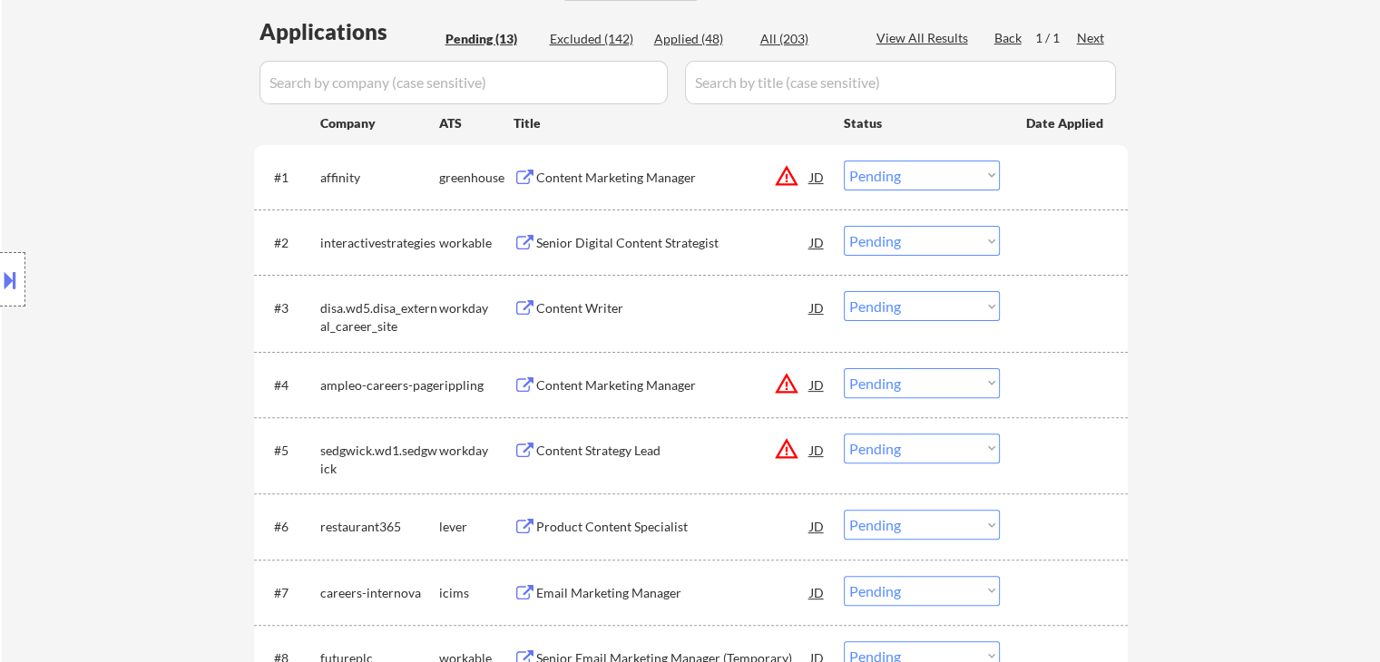
scroll to position [475, 0]
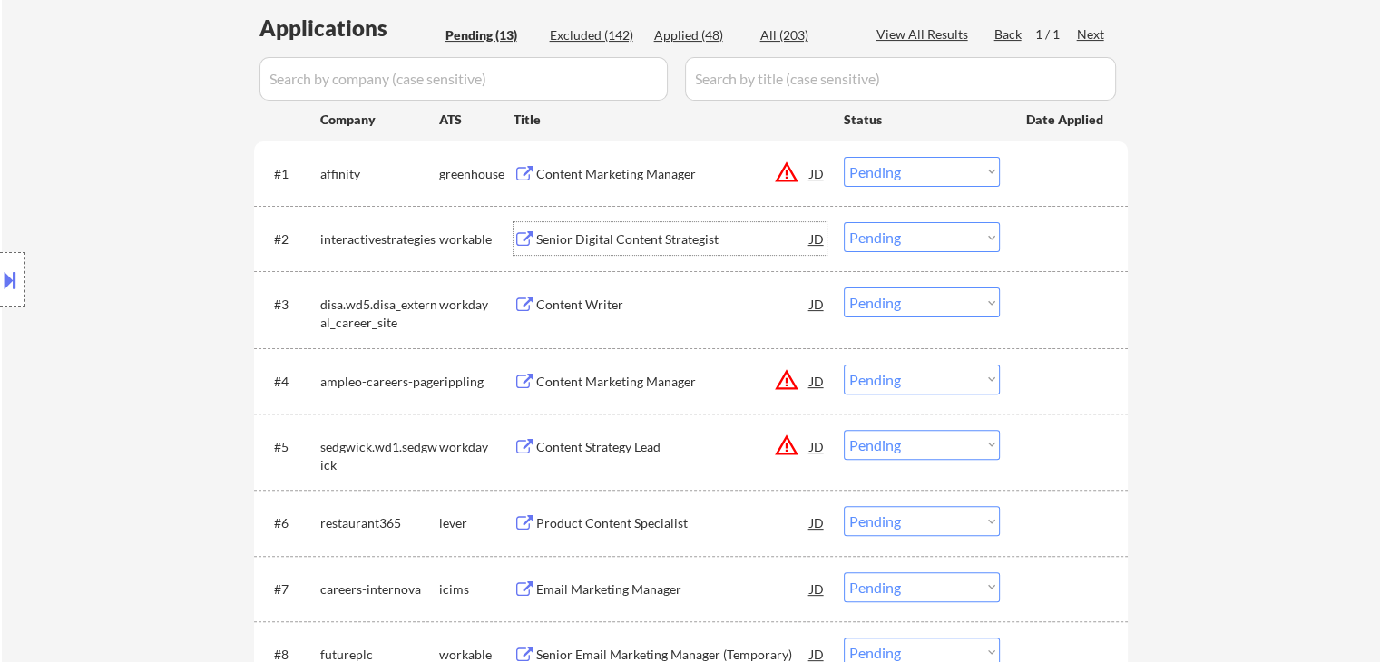
click at [578, 249] on div "Senior Digital Content Strategist" at bounding box center [673, 238] width 274 height 33
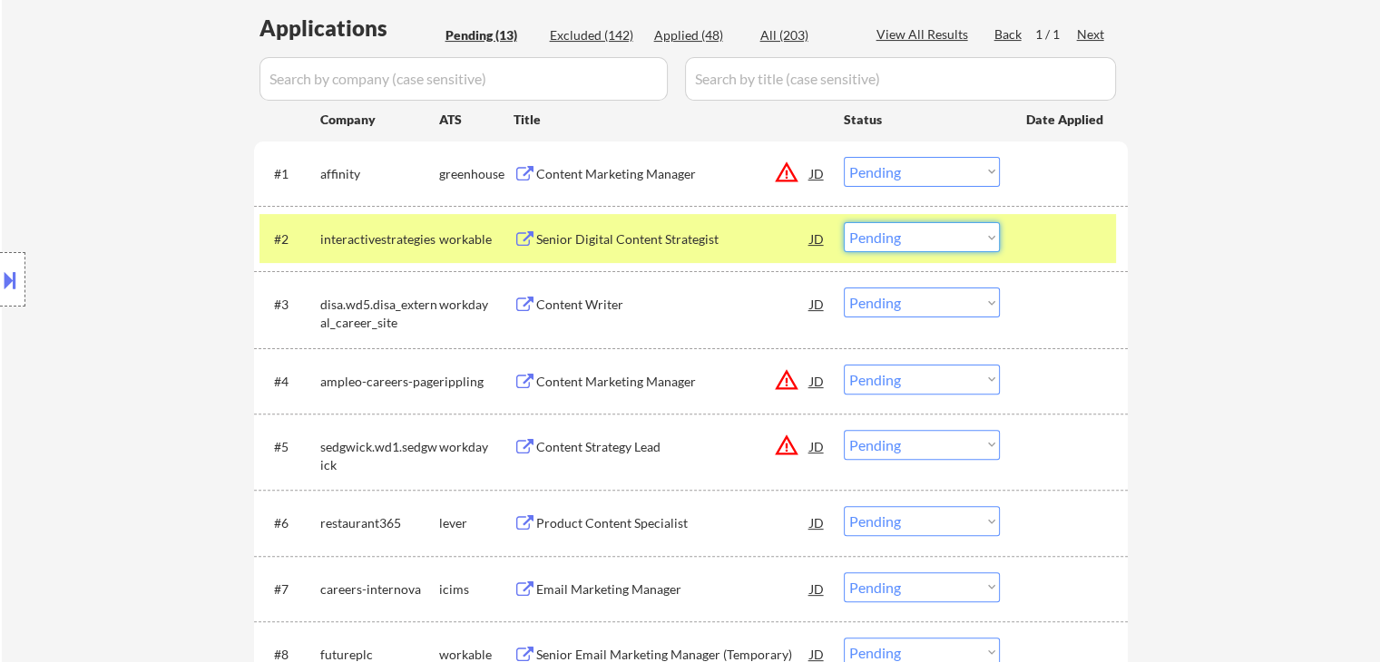
click at [914, 231] on select "Choose an option... Pending Applied Excluded (Questions) Excluded (Expired) Exc…" at bounding box center [922, 237] width 156 height 30
click at [844, 222] on select "Choose an option... Pending Applied Excluded (Questions) Excluded (Expired) Exc…" at bounding box center [922, 237] width 156 height 30
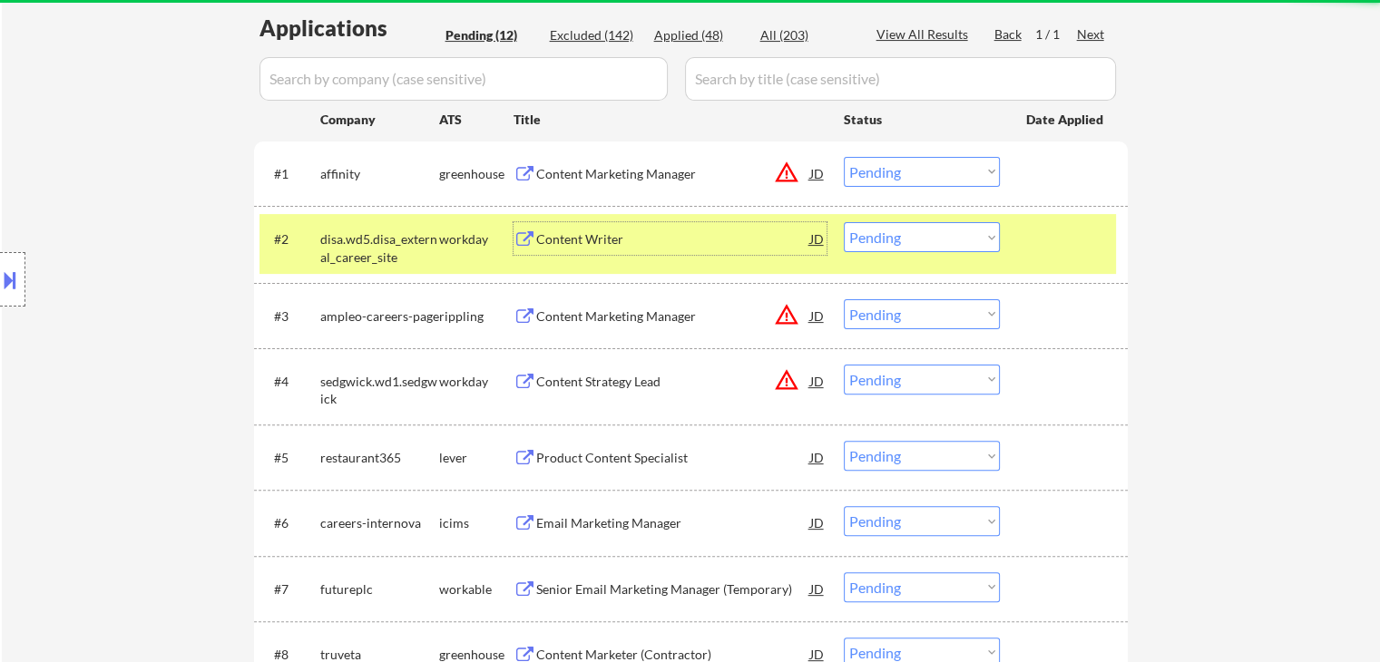
click at [587, 237] on div "Content Writer" at bounding box center [673, 239] width 274 height 18
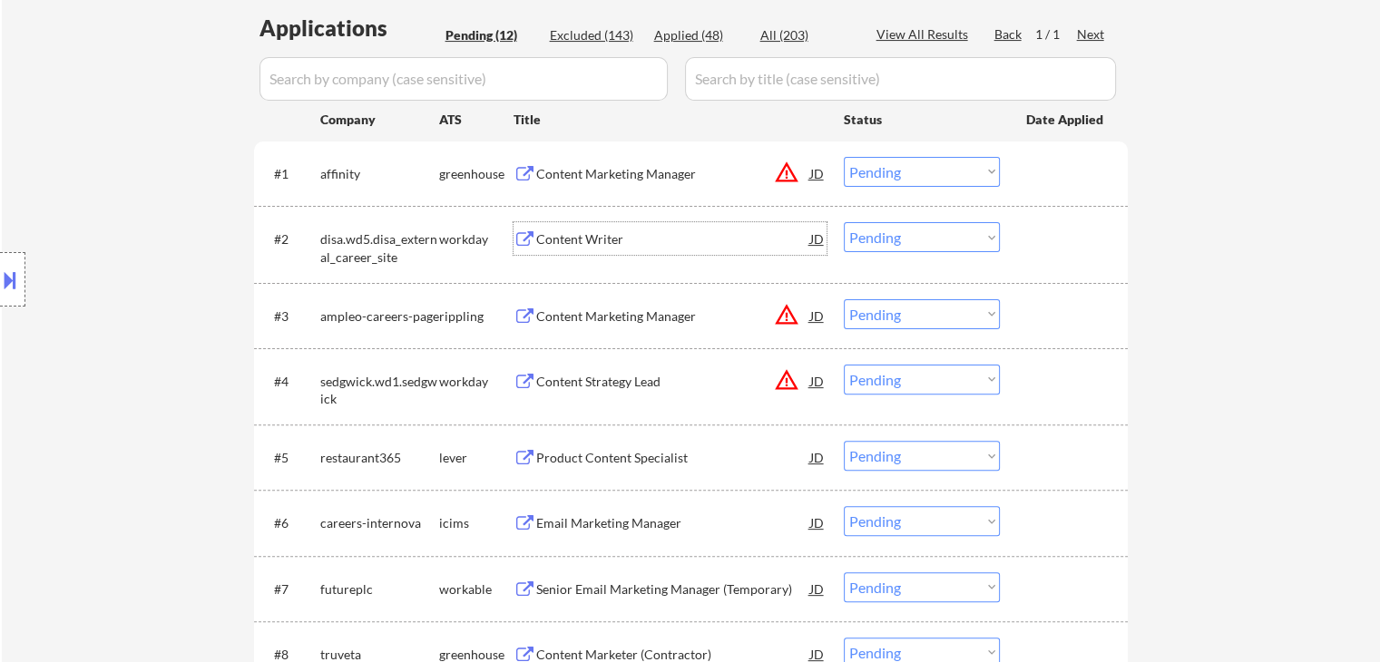
click at [905, 233] on select "Choose an option... Pending Applied Excluded (Questions) Excluded (Expired) Exc…" at bounding box center [922, 237] width 156 height 30
click at [844, 222] on select "Choose an option... Pending Applied Excluded (Questions) Excluded (Expired) Exc…" at bounding box center [922, 237] width 156 height 30
select select ""pending""
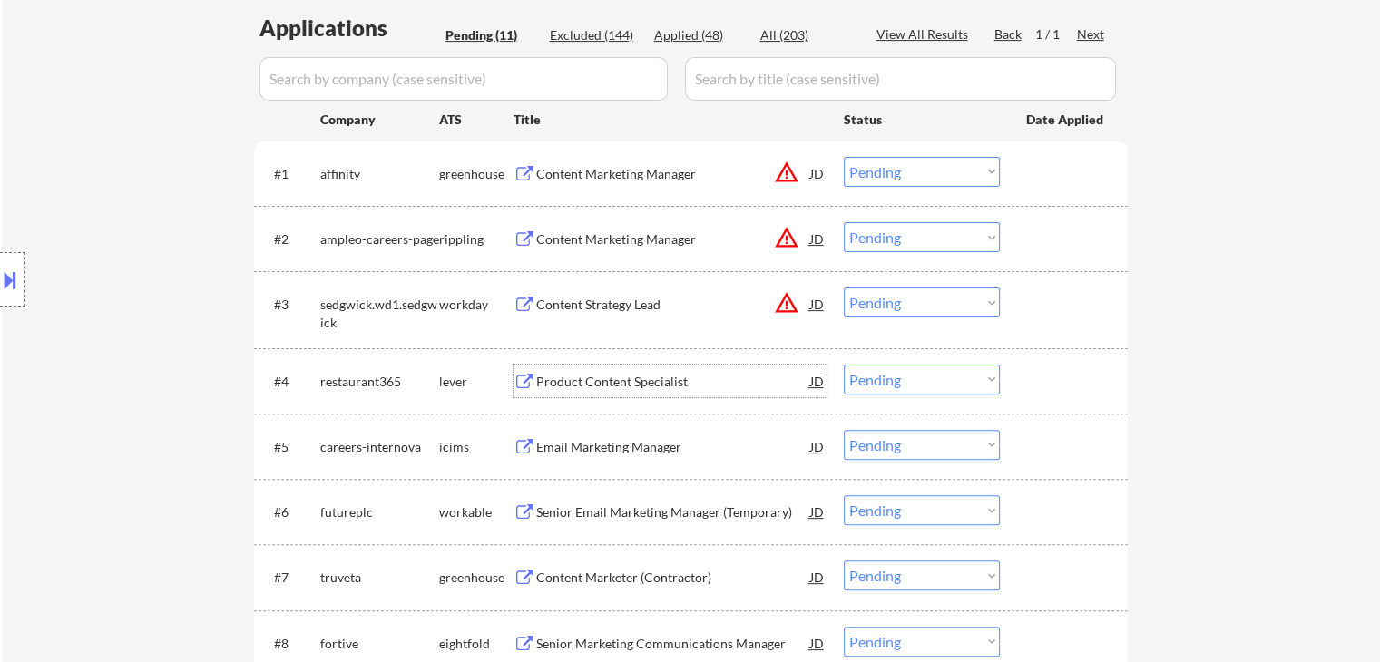
click at [598, 388] on div "Product Content Specialist" at bounding box center [673, 382] width 274 height 18
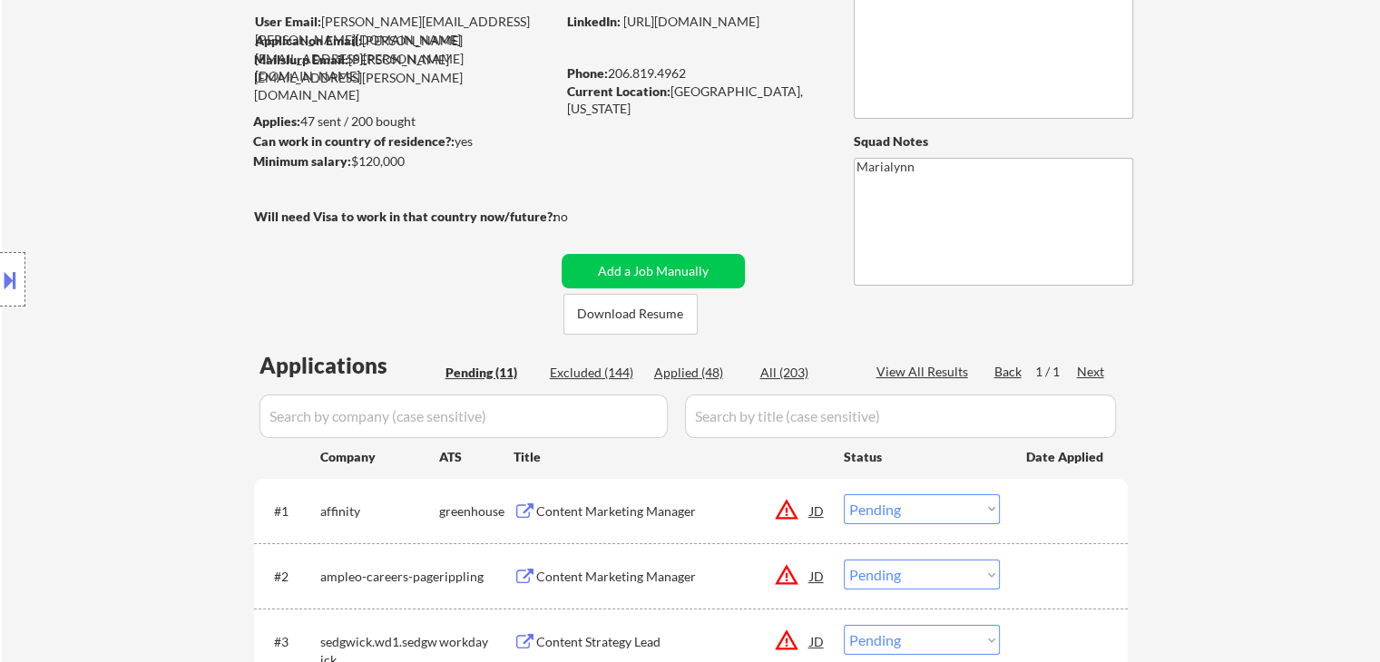
scroll to position [141, 0]
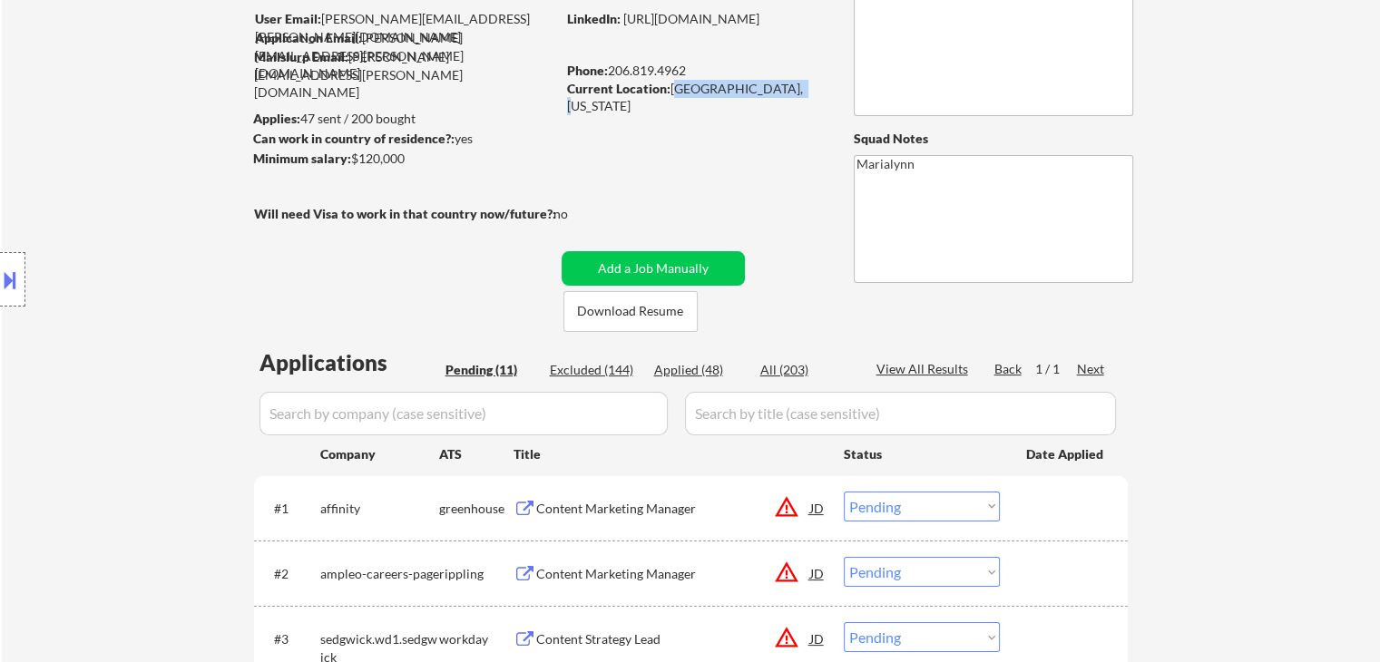
drag, startPoint x: 671, startPoint y: 84, endPoint x: 785, endPoint y: 81, distance: 113.4
click at [785, 81] on div "Current Location: [GEOGRAPHIC_DATA], [US_STATE]" at bounding box center [695, 97] width 257 height 35
copy div "[GEOGRAPHIC_DATA], [US_STATE]"
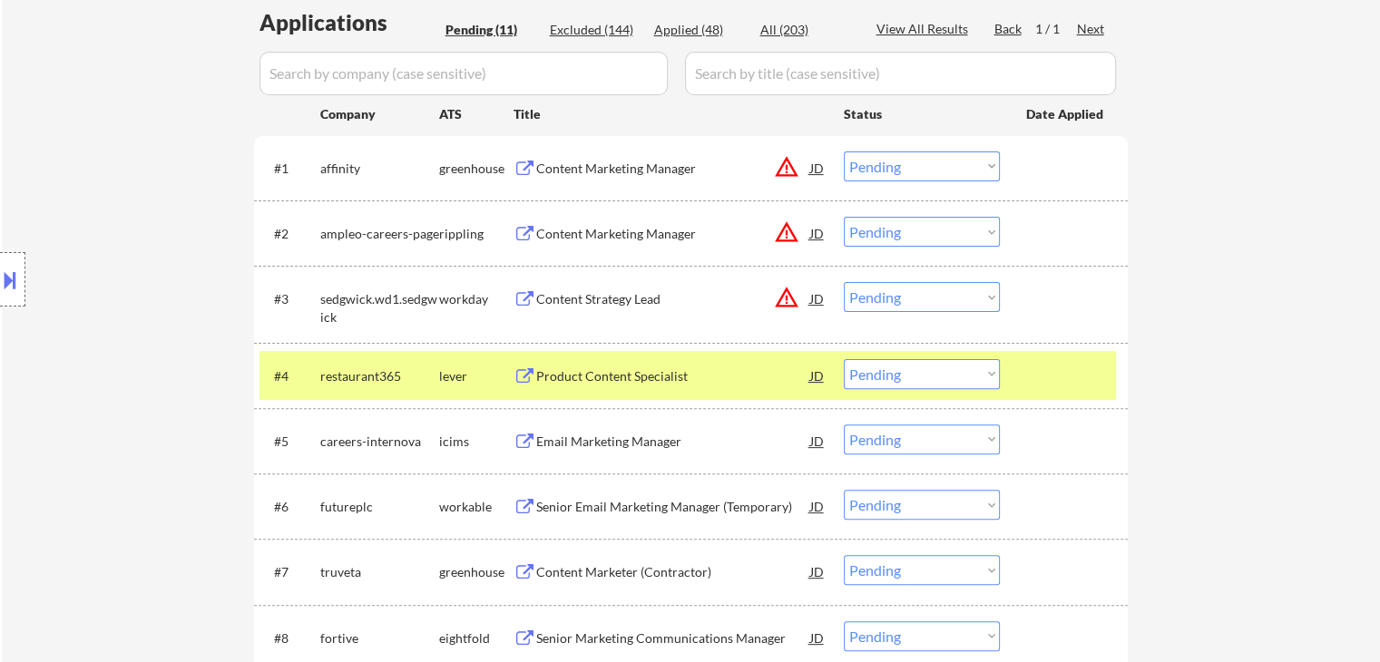
scroll to position [483, 0]
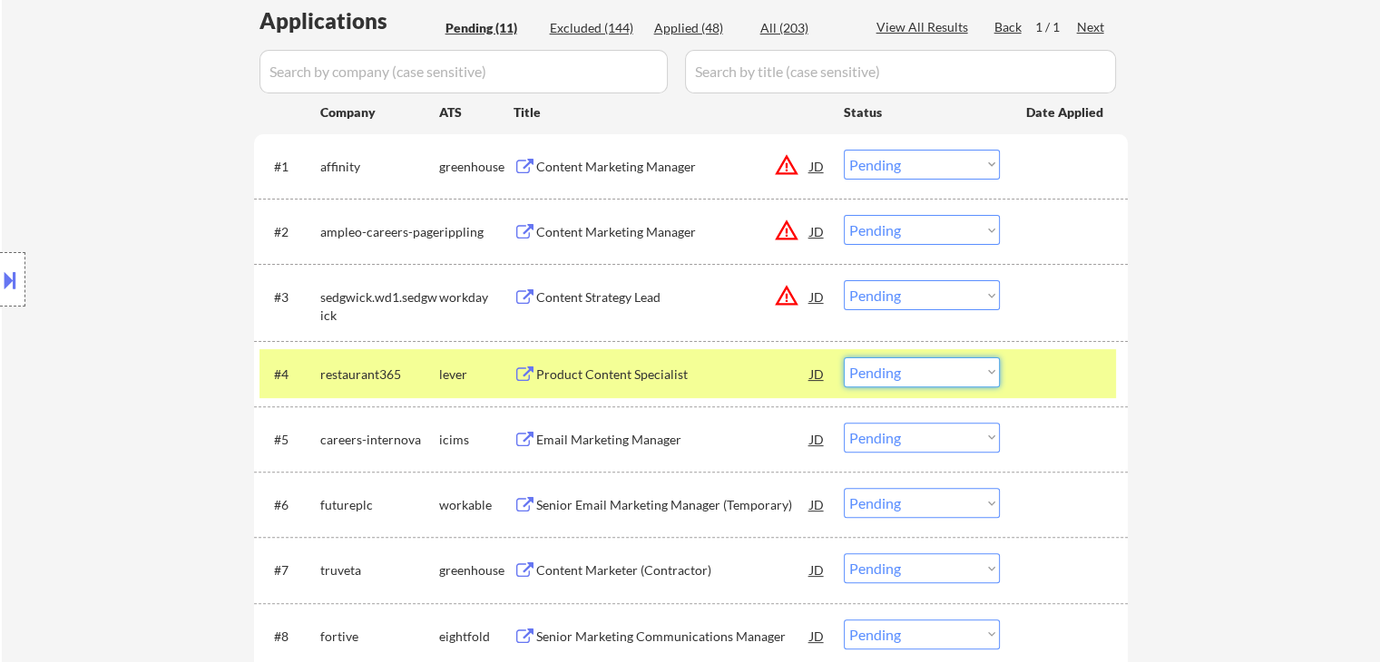
click at [937, 375] on select "Choose an option... Pending Applied Excluded (Questions) Excluded (Expired) Exc…" at bounding box center [922, 372] width 156 height 30
click at [844, 357] on select "Choose an option... Pending Applied Excluded (Questions) Excluded (Expired) Exc…" at bounding box center [922, 372] width 156 height 30
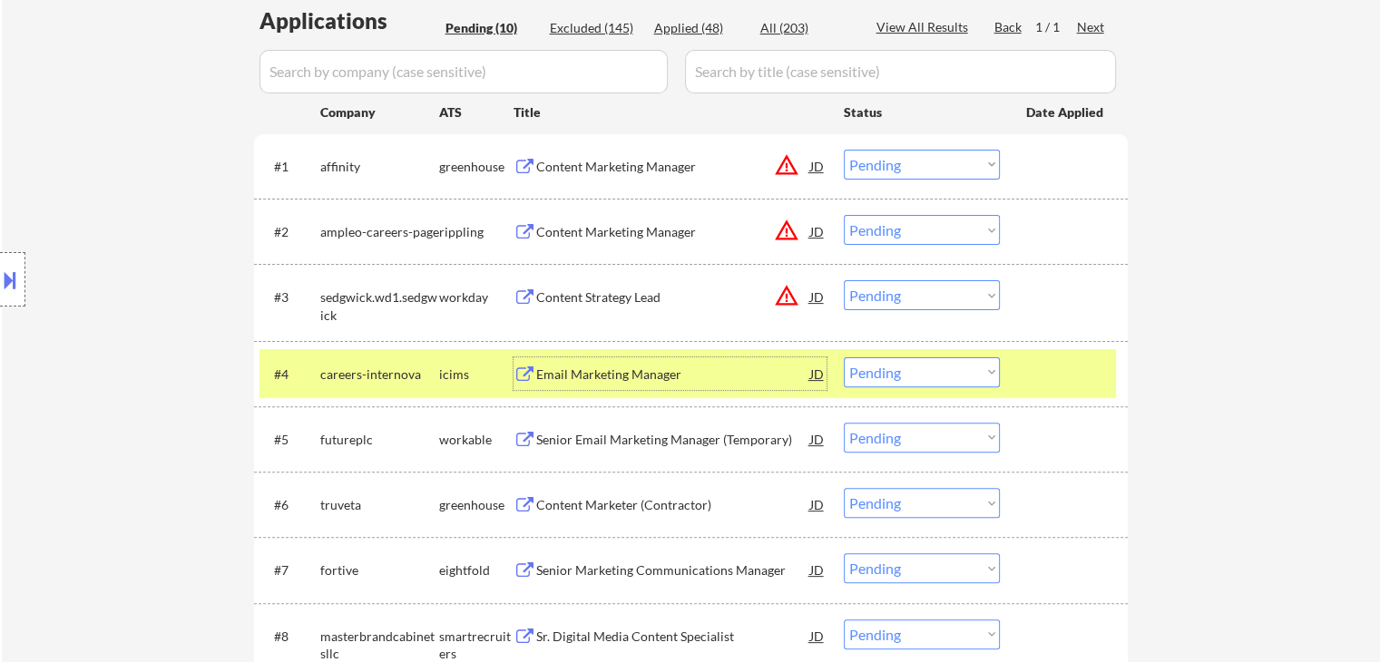
click at [707, 357] on div "Email Marketing Manager" at bounding box center [673, 373] width 274 height 33
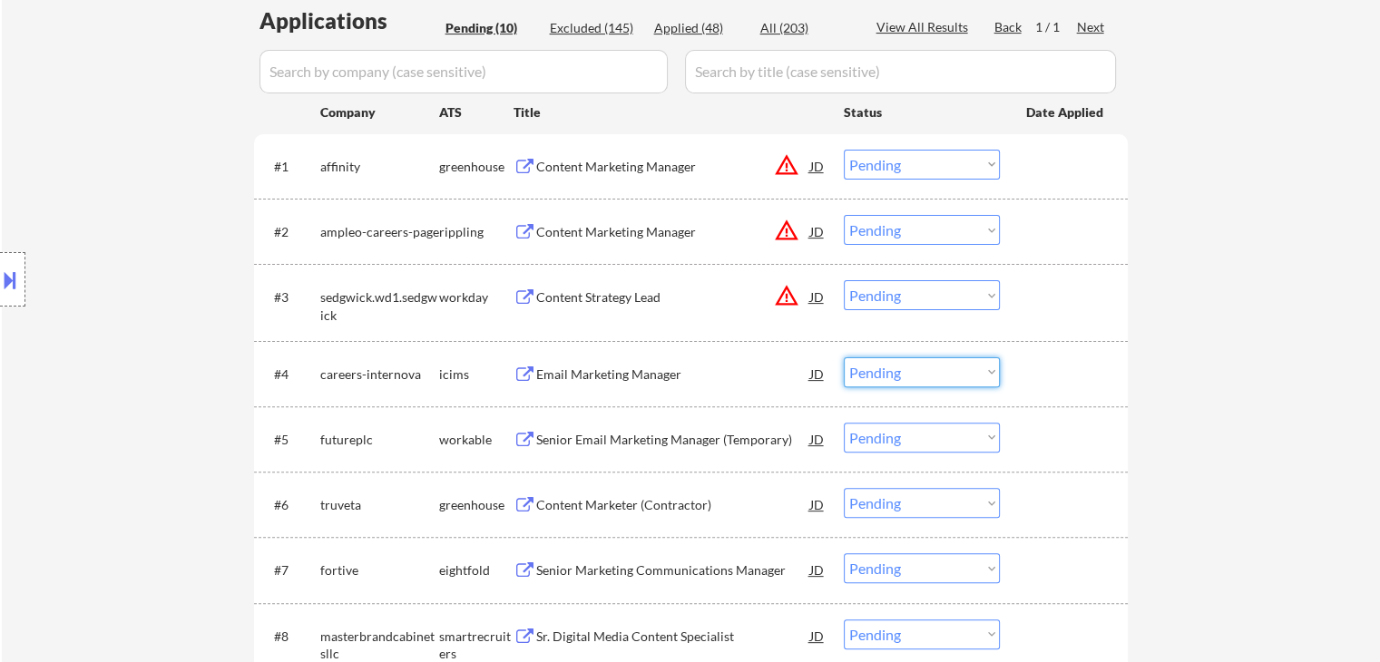
click at [941, 373] on select "Choose an option... Pending Applied Excluded (Questions) Excluded (Expired) Exc…" at bounding box center [922, 372] width 156 height 30
click at [844, 357] on select "Choose an option... Pending Applied Excluded (Questions) Excluded (Expired) Exc…" at bounding box center [922, 372] width 156 height 30
select select ""pending""
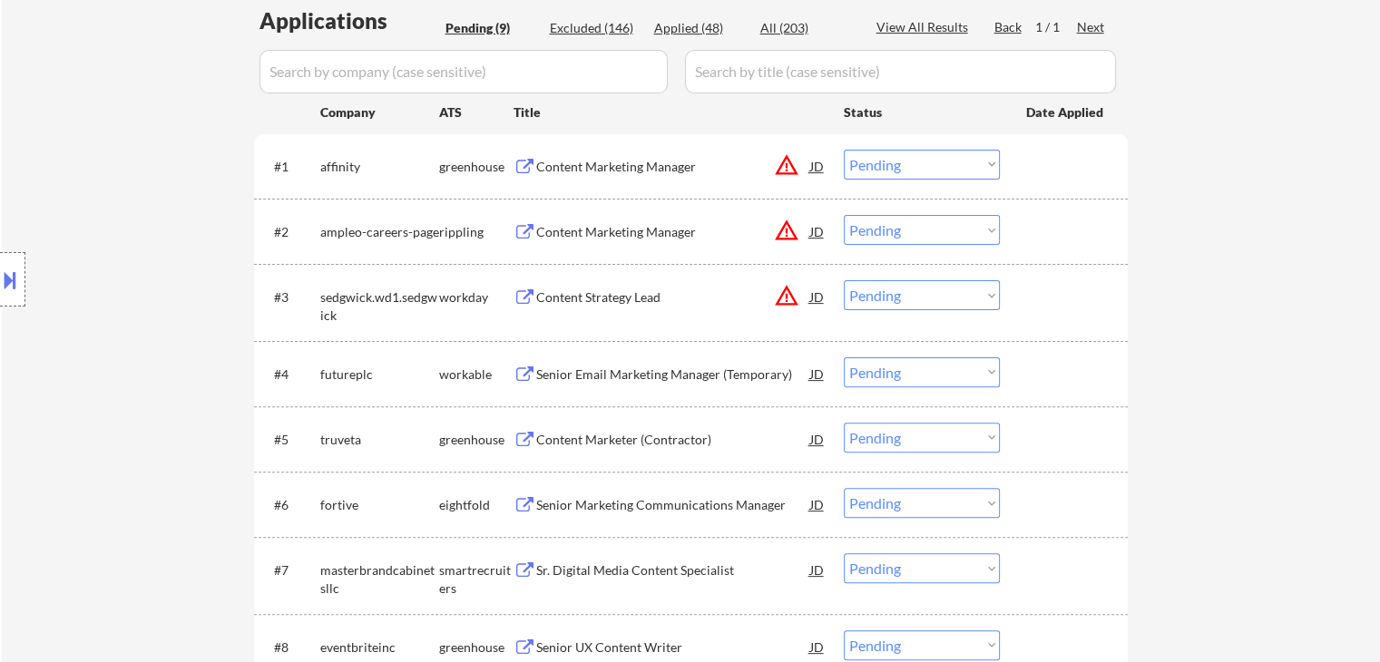
click at [1283, 140] on div "← Return to /applysquad Mailslurp Inbox Job Search Builder [PERSON_NAME] User E…" at bounding box center [691, 213] width 1378 height 1246
